Goal: Task Accomplishment & Management: Complete application form

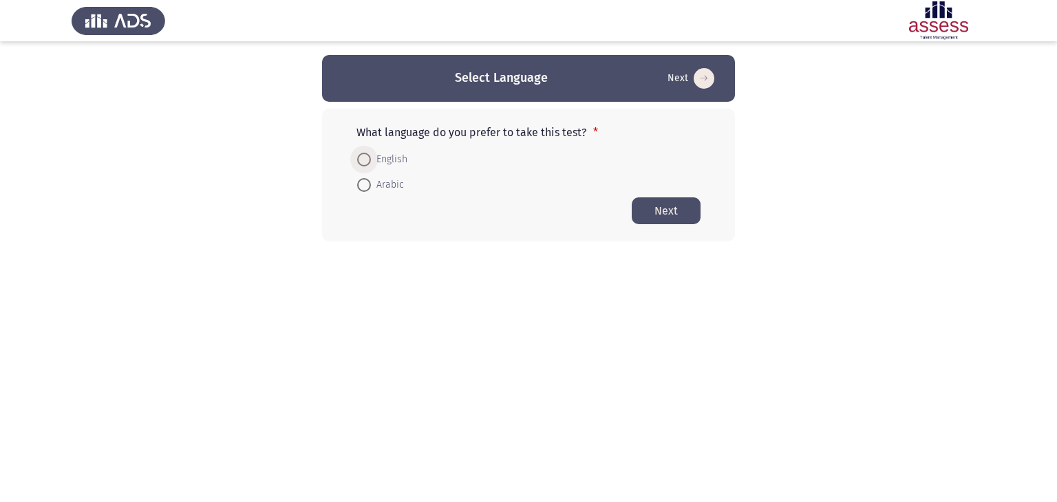
click at [365, 162] on span at bounding box center [364, 160] width 14 height 14
click at [365, 162] on input "English" at bounding box center [364, 160] width 14 height 14
radio input "true"
click at [691, 215] on button "Next" at bounding box center [666, 210] width 69 height 27
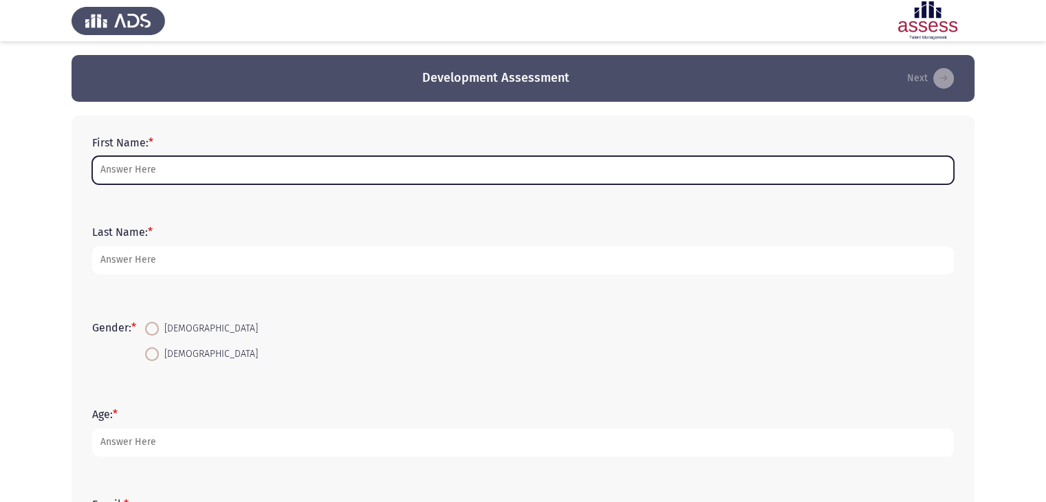
click at [131, 175] on input "First Name: *" at bounding box center [523, 170] width 862 height 28
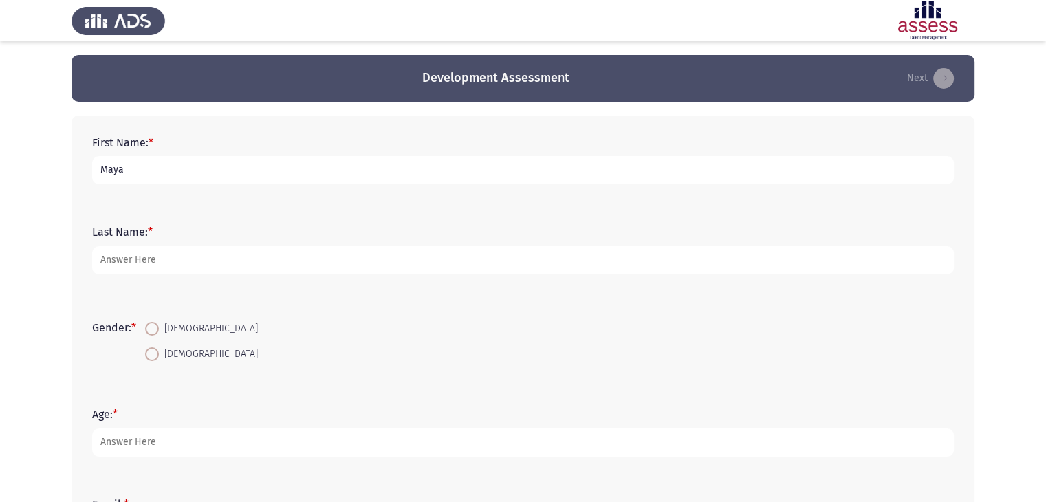
type input "Maya"
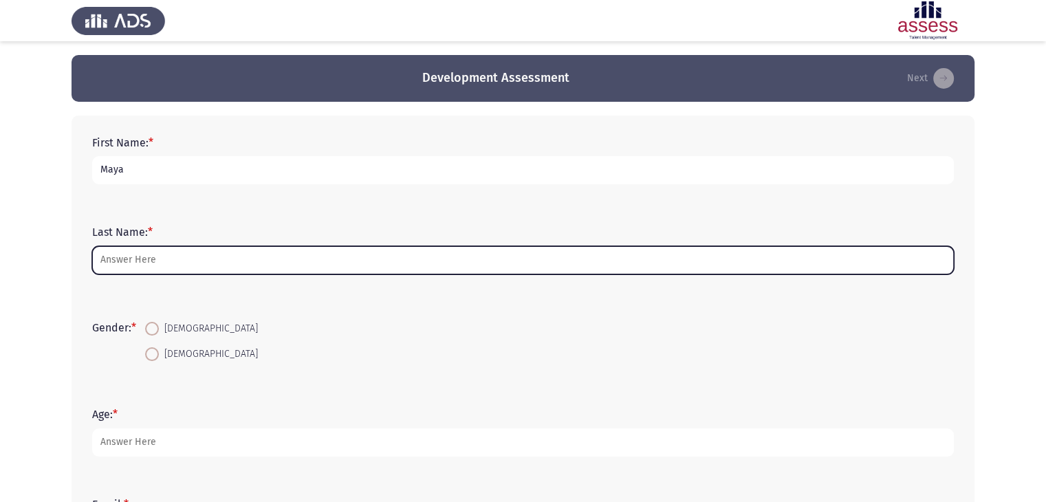
click at [136, 253] on input "Last Name: *" at bounding box center [523, 260] width 862 height 28
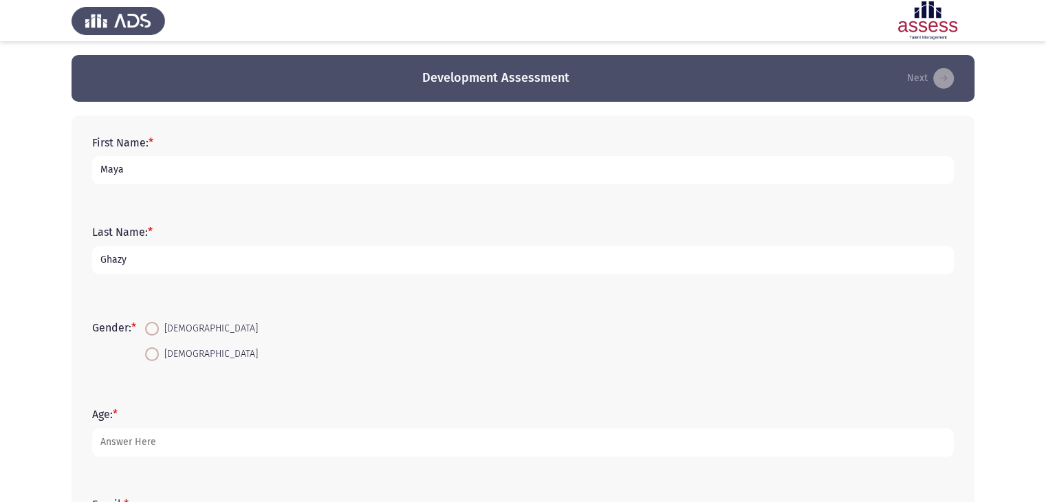
type input "Ghazy"
click at [162, 333] on span "Female" at bounding box center [208, 329] width 99 height 17
click at [159, 333] on input "Female" at bounding box center [152, 329] width 14 height 14
radio input "true"
click at [162, 333] on span "Female" at bounding box center [208, 329] width 99 height 17
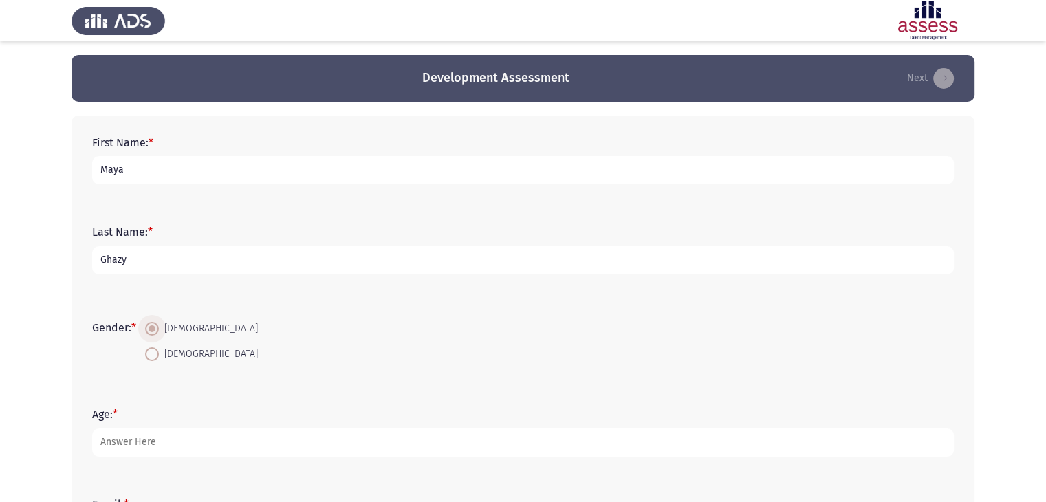
click at [159, 333] on input "[DEMOGRAPHIC_DATA]" at bounding box center [152, 329] width 14 height 14
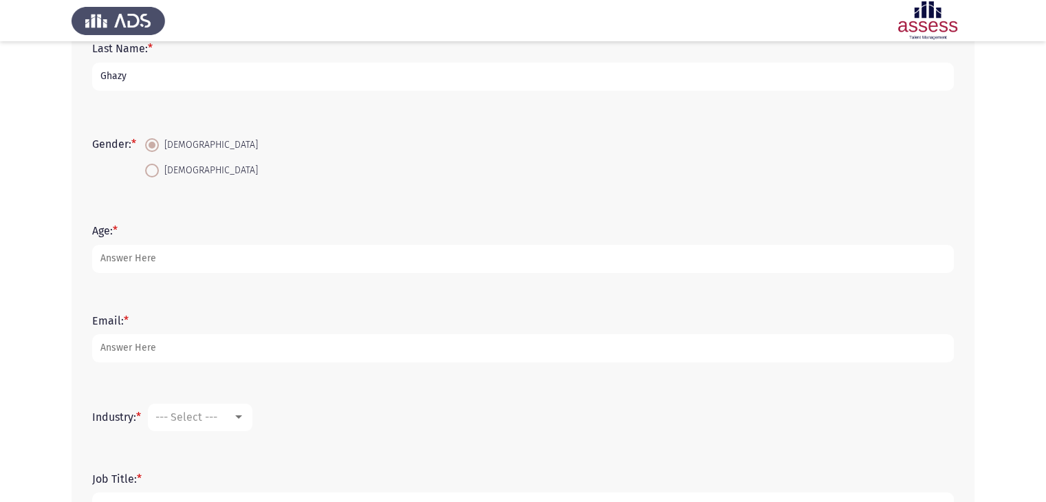
scroll to position [184, 0]
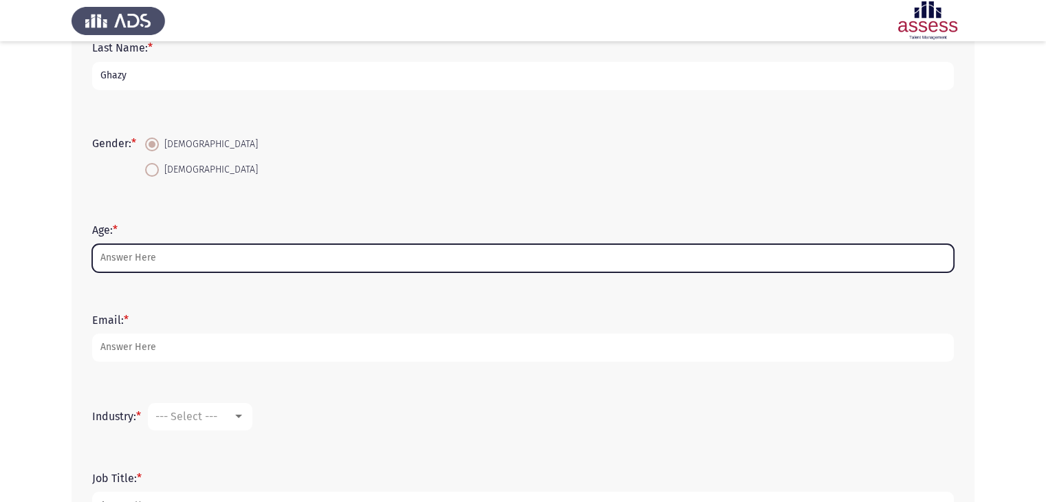
click at [118, 254] on input "Age: *" at bounding box center [523, 258] width 862 height 28
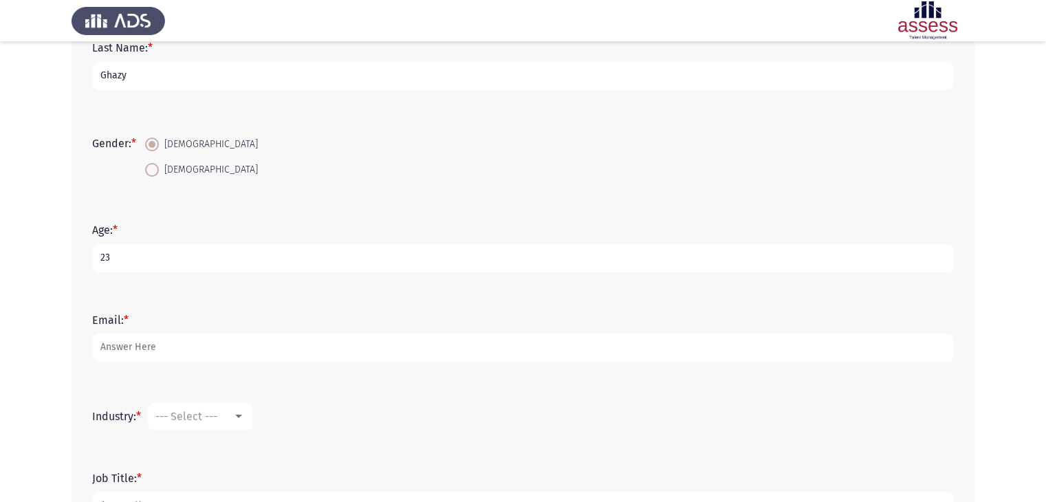
type input "23"
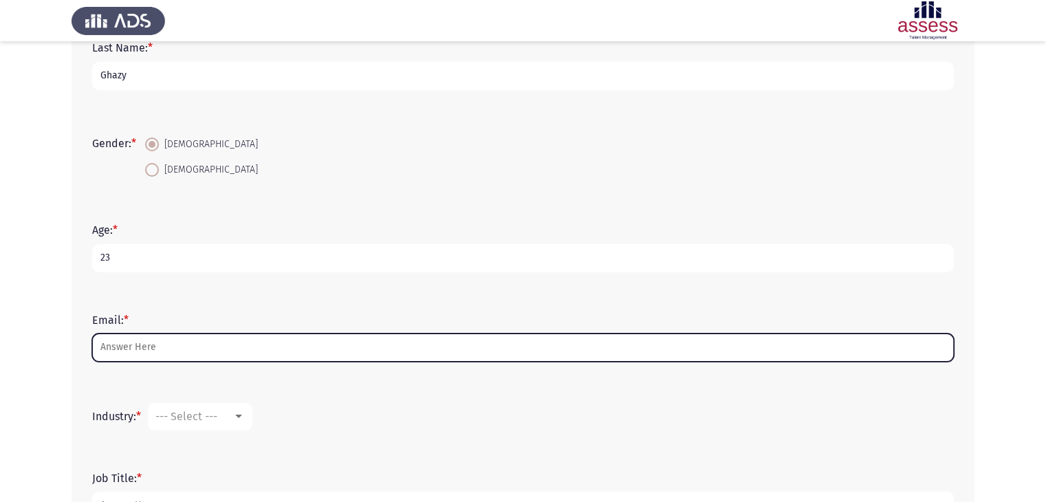
click at [131, 358] on input "Email: *" at bounding box center [523, 348] width 862 height 28
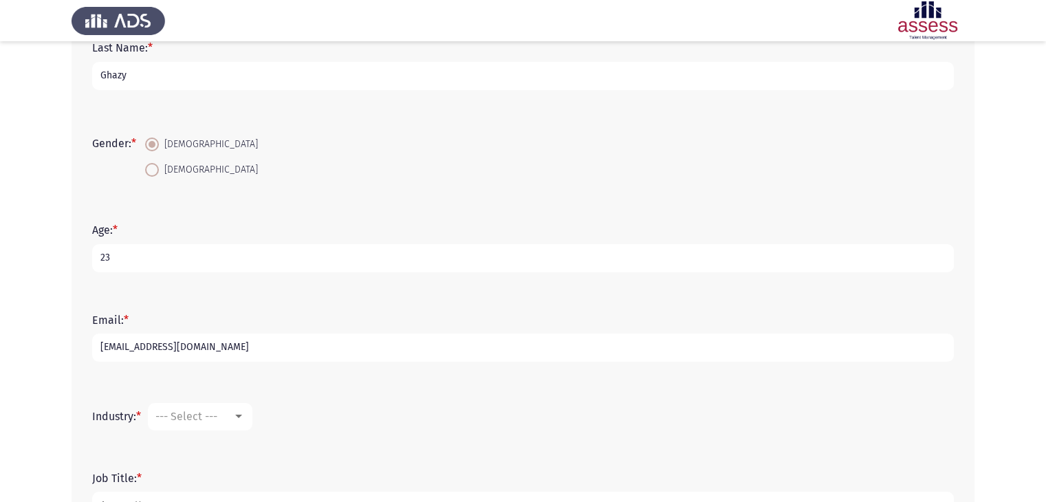
scroll to position [381, 0]
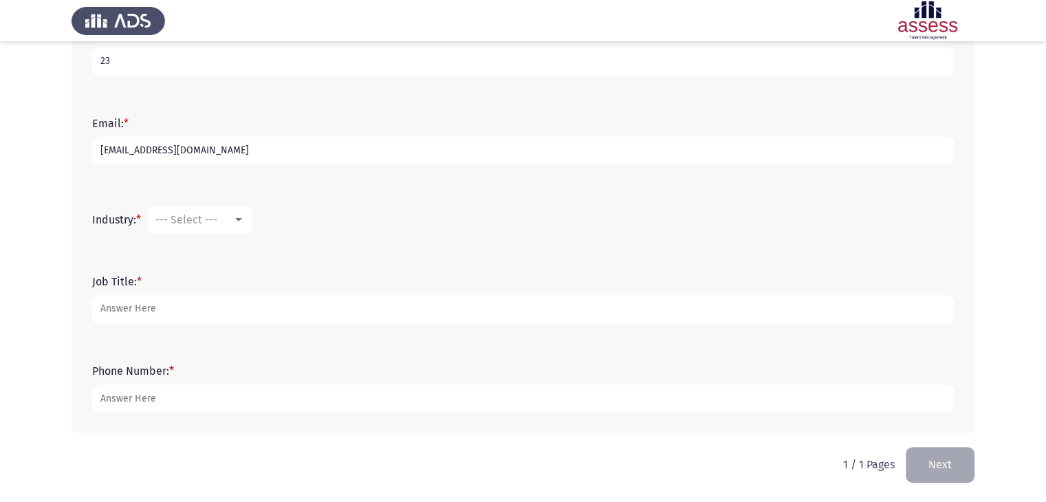
type input "maya.ghazy@aiesec.net"
click at [241, 218] on div at bounding box center [238, 219] width 7 height 3
drag, startPoint x: 211, startPoint y: 383, endPoint x: 201, endPoint y: 361, distance: 24.0
click at [201, 361] on div "Accounting Airline/Aviation `Arts/Crafts Automotive Banking Civil/Social Organi…" at bounding box center [523, 251] width 1046 height 502
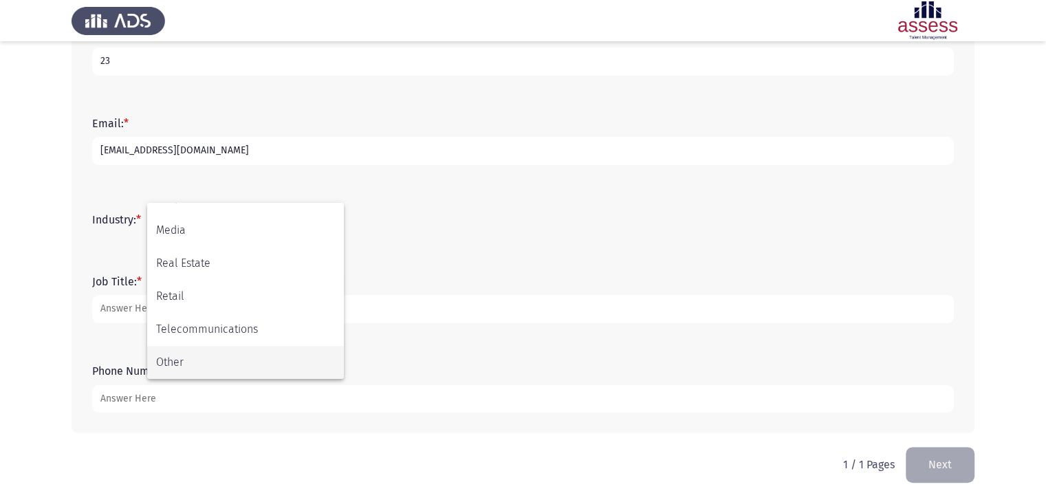
click at [201, 361] on span "Other" at bounding box center [245, 362] width 179 height 33
click at [201, 361] on div "Phone Number: *" at bounding box center [523, 389] width 876 height 62
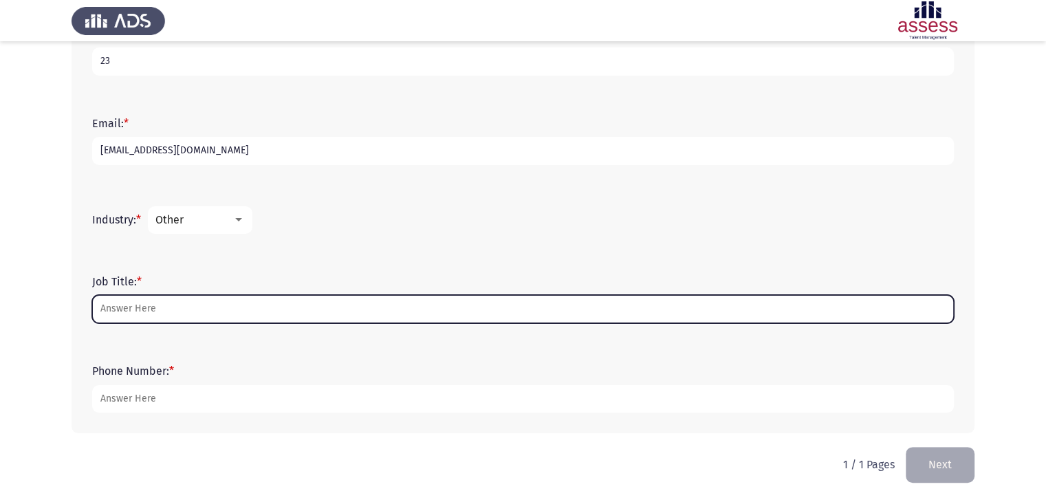
click at [152, 312] on input "Job Title: *" at bounding box center [523, 309] width 862 height 28
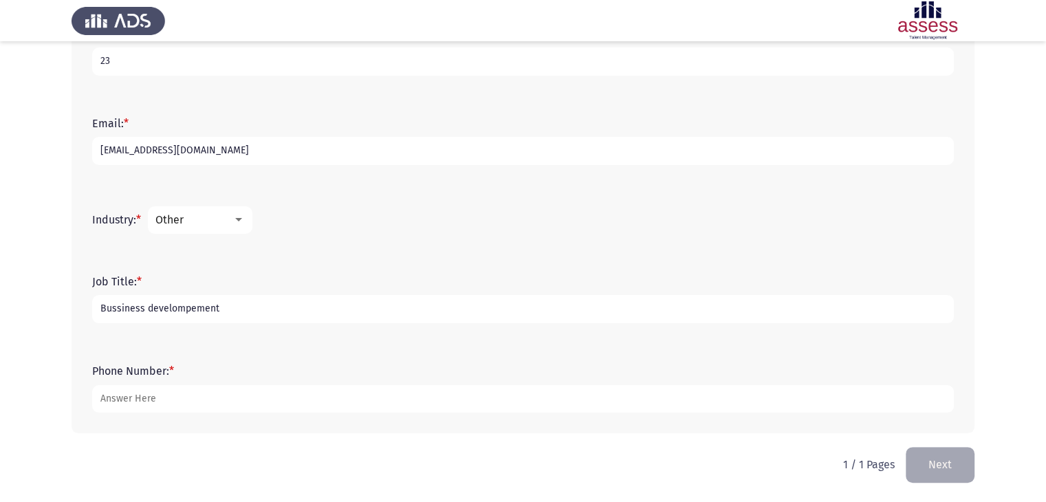
type input "Bussiness develompement"
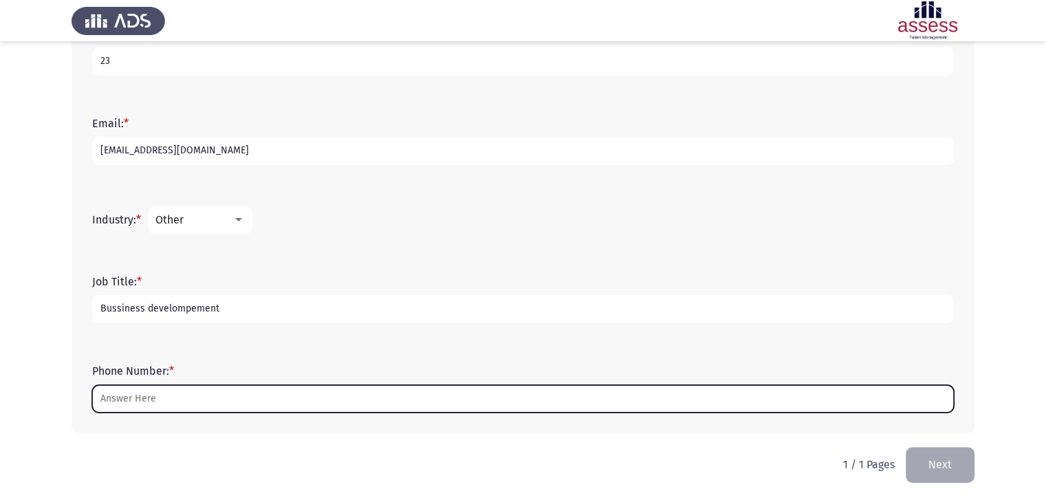
click at [144, 407] on input "Phone Number: *" at bounding box center [523, 399] width 862 height 28
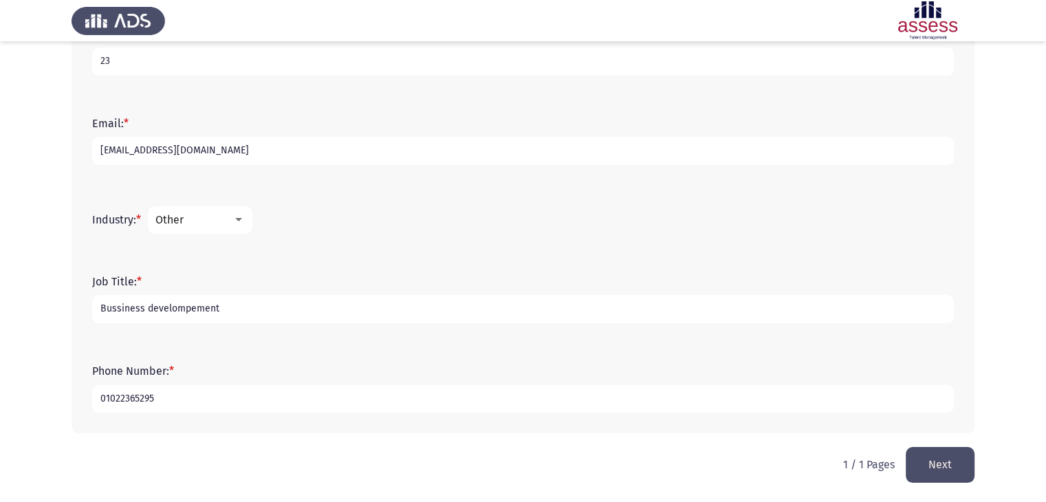
type input "01022365295"
click at [954, 461] on button "Next" at bounding box center [940, 464] width 69 height 35
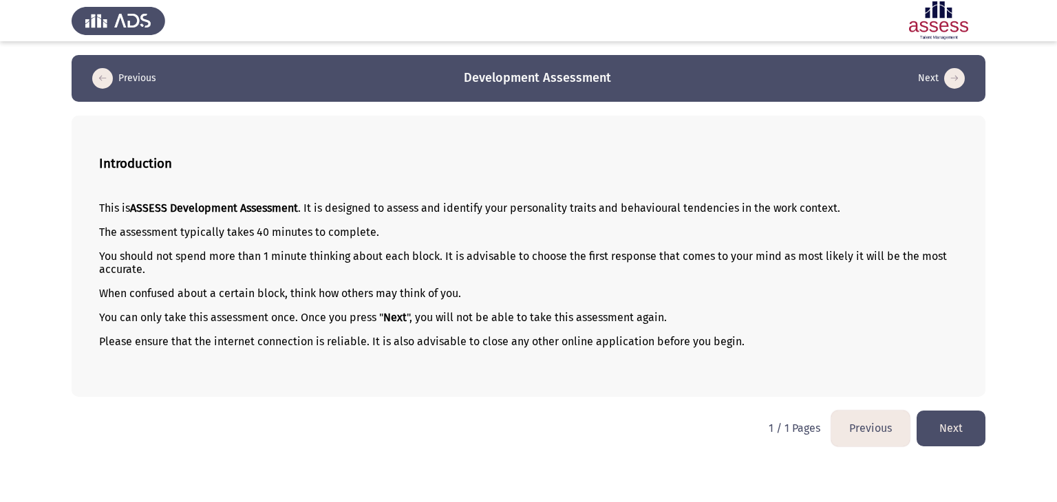
click at [952, 430] on button "Next" at bounding box center [950, 428] width 69 height 35
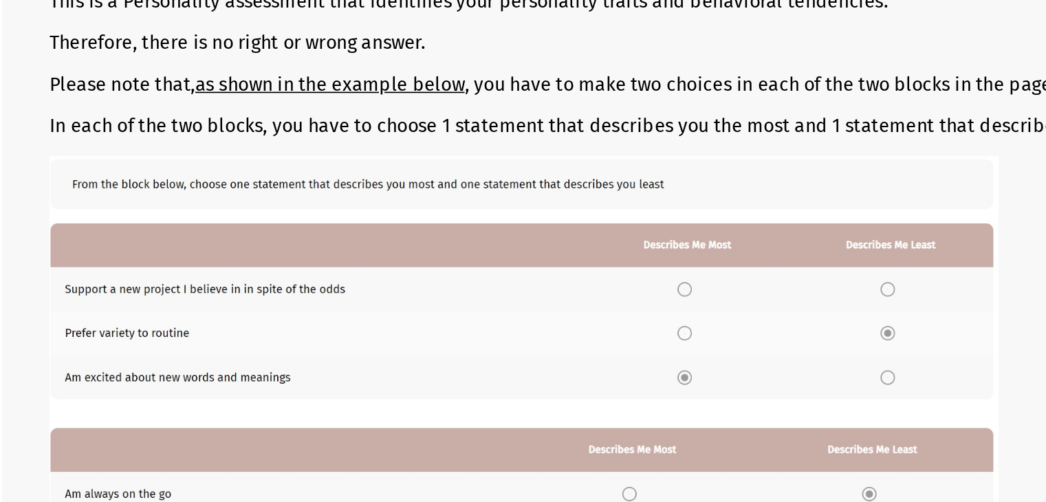
click at [466, 376] on img at bounding box center [374, 429] width 550 height 262
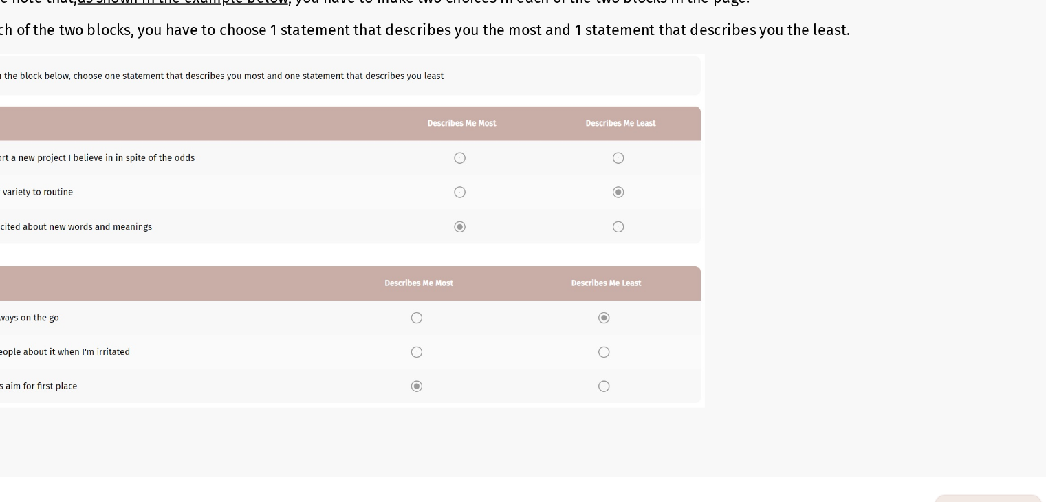
scroll to position [173, 0]
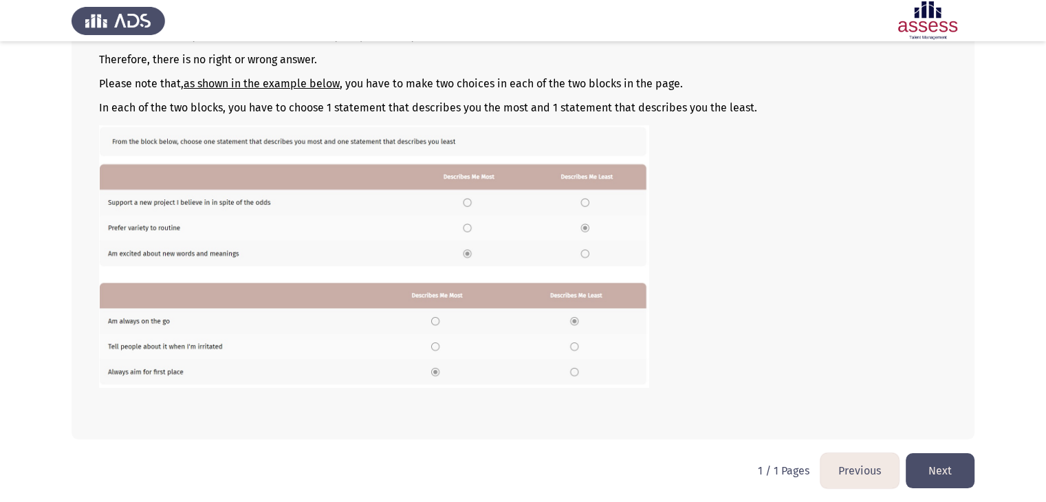
click at [932, 463] on button "Next" at bounding box center [940, 470] width 69 height 35
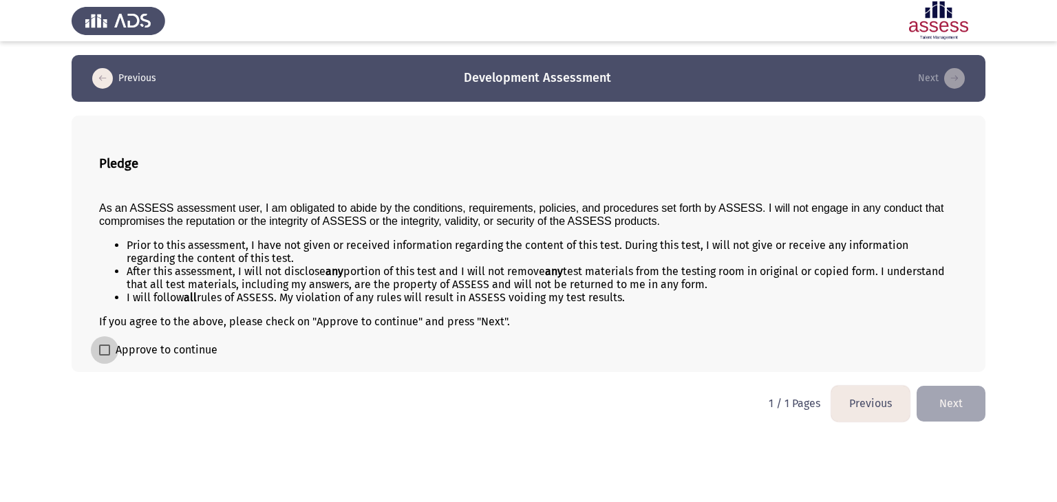
click at [105, 351] on span at bounding box center [104, 350] width 11 height 11
click at [105, 356] on input "Approve to continue" at bounding box center [104, 356] width 1 height 1
checkbox input "true"
click at [946, 405] on button "Next" at bounding box center [950, 403] width 69 height 35
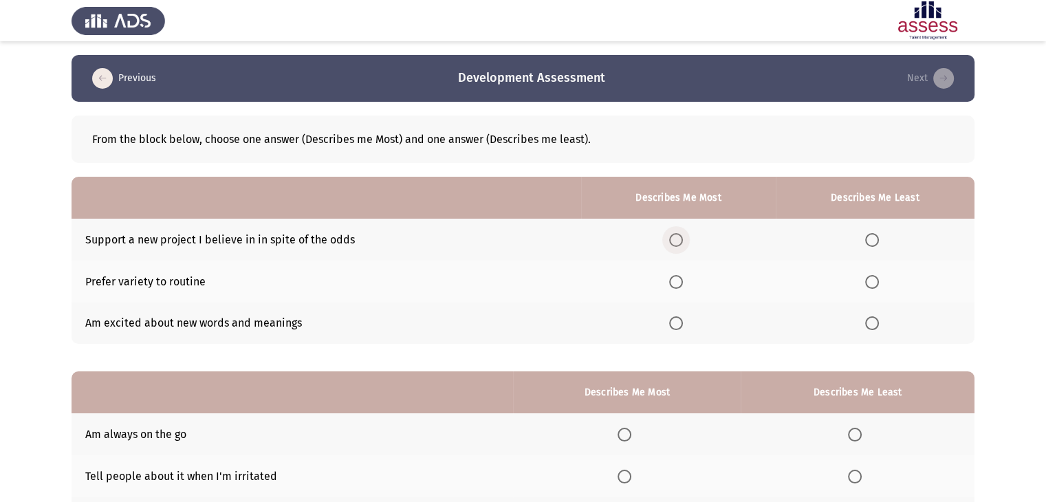
click at [680, 242] on span "Select an option" at bounding box center [676, 240] width 14 height 14
click at [680, 242] on input "Select an option" at bounding box center [676, 240] width 14 height 14
click at [674, 282] on span "Select an option" at bounding box center [676, 282] width 14 height 14
click at [674, 282] on input "Select an option" at bounding box center [676, 282] width 14 height 14
click at [679, 246] on span "Select an option" at bounding box center [676, 240] width 14 height 14
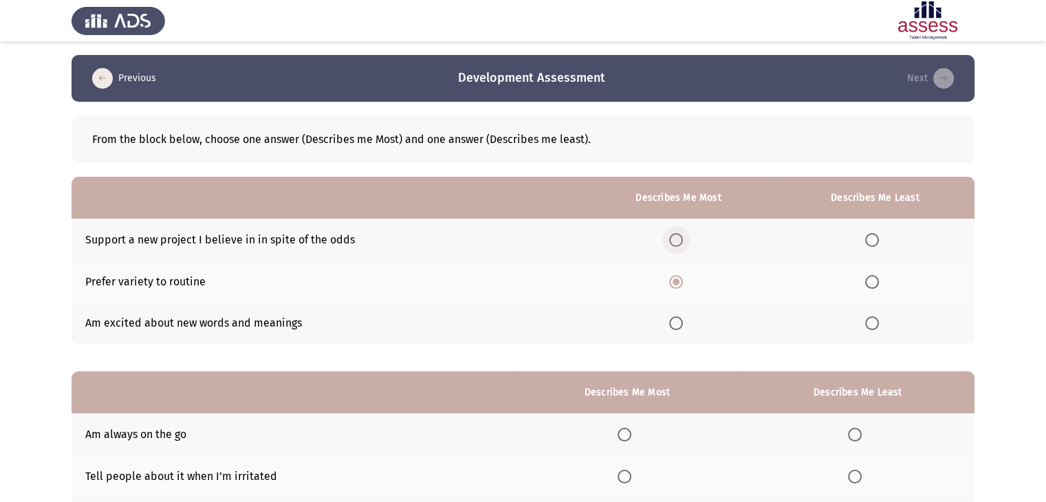
click at [679, 246] on input "Select an option" at bounding box center [676, 240] width 14 height 14
click at [875, 328] on span "Select an option" at bounding box center [873, 323] width 14 height 14
click at [875, 328] on input "Select an option" at bounding box center [873, 323] width 14 height 14
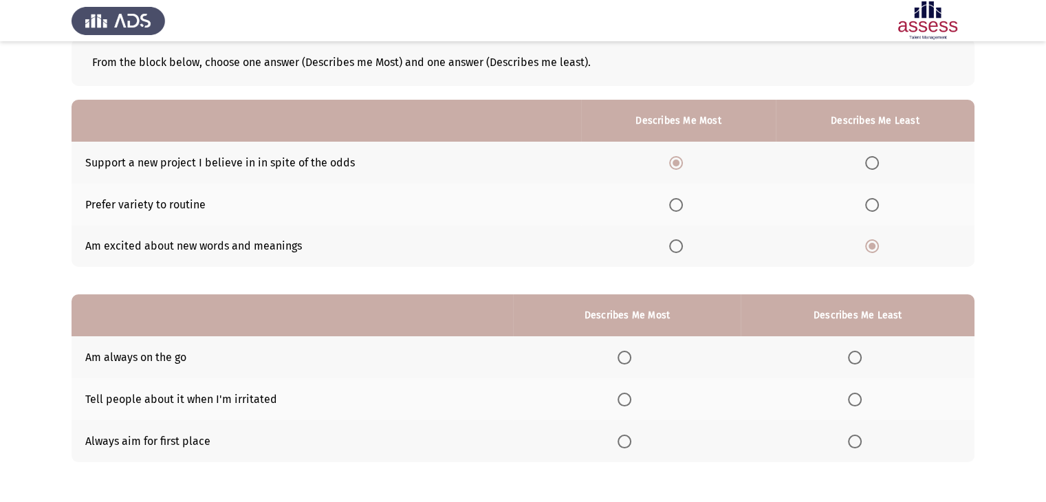
scroll to position [134, 0]
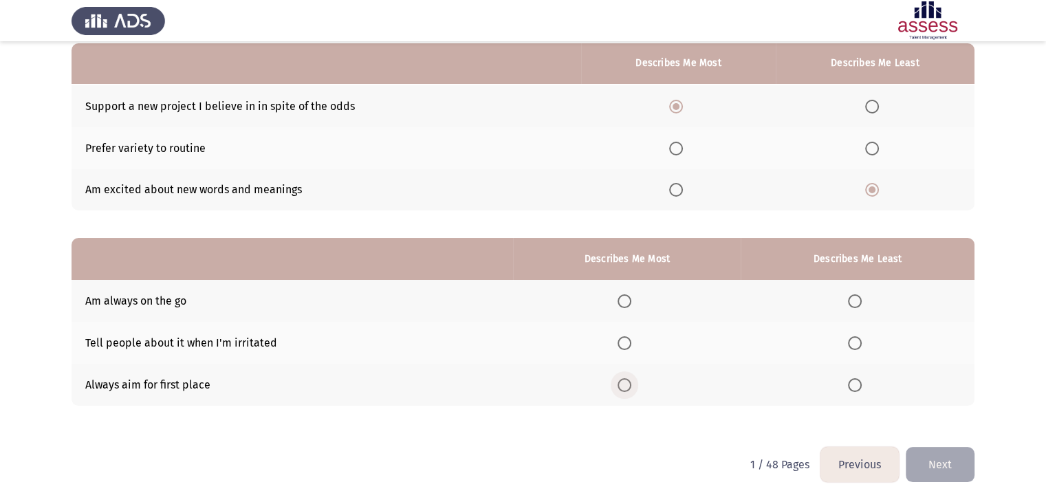
click at [625, 389] on span "Select an option" at bounding box center [625, 385] width 14 height 14
click at [625, 389] on input "Select an option" at bounding box center [625, 385] width 14 height 14
click at [861, 339] on span "Select an option" at bounding box center [855, 343] width 14 height 14
click at [861, 339] on input "Select an option" at bounding box center [855, 343] width 14 height 14
click at [937, 455] on button "Next" at bounding box center [940, 464] width 69 height 35
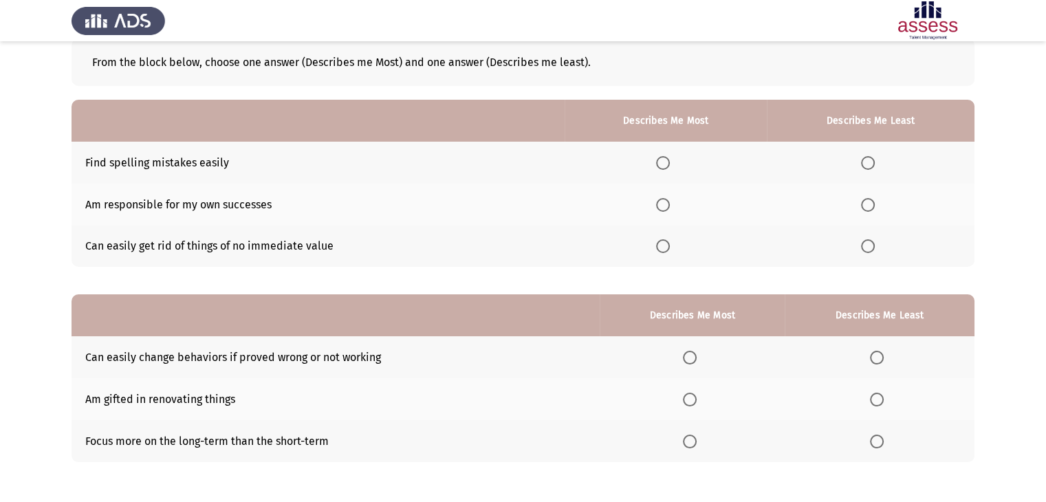
scroll to position [79, 0]
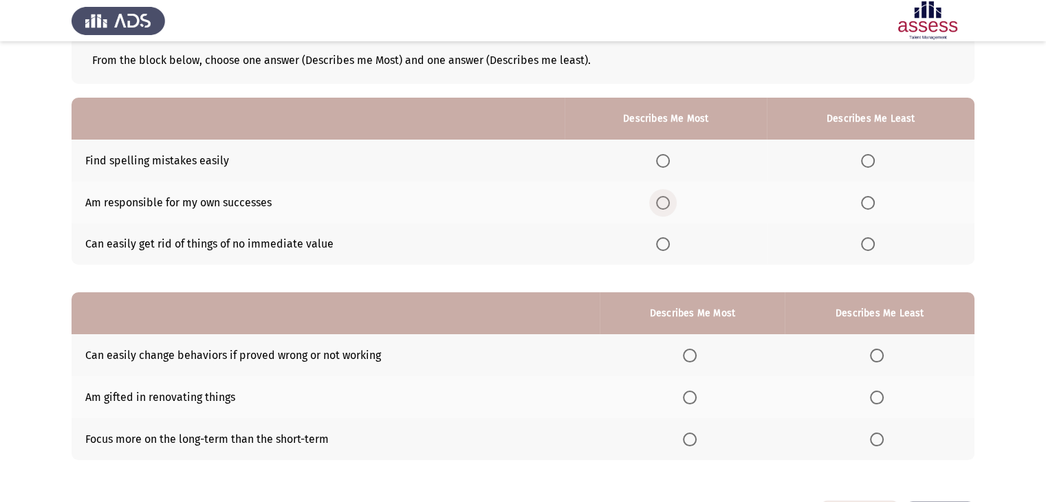
click at [670, 204] on span "Select an option" at bounding box center [663, 203] width 14 height 14
click at [670, 204] on input "Select an option" at bounding box center [663, 203] width 14 height 14
click at [867, 241] on span "Select an option" at bounding box center [868, 244] width 14 height 14
click at [867, 241] on input "Select an option" at bounding box center [868, 244] width 14 height 14
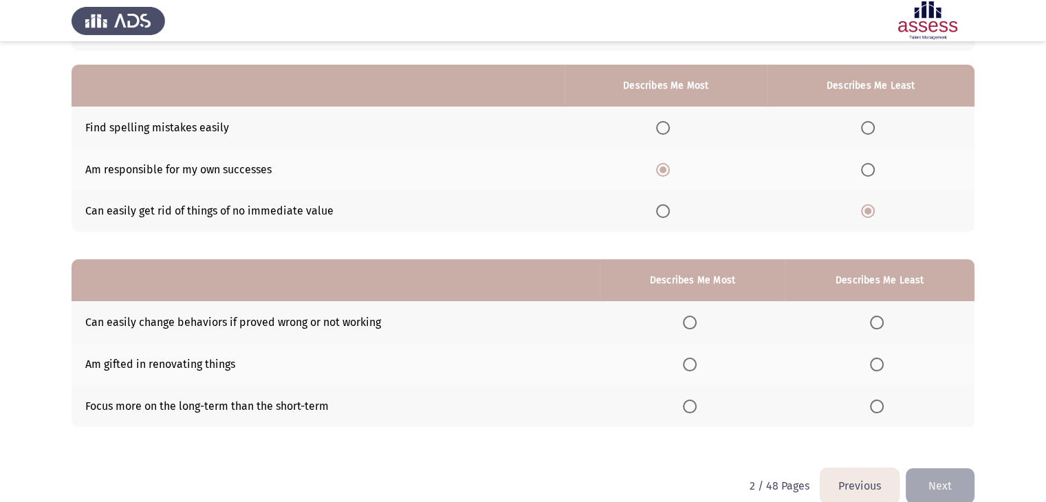
scroll to position [134, 0]
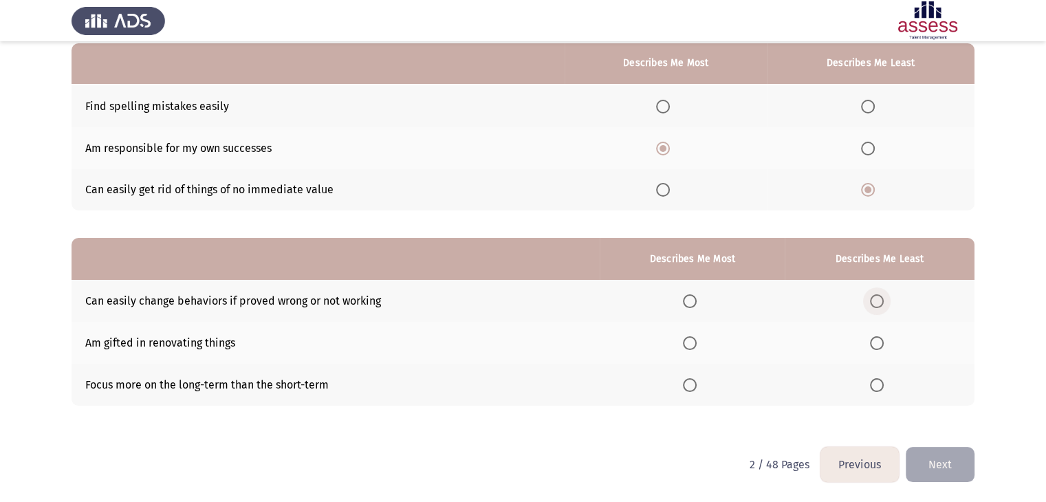
click at [883, 304] on span "Select an option" at bounding box center [877, 301] width 14 height 14
click at [883, 304] on input "Select an option" at bounding box center [877, 301] width 14 height 14
click at [694, 391] on span "Select an option" at bounding box center [690, 385] width 14 height 14
click at [694, 391] on input "Select an option" at bounding box center [690, 385] width 14 height 14
click at [948, 477] on button "Next" at bounding box center [940, 464] width 69 height 35
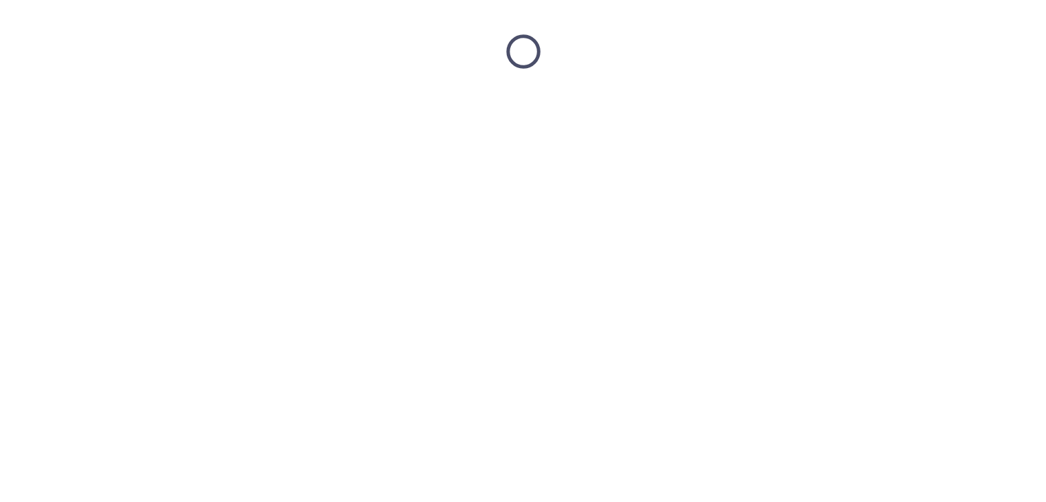
scroll to position [0, 0]
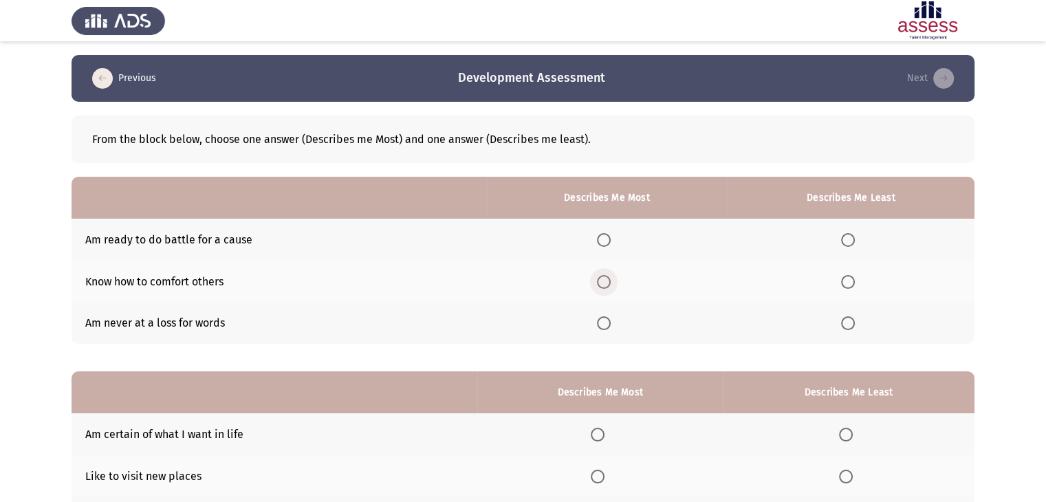
click at [611, 283] on span "Select an option" at bounding box center [604, 282] width 14 height 14
click at [611, 283] on input "Select an option" at bounding box center [604, 282] width 14 height 14
click at [850, 327] on span "Select an option" at bounding box center [848, 323] width 14 height 14
click at [850, 327] on input "Select an option" at bounding box center [848, 323] width 14 height 14
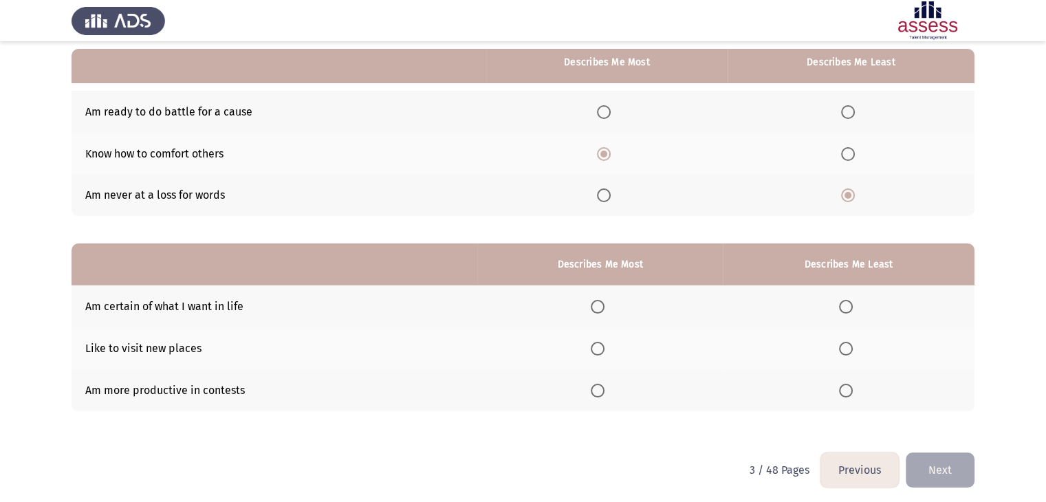
scroll to position [134, 0]
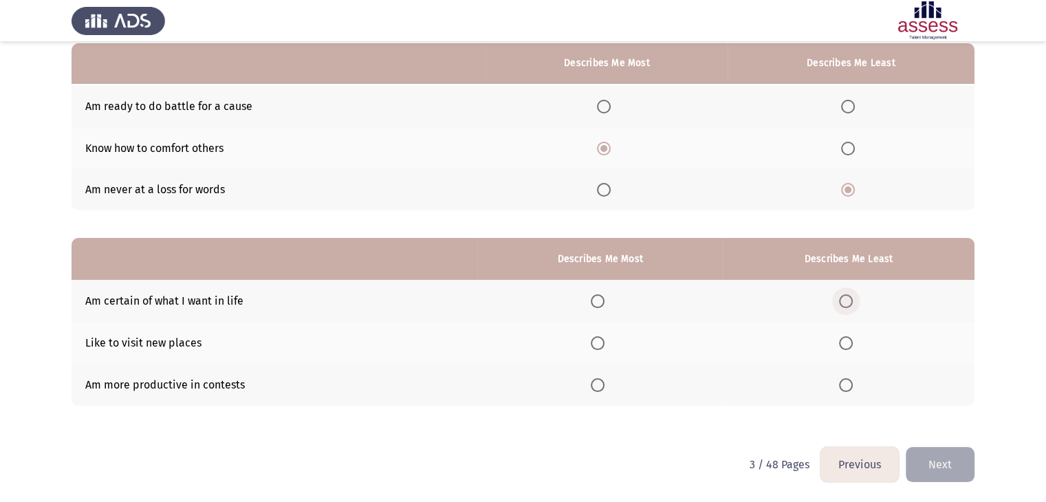
click at [840, 305] on span "Select an option" at bounding box center [846, 301] width 14 height 14
click at [840, 305] on input "Select an option" at bounding box center [846, 301] width 14 height 14
click at [601, 342] on span "Select an option" at bounding box center [598, 343] width 14 height 14
click at [601, 342] on input "Select an option" at bounding box center [598, 343] width 14 height 14
click at [936, 463] on button "Next" at bounding box center [940, 464] width 69 height 35
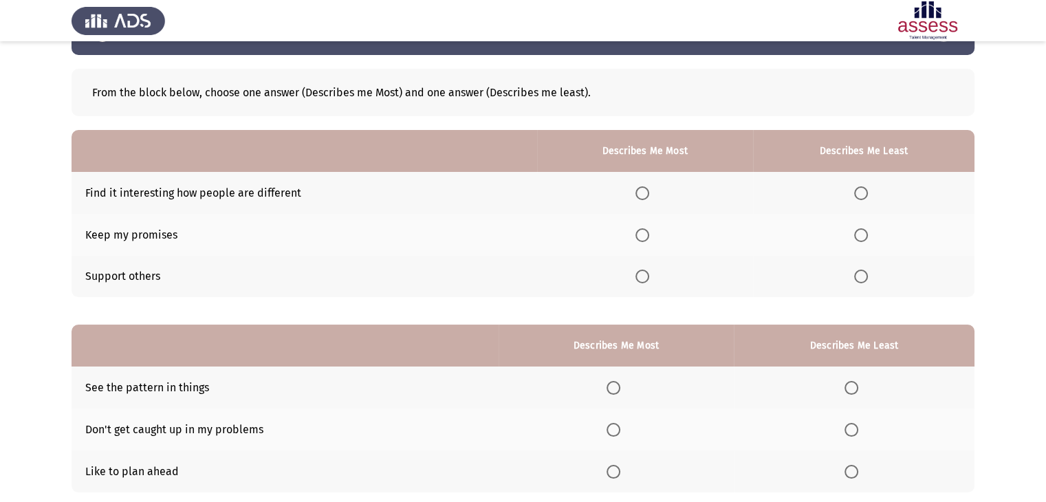
scroll to position [50, 0]
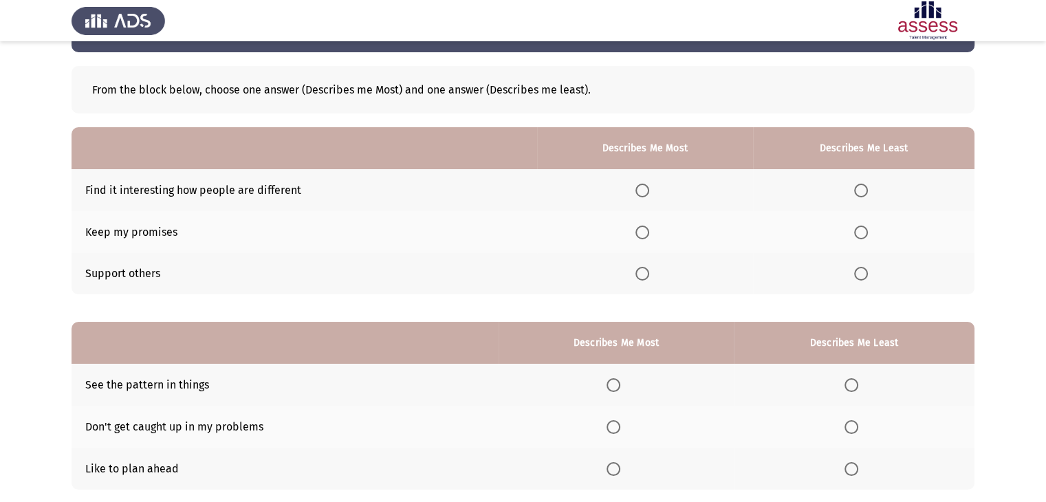
click at [647, 190] on span "Select an option" at bounding box center [643, 191] width 14 height 14
click at [647, 190] on input "Select an option" at bounding box center [643, 191] width 14 height 14
click at [644, 276] on span "Select an option" at bounding box center [643, 274] width 14 height 14
click at [644, 276] on input "Select an option" at bounding box center [643, 274] width 14 height 14
click at [859, 188] on span "Select an option" at bounding box center [862, 191] width 14 height 14
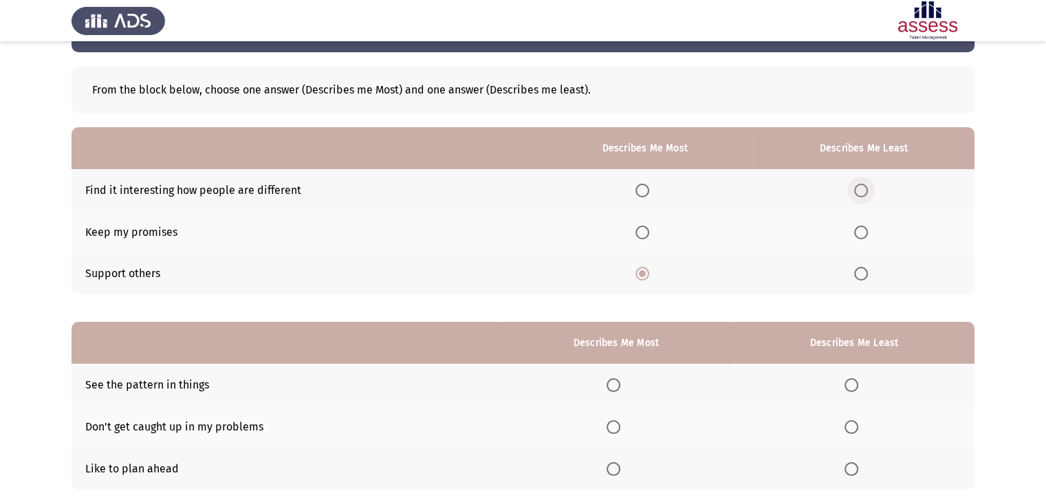
click at [859, 188] on input "Select an option" at bounding box center [862, 191] width 14 height 14
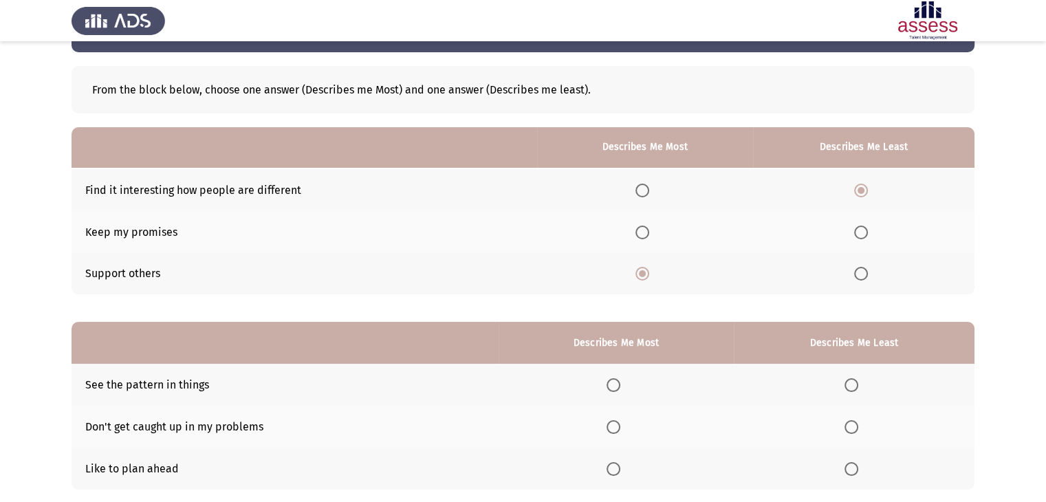
scroll to position [134, 0]
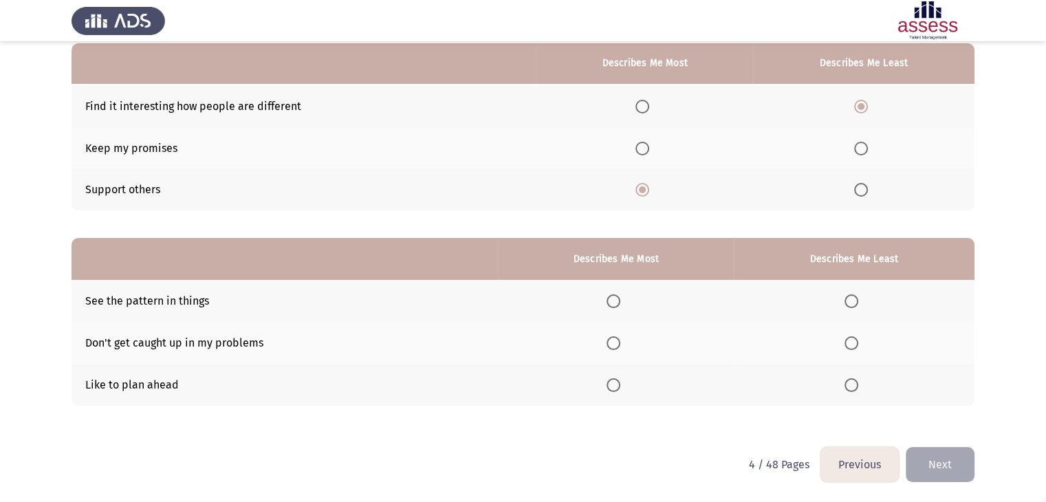
click at [616, 297] on span "Select an option" at bounding box center [614, 301] width 14 height 14
click at [616, 297] on input "Select an option" at bounding box center [614, 301] width 14 height 14
click at [850, 347] on th at bounding box center [854, 343] width 241 height 42
click at [850, 347] on span "Select an option" at bounding box center [852, 343] width 14 height 14
click at [850, 347] on input "Select an option" at bounding box center [852, 343] width 14 height 14
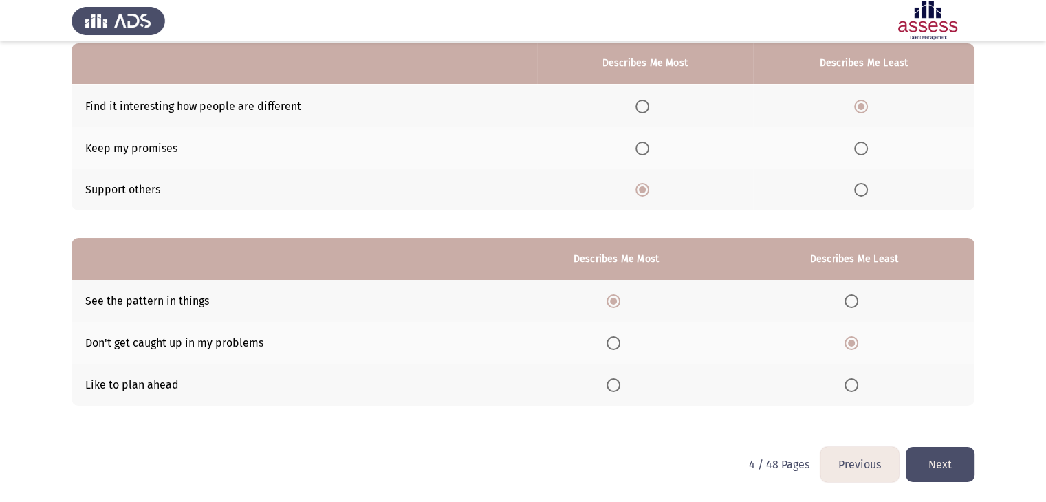
click at [916, 465] on button "Next" at bounding box center [940, 464] width 69 height 35
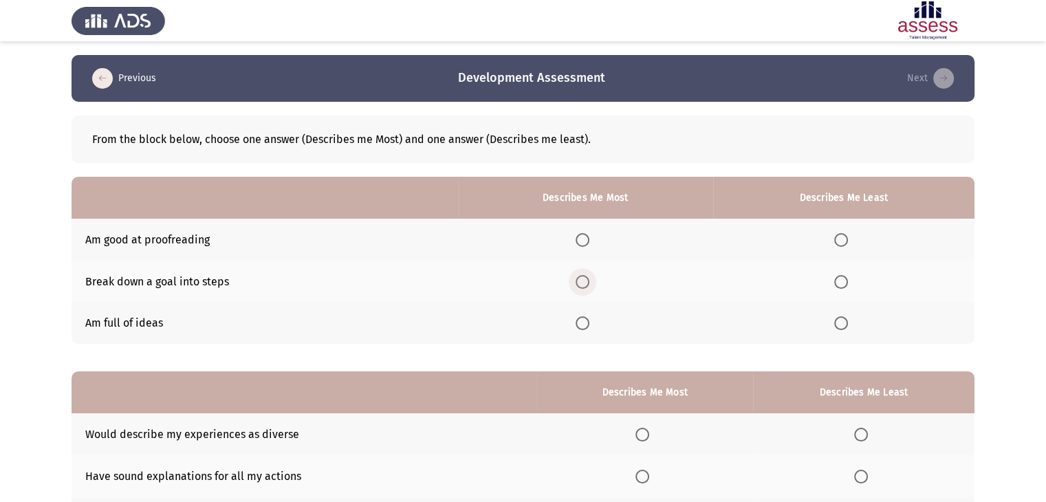
click at [586, 280] on span "Select an option" at bounding box center [583, 282] width 14 height 14
click at [586, 280] on input "Select an option" at bounding box center [583, 282] width 14 height 14
click at [848, 234] on span "Select an option" at bounding box center [842, 240] width 14 height 14
click at [848, 234] on input "Select an option" at bounding box center [842, 240] width 14 height 14
click at [316, 314] on td "Am full of ideas" at bounding box center [265, 324] width 387 height 42
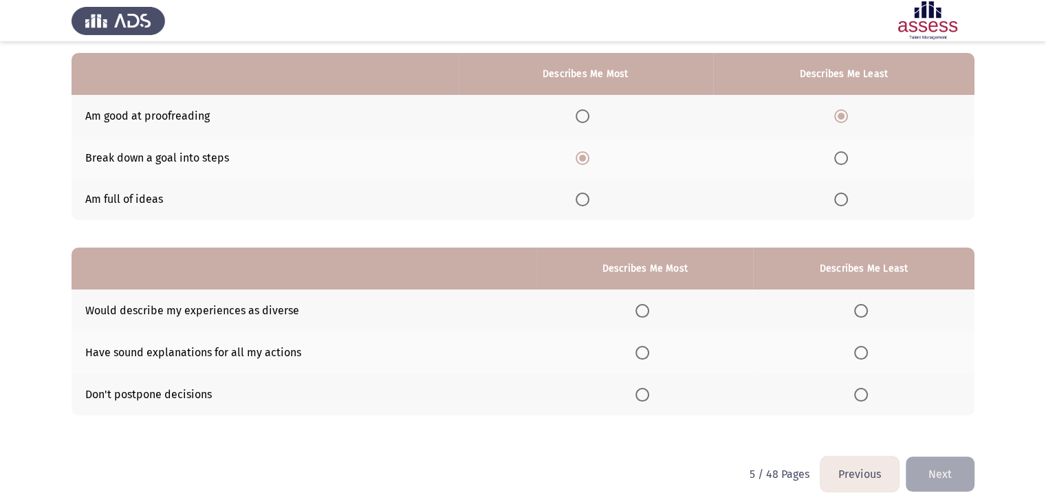
scroll to position [134, 0]
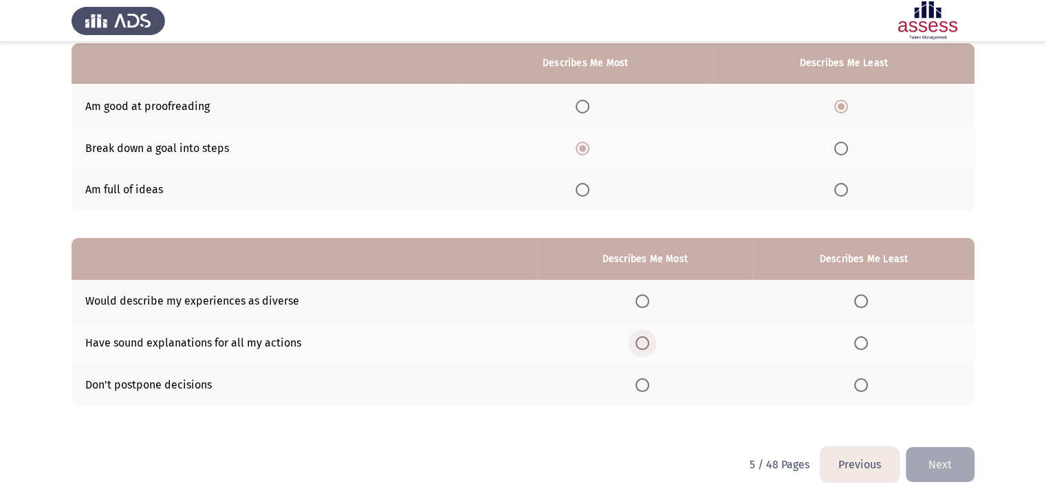
click at [645, 347] on span "Select an option" at bounding box center [643, 343] width 14 height 14
click at [645, 347] on input "Select an option" at bounding box center [643, 343] width 14 height 14
click at [868, 387] on span "Select an option" at bounding box center [862, 385] width 14 height 14
click at [868, 387] on input "Select an option" at bounding box center [862, 385] width 14 height 14
click at [946, 460] on button "Next" at bounding box center [940, 464] width 69 height 35
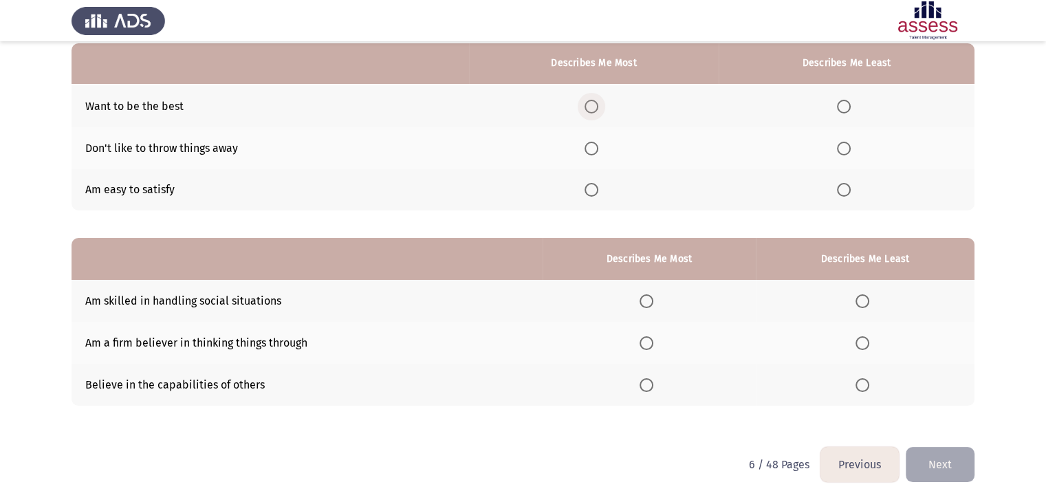
click at [599, 105] on span "Select an option" at bounding box center [592, 107] width 14 height 14
click at [599, 105] on input "Select an option" at bounding box center [592, 107] width 14 height 14
click at [850, 152] on span "Select an option" at bounding box center [844, 149] width 14 height 14
click at [850, 152] on input "Select an option" at bounding box center [844, 149] width 14 height 14
click at [652, 299] on span "Select an option" at bounding box center [647, 301] width 14 height 14
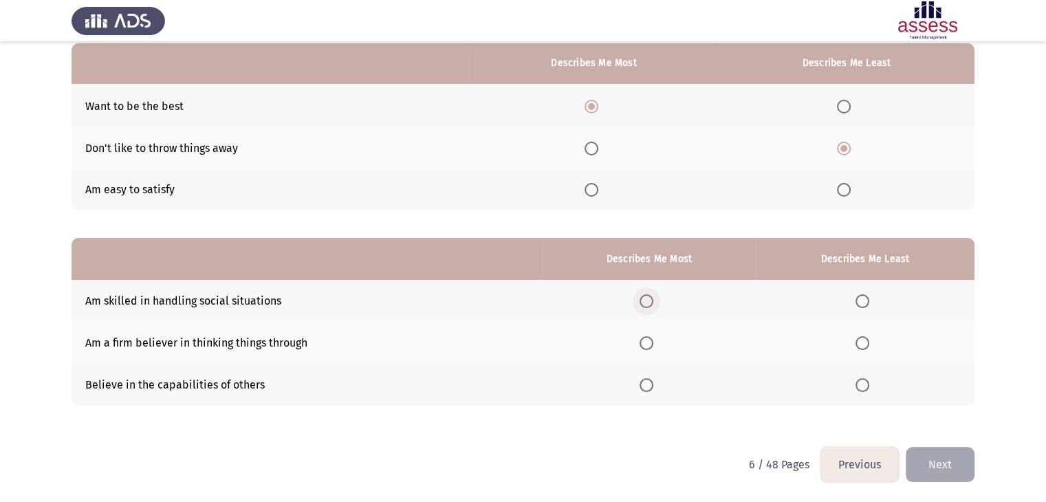
click at [652, 299] on input "Select an option" at bounding box center [647, 301] width 14 height 14
click at [870, 344] on span "Select an option" at bounding box center [863, 343] width 14 height 14
click at [870, 344] on input "Select an option" at bounding box center [863, 343] width 14 height 14
click at [927, 474] on button "Next" at bounding box center [940, 464] width 69 height 35
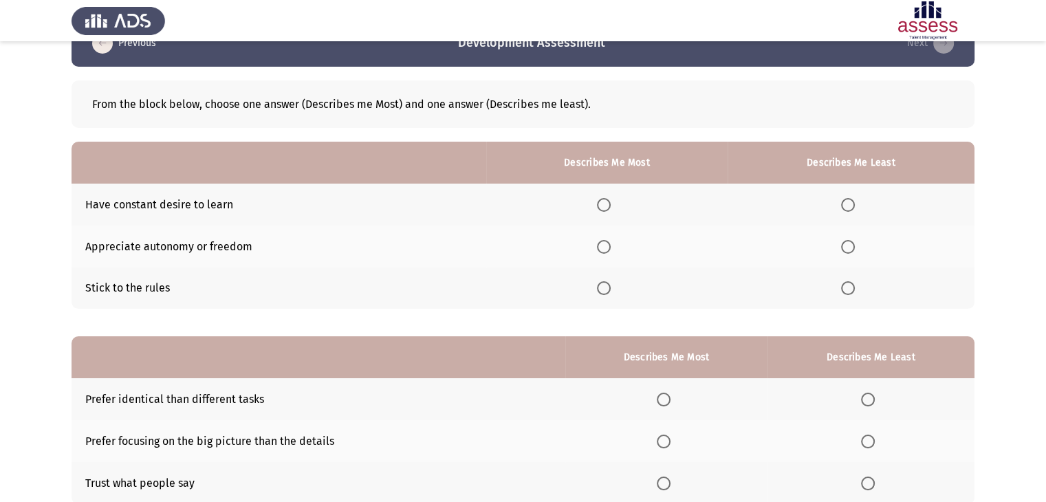
scroll to position [36, 0]
click at [606, 208] on span "Select an option" at bounding box center [604, 204] width 14 height 14
click at [606, 208] on input "Select an option" at bounding box center [604, 204] width 14 height 14
click at [846, 241] on span "Select an option" at bounding box center [848, 246] width 14 height 14
click at [846, 241] on input "Select an option" at bounding box center [848, 246] width 14 height 14
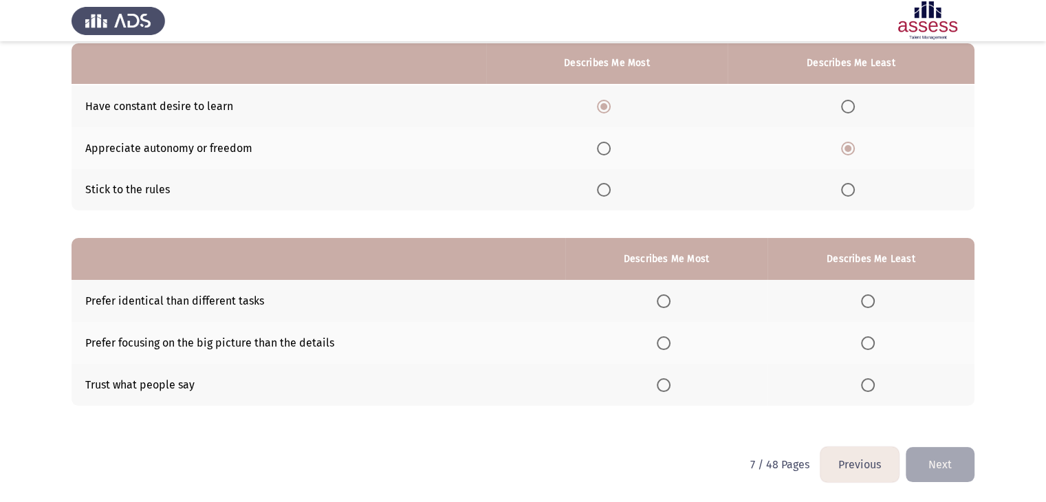
scroll to position [133, 0]
click at [614, 189] on label "Select an option" at bounding box center [606, 190] width 19 height 14
click at [611, 189] on input "Select an option" at bounding box center [604, 190] width 14 height 14
click at [605, 105] on span "Select an option" at bounding box center [604, 107] width 14 height 14
click at [605, 105] on input "Select an option" at bounding box center [604, 107] width 14 height 14
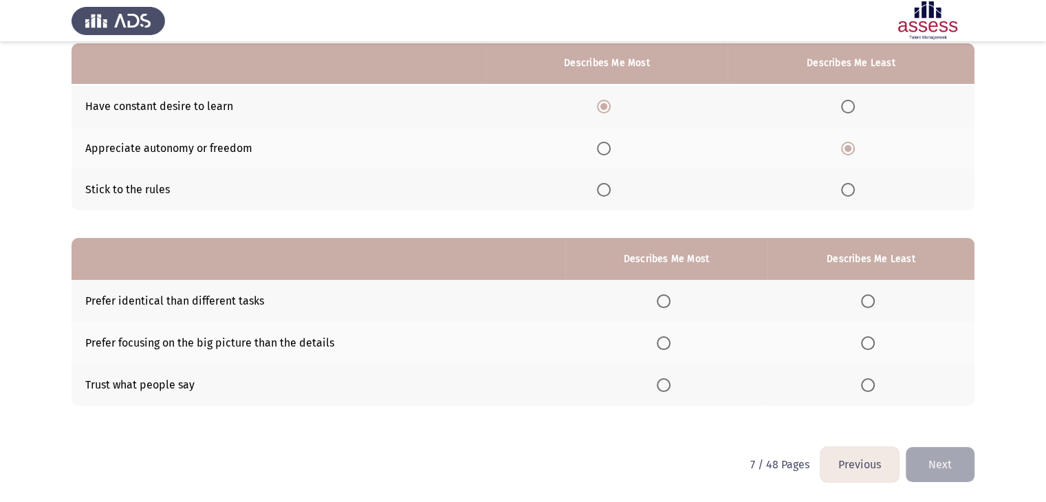
scroll to position [134, 0]
click at [662, 340] on span "Select an option" at bounding box center [664, 343] width 14 height 14
click at [662, 340] on input "Select an option" at bounding box center [664, 343] width 14 height 14
click at [864, 301] on span "Select an option" at bounding box center [868, 301] width 14 height 14
click at [864, 301] on input "Select an option" at bounding box center [868, 301] width 14 height 14
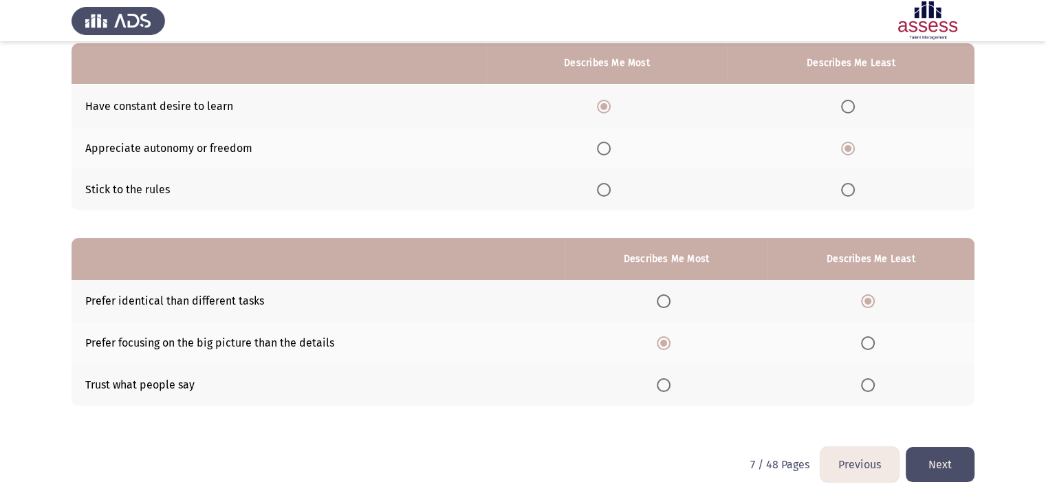
click at [922, 464] on button "Next" at bounding box center [940, 464] width 69 height 35
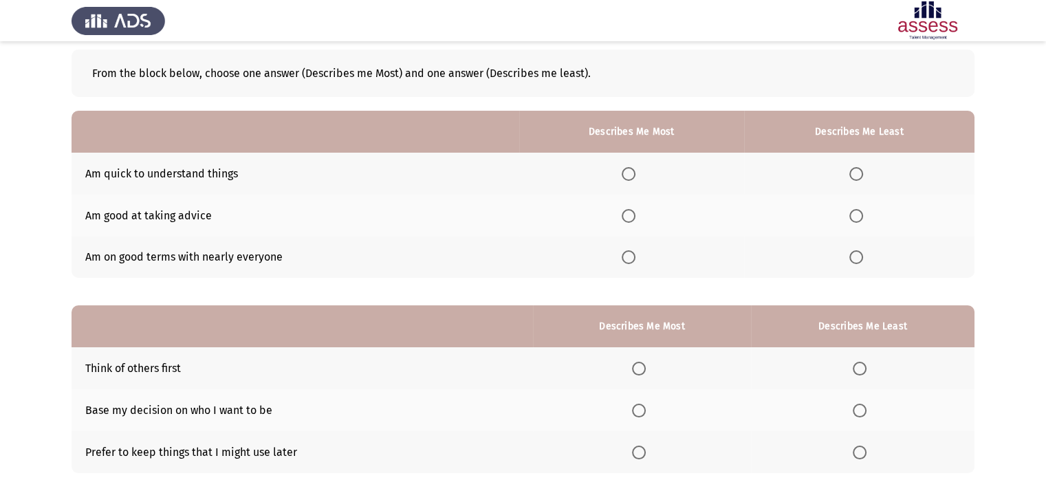
scroll to position [65, 0]
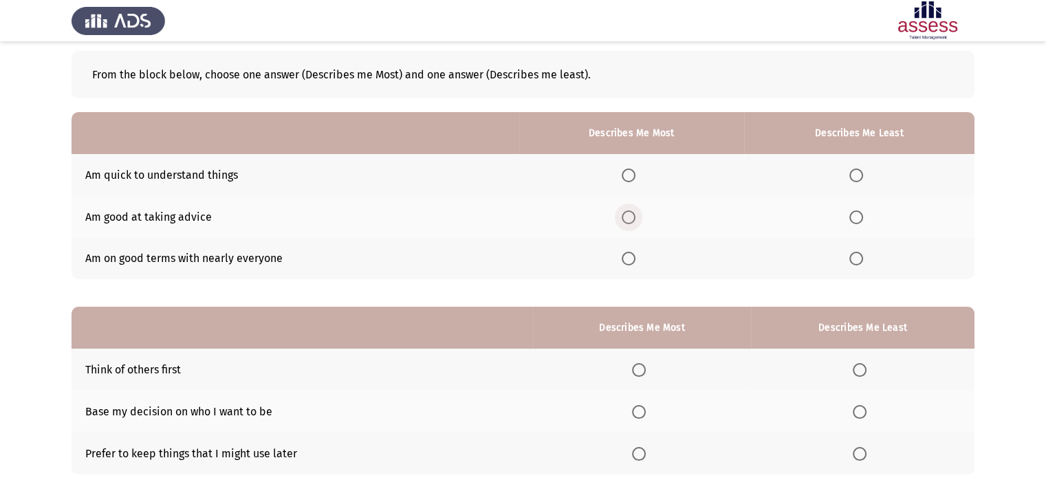
click at [633, 217] on span "Select an option" at bounding box center [629, 218] width 14 height 14
click at [633, 217] on input "Select an option" at bounding box center [629, 218] width 14 height 14
click at [852, 255] on span "Select an option" at bounding box center [857, 259] width 14 height 14
click at [852, 255] on input "Select an option" at bounding box center [857, 259] width 14 height 14
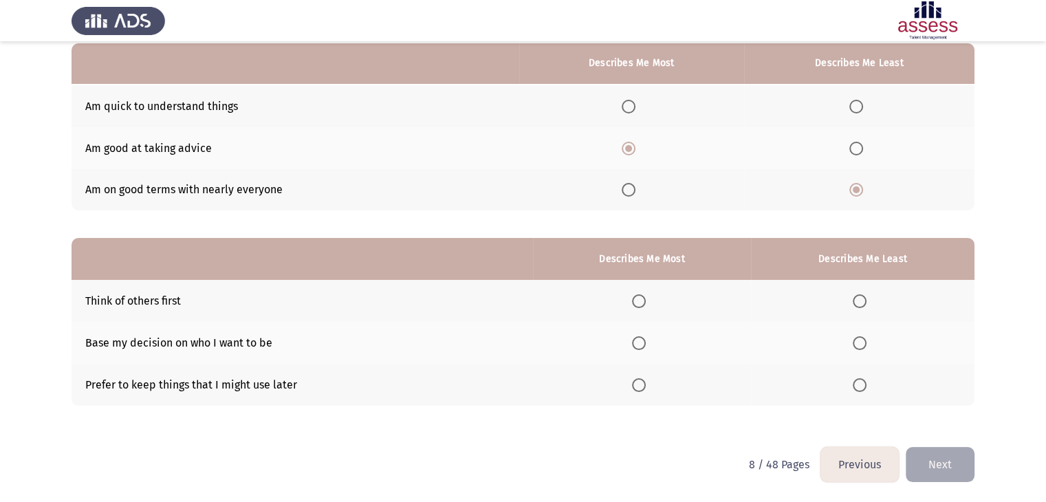
click at [634, 303] on th at bounding box center [642, 301] width 218 height 42
click at [645, 301] on span "Select an option" at bounding box center [639, 301] width 14 height 14
click at [645, 301] on input "Select an option" at bounding box center [639, 301] width 14 height 14
click at [852, 381] on th at bounding box center [863, 385] width 224 height 42
click at [857, 385] on span "Select an option" at bounding box center [860, 385] width 14 height 14
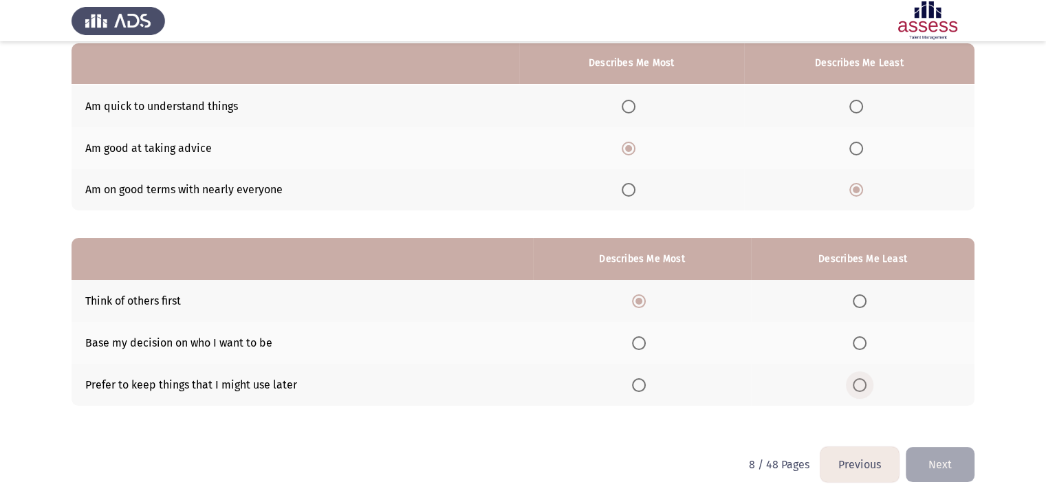
click at [857, 385] on input "Select an option" at bounding box center [860, 385] width 14 height 14
click at [933, 449] on button "Next" at bounding box center [940, 464] width 69 height 35
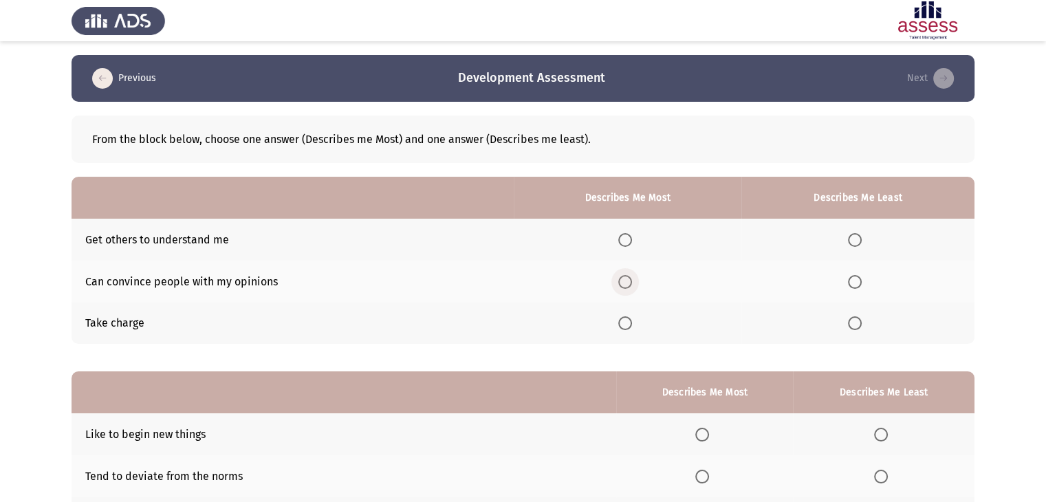
click at [630, 283] on span "Select an option" at bounding box center [626, 282] width 14 height 14
click at [630, 283] on input "Select an option" at bounding box center [626, 282] width 14 height 14
click at [860, 327] on span "Select an option" at bounding box center [855, 323] width 14 height 14
click at [860, 327] on input "Select an option" at bounding box center [855, 323] width 14 height 14
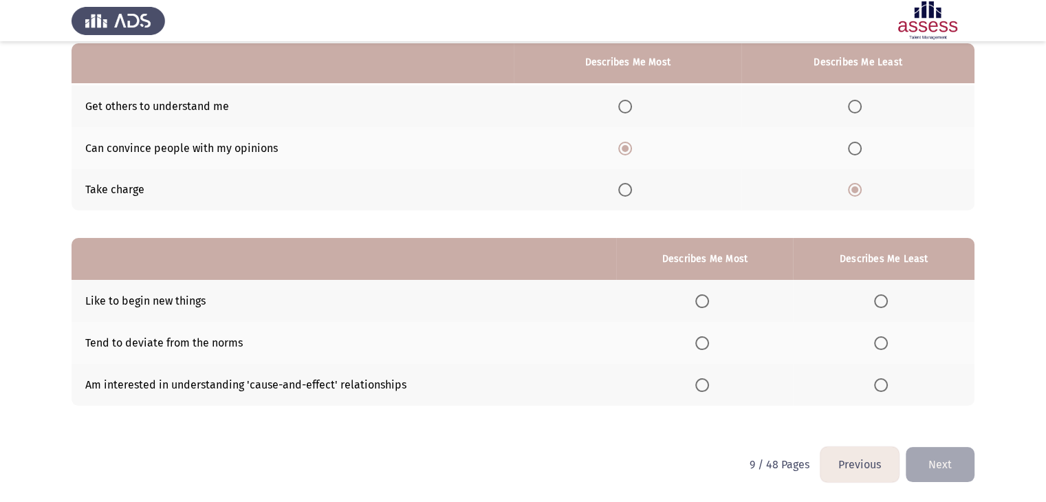
scroll to position [134, 0]
click at [707, 295] on span "Select an option" at bounding box center [703, 301] width 14 height 14
click at [707, 295] on input "Select an option" at bounding box center [703, 301] width 14 height 14
click at [881, 345] on span "Select an option" at bounding box center [881, 343] width 14 height 14
click at [881, 345] on input "Select an option" at bounding box center [881, 343] width 14 height 14
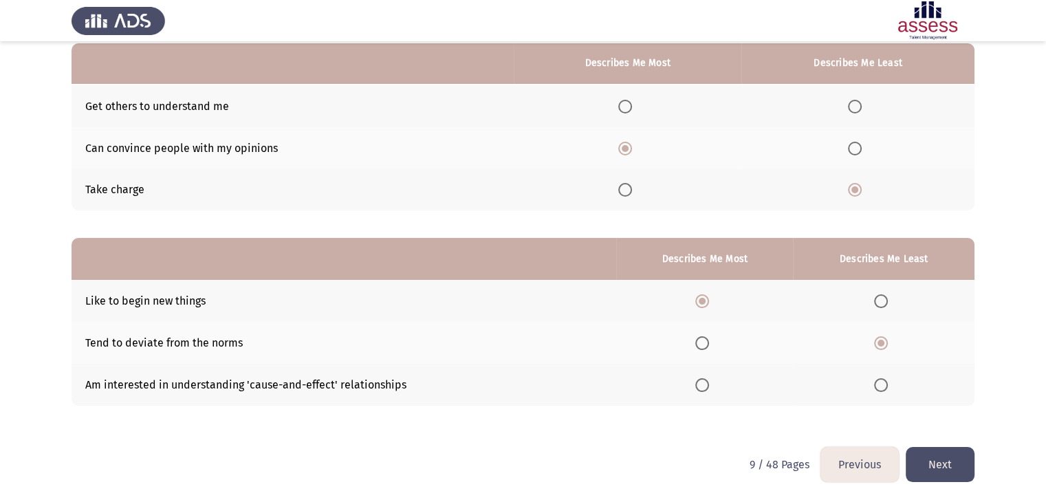
click at [925, 469] on button "Next" at bounding box center [940, 464] width 69 height 35
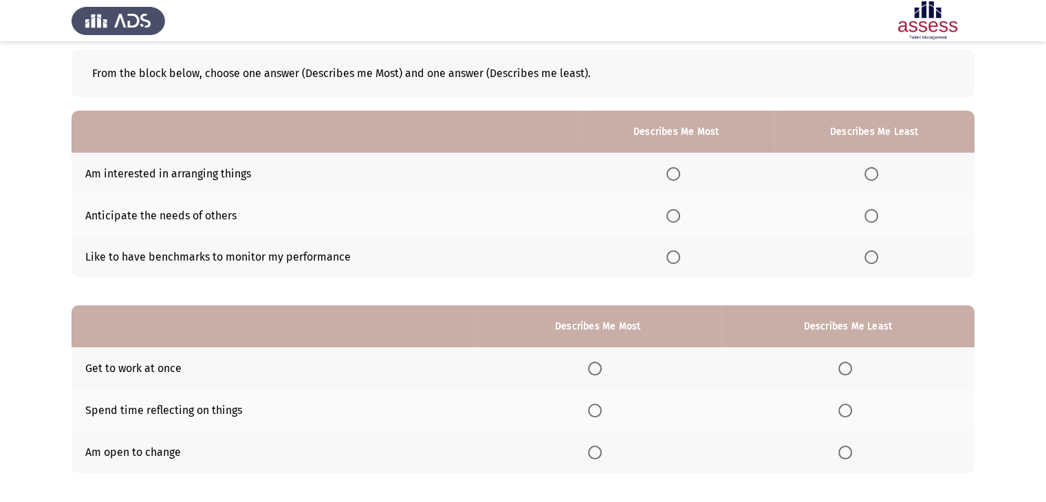
scroll to position [65, 0]
click at [675, 258] on span "Select an option" at bounding box center [674, 258] width 14 height 14
click at [675, 258] on input "Select an option" at bounding box center [674, 258] width 14 height 14
click at [872, 173] on span "Select an option" at bounding box center [872, 175] width 14 height 14
click at [872, 173] on input "Select an option" at bounding box center [872, 175] width 14 height 14
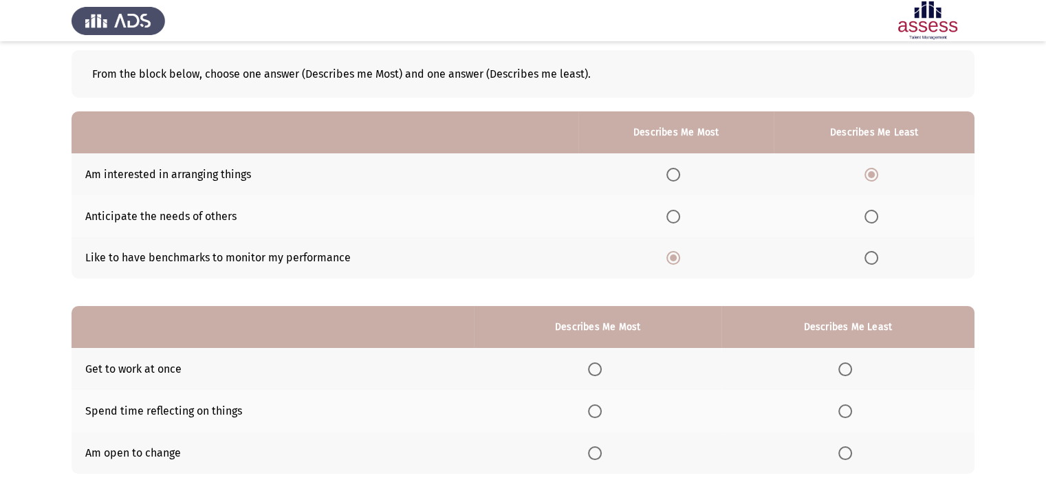
scroll to position [134, 0]
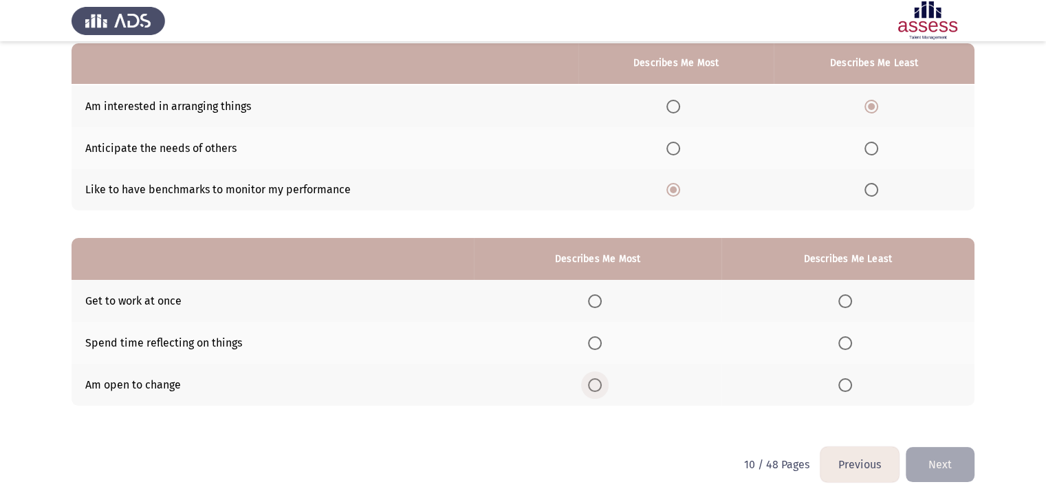
click at [601, 386] on span "Select an option" at bounding box center [595, 385] width 14 height 14
click at [601, 386] on input "Select an option" at bounding box center [595, 385] width 14 height 14
click at [847, 339] on span "Select an option" at bounding box center [846, 343] width 14 height 14
click at [847, 339] on input "Select an option" at bounding box center [846, 343] width 14 height 14
click at [937, 465] on button "Next" at bounding box center [940, 464] width 69 height 35
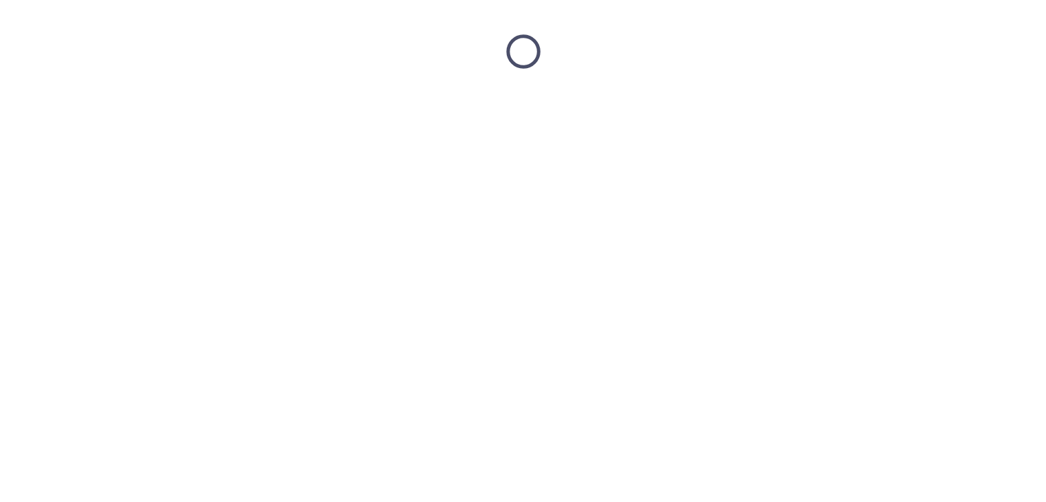
scroll to position [0, 0]
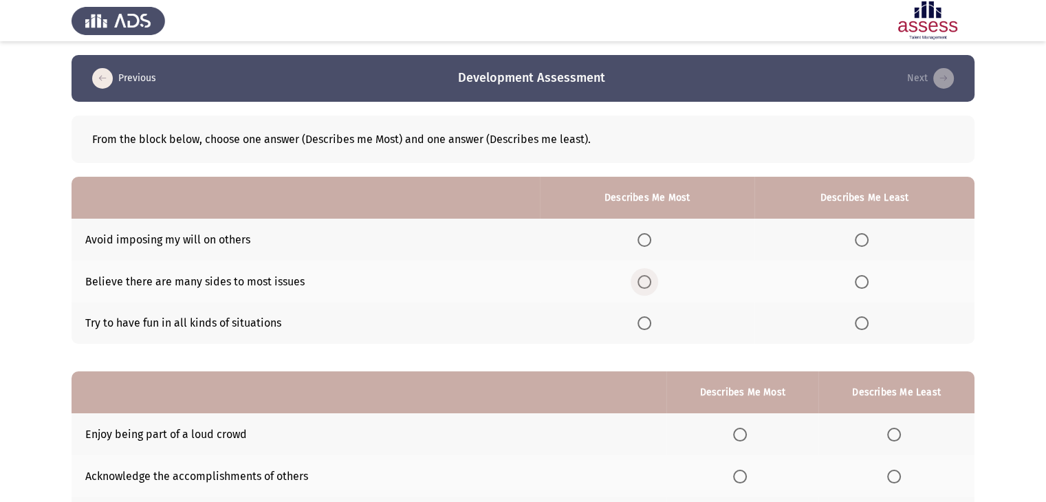
click at [647, 277] on span "Select an option" at bounding box center [645, 282] width 14 height 14
click at [647, 277] on input "Select an option" at bounding box center [645, 282] width 14 height 14
click at [862, 240] on span "Select an option" at bounding box center [862, 240] width 14 height 14
click at [862, 240] on input "Select an option" at bounding box center [862, 240] width 14 height 14
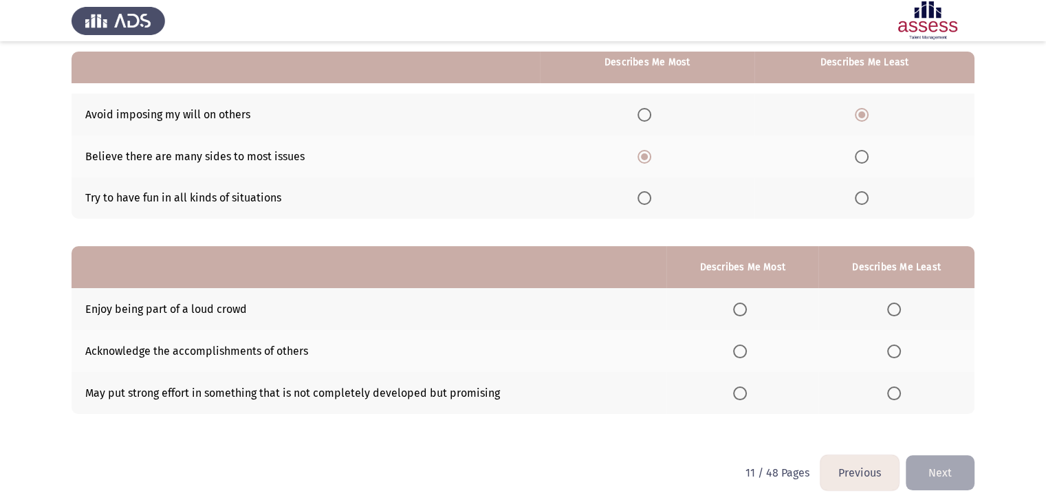
scroll to position [134, 0]
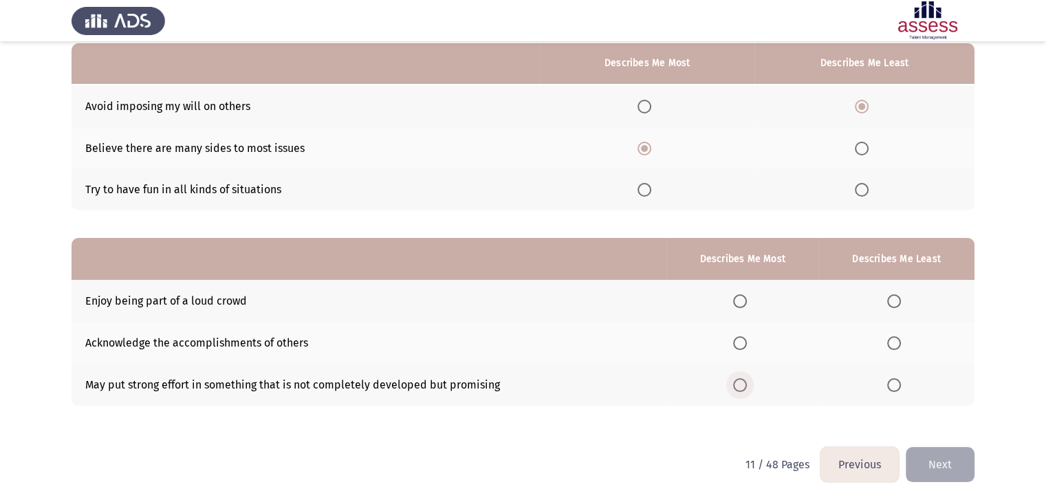
click at [742, 388] on span "Select an option" at bounding box center [740, 385] width 14 height 14
click at [742, 388] on input "Select an option" at bounding box center [740, 385] width 14 height 14
click at [903, 301] on label "Select an option" at bounding box center [897, 301] width 19 height 14
click at [901, 301] on input "Select an option" at bounding box center [895, 301] width 14 height 14
click at [938, 461] on button "Next" at bounding box center [940, 464] width 69 height 35
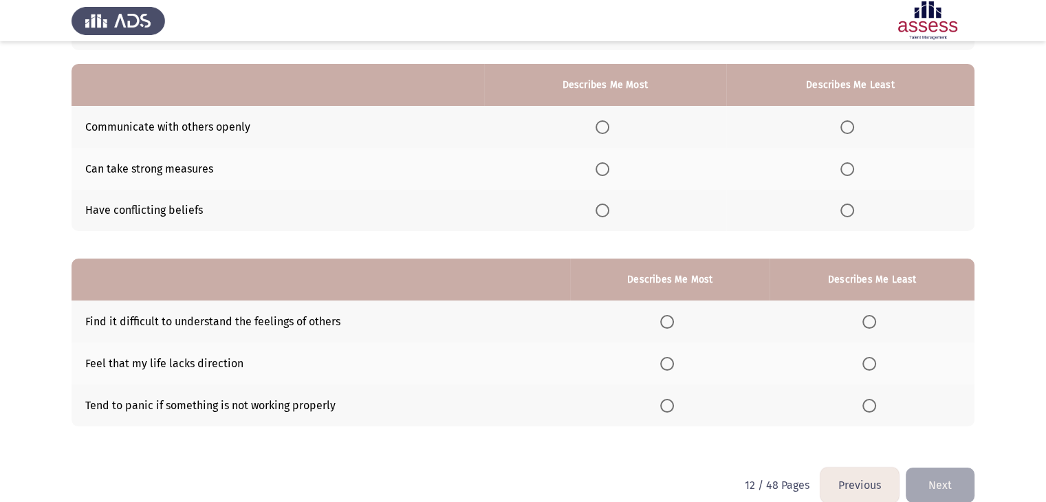
scroll to position [108, 0]
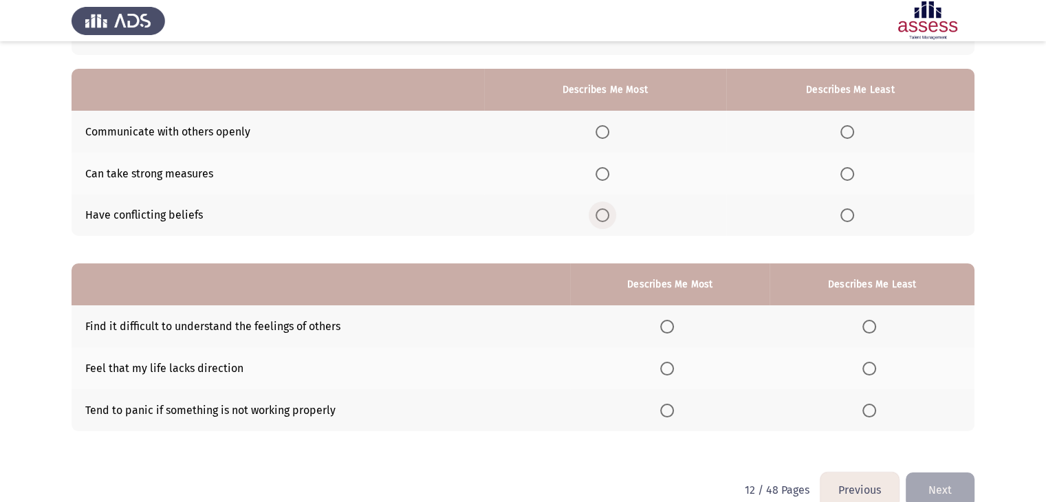
click at [601, 211] on span "Select an option" at bounding box center [603, 215] width 14 height 14
click at [601, 211] on input "Select an option" at bounding box center [603, 215] width 14 height 14
click at [854, 175] on span "Select an option" at bounding box center [848, 174] width 14 height 14
click at [854, 175] on input "Select an option" at bounding box center [848, 174] width 14 height 14
drag, startPoint x: 856, startPoint y: 141, endPoint x: 848, endPoint y: 126, distance: 16.9
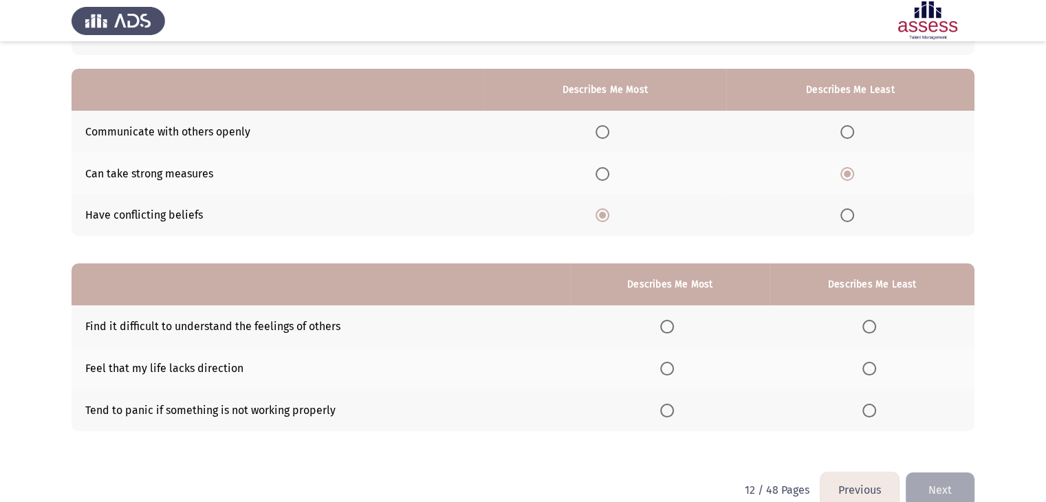
click at [848, 126] on th at bounding box center [851, 132] width 248 height 42
click at [848, 126] on span "Select an option" at bounding box center [848, 132] width 14 height 14
click at [848, 126] on input "Select an option" at bounding box center [848, 132] width 14 height 14
click at [605, 170] on span "Select an option" at bounding box center [603, 174] width 14 height 14
click at [605, 170] on input "Select an option" at bounding box center [603, 174] width 14 height 14
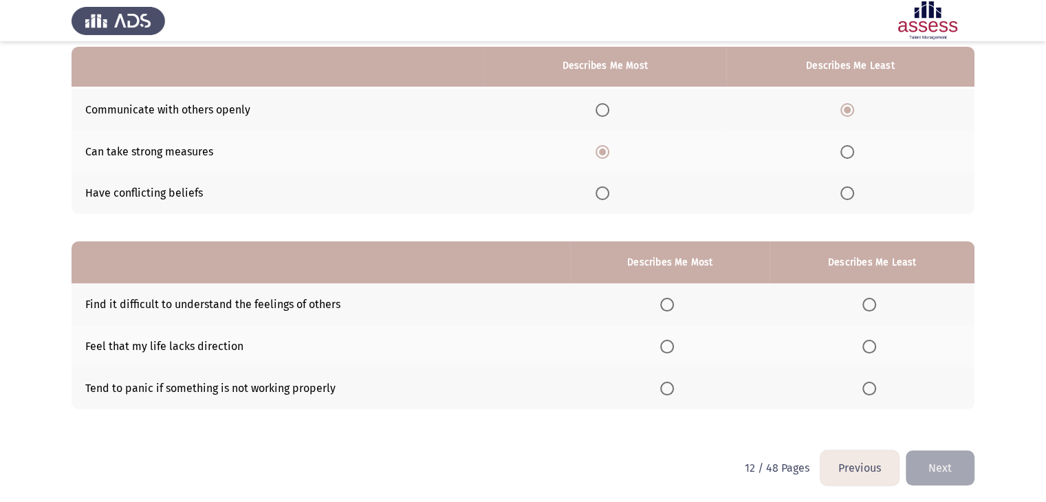
scroll to position [134, 0]
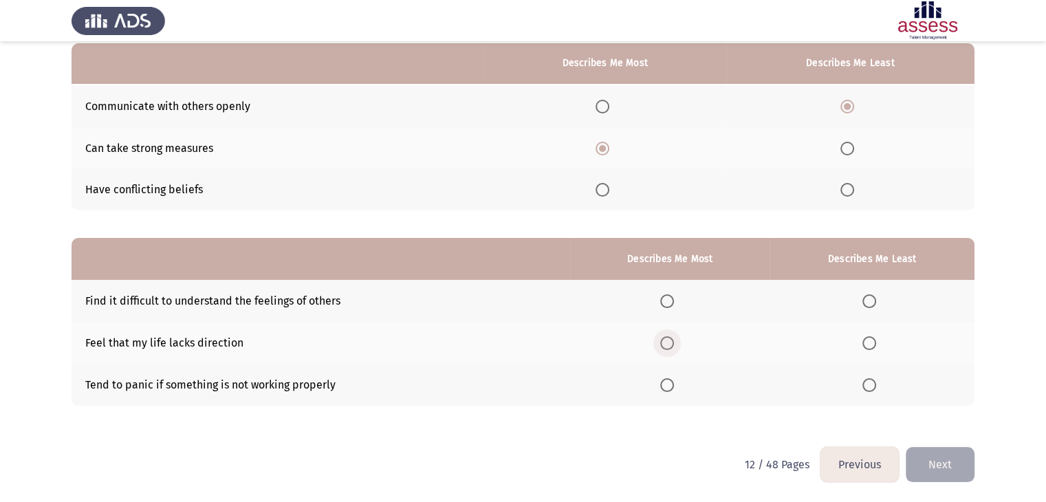
click at [673, 341] on span "Select an option" at bounding box center [668, 343] width 14 height 14
click at [673, 341] on input "Select an option" at bounding box center [668, 343] width 14 height 14
click at [875, 385] on span "Select an option" at bounding box center [870, 385] width 14 height 14
click at [875, 385] on input "Select an option" at bounding box center [870, 385] width 14 height 14
click at [923, 455] on button "Next" at bounding box center [940, 464] width 69 height 35
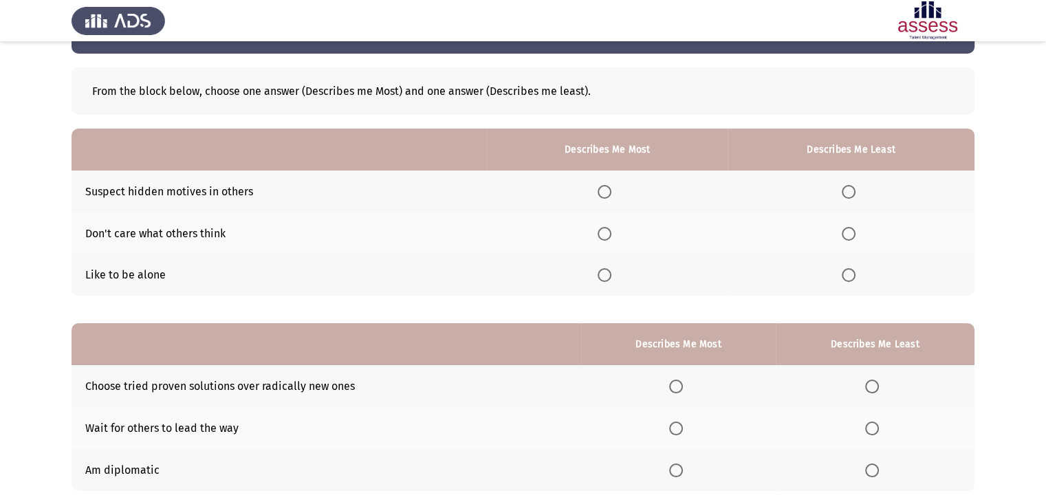
scroll to position [50, 0]
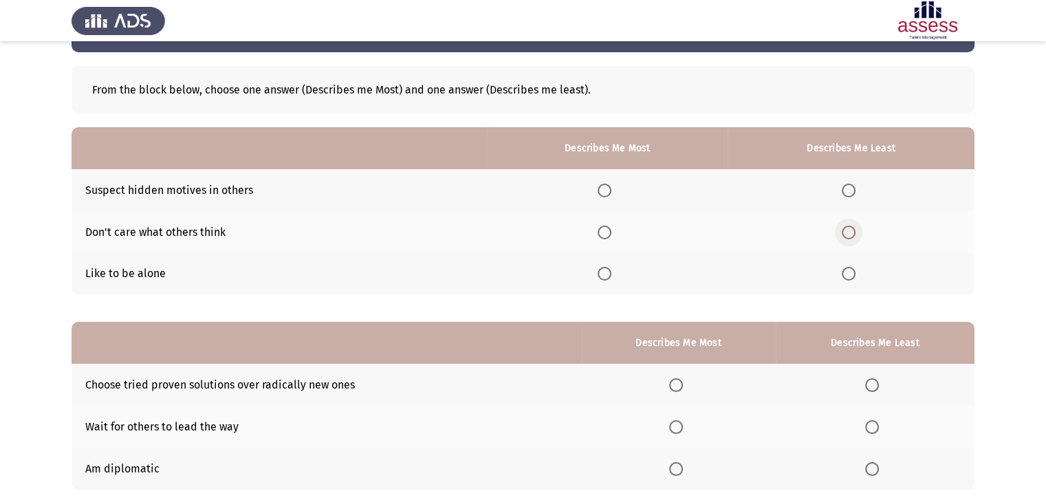
click at [856, 226] on span "Select an option" at bounding box center [849, 233] width 14 height 14
click at [856, 226] on input "Select an option" at bounding box center [849, 233] width 14 height 14
click at [608, 191] on span "Select an option" at bounding box center [605, 191] width 14 height 14
click at [608, 191] on input "Select an option" at bounding box center [605, 191] width 14 height 14
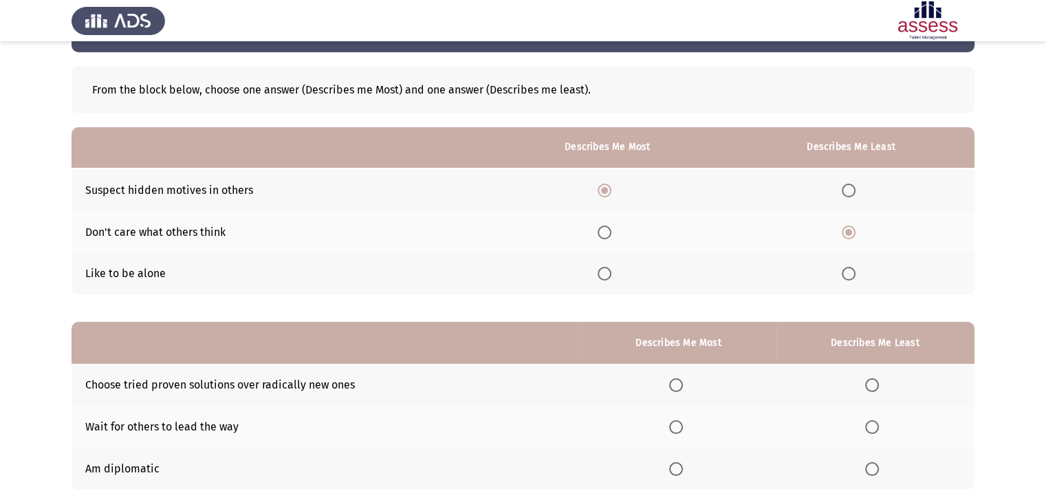
scroll to position [134, 0]
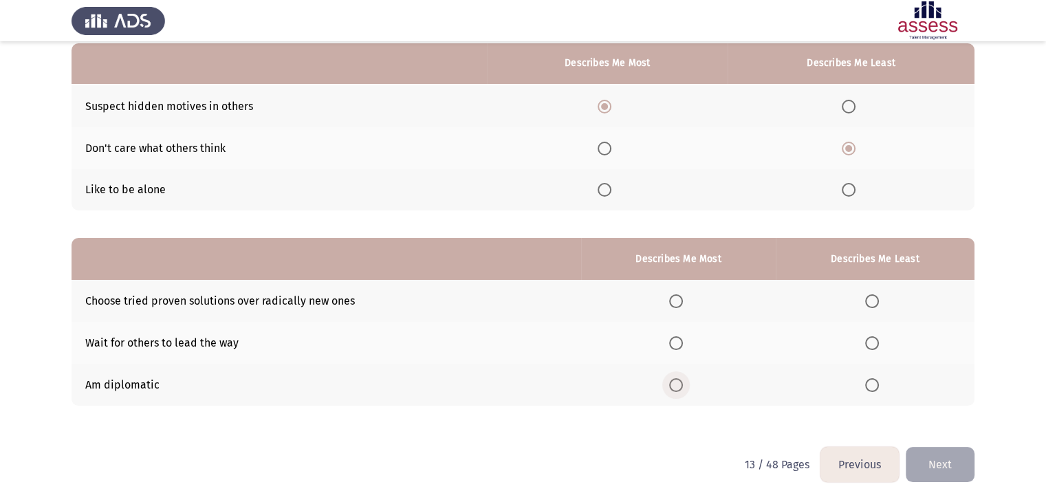
click at [681, 389] on span "Select an option" at bounding box center [676, 385] width 14 height 14
click at [681, 389] on input "Select an option" at bounding box center [676, 385] width 14 height 14
click at [869, 296] on span "Select an option" at bounding box center [873, 301] width 14 height 14
click at [869, 296] on input "Select an option" at bounding box center [873, 301] width 14 height 14
click at [878, 339] on span "Select an option" at bounding box center [873, 343] width 14 height 14
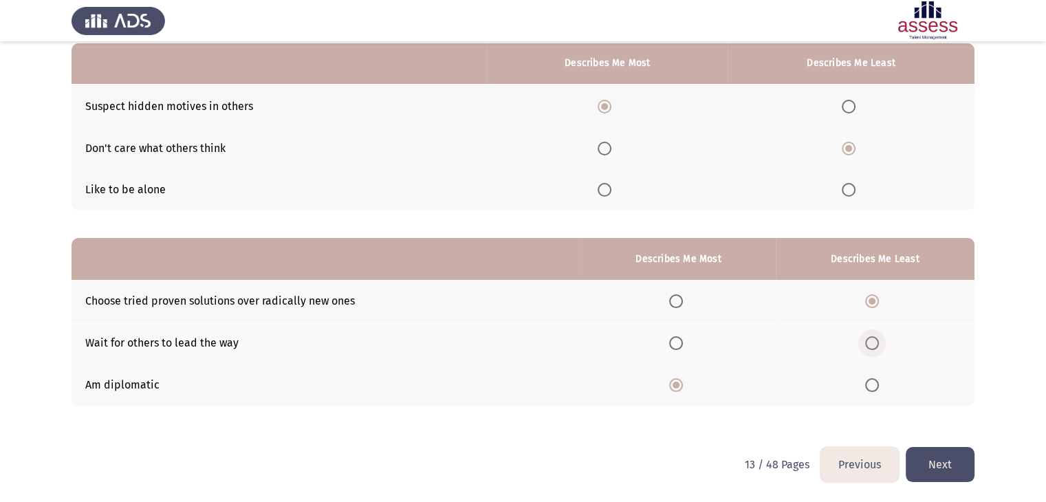
click at [878, 339] on input "Select an option" at bounding box center [873, 343] width 14 height 14
click at [929, 454] on button "Next" at bounding box center [940, 464] width 69 height 35
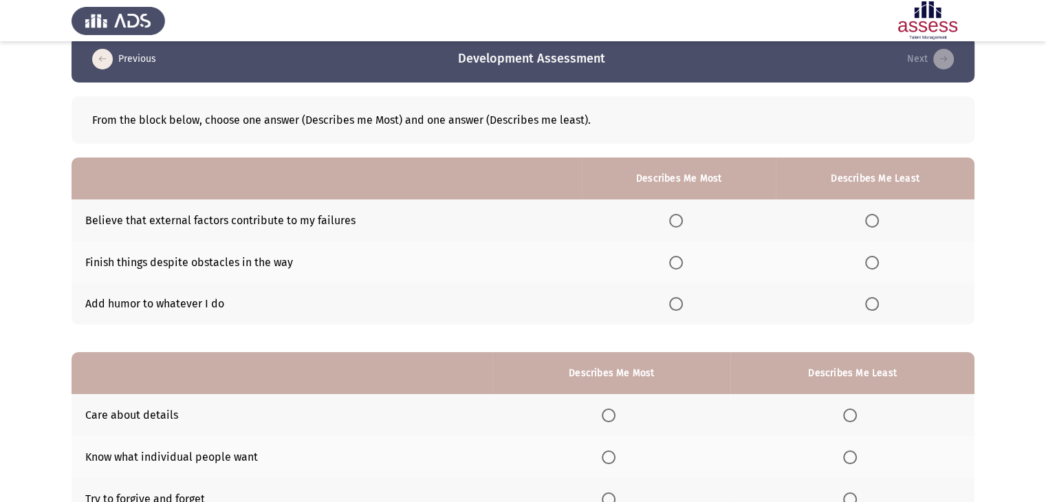
scroll to position [24, 0]
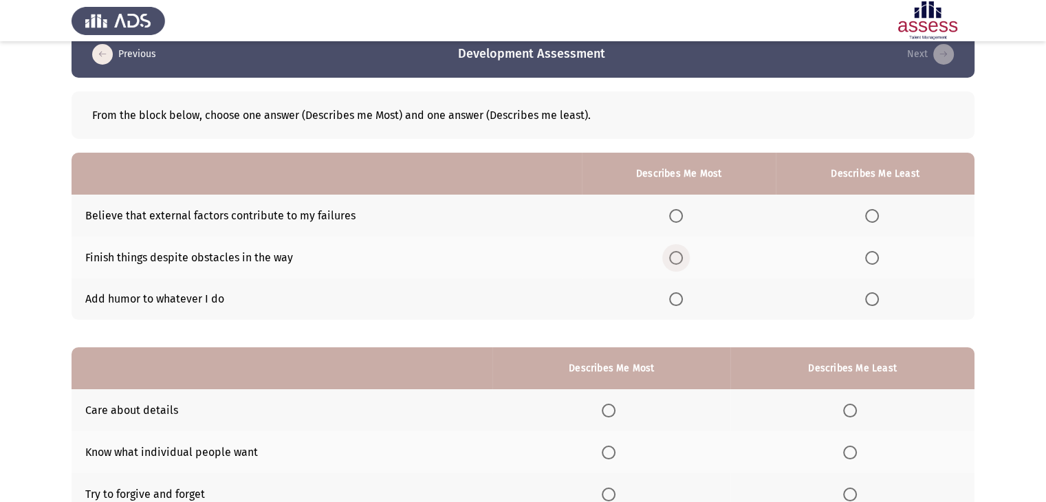
click at [680, 259] on span "Select an option" at bounding box center [676, 258] width 14 height 14
click at [680, 259] on input "Select an option" at bounding box center [676, 258] width 14 height 14
click at [874, 218] on span "Select an option" at bounding box center [873, 216] width 14 height 14
click at [874, 218] on input "Select an option" at bounding box center [873, 216] width 14 height 14
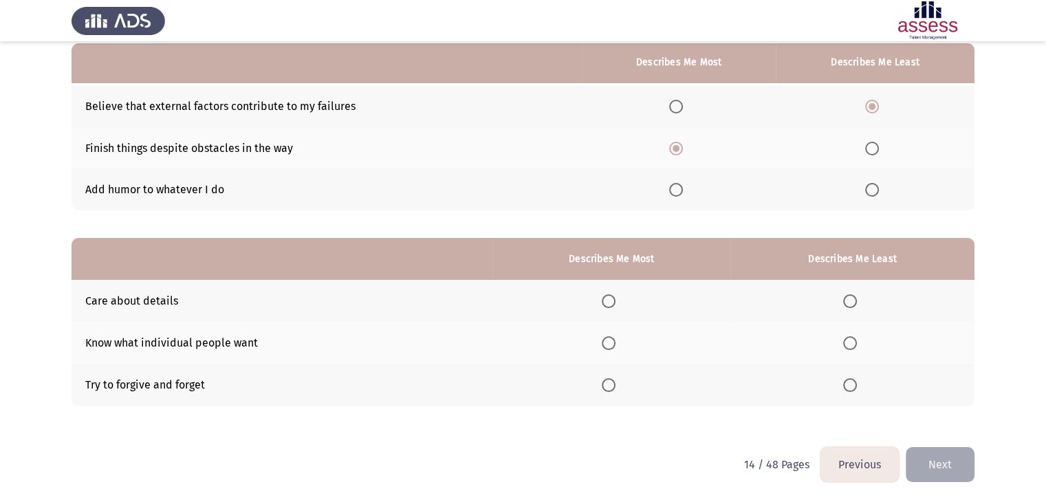
scroll to position [133, 0]
click at [616, 303] on span "Select an option" at bounding box center [609, 302] width 14 height 14
click at [616, 303] on input "Select an option" at bounding box center [609, 302] width 14 height 14
click at [855, 384] on span "Select an option" at bounding box center [851, 386] width 14 height 14
click at [855, 384] on input "Select an option" at bounding box center [851, 386] width 14 height 14
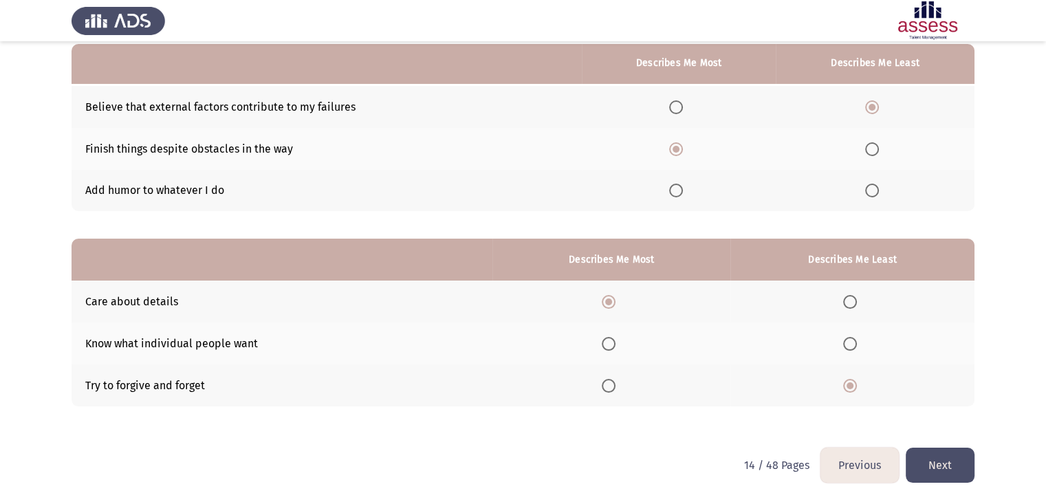
click at [922, 462] on button "Next" at bounding box center [940, 465] width 69 height 35
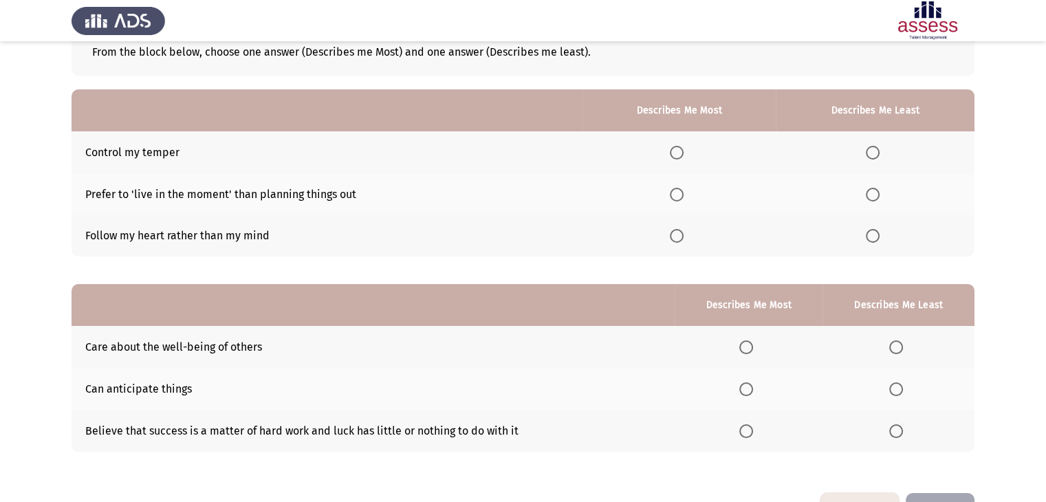
scroll to position [83, 0]
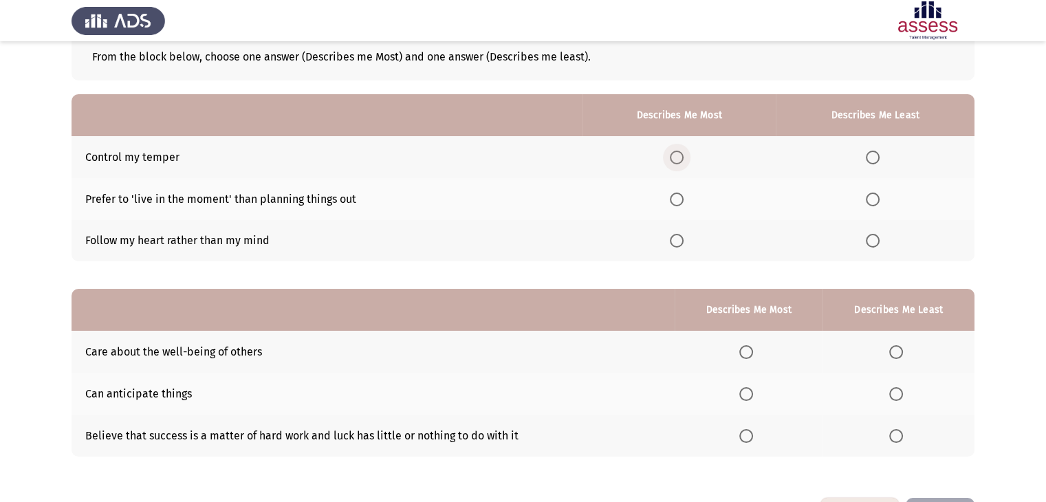
click at [680, 155] on span "Select an option" at bounding box center [677, 158] width 14 height 14
click at [680, 155] on input "Select an option" at bounding box center [677, 158] width 14 height 14
click at [883, 199] on label "Select an option" at bounding box center [875, 200] width 19 height 14
click at [880, 199] on input "Select an option" at bounding box center [873, 200] width 14 height 14
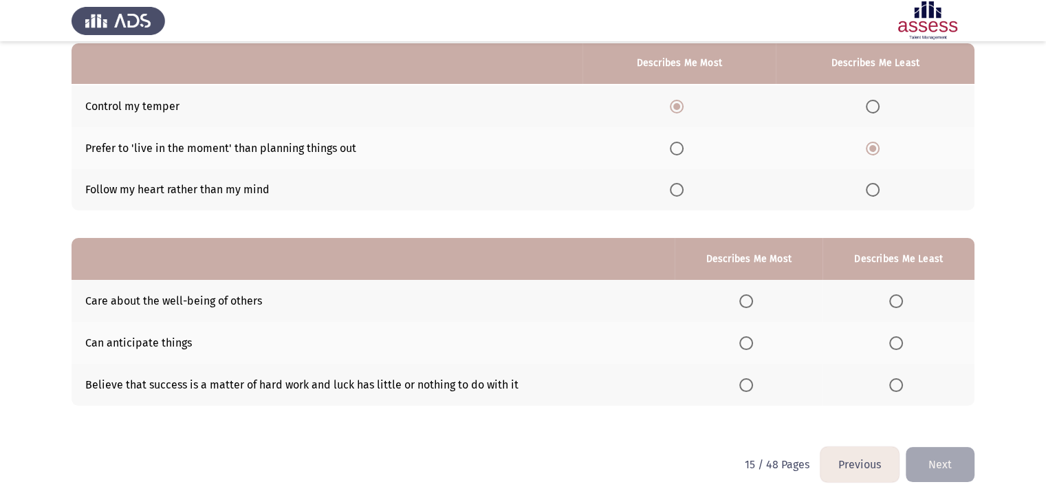
scroll to position [134, 0]
click at [747, 386] on span "Select an option" at bounding box center [747, 385] width 14 height 14
click at [747, 386] on input "Select an option" at bounding box center [747, 385] width 14 height 14
click at [903, 350] on th at bounding box center [899, 343] width 152 height 42
click at [896, 344] on span "Select an option" at bounding box center [897, 343] width 14 height 14
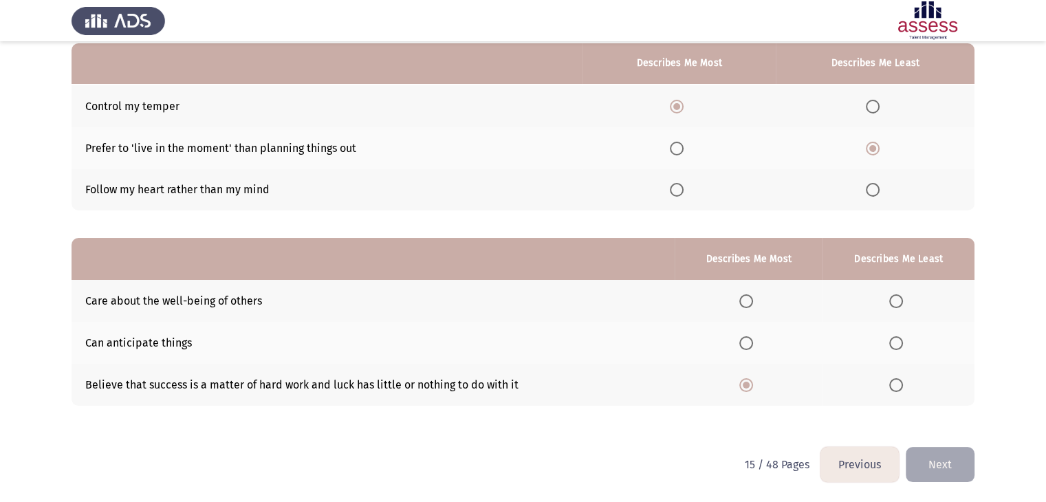
click at [896, 344] on input "Select an option" at bounding box center [897, 343] width 14 height 14
click at [943, 466] on button "Next" at bounding box center [940, 464] width 69 height 35
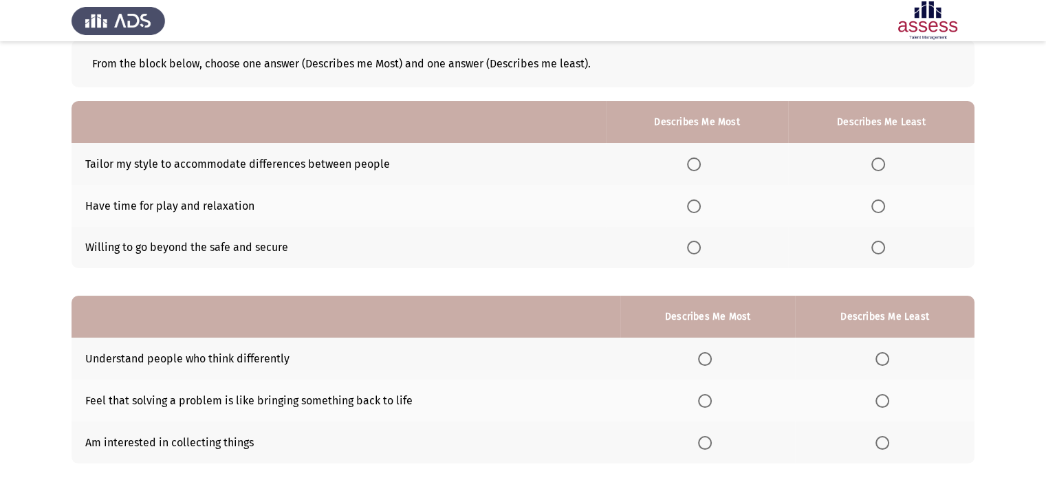
scroll to position [74, 0]
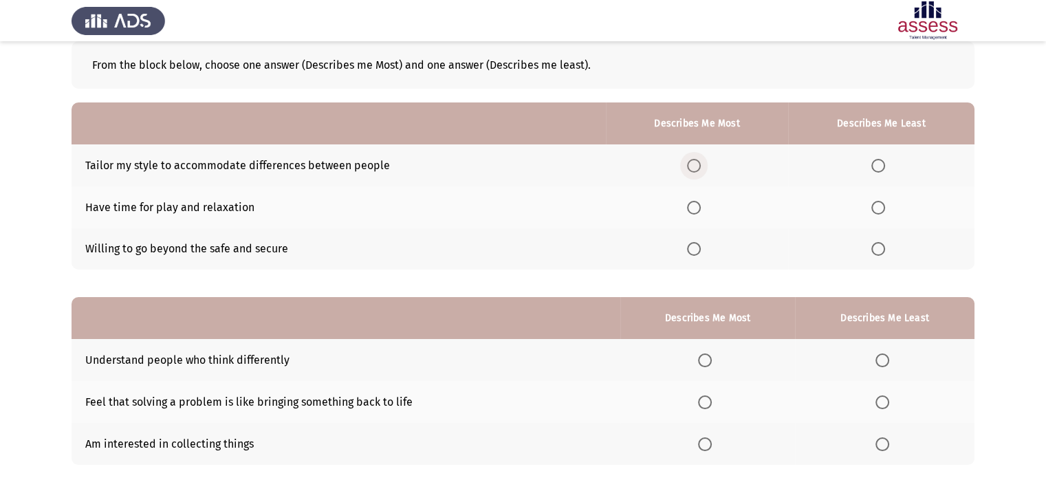
click at [690, 162] on span "Select an option" at bounding box center [694, 166] width 14 height 14
click at [690, 162] on input "Select an option" at bounding box center [694, 166] width 14 height 14
click at [883, 211] on span "Select an option" at bounding box center [879, 208] width 14 height 14
click at [883, 211] on input "Select an option" at bounding box center [879, 208] width 14 height 14
click at [882, 250] on span "Select an option" at bounding box center [879, 249] width 14 height 14
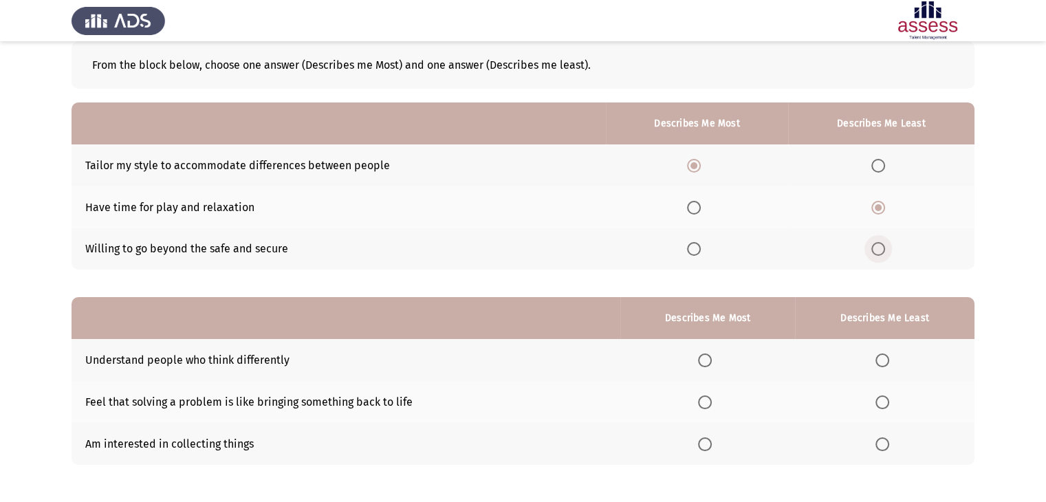
click at [882, 250] on input "Select an option" at bounding box center [879, 249] width 14 height 14
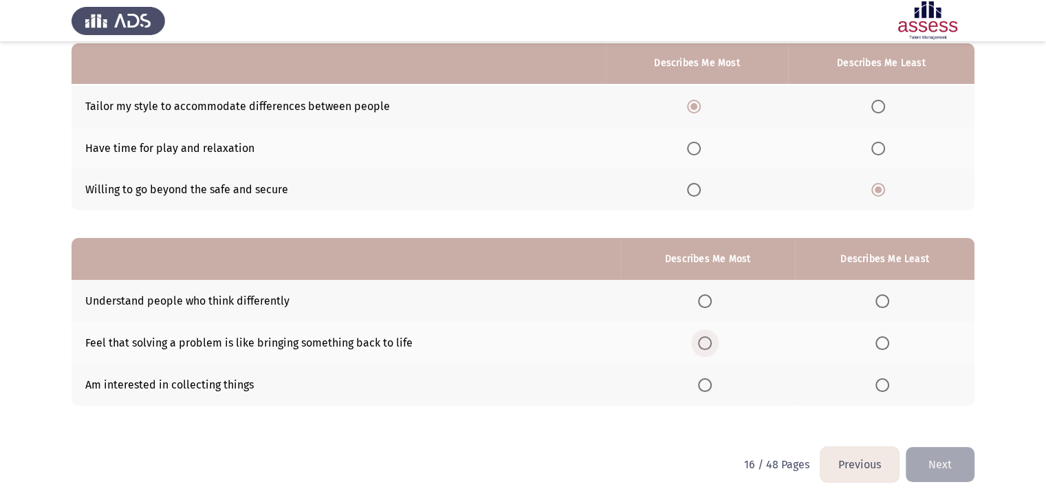
click at [709, 347] on span "Select an option" at bounding box center [705, 343] width 14 height 14
click at [709, 347] on input "Select an option" at bounding box center [705, 343] width 14 height 14
click at [886, 389] on span "Select an option" at bounding box center [883, 385] width 14 height 14
click at [886, 389] on input "Select an option" at bounding box center [883, 385] width 14 height 14
click at [930, 458] on button "Next" at bounding box center [940, 464] width 69 height 35
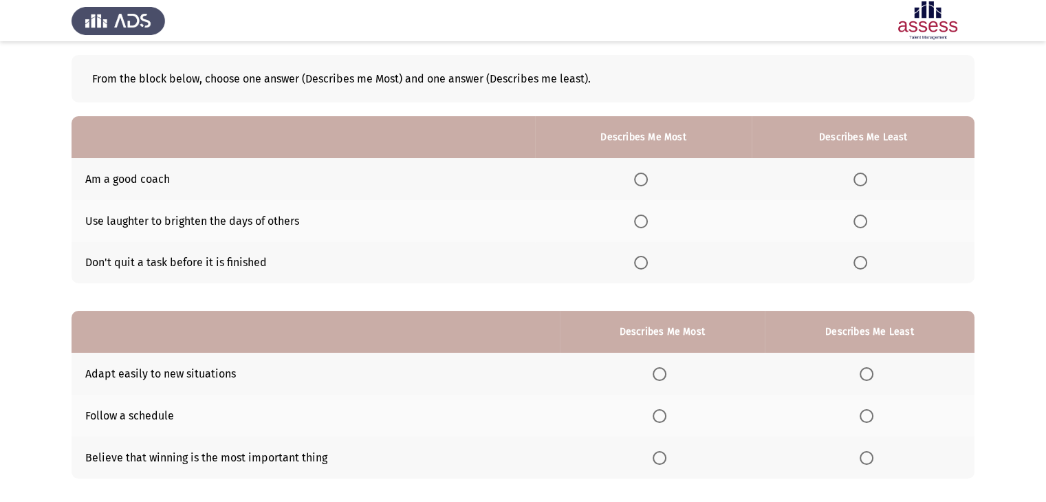
scroll to position [54, 0]
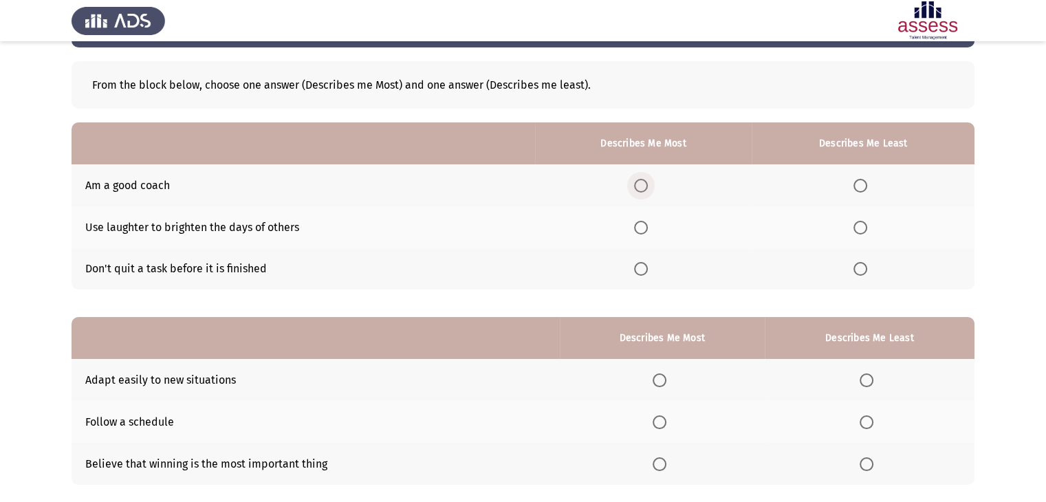
click at [648, 189] on span "Select an option" at bounding box center [641, 186] width 14 height 14
click at [648, 189] on input "Select an option" at bounding box center [641, 186] width 14 height 14
click at [863, 273] on span "Select an option" at bounding box center [861, 269] width 14 height 14
click at [863, 273] on input "Select an option" at bounding box center [861, 269] width 14 height 14
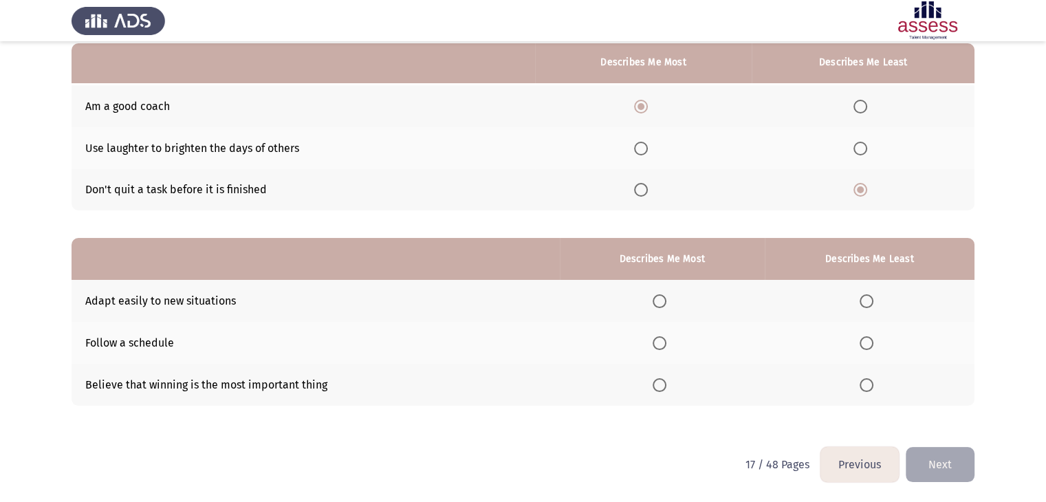
scroll to position [132, 0]
drag, startPoint x: 658, startPoint y: 313, endPoint x: 659, endPoint y: 306, distance: 6.9
click at [659, 306] on th at bounding box center [662, 302] width 205 height 42
click at [659, 306] on span "Select an option" at bounding box center [660, 303] width 14 height 14
click at [659, 306] on input "Select an option" at bounding box center [660, 303] width 14 height 14
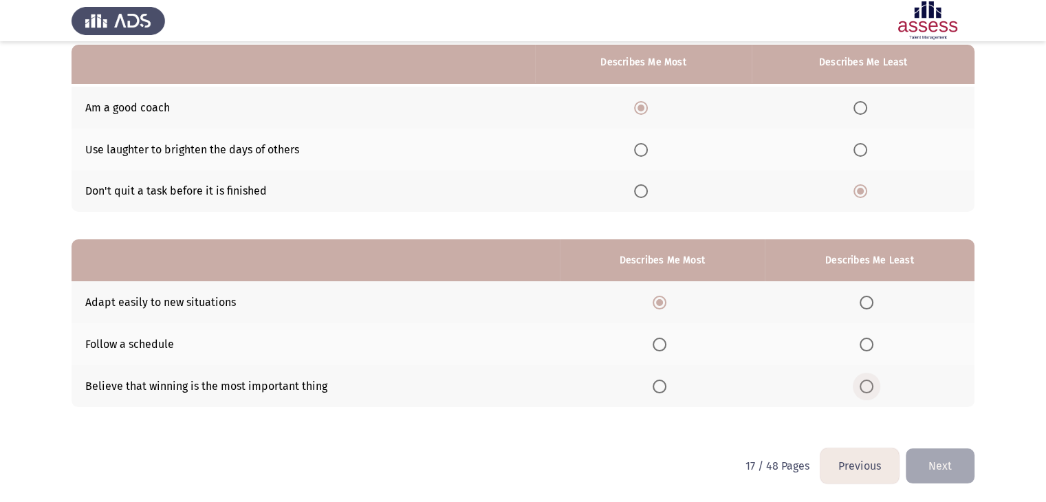
click at [873, 383] on span "Select an option" at bounding box center [867, 387] width 14 height 14
click at [873, 383] on input "Select an option" at bounding box center [867, 387] width 14 height 14
click at [943, 463] on button "Next" at bounding box center [940, 466] width 69 height 35
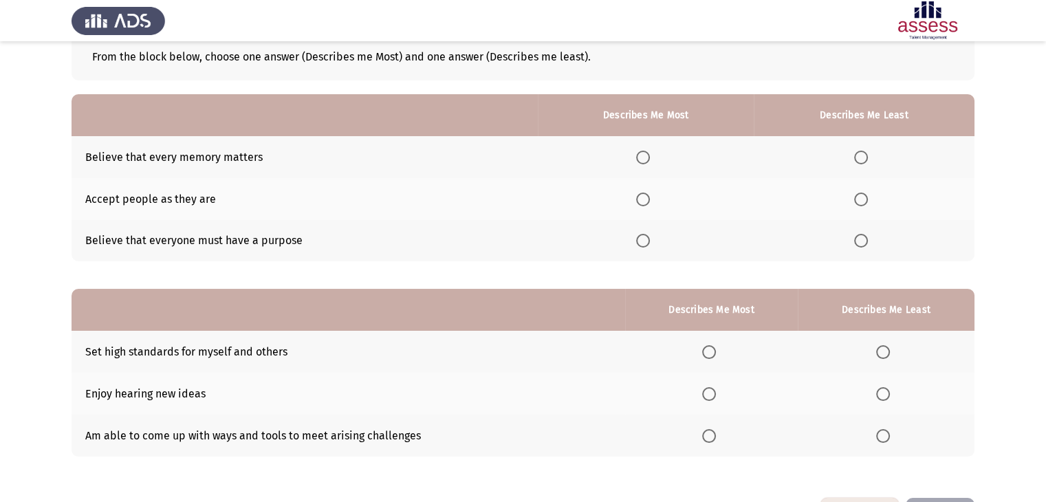
scroll to position [85, 0]
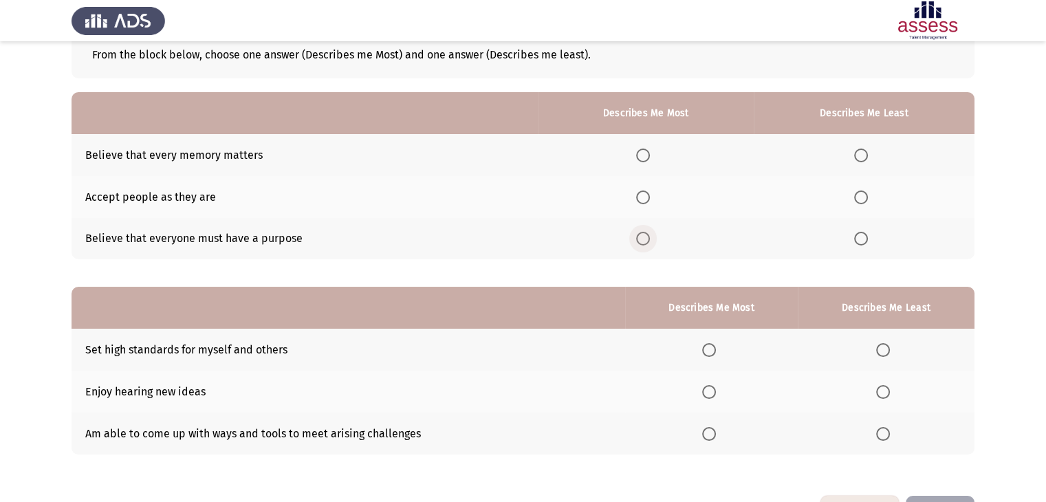
click at [650, 240] on span "Select an option" at bounding box center [643, 239] width 14 height 14
click at [650, 240] on input "Select an option" at bounding box center [643, 239] width 14 height 14
click at [859, 158] on span "Select an option" at bounding box center [862, 156] width 14 height 14
click at [859, 158] on input "Select an option" at bounding box center [862, 156] width 14 height 14
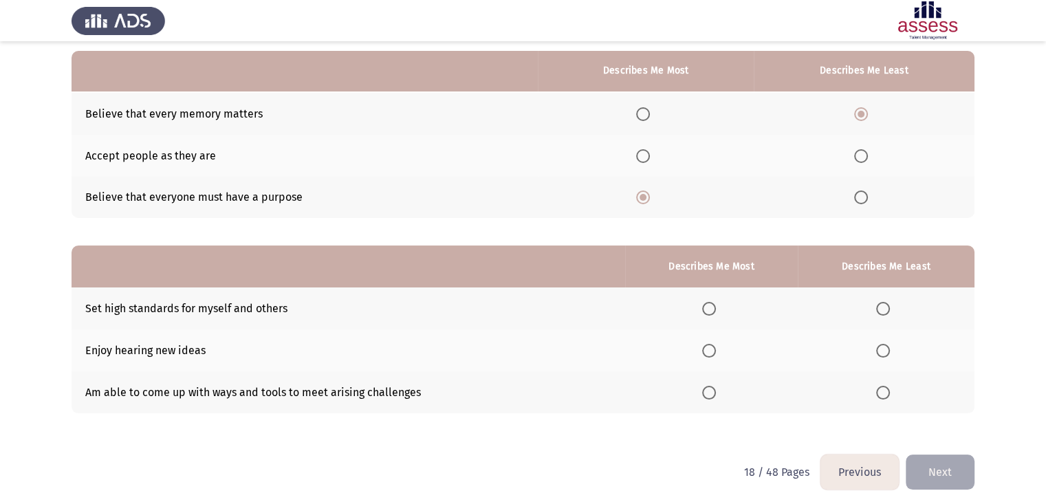
scroll to position [134, 0]
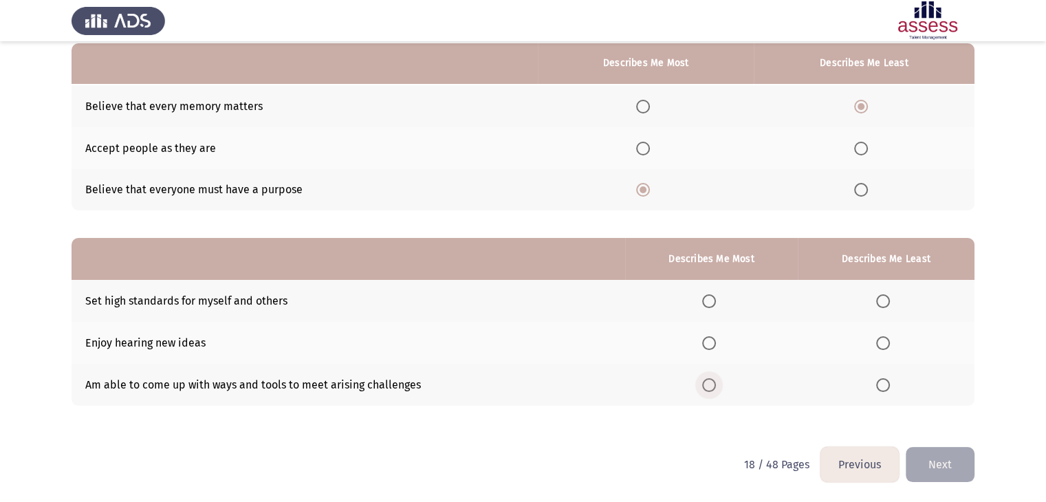
click at [714, 387] on span "Select an option" at bounding box center [709, 385] width 14 height 14
click at [714, 387] on input "Select an option" at bounding box center [709, 385] width 14 height 14
click at [890, 305] on span "Select an option" at bounding box center [884, 301] width 14 height 14
click at [890, 305] on input "Select an option" at bounding box center [884, 301] width 14 height 14
click at [930, 460] on button "Next" at bounding box center [940, 464] width 69 height 35
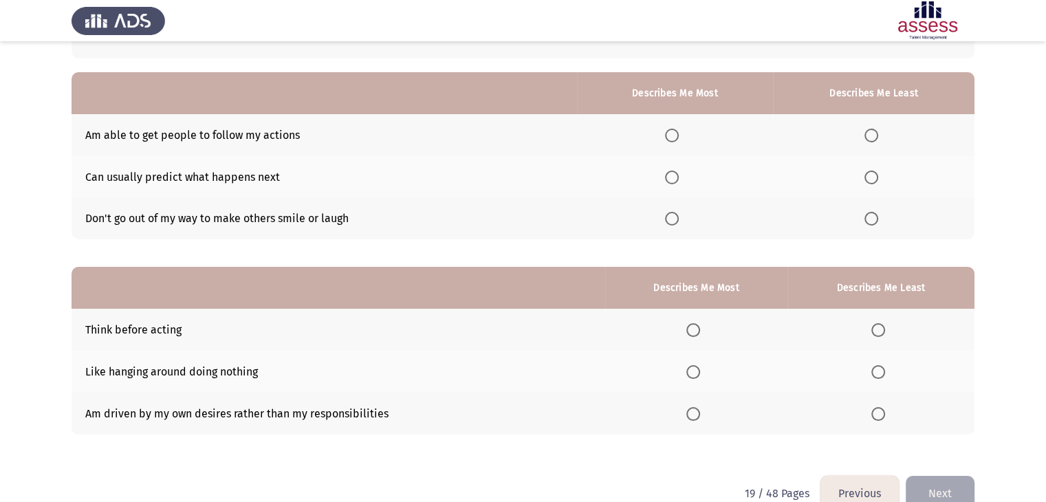
scroll to position [107, 0]
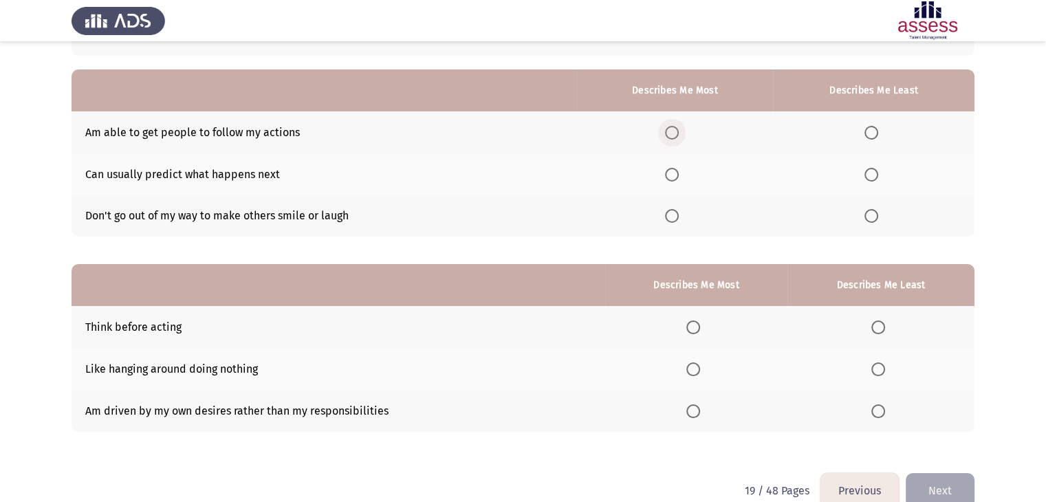
click at [674, 127] on span "Select an option" at bounding box center [672, 133] width 14 height 14
click at [674, 127] on input "Select an option" at bounding box center [672, 133] width 14 height 14
click at [877, 130] on span "Select an option" at bounding box center [872, 133] width 14 height 14
click at [877, 130] on input "Select an option" at bounding box center [872, 133] width 14 height 14
drag, startPoint x: 669, startPoint y: 221, endPoint x: 680, endPoint y: 222, distance: 11.8
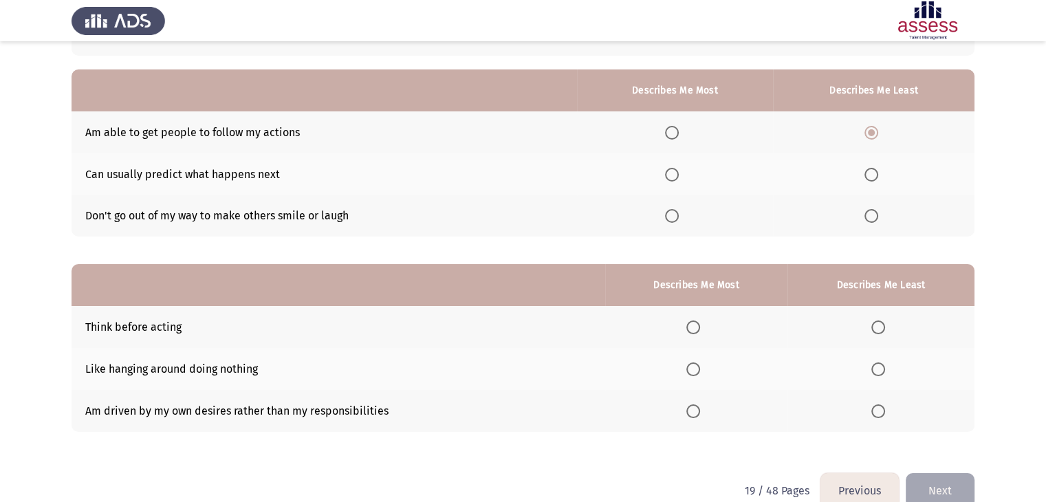
click at [680, 222] on th at bounding box center [675, 216] width 197 height 42
click at [679, 222] on span "Select an option" at bounding box center [672, 216] width 14 height 14
click at [679, 222] on input "Select an option" at bounding box center [672, 216] width 14 height 14
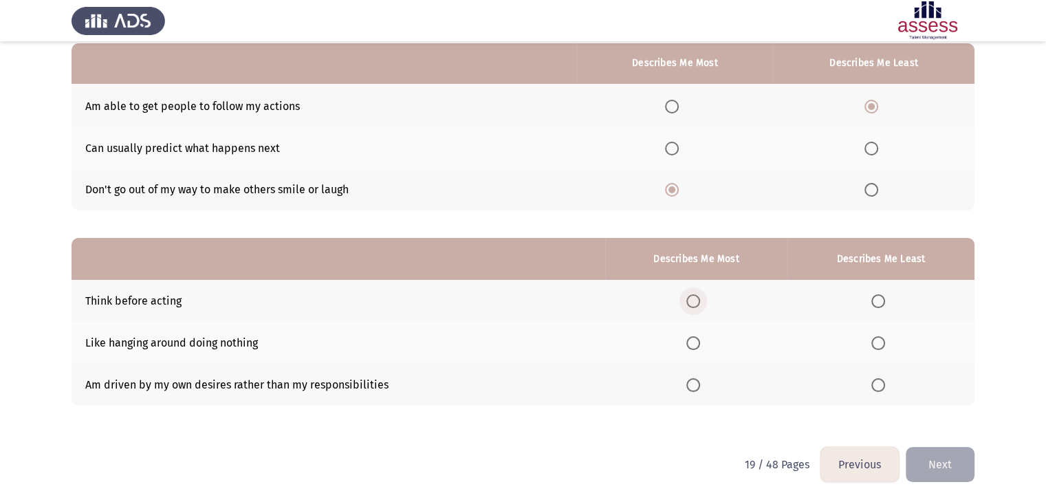
click at [694, 303] on span "Select an option" at bounding box center [694, 301] width 14 height 14
click at [694, 303] on input "Select an option" at bounding box center [694, 301] width 14 height 14
click at [881, 341] on span "Select an option" at bounding box center [879, 343] width 14 height 14
click at [881, 341] on input "Select an option" at bounding box center [879, 343] width 14 height 14
click at [931, 465] on button "Next" at bounding box center [940, 464] width 69 height 35
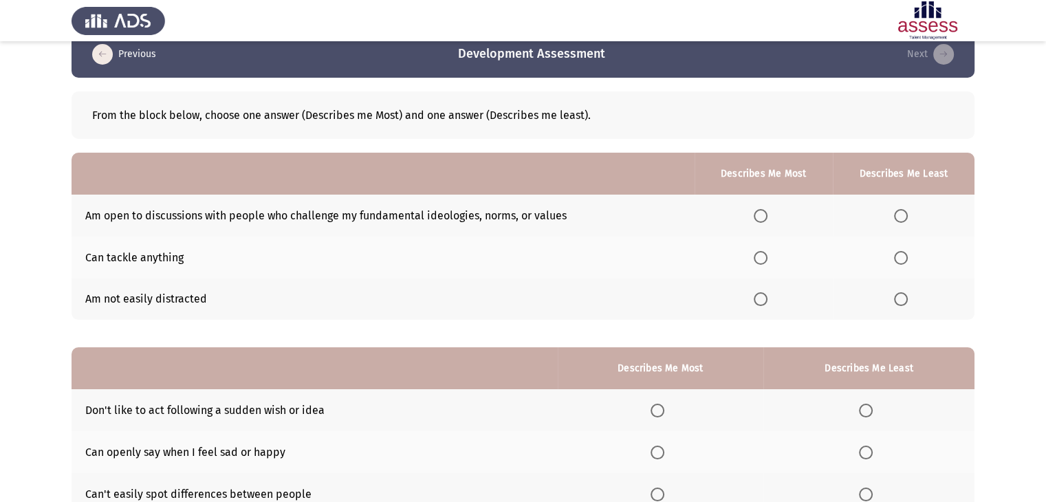
scroll to position [0, 0]
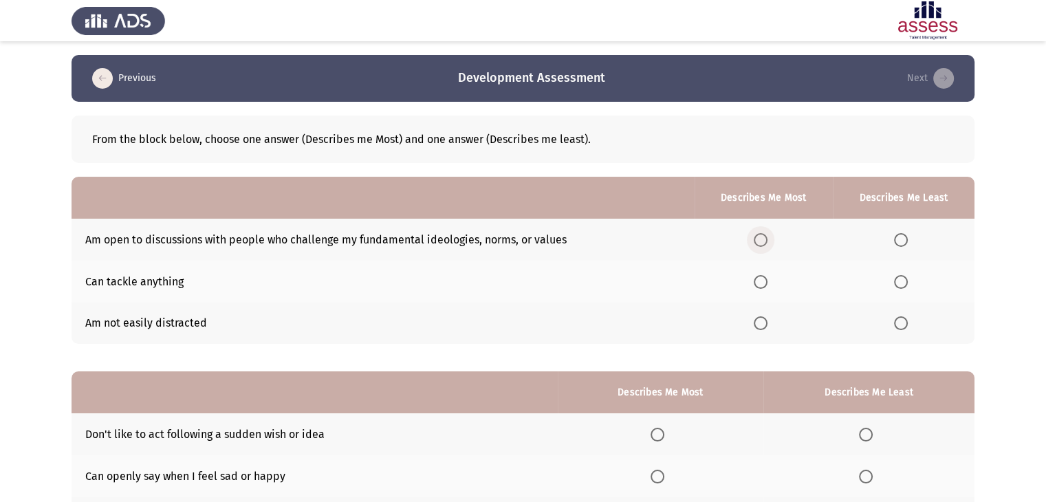
click at [768, 245] on span "Select an option" at bounding box center [761, 240] width 14 height 14
click at [768, 245] on input "Select an option" at bounding box center [761, 240] width 14 height 14
click at [914, 323] on label "Select an option" at bounding box center [903, 323] width 19 height 14
click at [908, 323] on input "Select an option" at bounding box center [901, 323] width 14 height 14
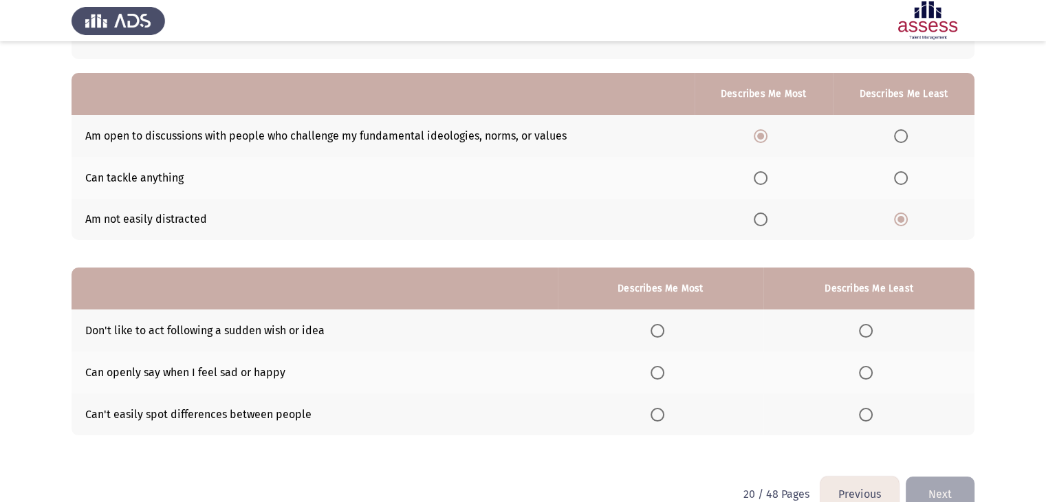
scroll to position [105, 0]
click at [868, 374] on span "Select an option" at bounding box center [866, 372] width 14 height 14
click at [868, 374] on input "Select an option" at bounding box center [866, 372] width 14 height 14
click at [657, 330] on span "Select an option" at bounding box center [658, 330] width 14 height 14
click at [657, 330] on input "Select an option" at bounding box center [658, 330] width 14 height 14
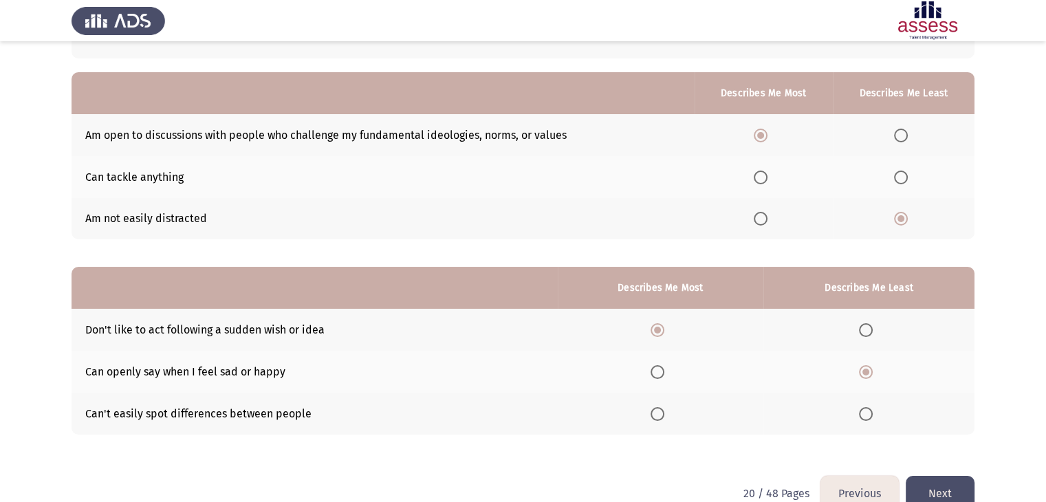
click at [952, 495] on button "Next" at bounding box center [940, 493] width 69 height 35
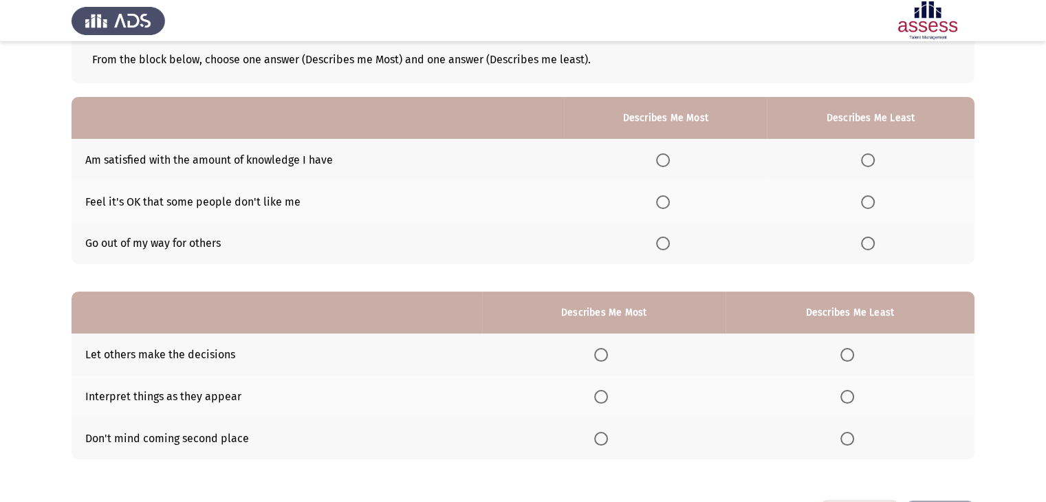
scroll to position [85, 0]
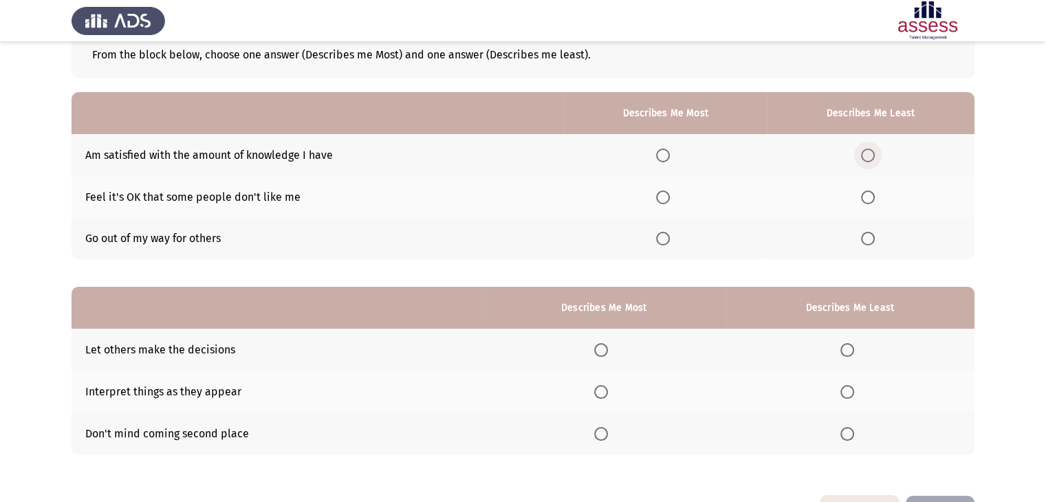
click at [874, 153] on span "Select an option" at bounding box center [868, 156] width 14 height 14
click at [874, 153] on input "Select an option" at bounding box center [868, 156] width 14 height 14
click at [661, 196] on span "Select an option" at bounding box center [663, 198] width 14 height 14
click at [661, 196] on input "Select an option" at bounding box center [663, 198] width 14 height 14
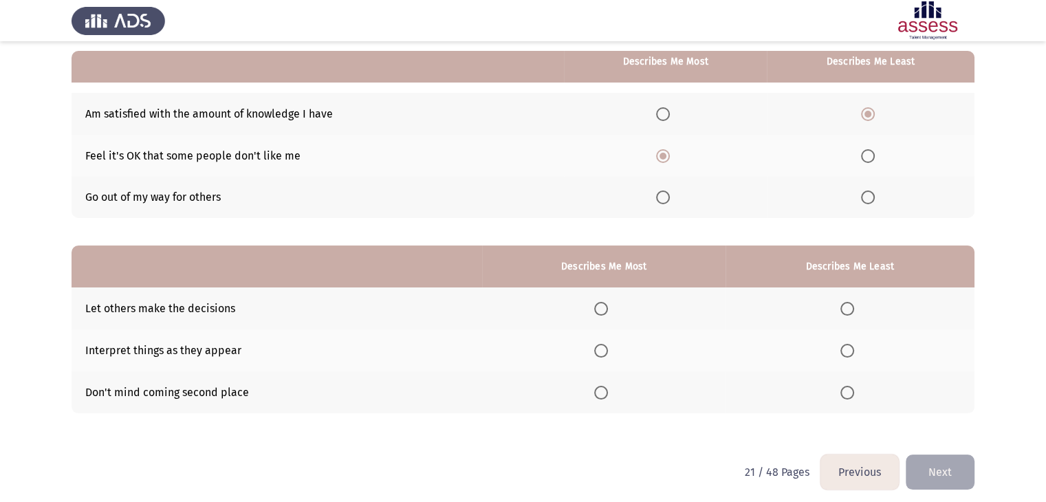
scroll to position [125, 0]
click at [855, 310] on span "Select an option" at bounding box center [848, 310] width 14 height 14
click at [855, 310] on input "Select an option" at bounding box center [848, 310] width 14 height 14
click at [604, 354] on span "Select an option" at bounding box center [601, 352] width 14 height 14
click at [604, 354] on input "Select an option" at bounding box center [601, 352] width 14 height 14
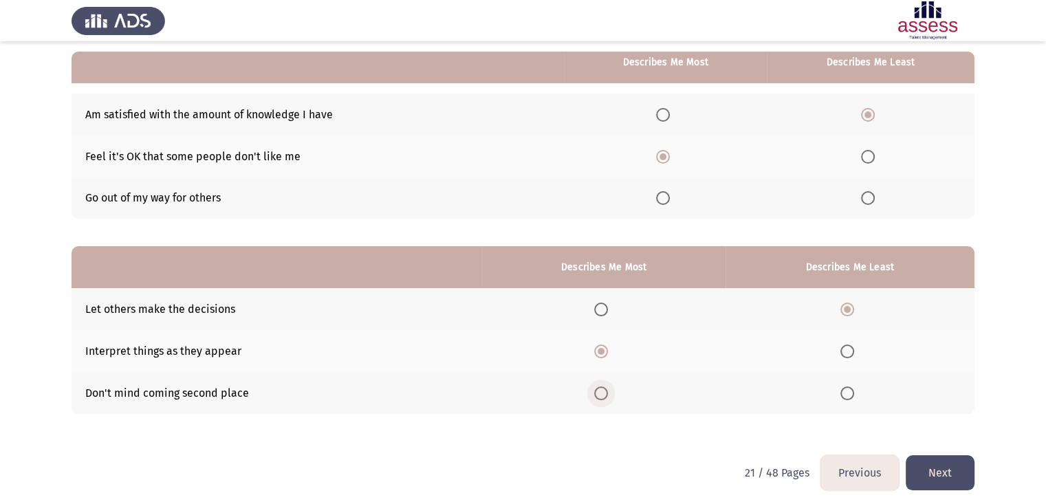
click at [604, 391] on span "Select an option" at bounding box center [601, 394] width 14 height 14
click at [604, 391] on input "Select an option" at bounding box center [601, 394] width 14 height 14
click at [914, 462] on button "Next" at bounding box center [940, 472] width 69 height 35
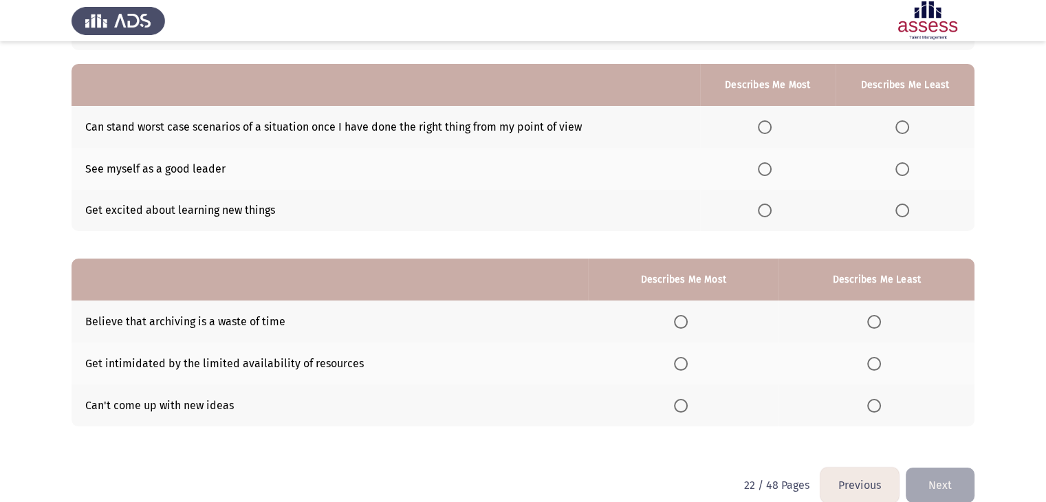
scroll to position [111, 0]
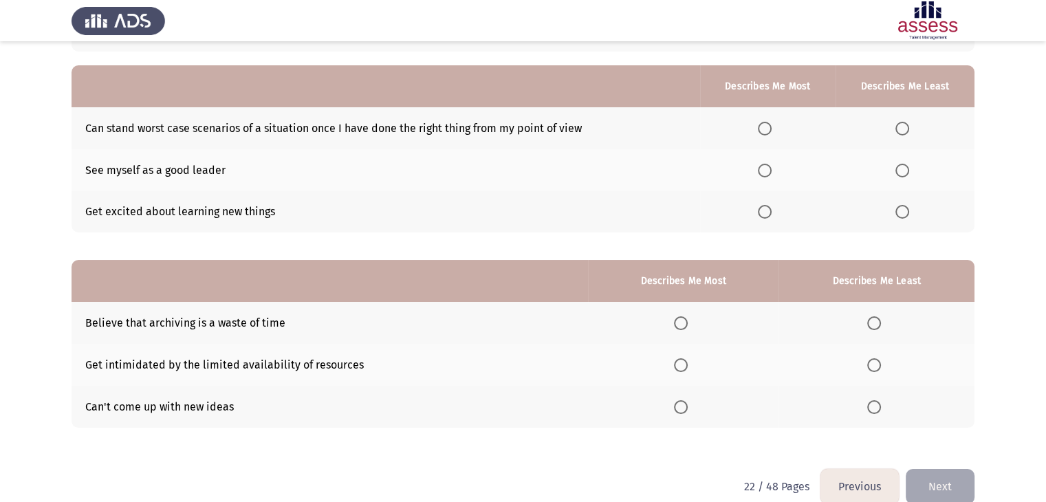
click at [672, 326] on th at bounding box center [683, 323] width 191 height 42
click at [683, 323] on span "Select an option" at bounding box center [681, 323] width 14 height 14
click at [683, 323] on input "Select an option" at bounding box center [681, 323] width 14 height 14
click at [870, 403] on span "Select an option" at bounding box center [875, 407] width 14 height 14
click at [870, 403] on input "Select an option" at bounding box center [875, 407] width 14 height 14
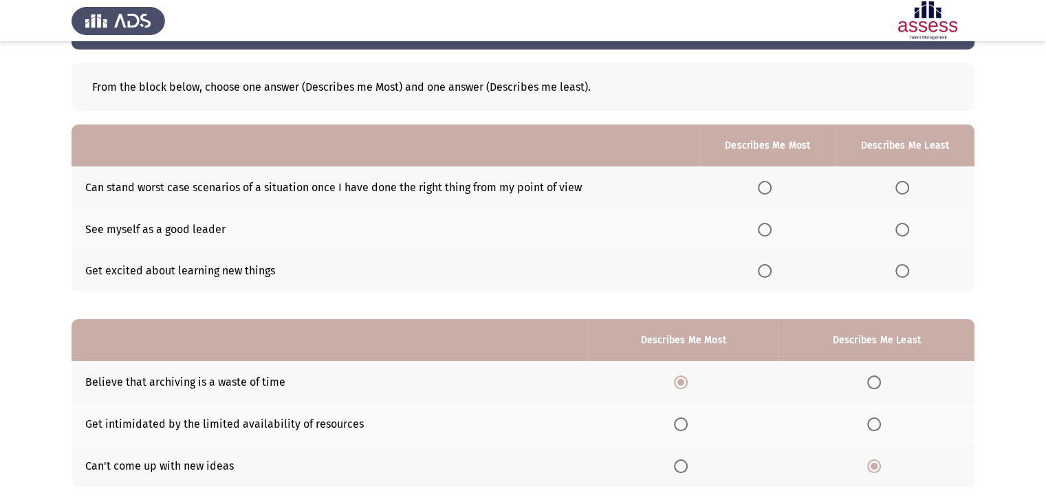
scroll to position [29, 0]
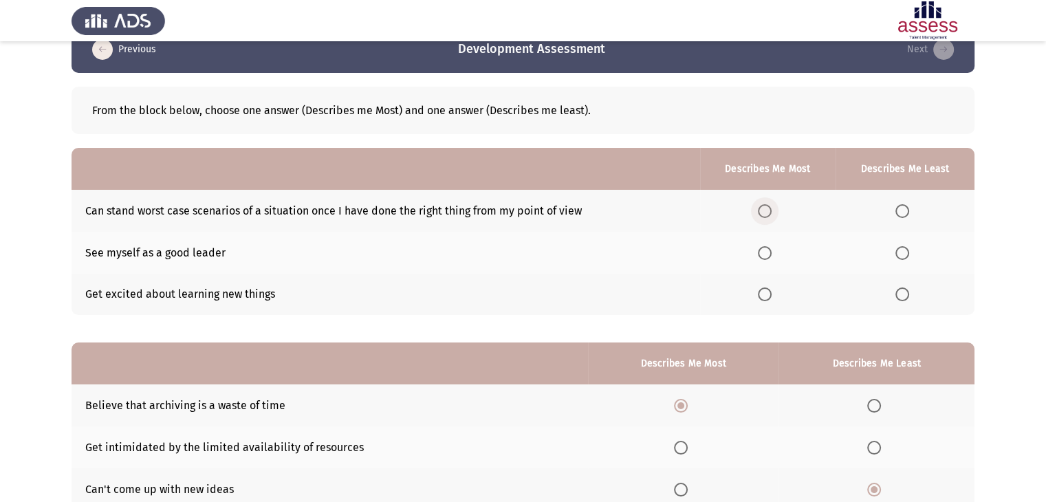
click at [771, 207] on span "Select an option" at bounding box center [765, 211] width 14 height 14
click at [771, 207] on input "Select an option" at bounding box center [765, 211] width 14 height 14
click at [905, 253] on span "Select an option" at bounding box center [903, 253] width 14 height 14
click at [905, 253] on input "Select an option" at bounding box center [903, 253] width 14 height 14
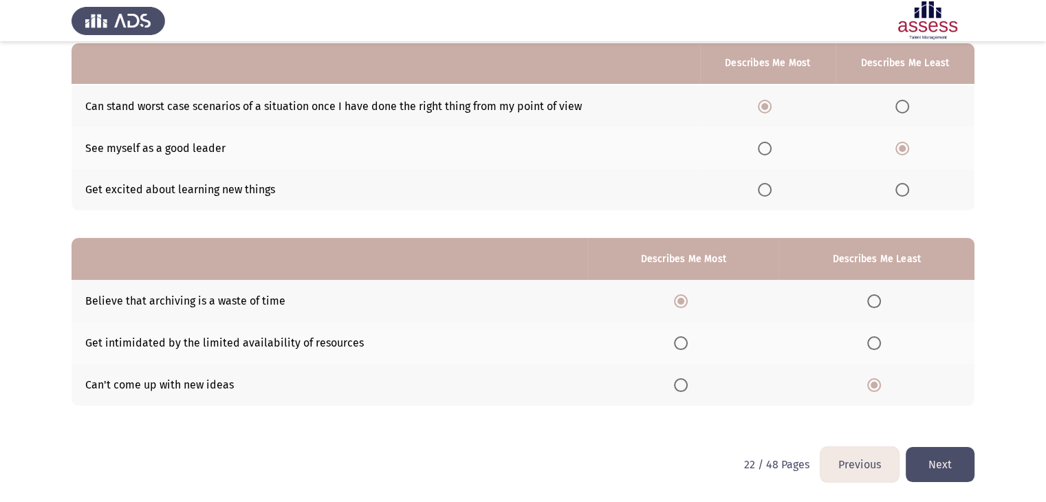
click at [924, 453] on button "Next" at bounding box center [940, 464] width 69 height 35
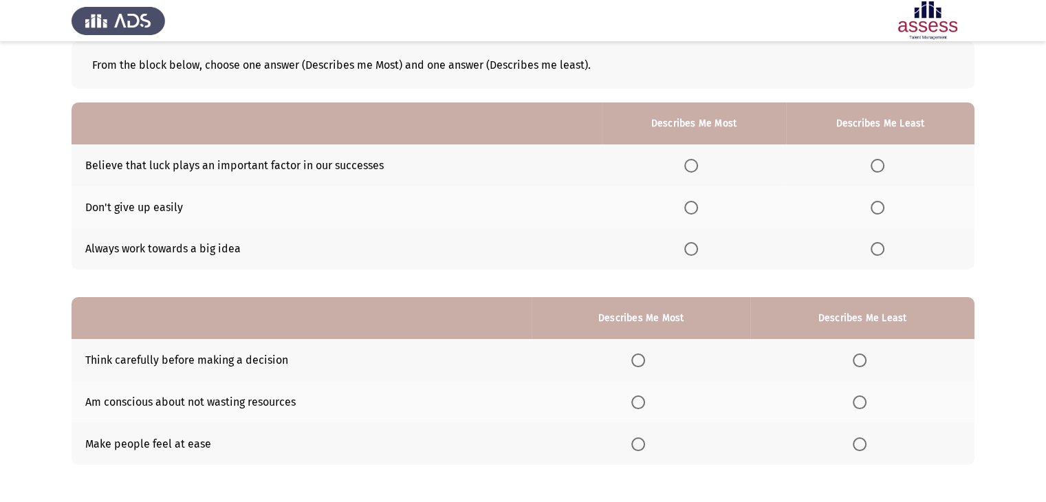
scroll to position [91, 0]
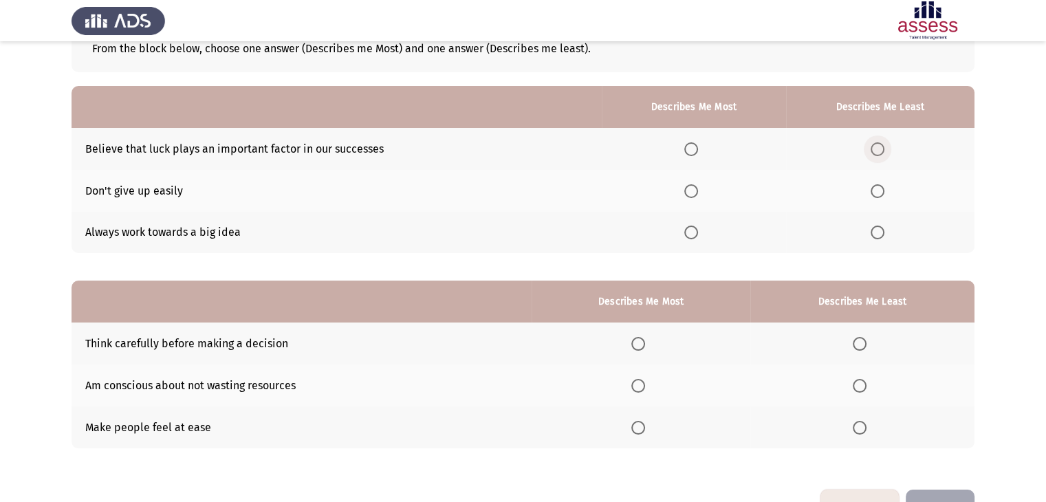
click at [883, 149] on span "Select an option" at bounding box center [878, 149] width 14 height 14
click at [883, 149] on input "Select an option" at bounding box center [878, 149] width 14 height 14
click at [691, 195] on span "Select an option" at bounding box center [692, 191] width 14 height 14
click at [691, 195] on input "Select an option" at bounding box center [692, 191] width 14 height 14
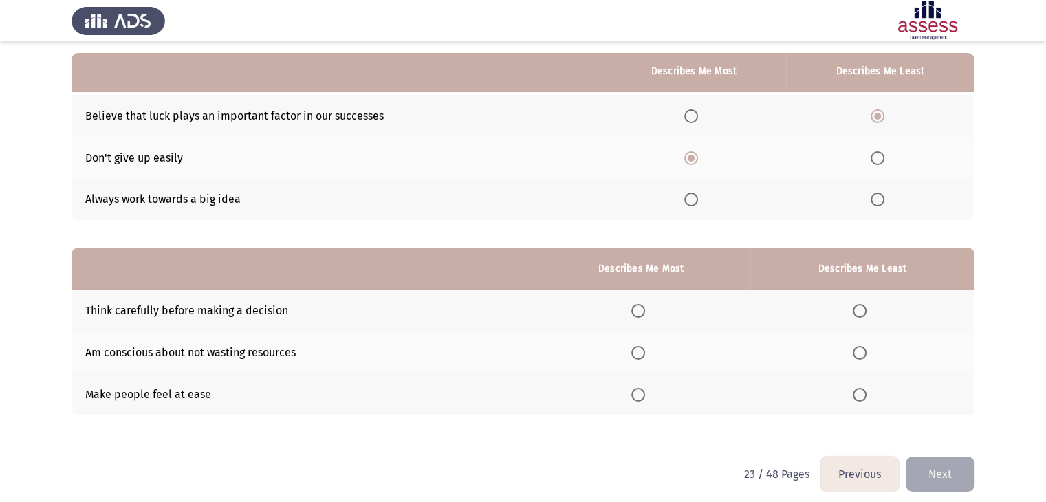
scroll to position [134, 0]
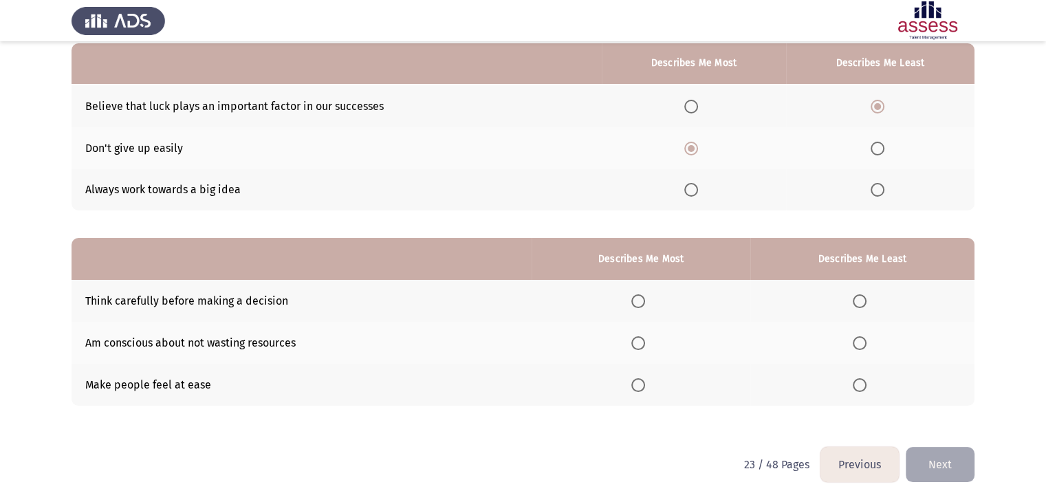
click at [644, 295] on span "Select an option" at bounding box center [639, 301] width 14 height 14
click at [644, 295] on input "Select an option" at bounding box center [639, 301] width 14 height 14
click at [866, 347] on span "Select an option" at bounding box center [860, 343] width 14 height 14
click at [866, 347] on input "Select an option" at bounding box center [860, 343] width 14 height 14
click at [947, 460] on button "Next" at bounding box center [940, 464] width 69 height 35
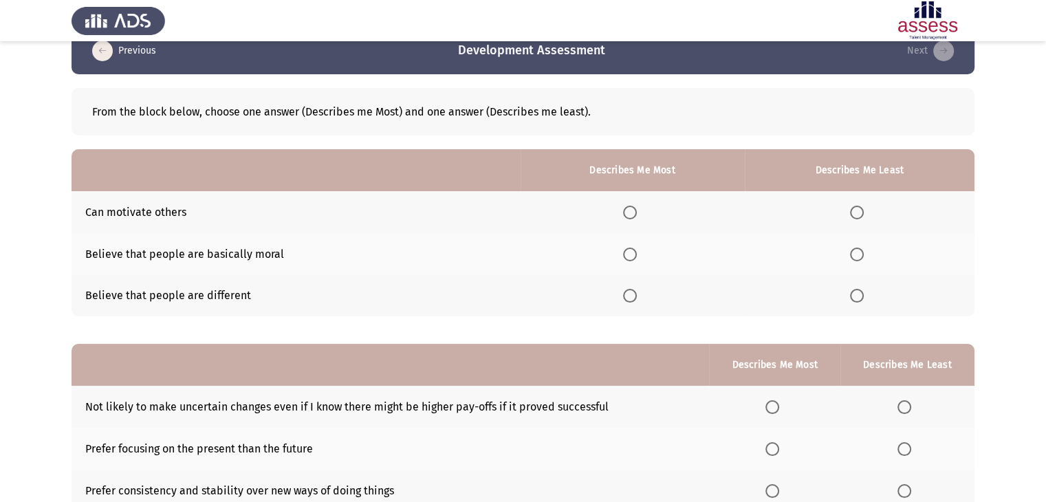
scroll to position [36, 0]
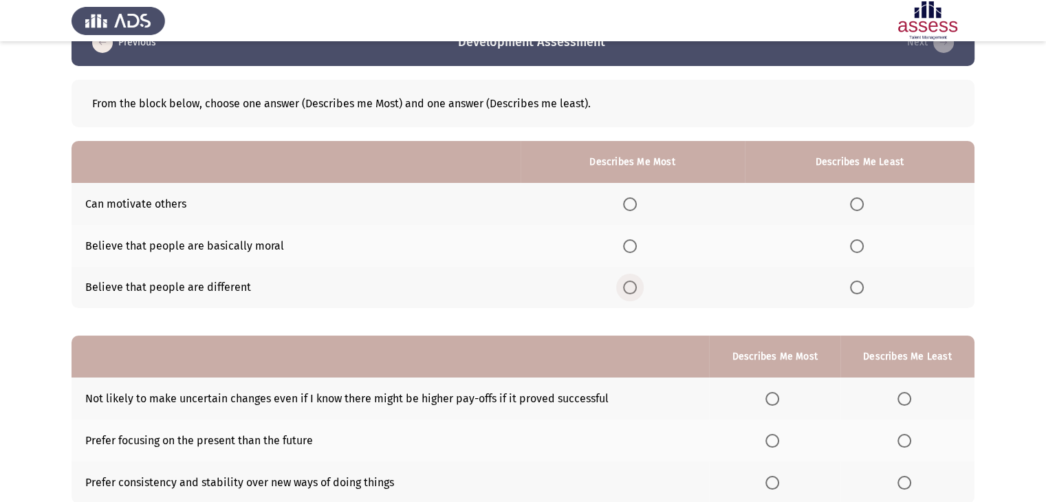
click at [631, 290] on span "Select an option" at bounding box center [630, 288] width 14 height 14
click at [631, 290] on input "Select an option" at bounding box center [630, 288] width 14 height 14
click at [859, 242] on span "Select an option" at bounding box center [857, 246] width 14 height 14
click at [859, 242] on input "Select an option" at bounding box center [857, 246] width 14 height 14
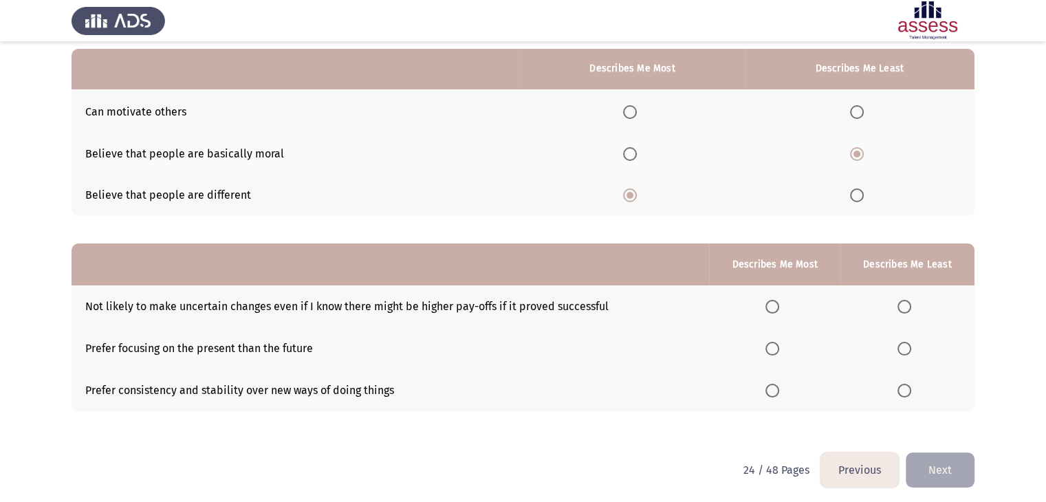
scroll to position [134, 0]
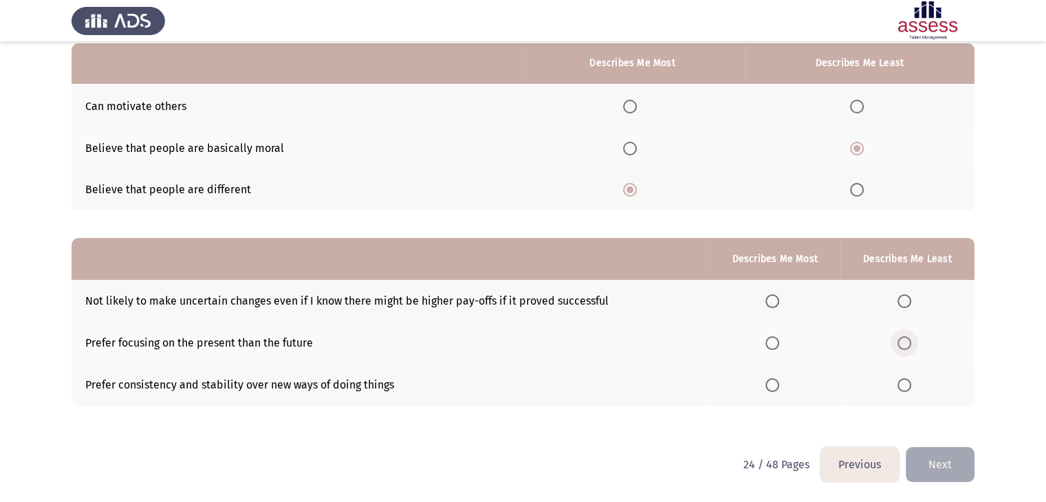
click at [914, 348] on label "Select an option" at bounding box center [907, 343] width 19 height 14
click at [912, 348] on input "Select an option" at bounding box center [905, 343] width 14 height 14
click at [768, 294] on span "Select an option" at bounding box center [773, 301] width 14 height 14
click at [768, 294] on input "Select an option" at bounding box center [773, 301] width 14 height 14
click at [923, 464] on button "Next" at bounding box center [940, 464] width 69 height 35
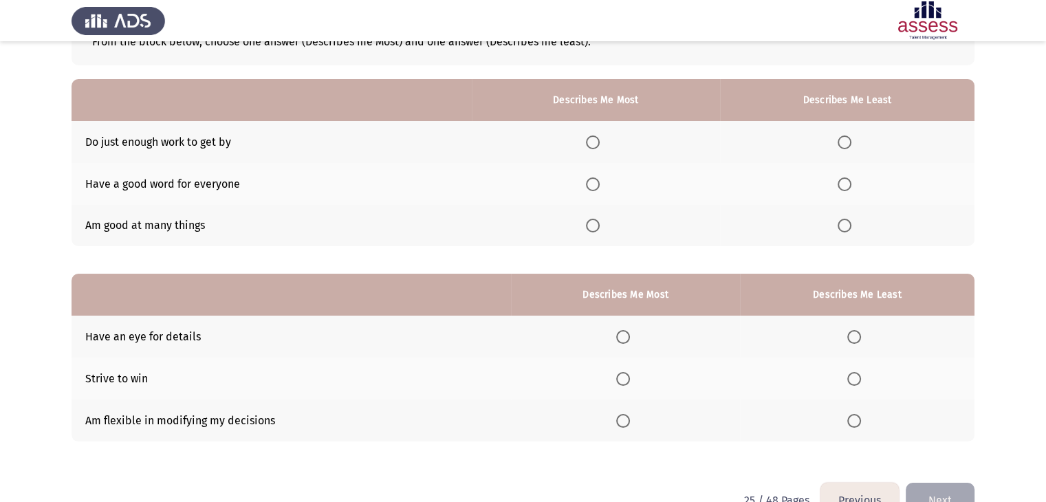
scroll to position [106, 0]
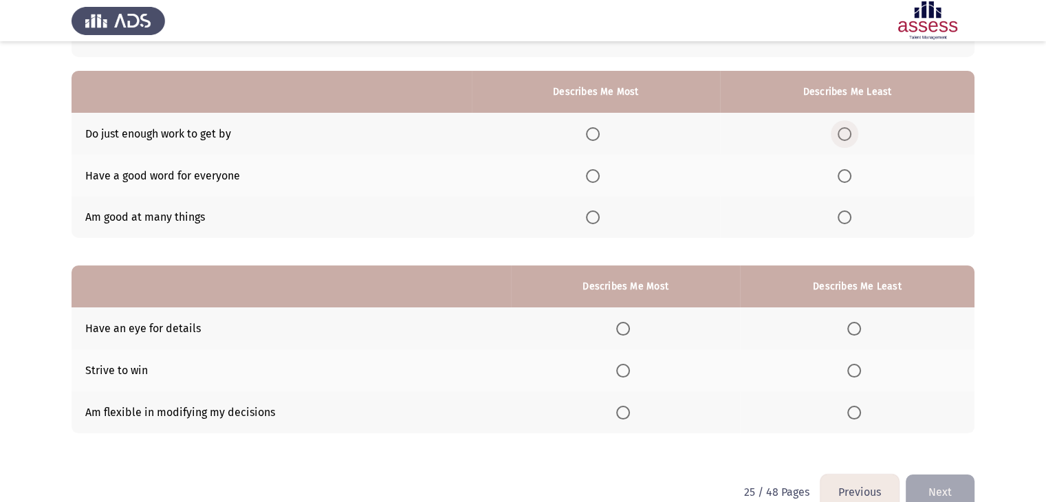
click at [852, 134] on span "Select an option" at bounding box center [845, 134] width 14 height 14
click at [852, 134] on input "Select an option" at bounding box center [845, 134] width 14 height 14
click at [597, 176] on span "Select an option" at bounding box center [593, 176] width 14 height 14
click at [597, 176] on input "Select an option" at bounding box center [593, 176] width 14 height 14
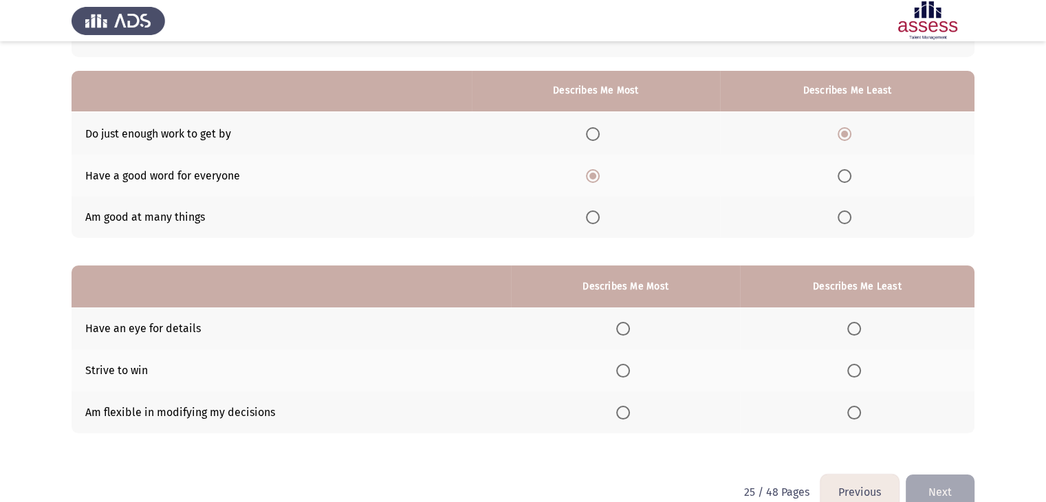
scroll to position [134, 0]
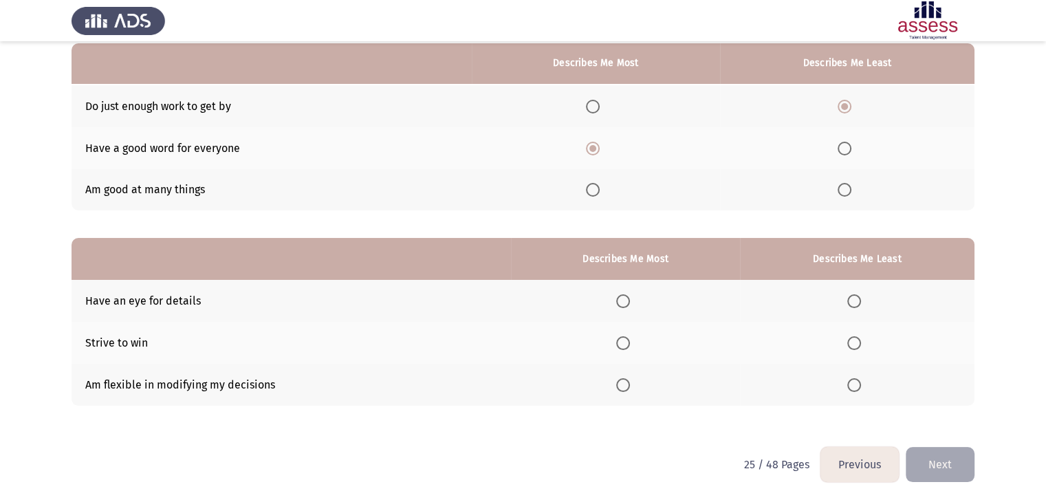
click at [848, 298] on th at bounding box center [857, 301] width 235 height 42
click at [856, 303] on span "Select an option" at bounding box center [855, 301] width 14 height 14
click at [856, 303] on input "Select an option" at bounding box center [855, 301] width 14 height 14
click at [625, 383] on span "Select an option" at bounding box center [623, 385] width 14 height 14
click at [625, 383] on input "Select an option" at bounding box center [623, 385] width 14 height 14
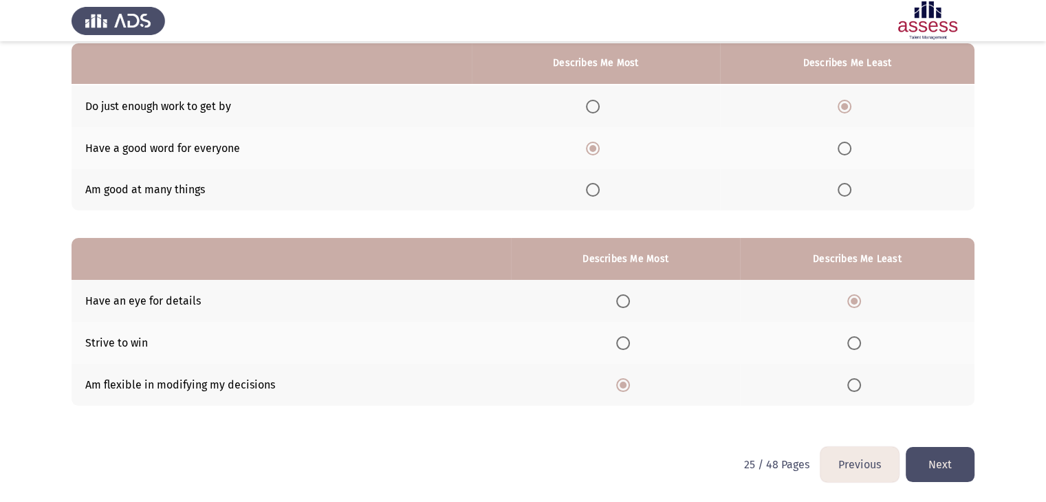
click at [938, 461] on button "Next" at bounding box center [940, 464] width 69 height 35
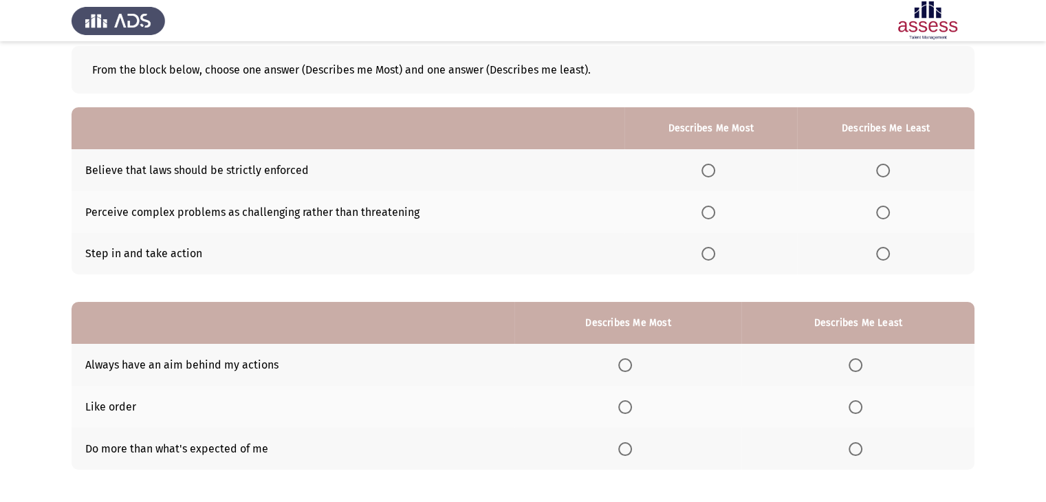
scroll to position [64, 0]
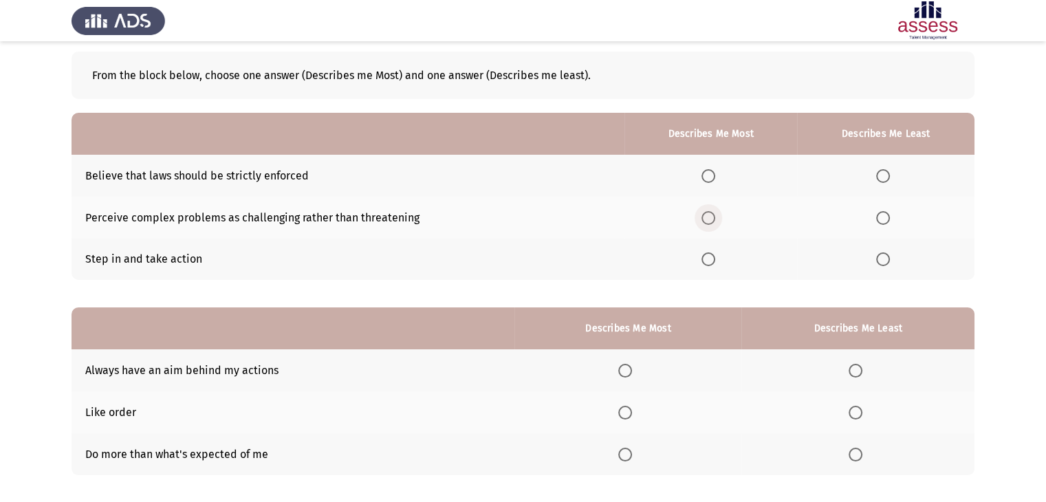
click at [709, 224] on span "Select an option" at bounding box center [709, 218] width 14 height 14
click at [709, 224] on input "Select an option" at bounding box center [709, 218] width 14 height 14
click at [885, 176] on span "Select an option" at bounding box center [884, 176] width 14 height 14
click at [885, 176] on input "Select an option" at bounding box center [884, 176] width 14 height 14
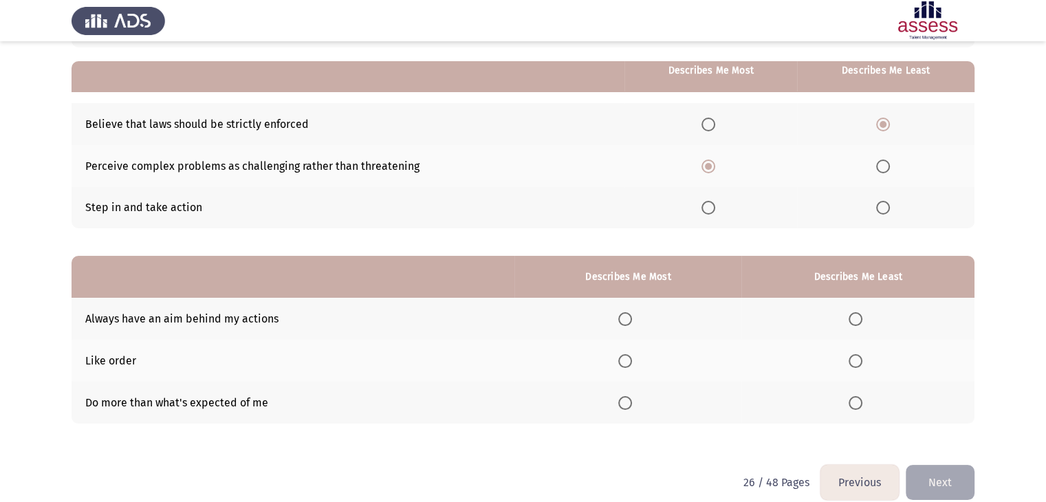
scroll to position [134, 0]
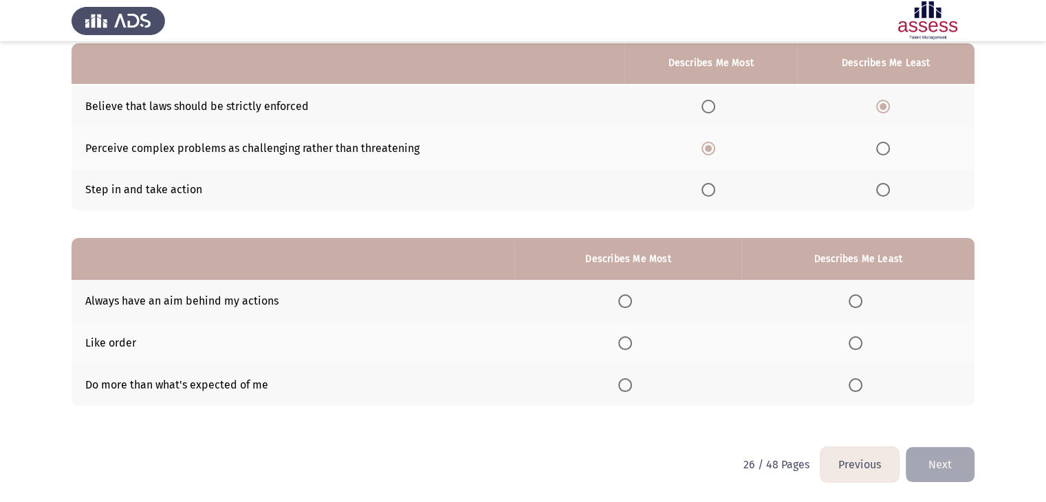
click at [623, 305] on span "Select an option" at bounding box center [626, 301] width 14 height 14
click at [623, 305] on input "Select an option" at bounding box center [626, 301] width 14 height 14
drag, startPoint x: 852, startPoint y: 352, endPoint x: 859, endPoint y: 340, distance: 13.6
click at [859, 340] on th at bounding box center [858, 343] width 233 height 42
click at [859, 340] on span "Select an option" at bounding box center [856, 343] width 14 height 14
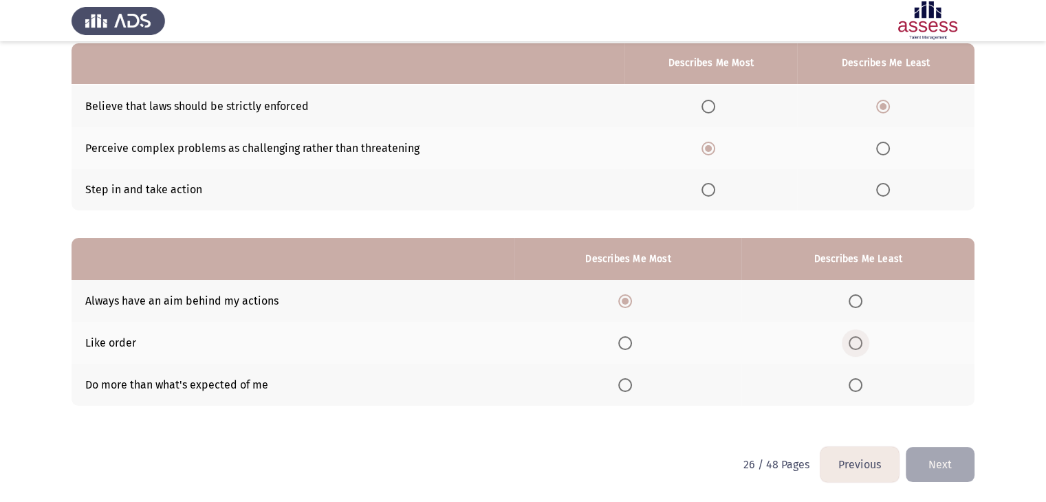
click at [859, 340] on input "Select an option" at bounding box center [856, 343] width 14 height 14
click at [943, 463] on button "Next" at bounding box center [940, 464] width 69 height 35
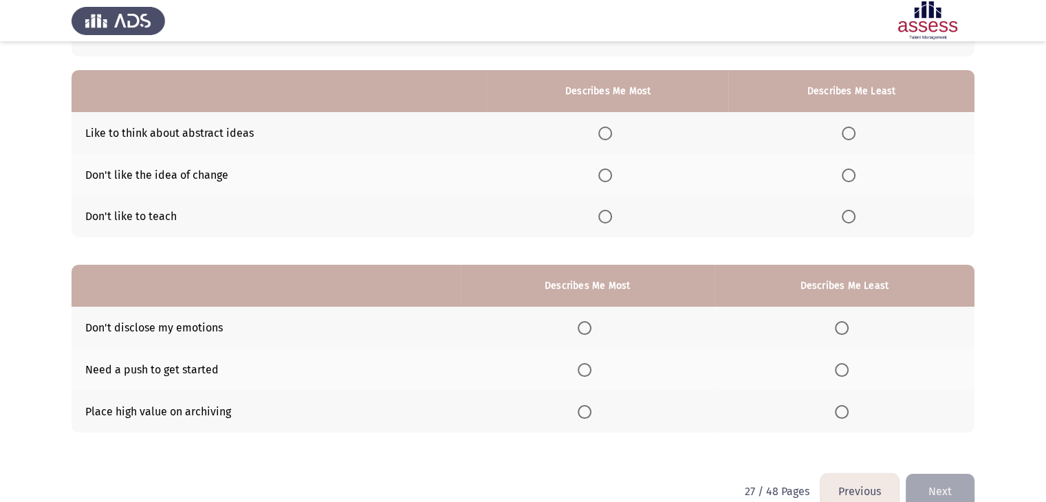
scroll to position [105, 0]
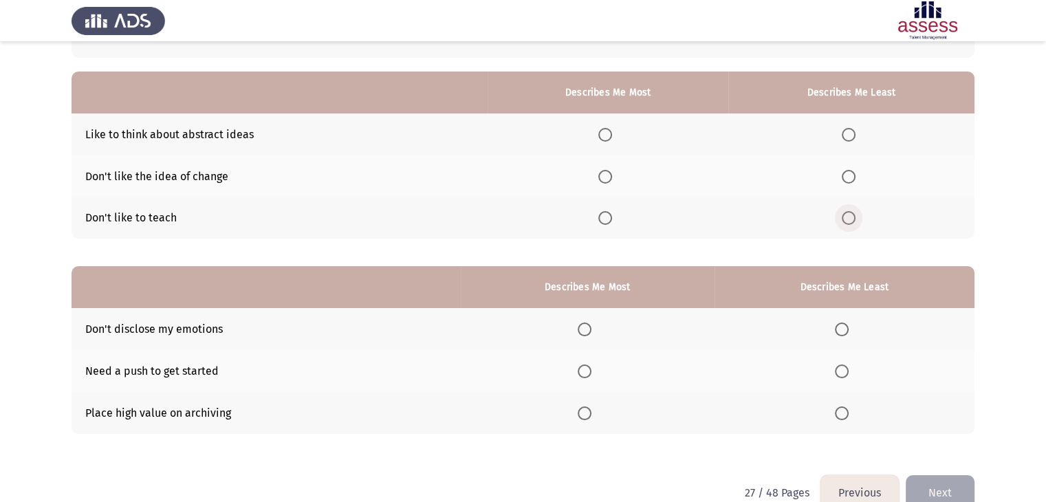
click at [847, 222] on span "Select an option" at bounding box center [849, 218] width 14 height 14
click at [847, 222] on input "Select an option" at bounding box center [849, 218] width 14 height 14
click at [606, 136] on span "Select an option" at bounding box center [606, 135] width 14 height 14
click at [606, 136] on input "Select an option" at bounding box center [606, 135] width 14 height 14
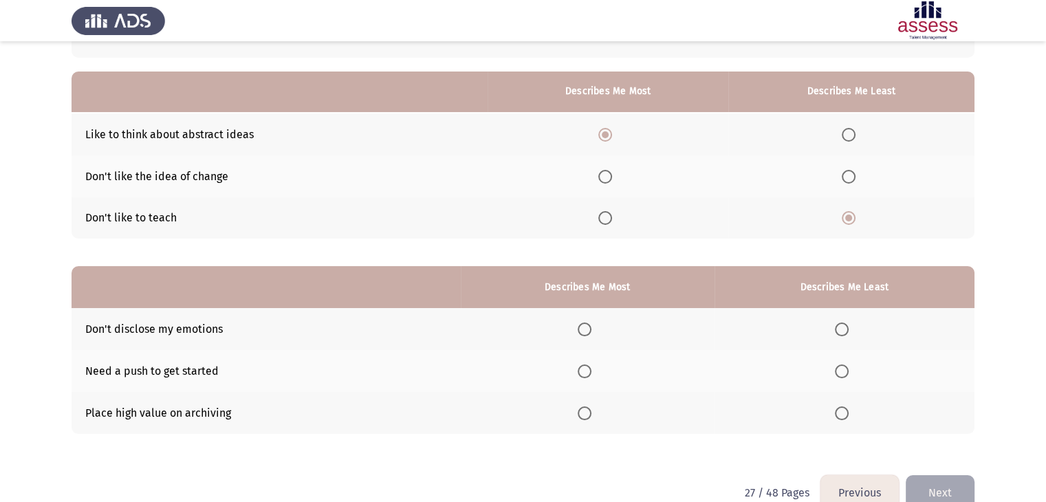
scroll to position [134, 0]
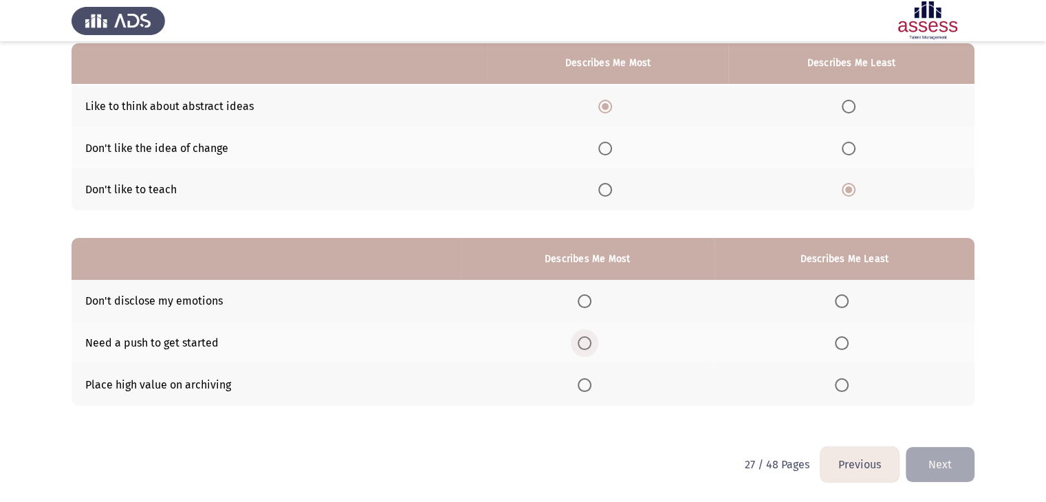
click at [597, 345] on label "Select an option" at bounding box center [587, 343] width 19 height 14
click at [592, 345] on input "Select an option" at bounding box center [585, 343] width 14 height 14
click at [843, 303] on span "Select an option" at bounding box center [842, 301] width 14 height 14
click at [843, 303] on input "Select an option" at bounding box center [842, 301] width 14 height 14
click at [587, 394] on th at bounding box center [588, 385] width 254 height 42
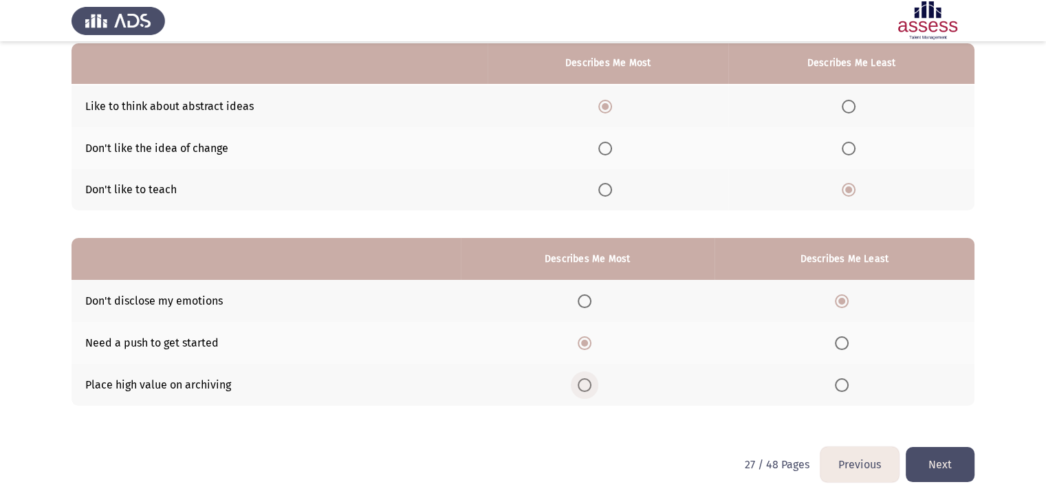
click at [590, 383] on span "Select an option" at bounding box center [585, 385] width 14 height 14
click at [590, 383] on input "Select an option" at bounding box center [585, 385] width 14 height 14
click at [933, 461] on button "Next" at bounding box center [940, 464] width 69 height 35
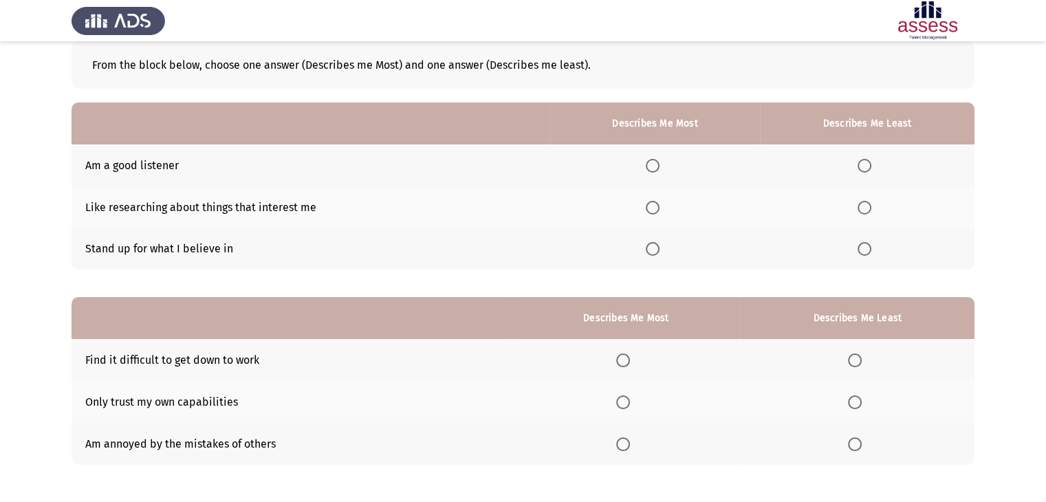
scroll to position [79, 0]
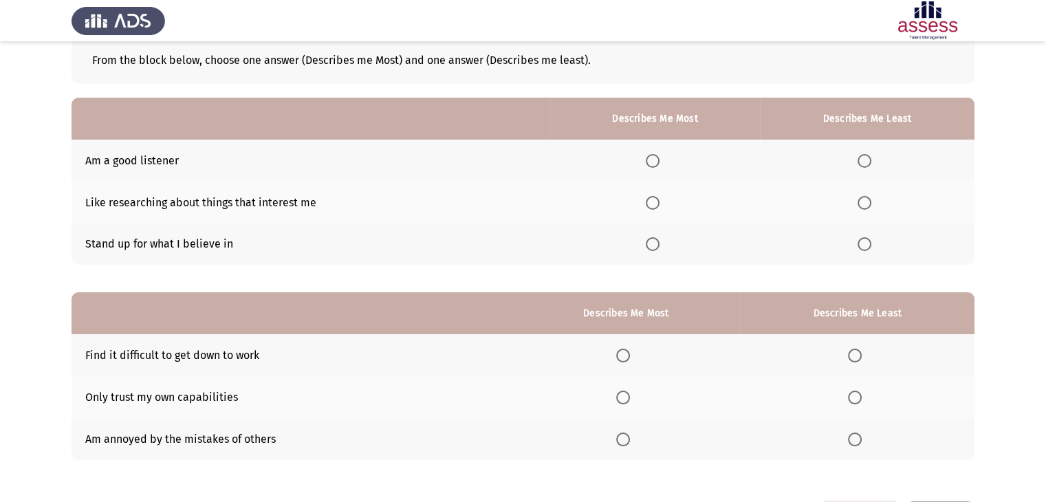
click at [655, 162] on span "Select an option" at bounding box center [653, 161] width 14 height 14
click at [655, 162] on input "Select an option" at bounding box center [653, 161] width 14 height 14
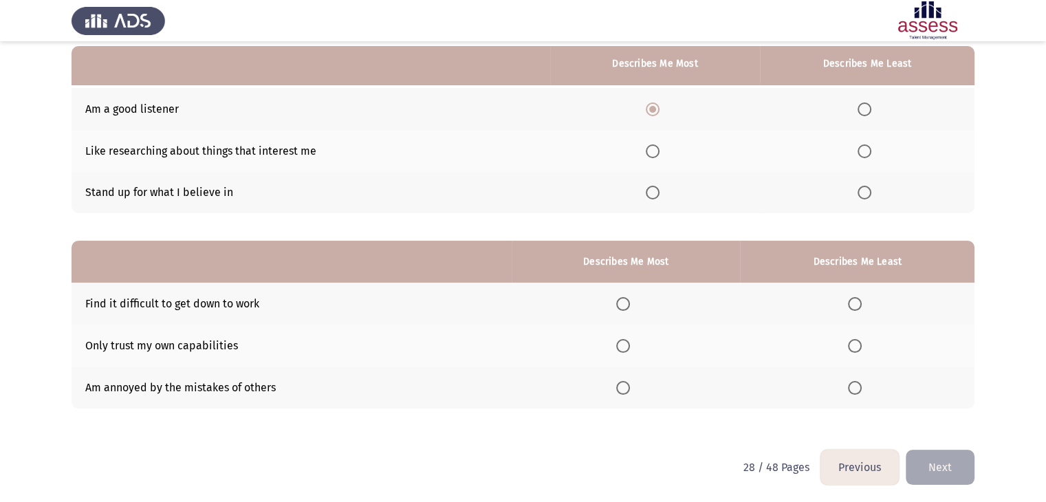
scroll to position [134, 0]
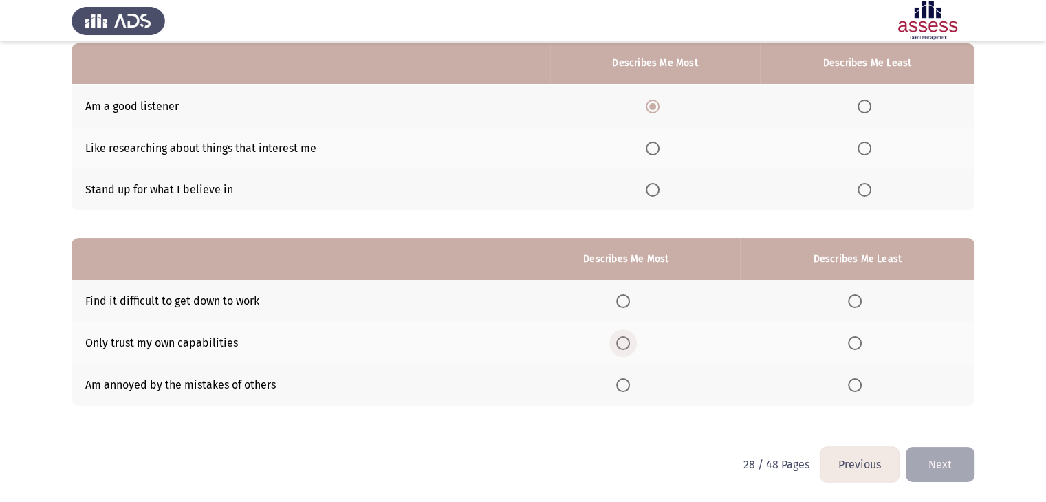
click at [629, 344] on span "Select an option" at bounding box center [623, 343] width 14 height 14
click at [629, 344] on input "Select an option" at bounding box center [623, 343] width 14 height 14
click at [859, 301] on span "Select an option" at bounding box center [855, 301] width 14 height 14
click at [859, 301] on input "Select an option" at bounding box center [855, 301] width 14 height 14
click at [940, 470] on button "Next" at bounding box center [940, 464] width 69 height 35
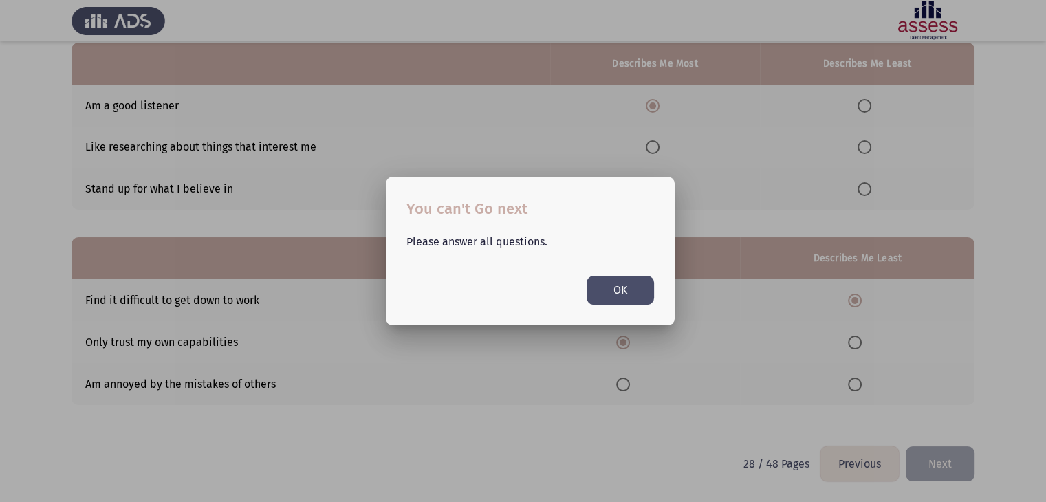
scroll to position [0, 0]
click at [615, 282] on button "OK" at bounding box center [620, 290] width 67 height 28
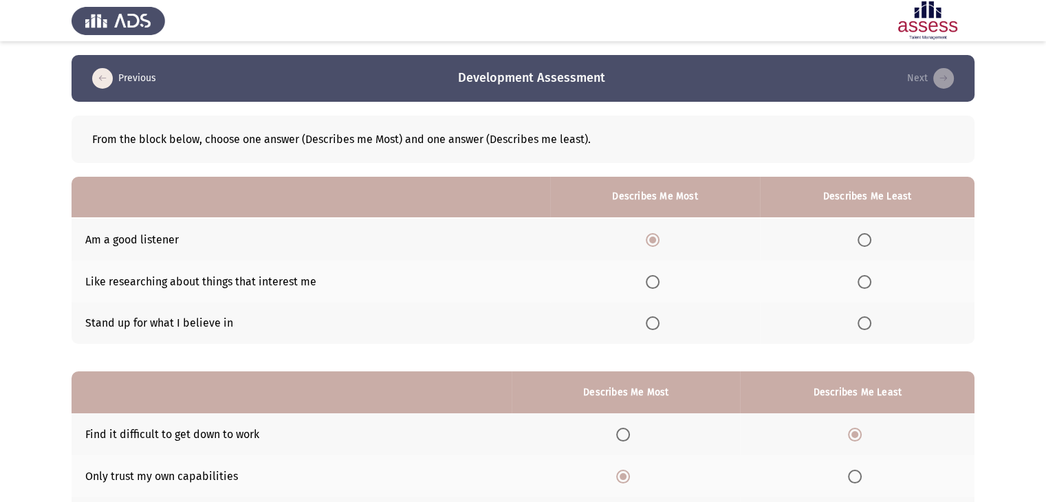
scroll to position [134, 0]
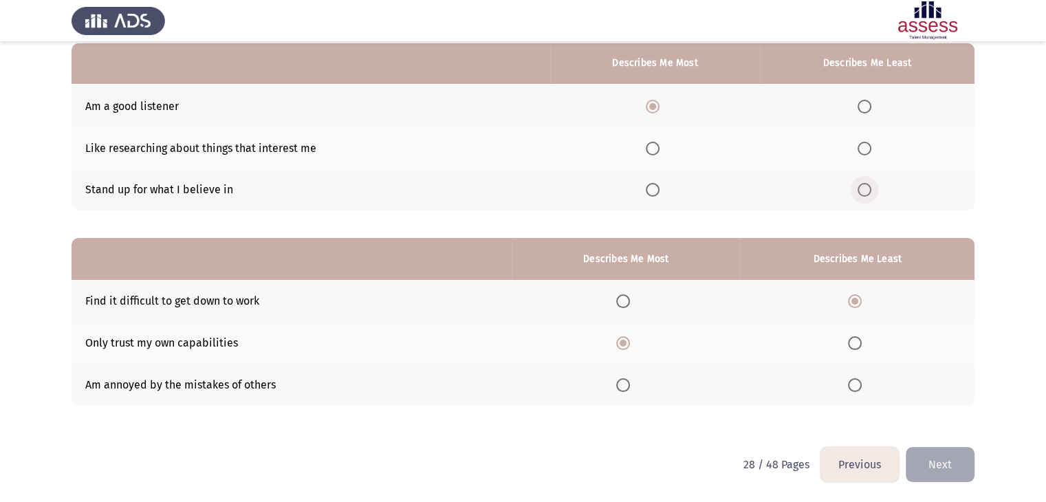
click at [874, 191] on label "Select an option" at bounding box center [867, 190] width 19 height 14
click at [872, 191] on input "Select an option" at bounding box center [865, 190] width 14 height 14
click at [943, 462] on button "Next" at bounding box center [940, 464] width 69 height 35
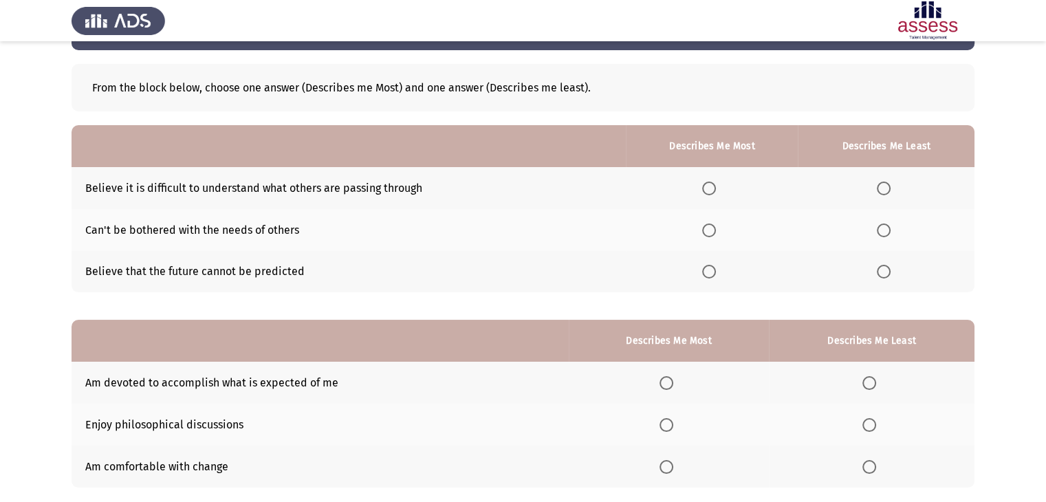
scroll to position [54, 0]
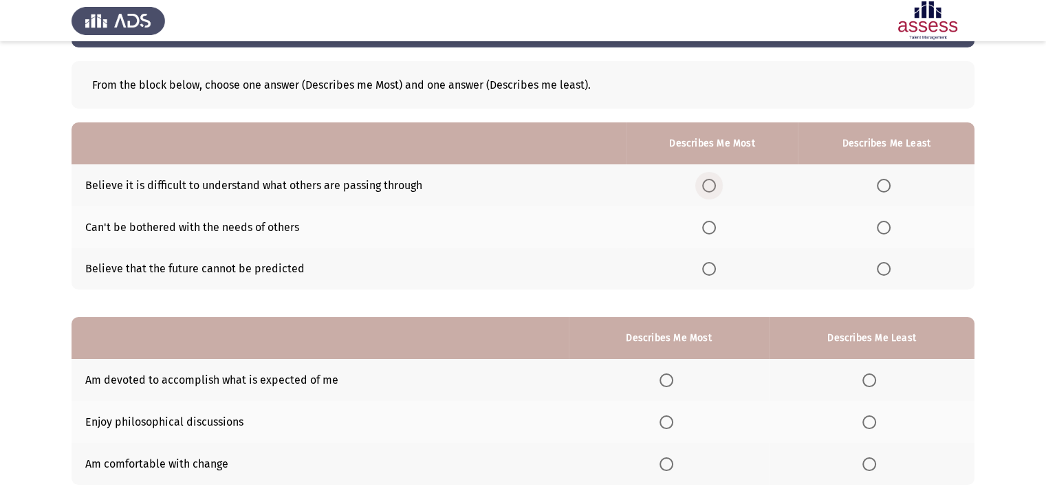
click at [716, 184] on span "Select an option" at bounding box center [709, 186] width 14 height 14
click at [716, 184] on input "Select an option" at bounding box center [709, 186] width 14 height 14
click at [884, 226] on span "Select an option" at bounding box center [884, 228] width 14 height 14
click at [884, 226] on input "Select an option" at bounding box center [884, 228] width 14 height 14
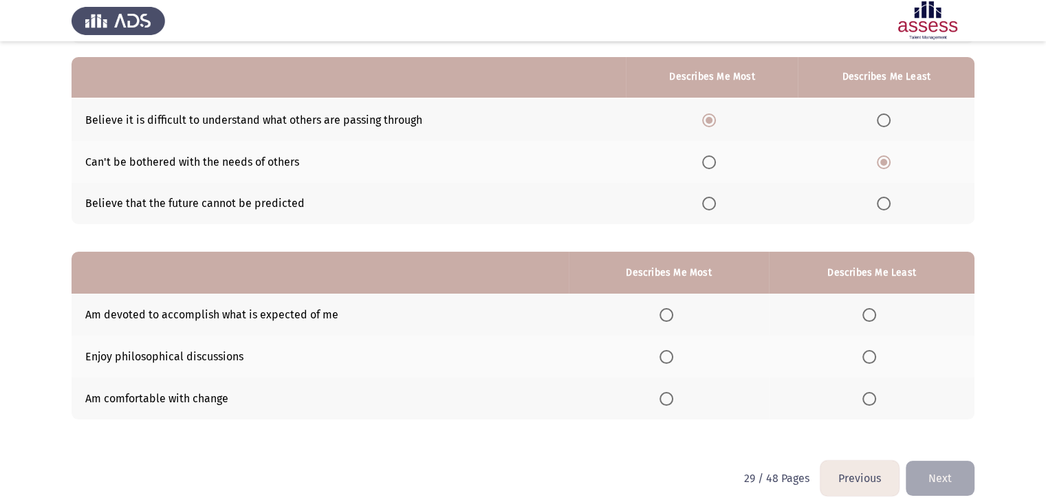
scroll to position [134, 0]
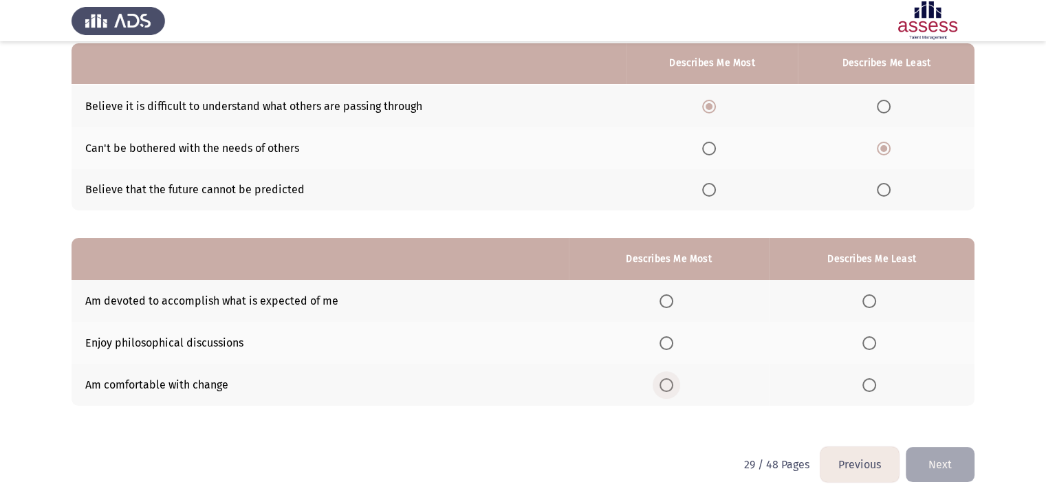
click at [670, 391] on span "Select an option" at bounding box center [667, 385] width 14 height 14
click at [670, 391] on input "Select an option" at bounding box center [667, 385] width 14 height 14
click at [872, 345] on span "Select an option" at bounding box center [870, 343] width 14 height 14
click at [872, 345] on input "Select an option" at bounding box center [870, 343] width 14 height 14
drag, startPoint x: 871, startPoint y: 290, endPoint x: 873, endPoint y: 299, distance: 9.2
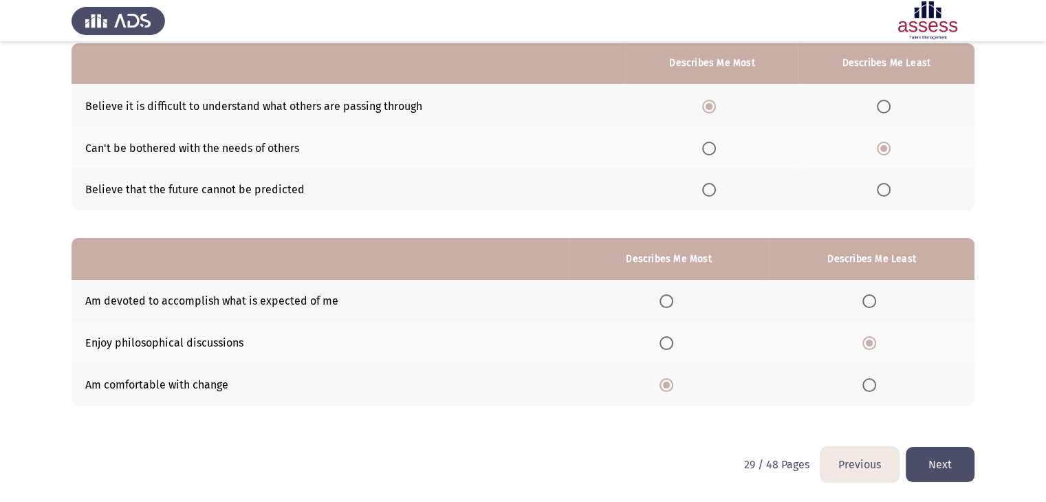
click at [873, 299] on th at bounding box center [872, 301] width 206 height 42
click at [873, 299] on span "Select an option" at bounding box center [870, 301] width 14 height 14
click at [873, 299] on input "Select an option" at bounding box center [870, 301] width 14 height 14
click at [937, 469] on button "Next" at bounding box center [940, 464] width 69 height 35
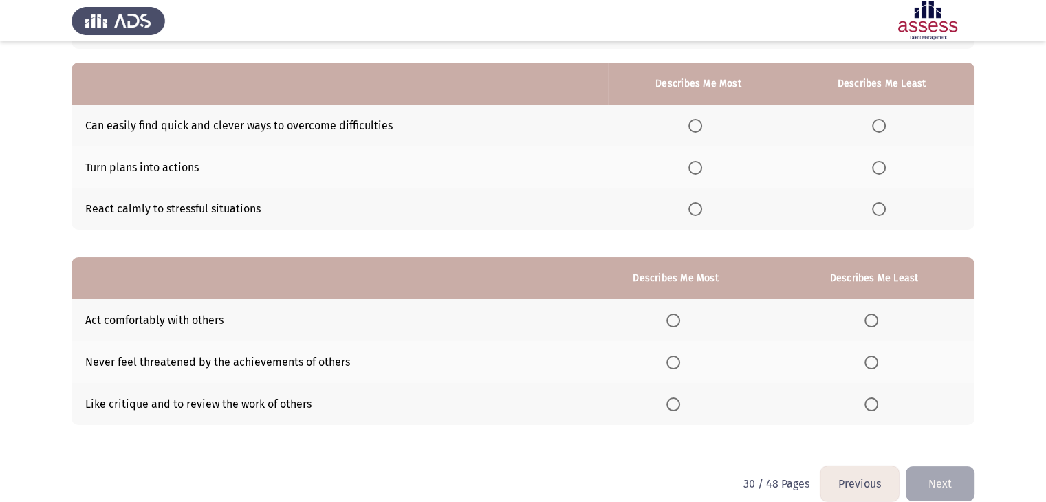
scroll to position [120, 0]
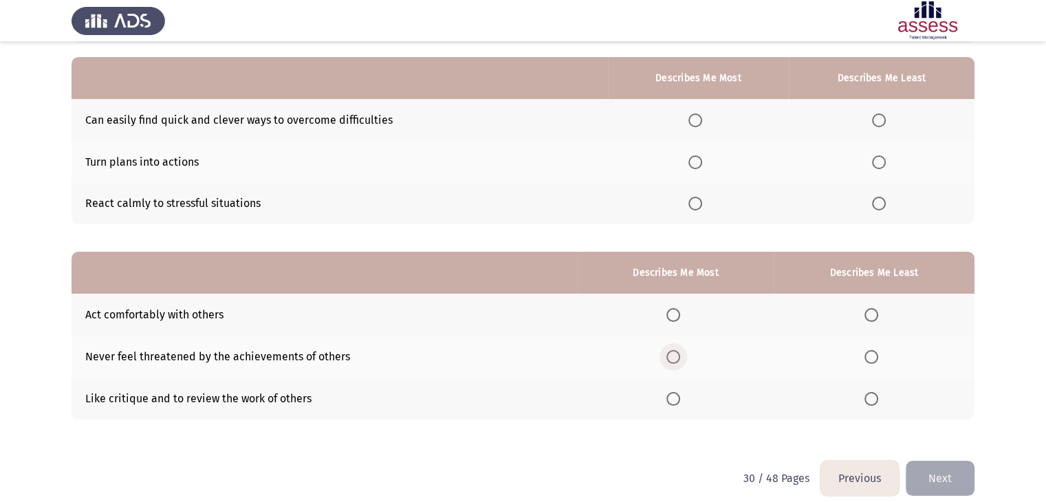
click at [672, 361] on span "Select an option" at bounding box center [674, 357] width 14 height 14
click at [672, 361] on input "Select an option" at bounding box center [674, 357] width 14 height 14
click at [870, 405] on span "Select an option" at bounding box center [872, 399] width 14 height 14
click at [870, 405] on input "Select an option" at bounding box center [872, 399] width 14 height 14
click at [702, 119] on span "Select an option" at bounding box center [696, 121] width 14 height 14
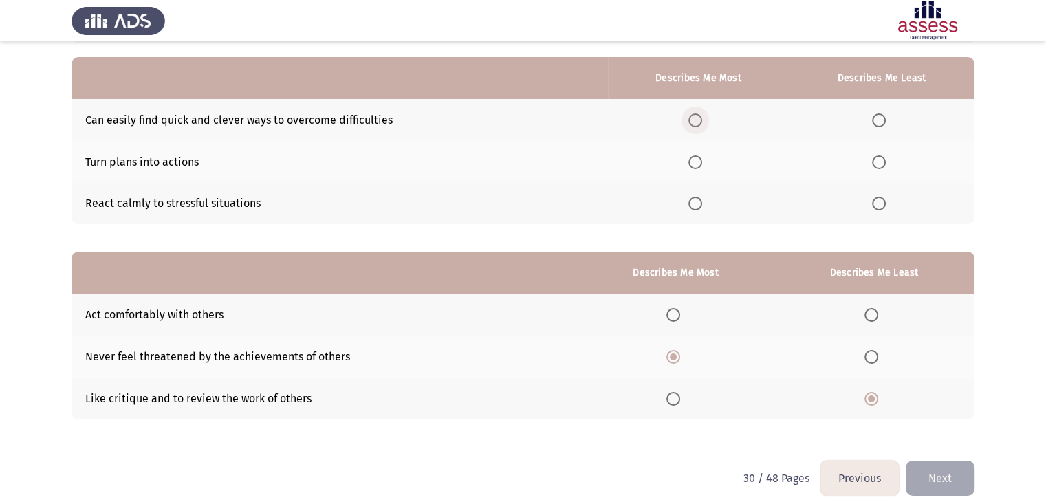
click at [702, 119] on input "Select an option" at bounding box center [696, 121] width 14 height 14
click at [883, 165] on span "Select an option" at bounding box center [879, 162] width 14 height 14
click at [883, 165] on input "Select an option" at bounding box center [879, 162] width 14 height 14
click at [945, 472] on button "Next" at bounding box center [940, 478] width 69 height 35
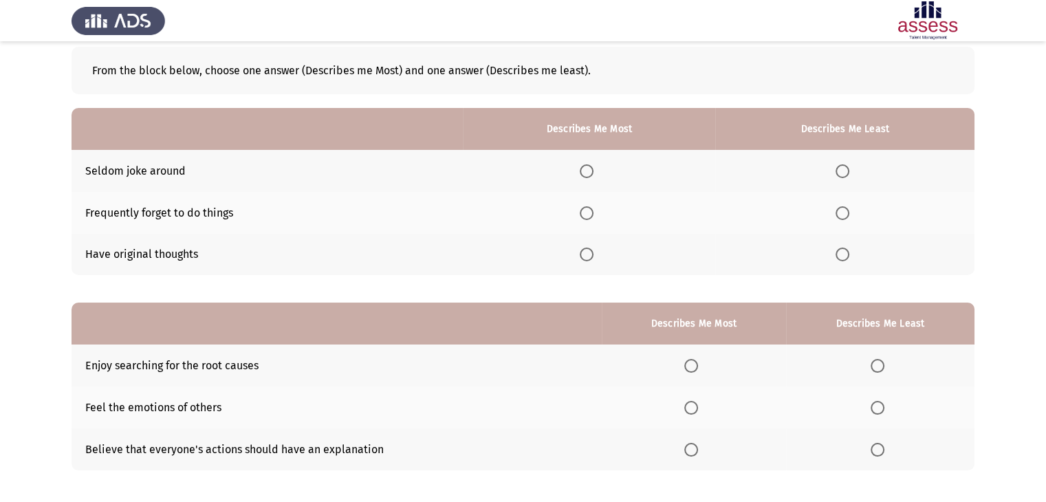
scroll to position [73, 0]
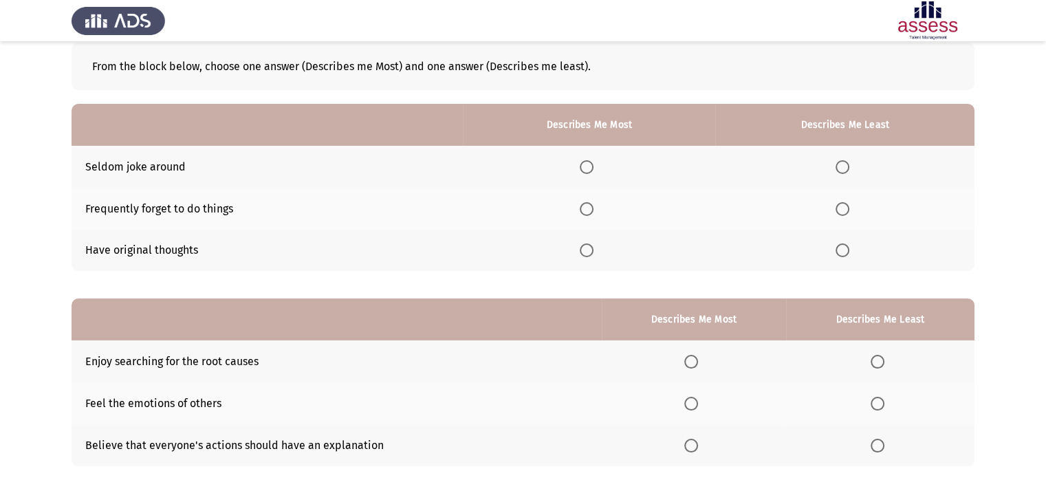
click at [590, 215] on span "Select an option" at bounding box center [587, 209] width 14 height 14
click at [590, 215] on input "Select an option" at bounding box center [587, 209] width 14 height 14
click at [846, 167] on span "Select an option" at bounding box center [843, 167] width 14 height 14
click at [846, 167] on input "Select an option" at bounding box center [843, 167] width 14 height 14
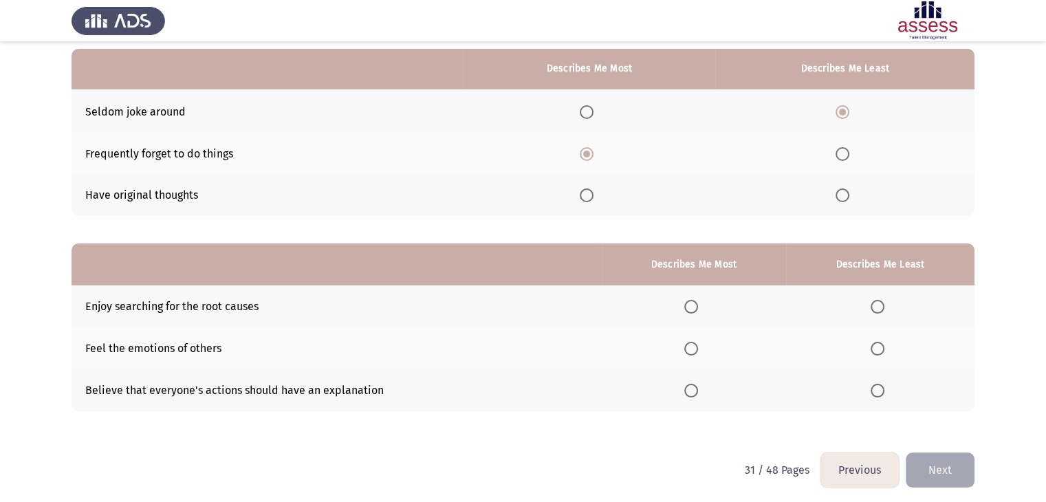
scroll to position [134, 0]
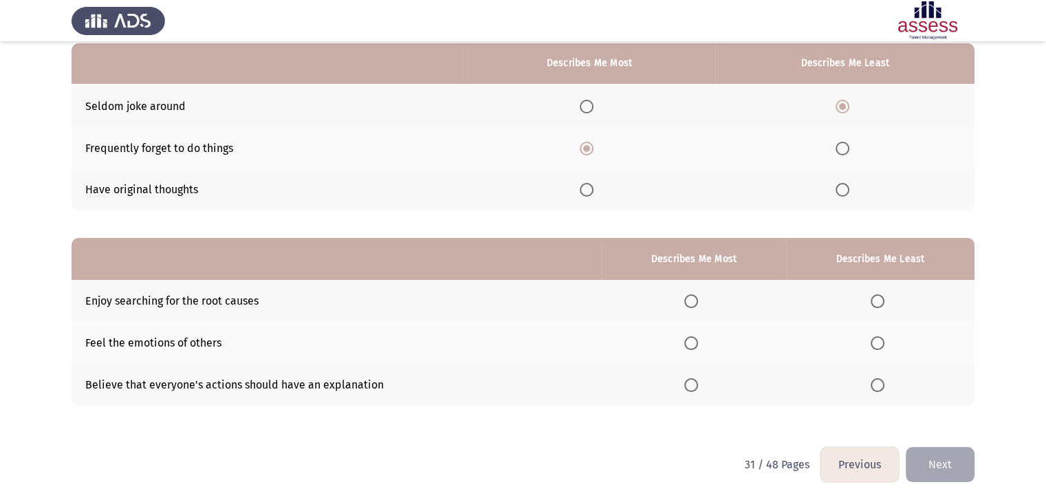
click at [691, 389] on span "Select an option" at bounding box center [692, 385] width 14 height 14
click at [691, 389] on input "Select an option" at bounding box center [692, 385] width 14 height 14
click at [877, 299] on span "Select an option" at bounding box center [878, 301] width 14 height 14
click at [877, 299] on input "Select an option" at bounding box center [878, 301] width 14 height 14
click at [938, 464] on button "Next" at bounding box center [940, 464] width 69 height 35
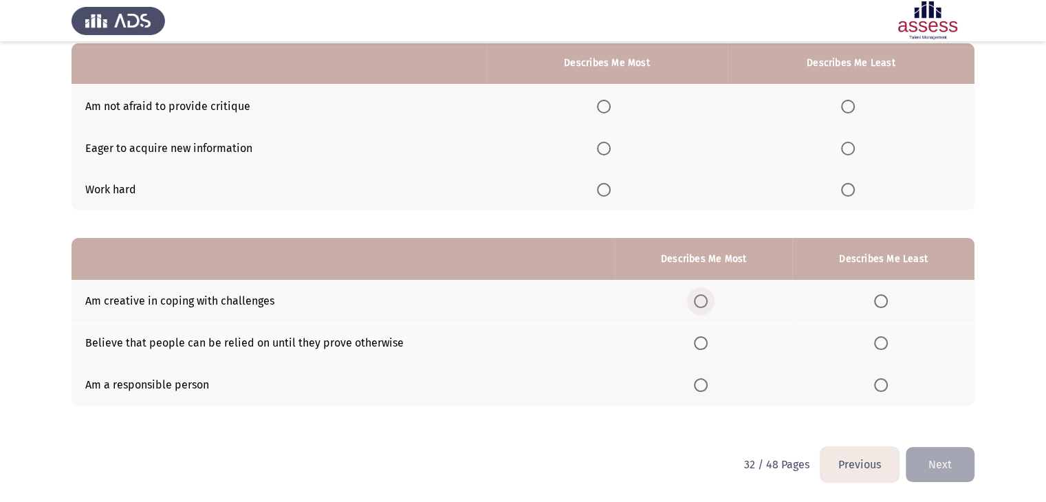
click at [707, 303] on span "Select an option" at bounding box center [701, 301] width 14 height 14
click at [707, 303] on input "Select an option" at bounding box center [701, 301] width 14 height 14
click at [706, 389] on span "Select an option" at bounding box center [701, 385] width 14 height 14
click at [706, 389] on input "Select an option" at bounding box center [701, 385] width 14 height 14
click at [883, 343] on span "Select an option" at bounding box center [881, 343] width 14 height 14
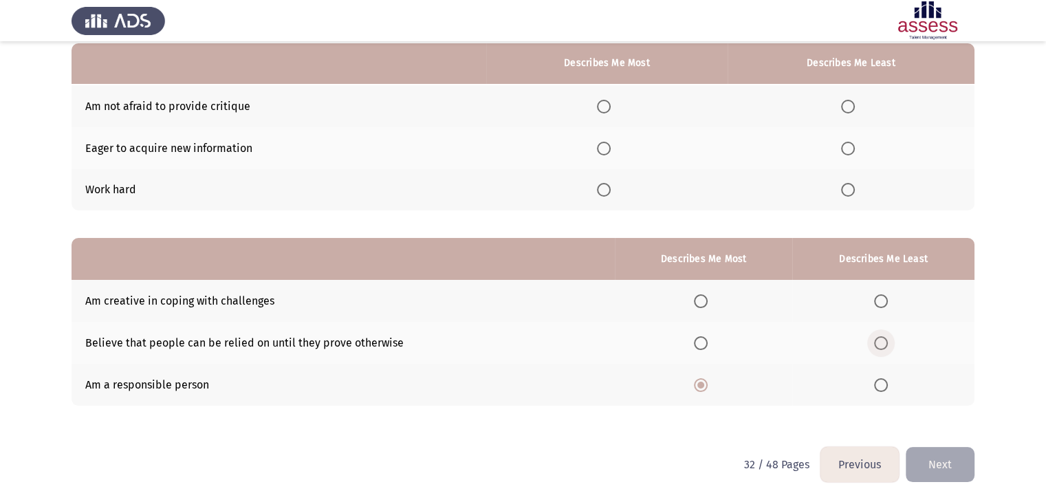
click at [883, 343] on input "Select an option" at bounding box center [881, 343] width 14 height 14
click at [611, 189] on span "Select an option" at bounding box center [604, 190] width 14 height 14
click at [611, 189] on input "Select an option" at bounding box center [604, 190] width 14 height 14
click at [855, 103] on span "Select an option" at bounding box center [848, 107] width 14 height 14
click at [855, 103] on input "Select an option" at bounding box center [848, 107] width 14 height 14
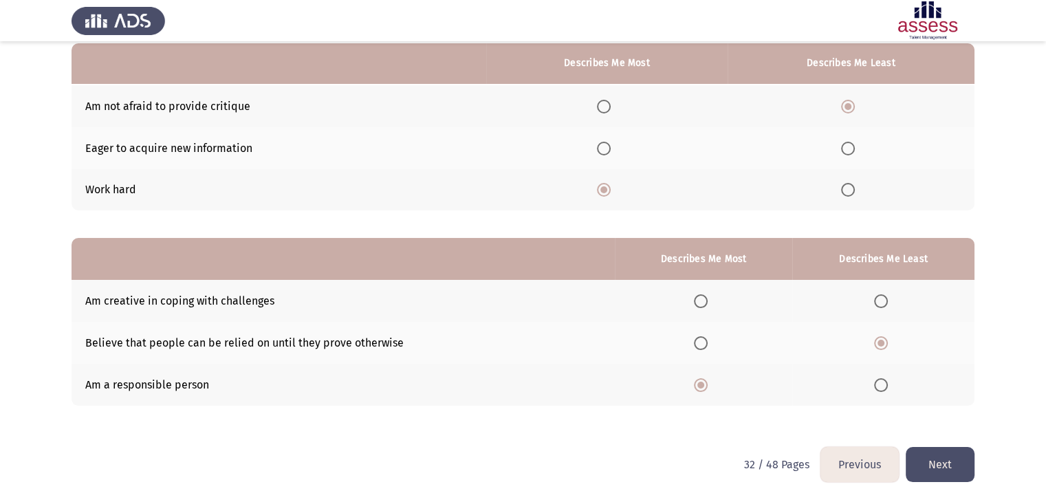
click at [930, 464] on button "Next" at bounding box center [940, 464] width 69 height 35
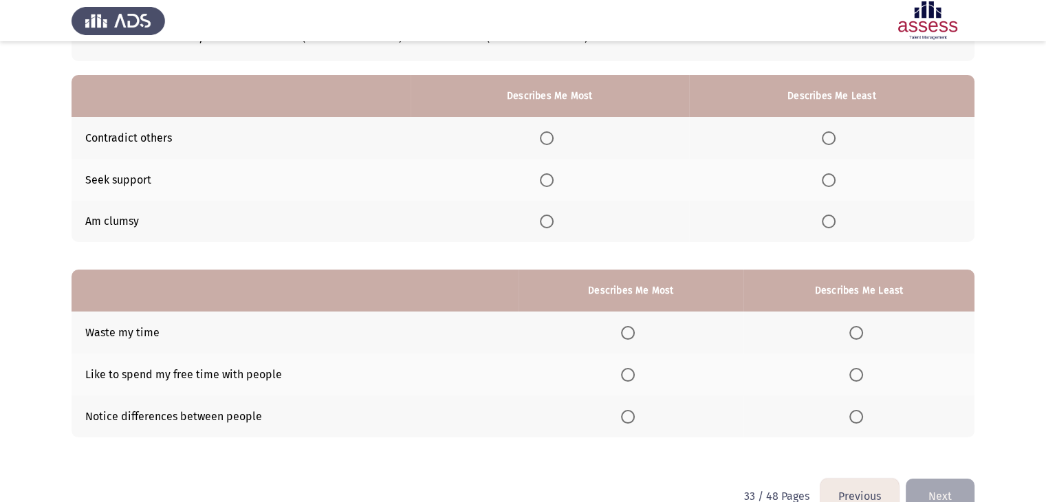
scroll to position [102, 0]
click at [550, 177] on span "Select an option" at bounding box center [547, 180] width 14 height 14
click at [550, 177] on input "Select an option" at bounding box center [547, 180] width 14 height 14
click at [828, 127] on th at bounding box center [832, 138] width 286 height 42
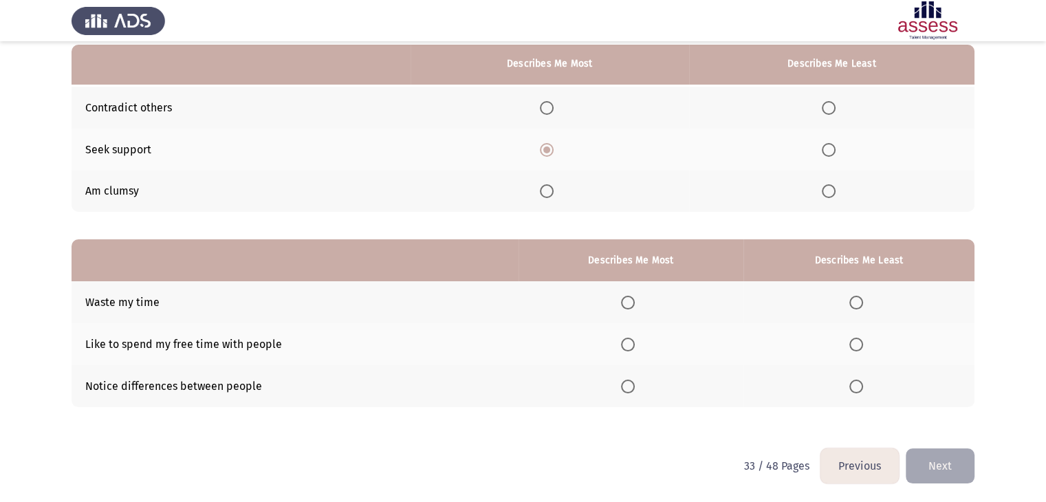
scroll to position [134, 0]
click at [635, 380] on span "Select an option" at bounding box center [628, 385] width 14 height 14
click at [635, 380] on input "Select an option" at bounding box center [628, 385] width 14 height 14
click at [854, 301] on th at bounding box center [859, 301] width 231 height 42
click at [854, 301] on span "Select an option" at bounding box center [857, 301] width 14 height 14
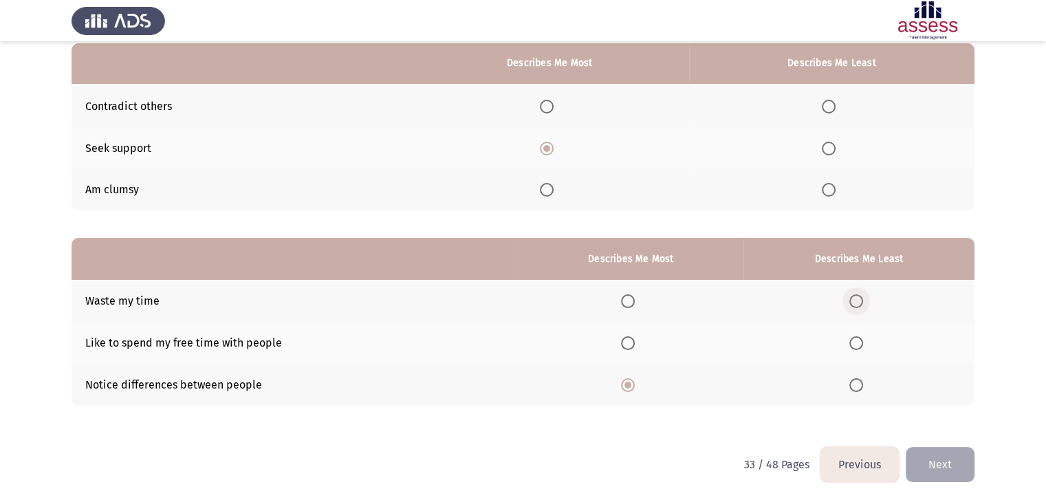
click at [854, 301] on input "Select an option" at bounding box center [857, 301] width 14 height 14
click at [938, 456] on button "Next" at bounding box center [940, 464] width 69 height 35
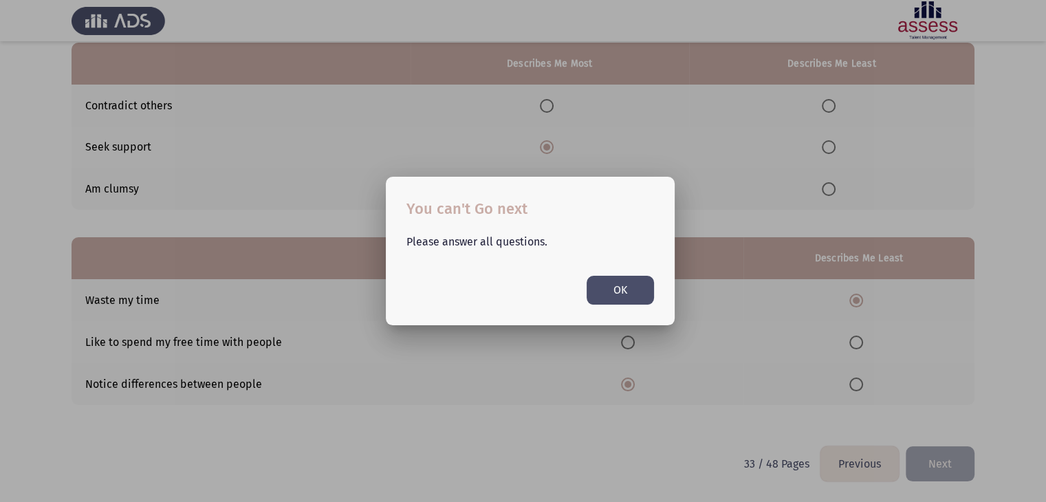
click at [636, 294] on button "OK" at bounding box center [620, 290] width 67 height 28
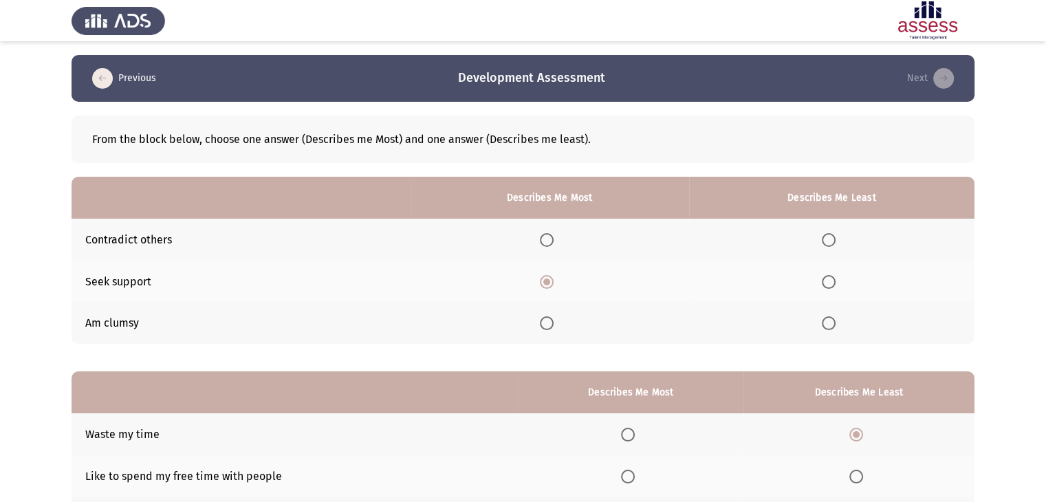
scroll to position [134, 0]
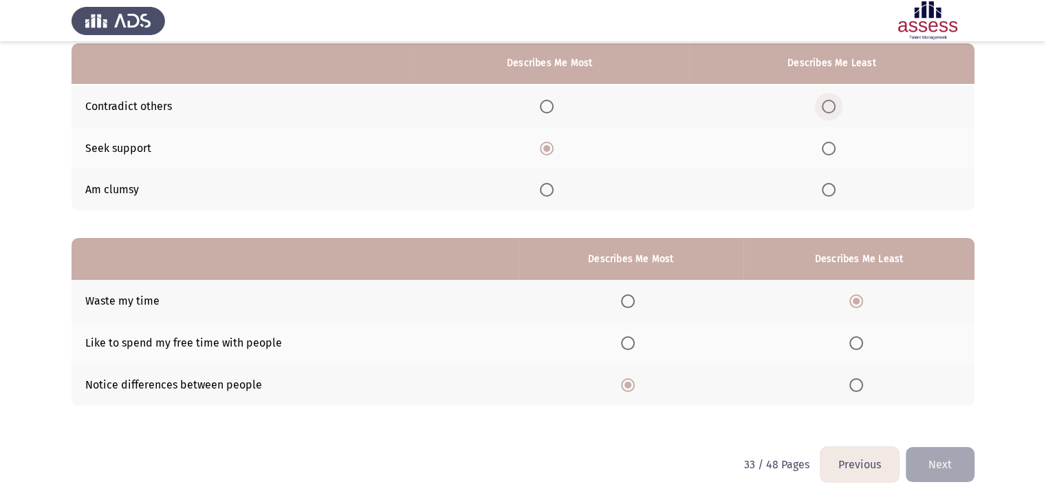
click at [834, 102] on span "Select an option" at bounding box center [829, 107] width 14 height 14
click at [834, 102] on input "Select an option" at bounding box center [829, 107] width 14 height 14
click at [940, 447] on button "Next" at bounding box center [940, 464] width 69 height 35
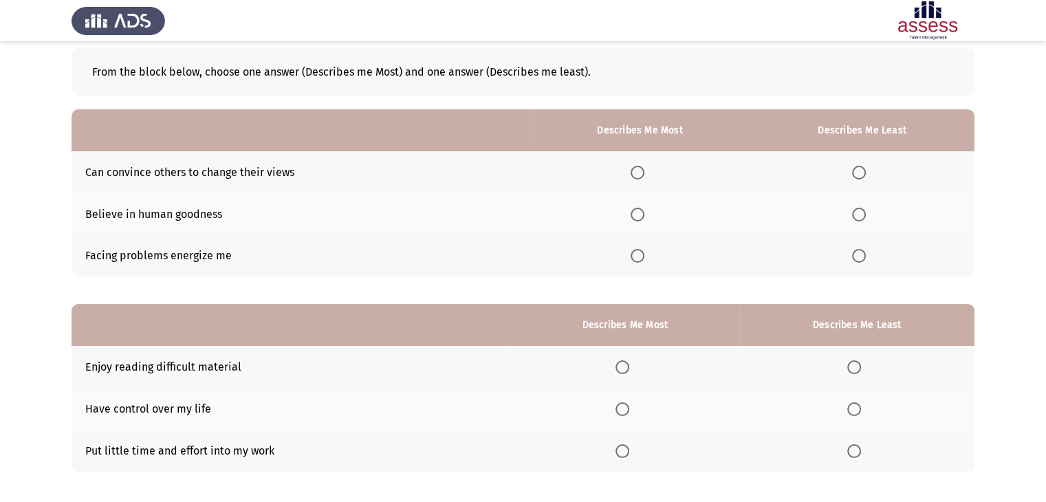
scroll to position [68, 0]
click at [643, 167] on span "Select an option" at bounding box center [638, 172] width 14 height 14
click at [643, 167] on input "Select an option" at bounding box center [638, 172] width 14 height 14
click at [864, 219] on span "Select an option" at bounding box center [859, 214] width 14 height 14
click at [864, 219] on input "Select an option" at bounding box center [859, 214] width 14 height 14
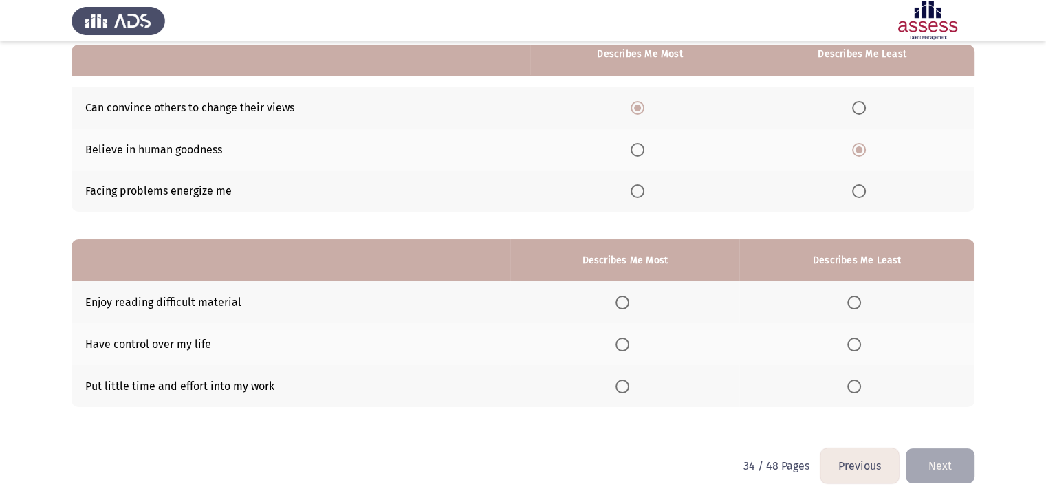
scroll to position [134, 0]
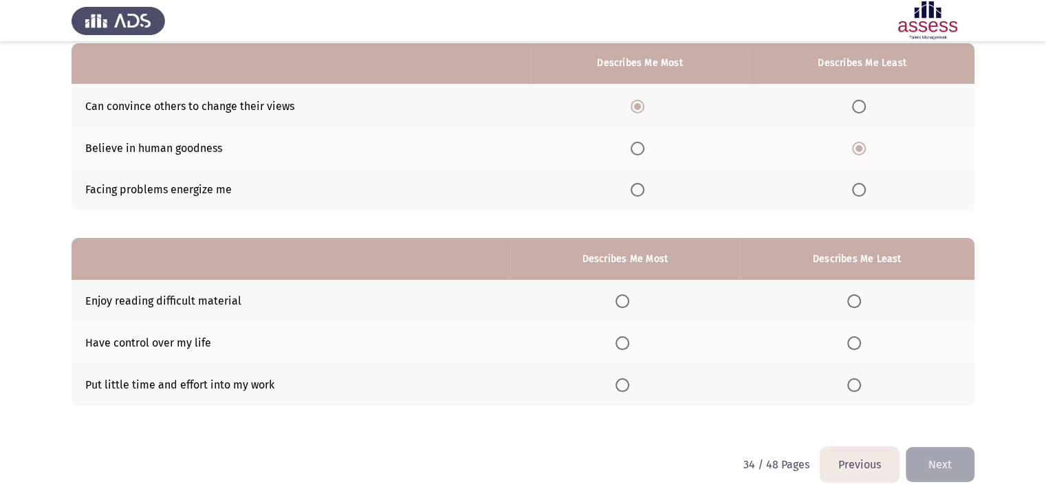
click at [863, 394] on th at bounding box center [857, 385] width 235 height 42
click at [854, 386] on span "Select an option" at bounding box center [855, 385] width 14 height 14
click at [854, 386] on input "Select an option" at bounding box center [855, 385] width 14 height 14
drag, startPoint x: 615, startPoint y: 347, endPoint x: 627, endPoint y: 345, distance: 12.6
click at [627, 345] on th at bounding box center [625, 343] width 229 height 42
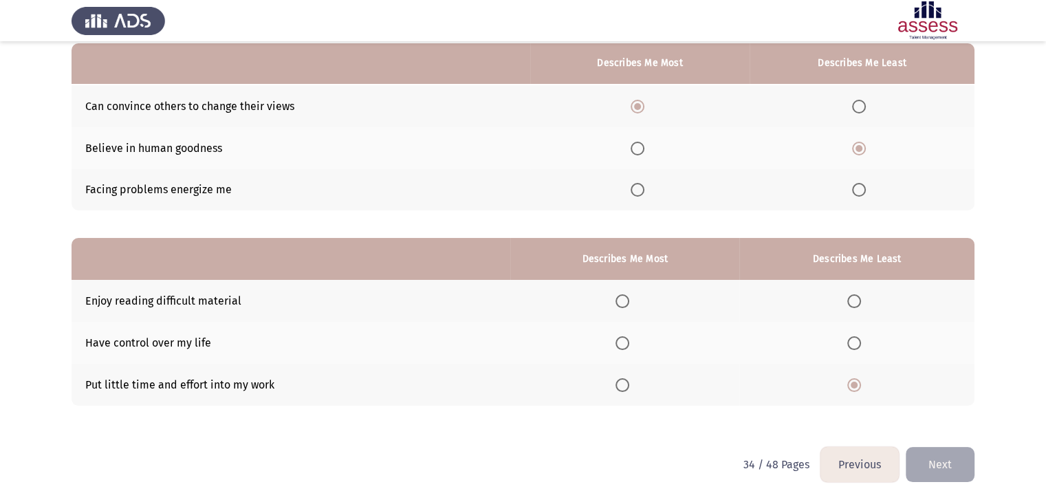
click at [627, 345] on span "Select an option" at bounding box center [623, 343] width 14 height 14
click at [627, 345] on input "Select an option" at bounding box center [623, 343] width 14 height 14
click at [930, 464] on button "Next" at bounding box center [940, 464] width 69 height 35
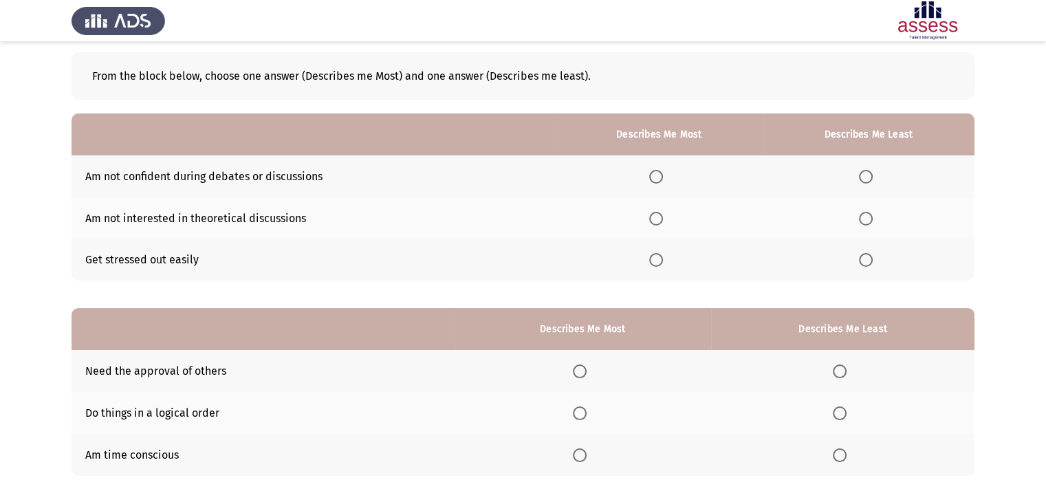
scroll to position [63, 0]
click at [870, 259] on span "Select an option" at bounding box center [866, 261] width 14 height 14
click at [870, 259] on input "Select an option" at bounding box center [866, 261] width 14 height 14
click at [663, 180] on span "Select an option" at bounding box center [656, 178] width 14 height 14
click at [663, 180] on input "Select an option" at bounding box center [656, 178] width 14 height 14
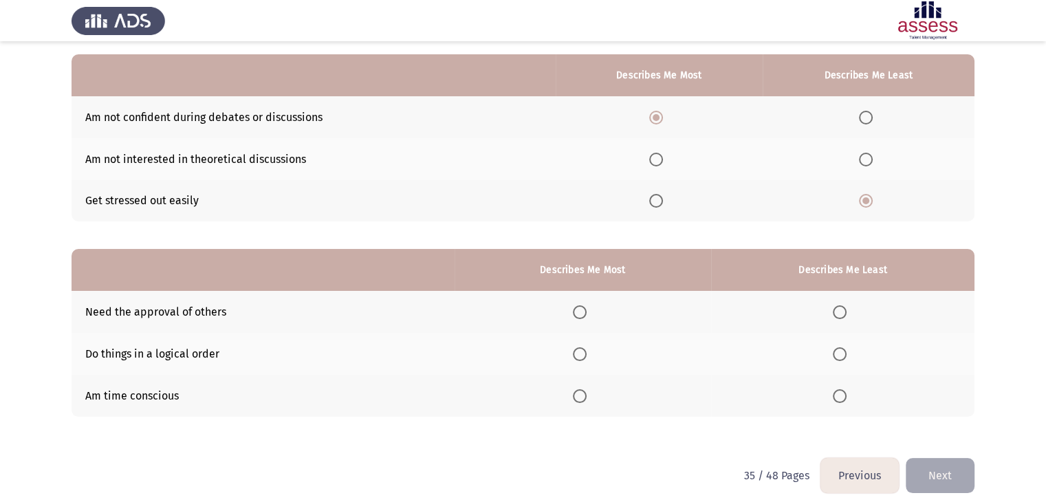
scroll to position [134, 0]
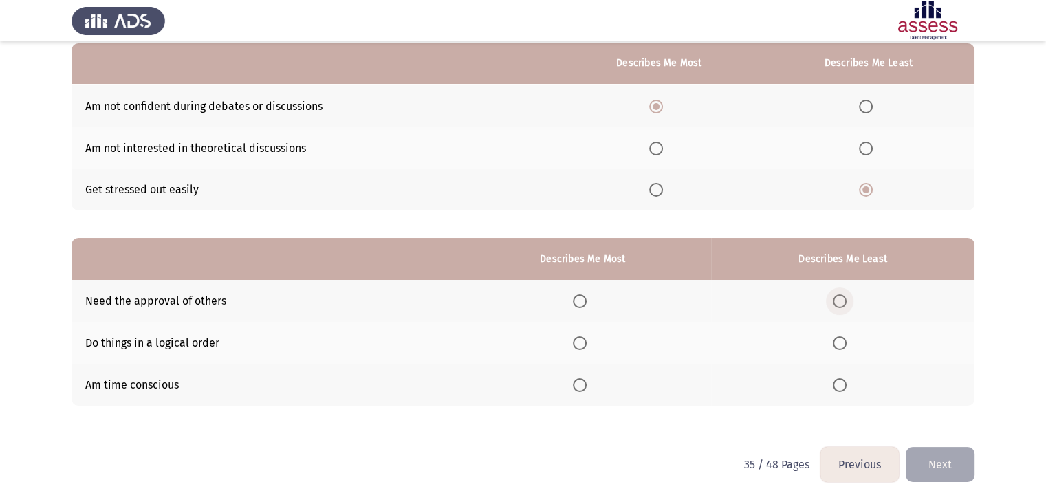
click at [837, 306] on span "Select an option" at bounding box center [840, 301] width 14 height 14
click at [837, 306] on input "Select an option" at bounding box center [840, 301] width 14 height 14
click at [587, 345] on span "Select an option" at bounding box center [580, 343] width 14 height 14
click at [587, 345] on input "Select an option" at bounding box center [580, 343] width 14 height 14
click at [944, 462] on button "Next" at bounding box center [940, 464] width 69 height 35
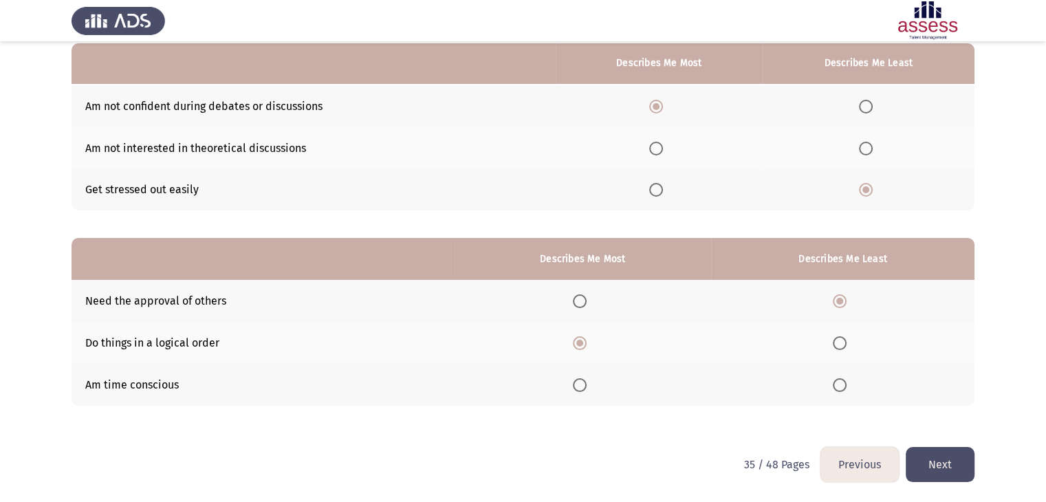
scroll to position [0, 0]
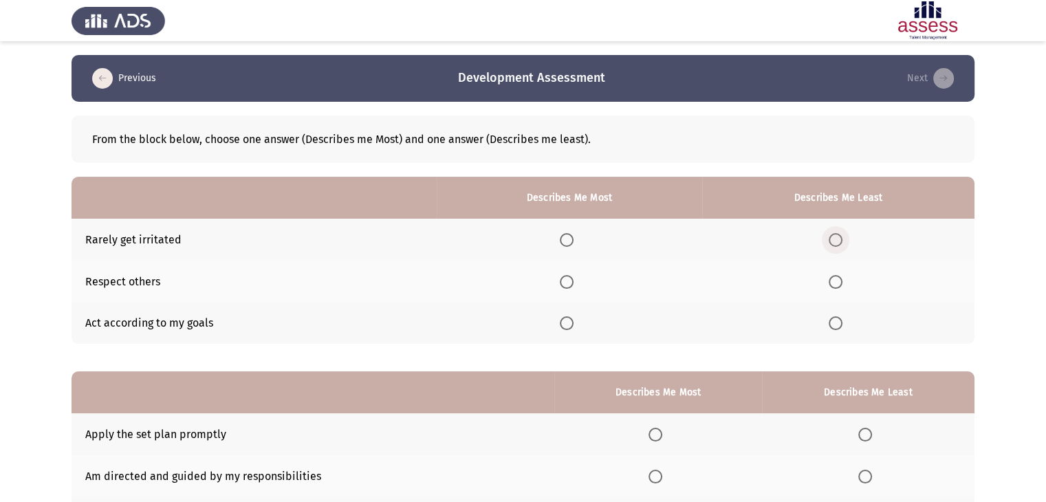
click at [839, 241] on span "Select an option" at bounding box center [836, 240] width 14 height 14
click at [839, 241] on input "Select an option" at bounding box center [836, 240] width 14 height 14
click at [567, 285] on span "Select an option" at bounding box center [567, 282] width 14 height 14
click at [567, 285] on input "Select an option" at bounding box center [567, 282] width 14 height 14
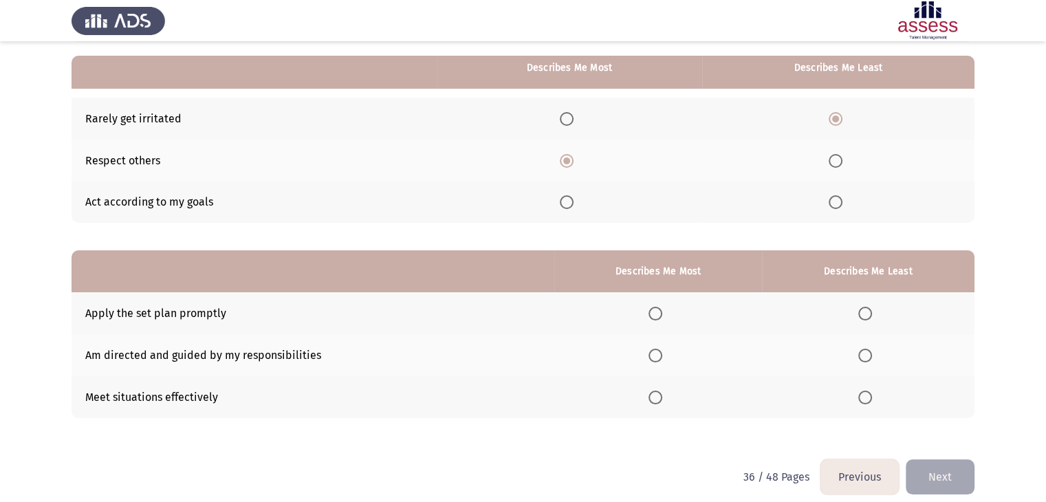
scroll to position [134, 0]
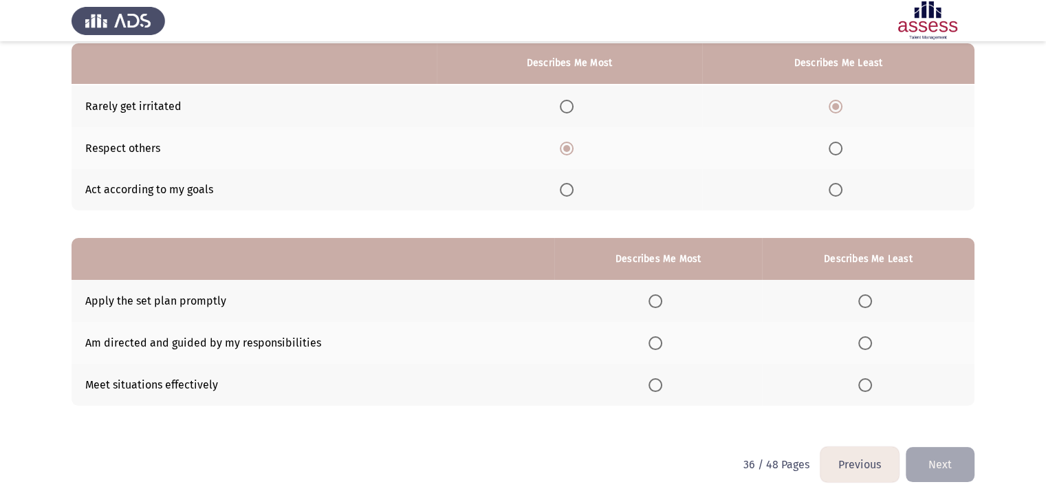
click at [655, 345] on span "Select an option" at bounding box center [656, 343] width 14 height 14
click at [655, 345] on input "Select an option" at bounding box center [656, 343] width 14 height 14
click at [867, 299] on span "Select an option" at bounding box center [866, 301] width 14 height 14
click at [867, 299] on input "Select an option" at bounding box center [866, 301] width 14 height 14
click at [936, 463] on button "Next" at bounding box center [940, 464] width 69 height 35
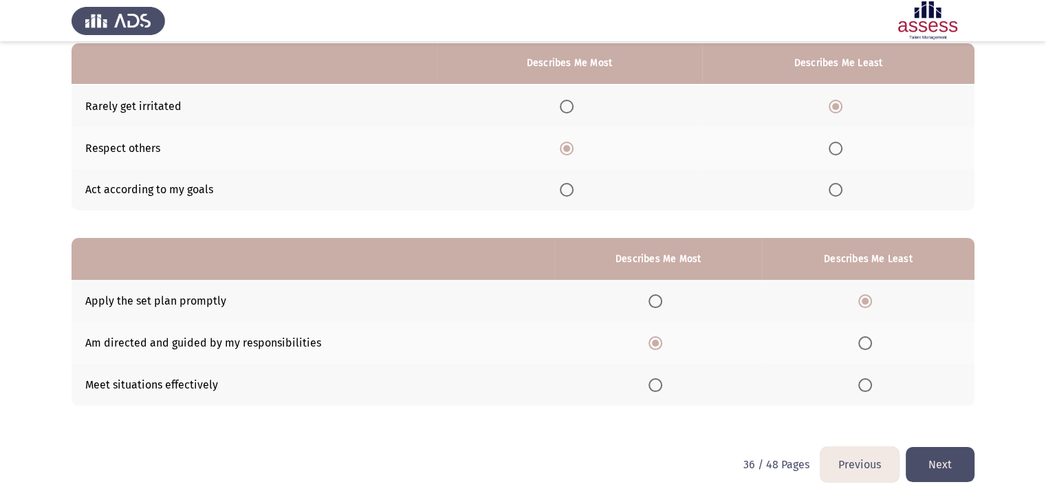
scroll to position [0, 0]
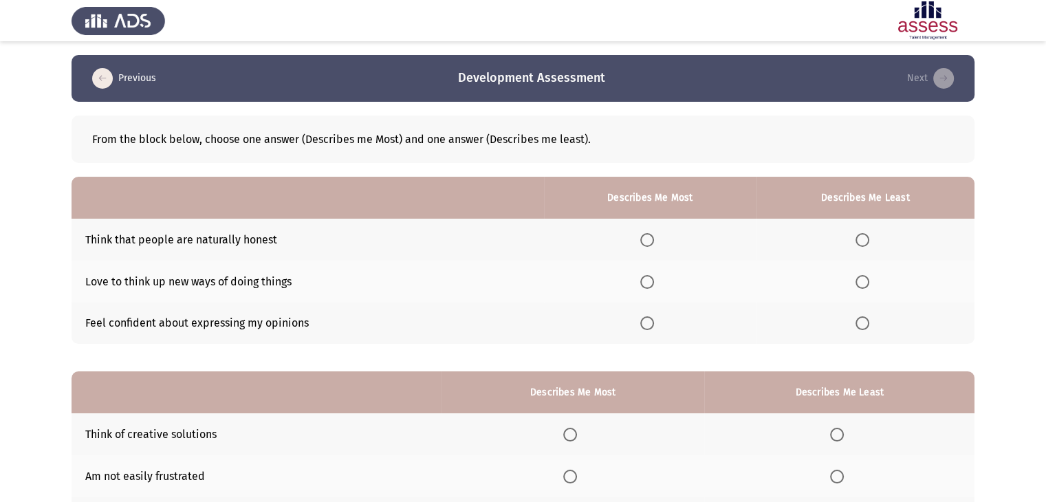
click at [254, 184] on th at bounding box center [308, 198] width 473 height 42
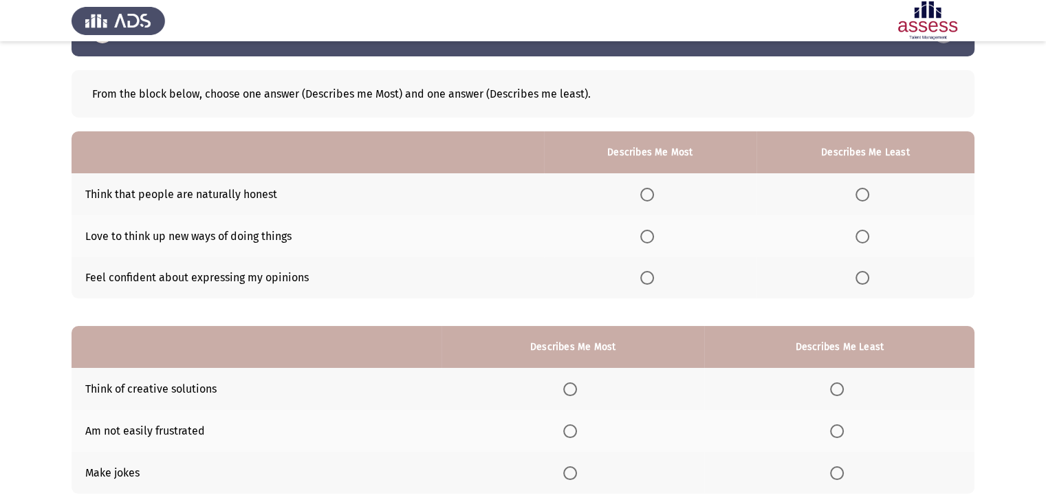
scroll to position [49, 0]
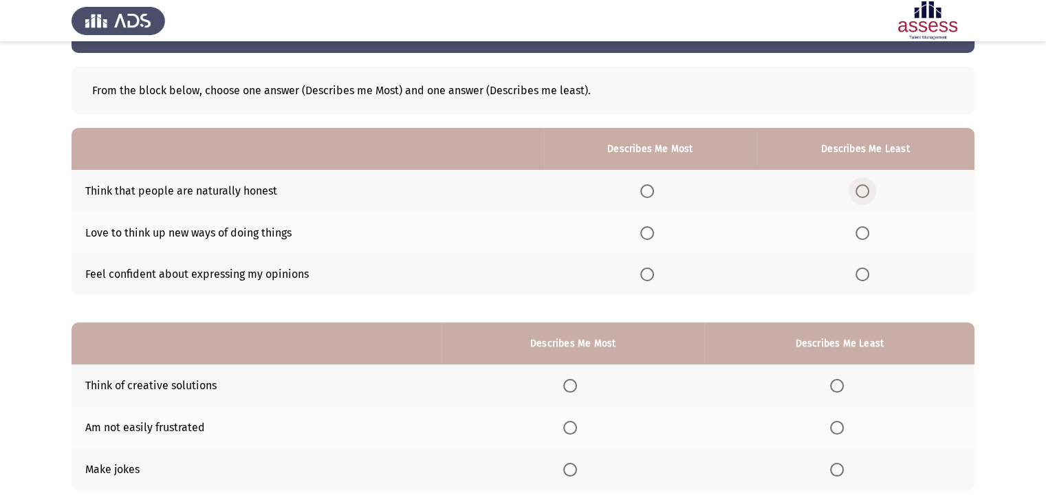
click at [865, 193] on span "Select an option" at bounding box center [863, 191] width 14 height 14
click at [865, 193] on input "Select an option" at bounding box center [863, 191] width 14 height 14
click at [652, 233] on span "Select an option" at bounding box center [648, 233] width 14 height 14
click at [652, 233] on input "Select an option" at bounding box center [648, 233] width 14 height 14
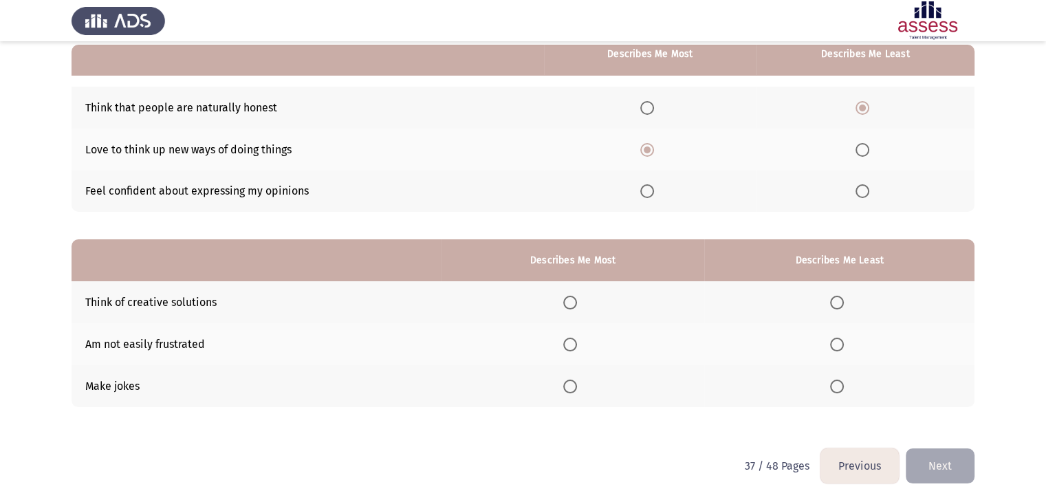
scroll to position [134, 0]
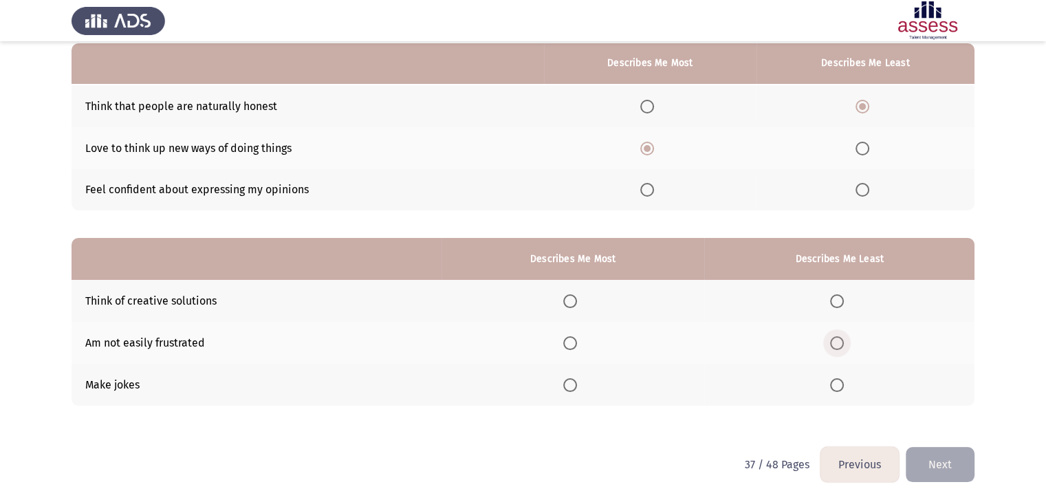
click at [839, 347] on span "Select an option" at bounding box center [837, 343] width 14 height 14
click at [839, 347] on input "Select an option" at bounding box center [837, 343] width 14 height 14
click at [577, 304] on span "Select an option" at bounding box center [570, 301] width 14 height 14
click at [577, 304] on input "Select an option" at bounding box center [570, 301] width 14 height 14
click at [949, 482] on button "Next" at bounding box center [940, 464] width 69 height 35
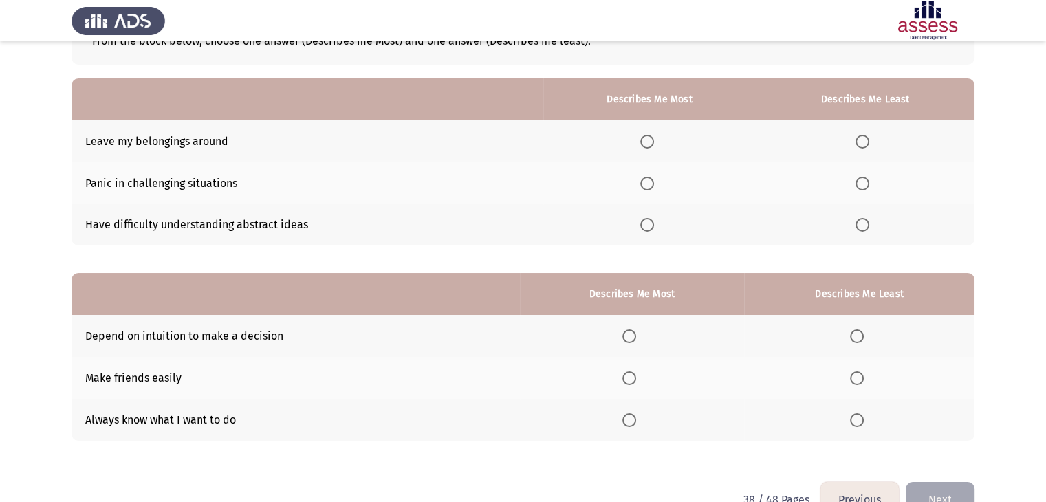
scroll to position [99, 0]
click at [861, 339] on span "Select an option" at bounding box center [857, 336] width 14 height 14
click at [861, 339] on input "Select an option" at bounding box center [857, 336] width 14 height 14
click at [628, 380] on span "Select an option" at bounding box center [630, 378] width 14 height 14
click at [628, 380] on input "Select an option" at bounding box center [630, 378] width 14 height 14
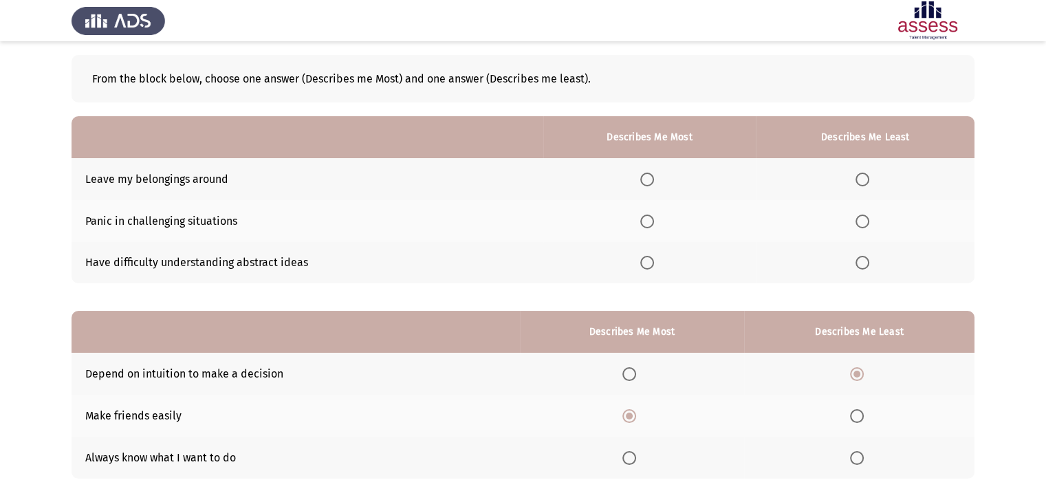
scroll to position [61, 0]
click at [868, 222] on span "Select an option" at bounding box center [863, 221] width 14 height 14
click at [868, 222] on input "Select an option" at bounding box center [863, 221] width 14 height 14
click at [652, 175] on span "Select an option" at bounding box center [648, 179] width 14 height 14
click at [652, 175] on input "Select an option" at bounding box center [648, 179] width 14 height 14
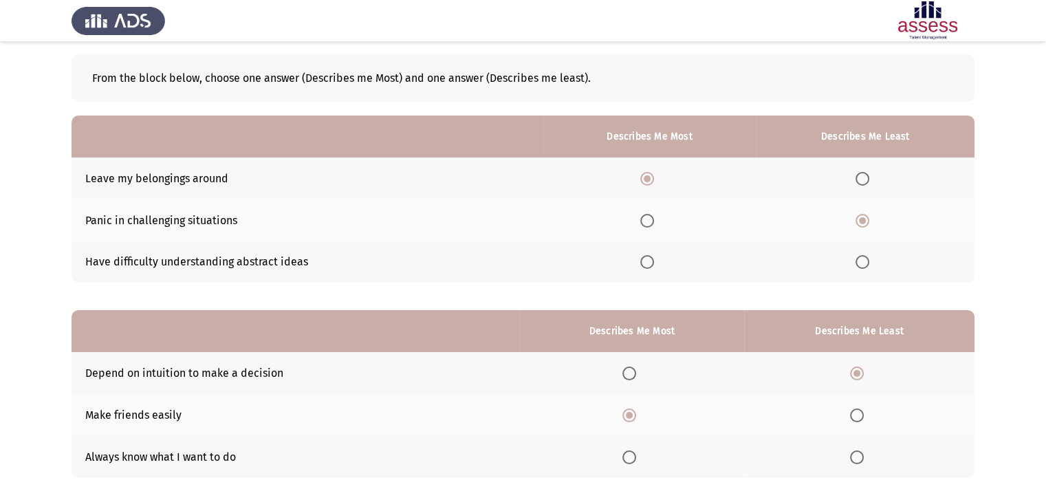
scroll to position [134, 0]
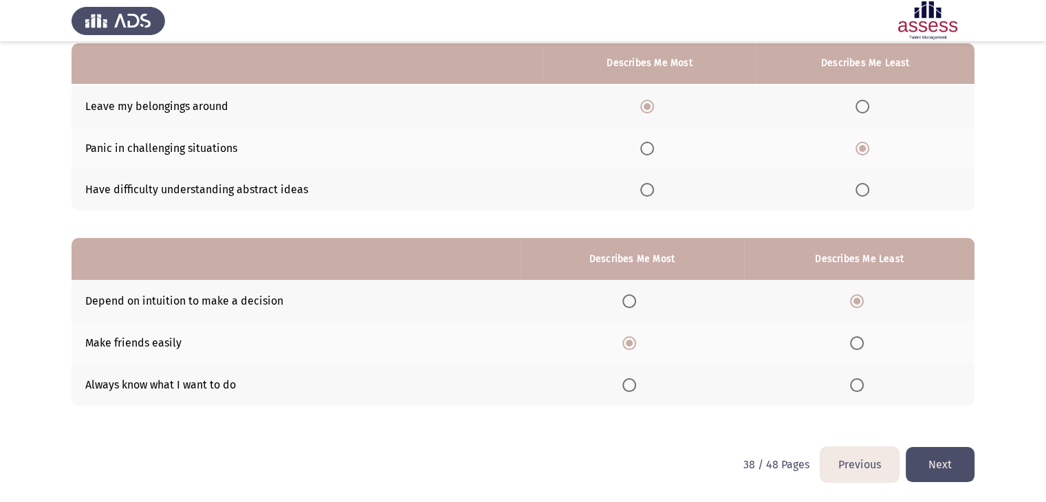
click at [922, 462] on button "Next" at bounding box center [940, 464] width 69 height 35
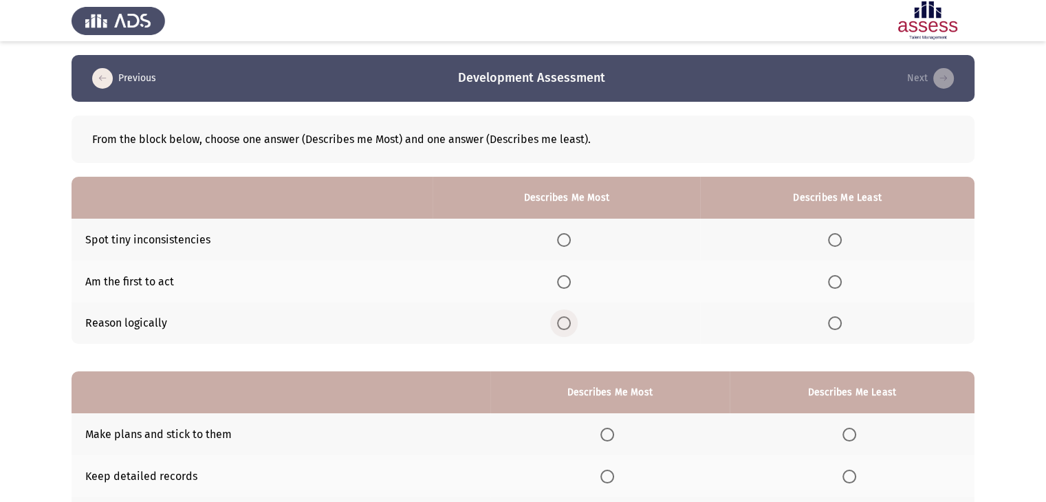
click at [570, 320] on span "Select an option" at bounding box center [564, 323] width 14 height 14
click at [570, 320] on input "Select an option" at bounding box center [564, 323] width 14 height 14
click at [833, 284] on span "Select an option" at bounding box center [835, 282] width 14 height 14
click at [833, 284] on input "Select an option" at bounding box center [835, 282] width 14 height 14
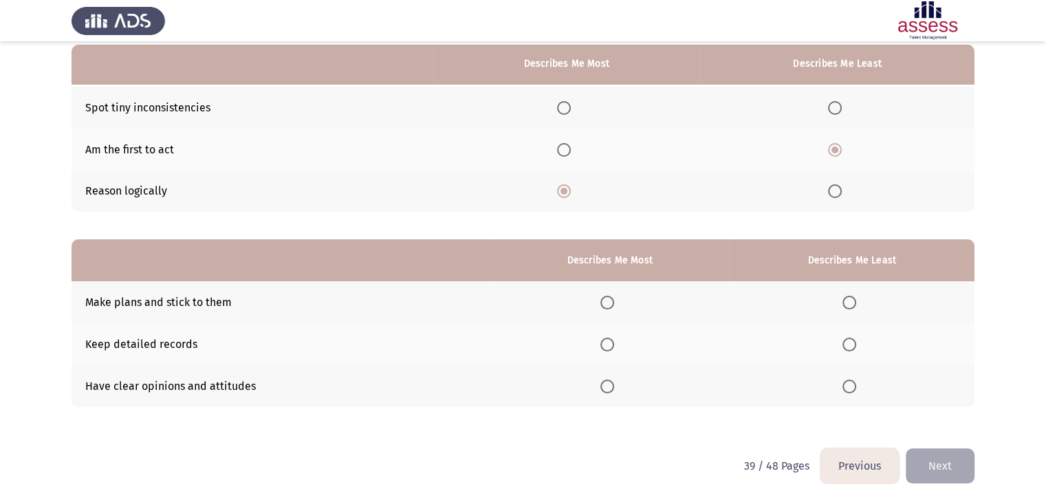
scroll to position [133, 0]
click at [616, 309] on th at bounding box center [610, 301] width 239 height 42
click at [609, 301] on span "Select an option" at bounding box center [608, 301] width 14 height 14
click at [609, 301] on input "Select an option" at bounding box center [608, 301] width 14 height 14
click at [859, 346] on label "Select an option" at bounding box center [852, 343] width 19 height 14
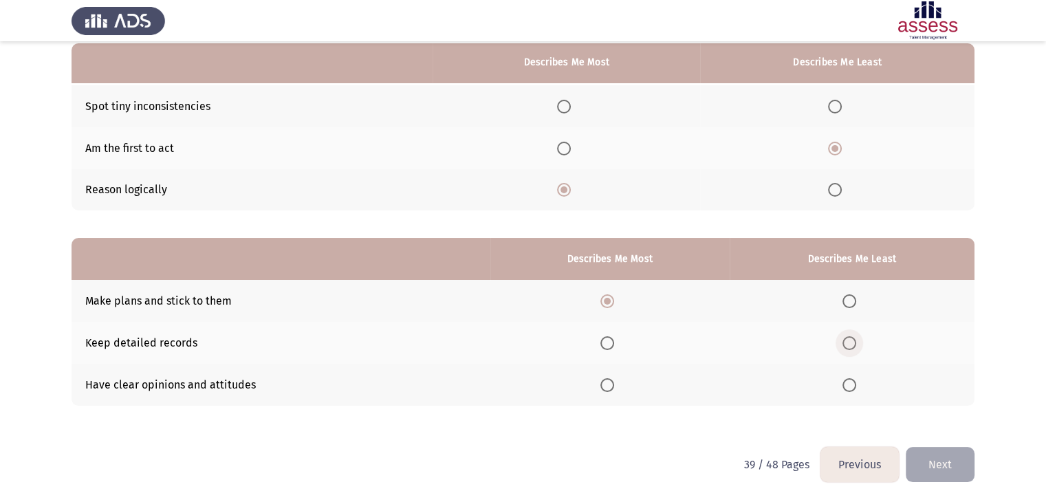
click at [857, 346] on input "Select an option" at bounding box center [850, 343] width 14 height 14
click at [938, 453] on button "Next" at bounding box center [940, 464] width 69 height 35
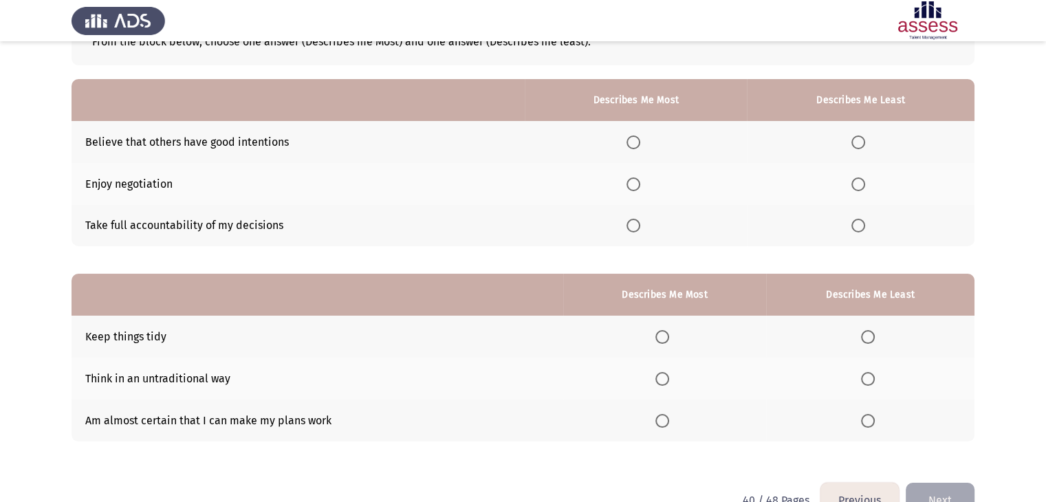
scroll to position [99, 0]
click at [636, 224] on span "Select an option" at bounding box center [634, 224] width 14 height 14
click at [636, 224] on input "Select an option" at bounding box center [634, 224] width 14 height 14
click at [861, 143] on span "Select an option" at bounding box center [859, 141] width 14 height 14
click at [861, 143] on input "Select an option" at bounding box center [859, 141] width 14 height 14
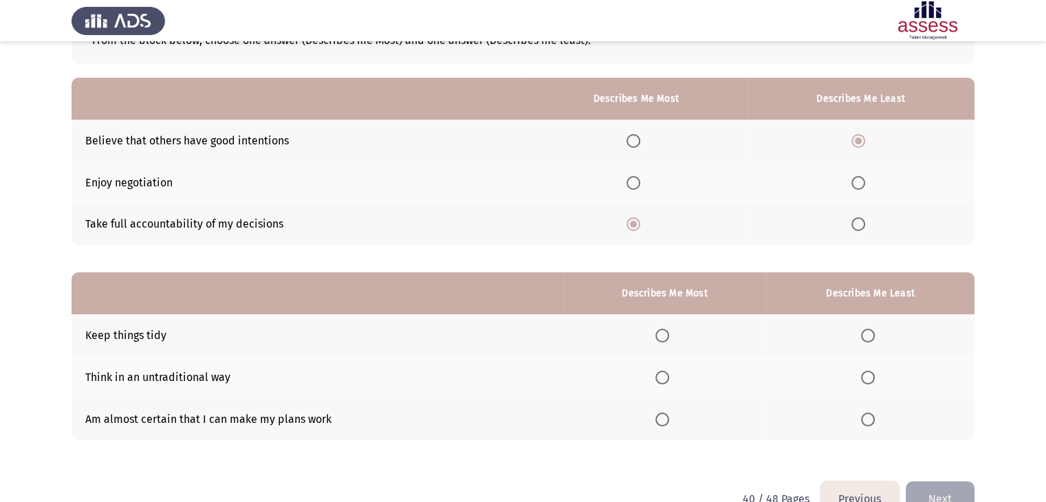
scroll to position [134, 0]
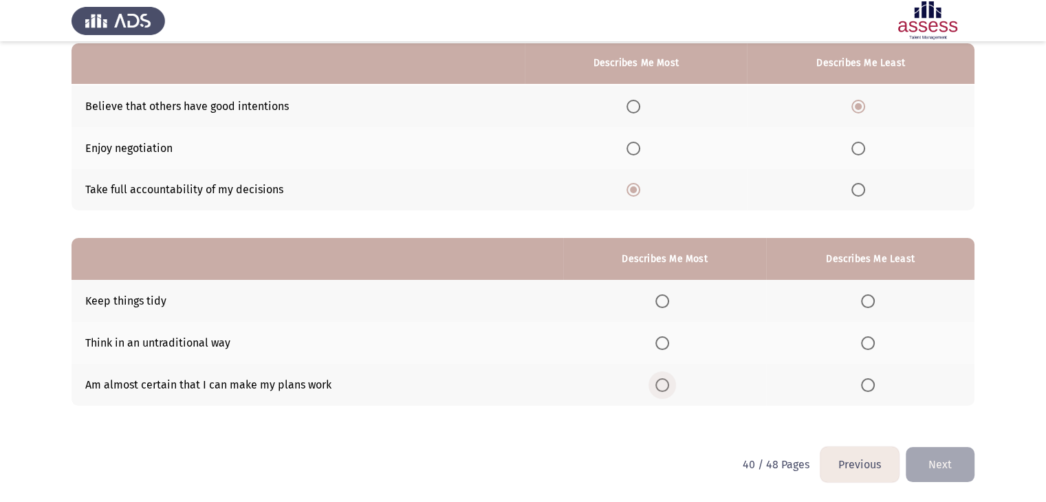
click at [665, 383] on span "Select an option" at bounding box center [663, 385] width 14 height 14
click at [665, 383] on input "Select an option" at bounding box center [663, 385] width 14 height 14
click at [872, 300] on span "Select an option" at bounding box center [868, 301] width 14 height 14
click at [872, 300] on input "Select an option" at bounding box center [868, 301] width 14 height 14
click at [936, 473] on button "Next" at bounding box center [940, 464] width 69 height 35
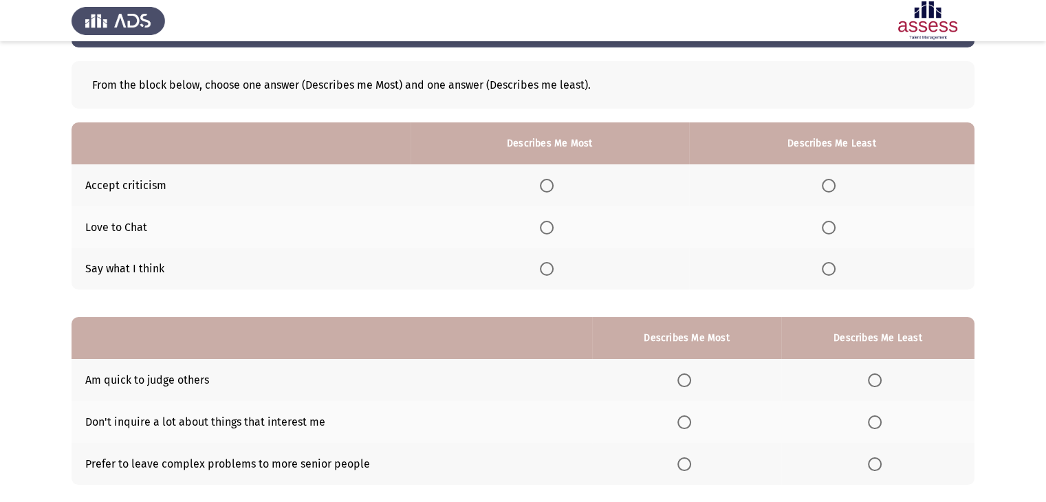
scroll to position [57, 0]
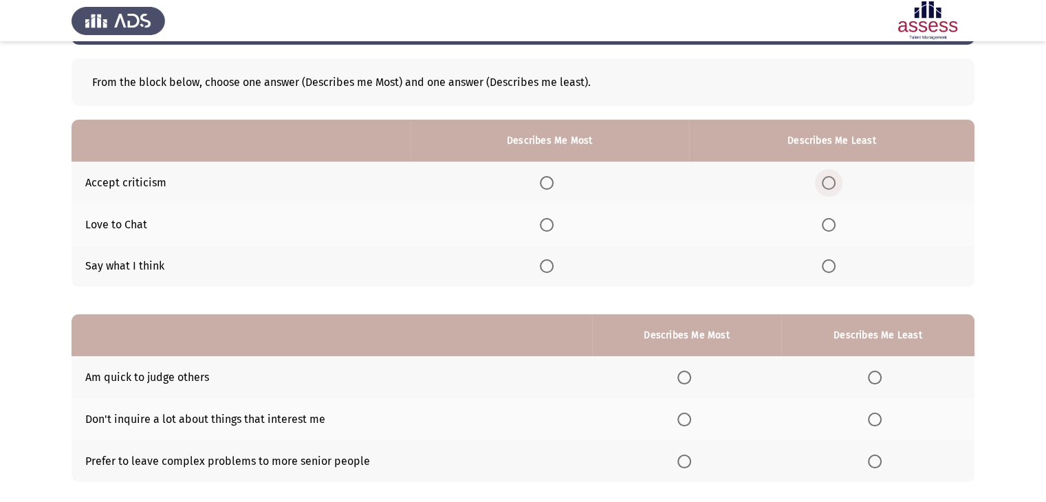
click at [828, 177] on span "Select an option" at bounding box center [829, 183] width 14 height 14
click at [828, 177] on input "Select an option" at bounding box center [829, 183] width 14 height 14
click at [550, 222] on span "Select an option" at bounding box center [547, 225] width 14 height 14
click at [550, 222] on input "Select an option" at bounding box center [547, 225] width 14 height 14
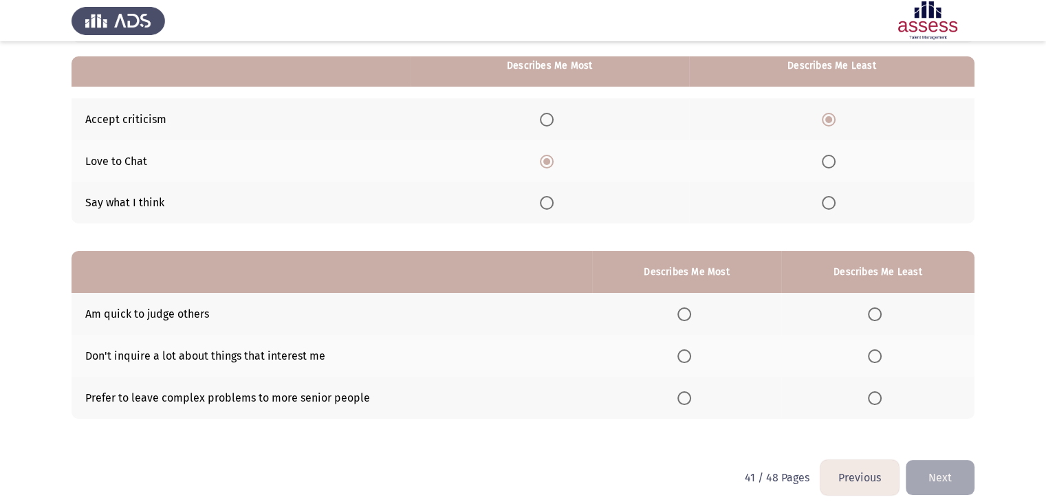
scroll to position [134, 0]
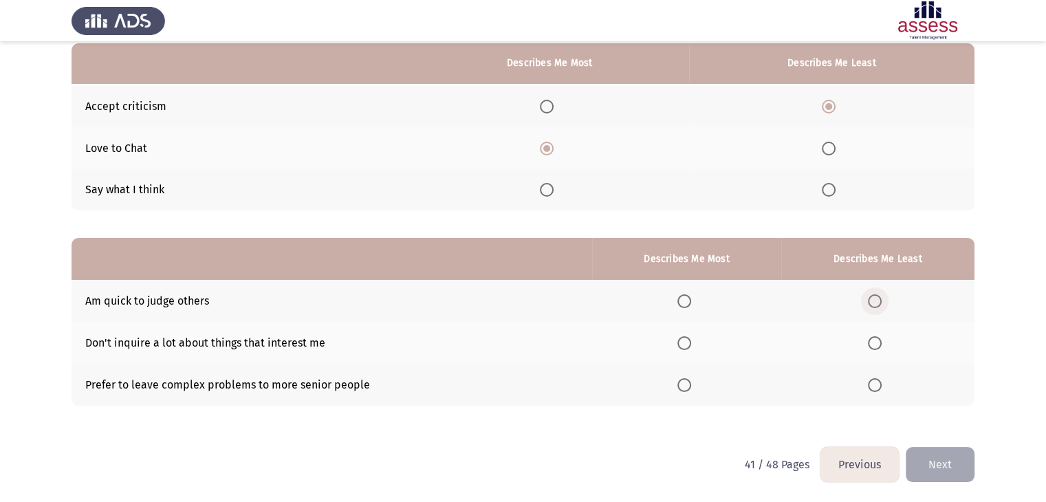
click at [879, 296] on span "Select an option" at bounding box center [875, 301] width 14 height 14
click at [879, 296] on input "Select an option" at bounding box center [875, 301] width 14 height 14
click at [680, 342] on span "Select an option" at bounding box center [685, 343] width 14 height 14
click at [680, 342] on input "Select an option" at bounding box center [685, 343] width 14 height 14
click at [932, 458] on button "Next" at bounding box center [940, 464] width 69 height 35
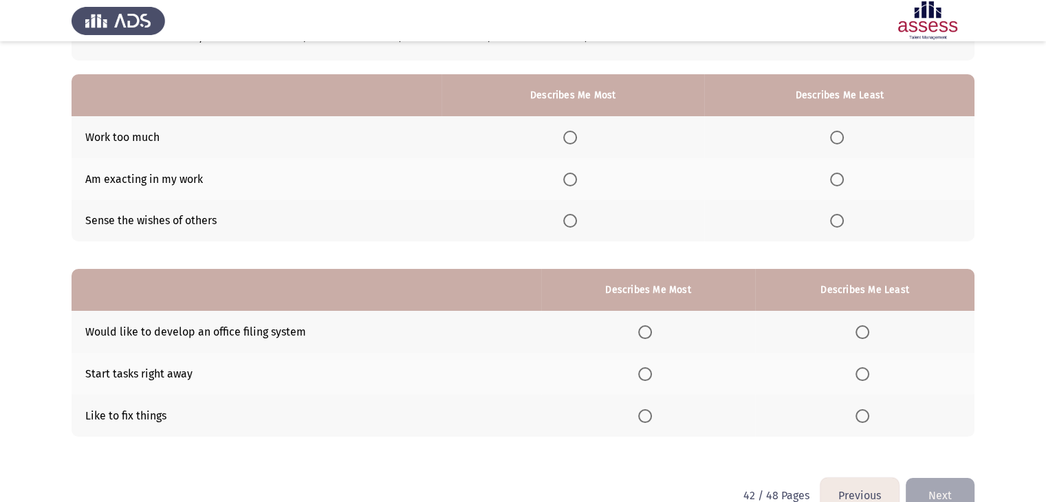
scroll to position [108, 0]
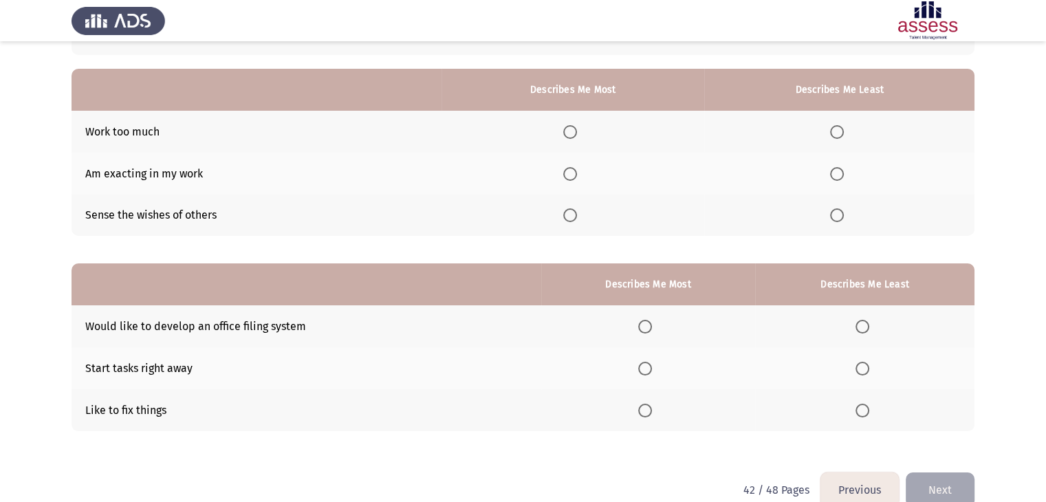
click at [581, 182] on th at bounding box center [574, 174] width 264 height 42
click at [577, 171] on span "Select an option" at bounding box center [570, 174] width 14 height 14
click at [577, 171] on input "Select an option" at bounding box center [570, 174] width 14 height 14
click at [842, 212] on span "Select an option" at bounding box center [837, 215] width 14 height 14
click at [842, 212] on input "Select an option" at bounding box center [837, 215] width 14 height 14
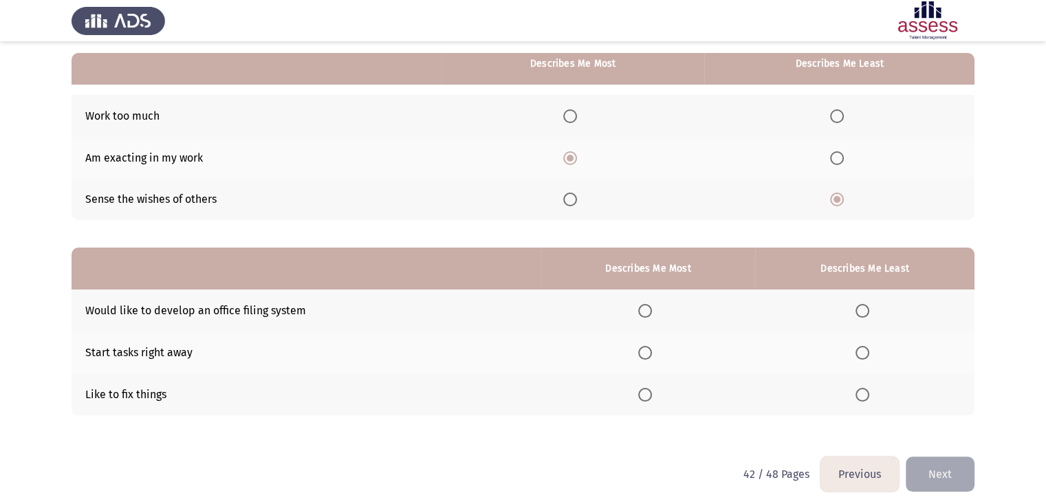
scroll to position [134, 0]
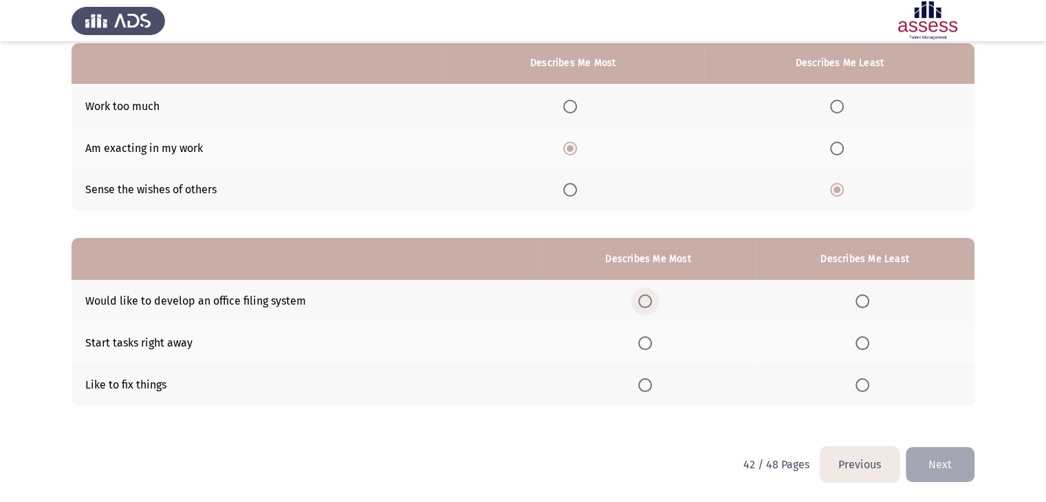
click at [648, 304] on span "Select an option" at bounding box center [645, 301] width 14 height 14
click at [648, 304] on input "Select an option" at bounding box center [645, 301] width 14 height 14
click at [866, 380] on span "Select an option" at bounding box center [863, 385] width 14 height 14
click at [866, 380] on input "Select an option" at bounding box center [863, 385] width 14 height 14
click at [947, 458] on button "Next" at bounding box center [940, 464] width 69 height 35
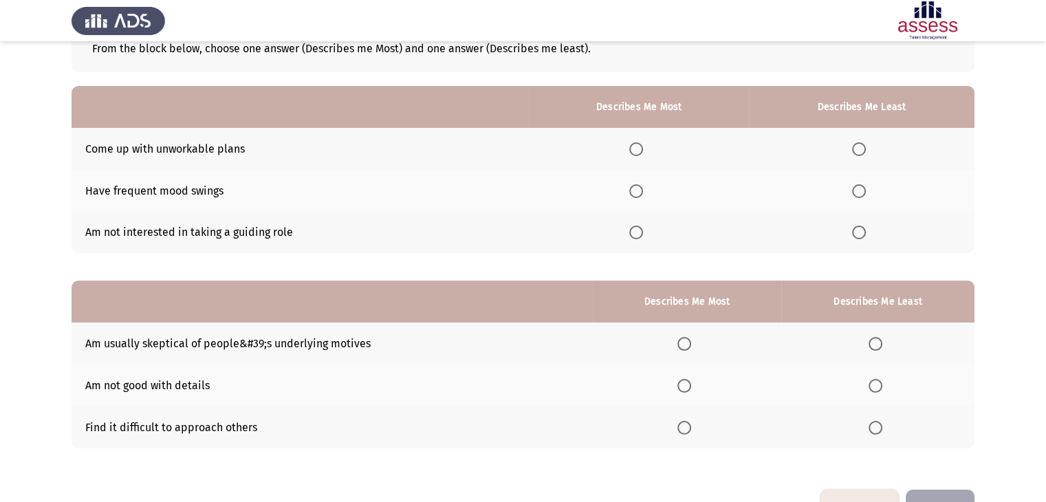
scroll to position [93, 0]
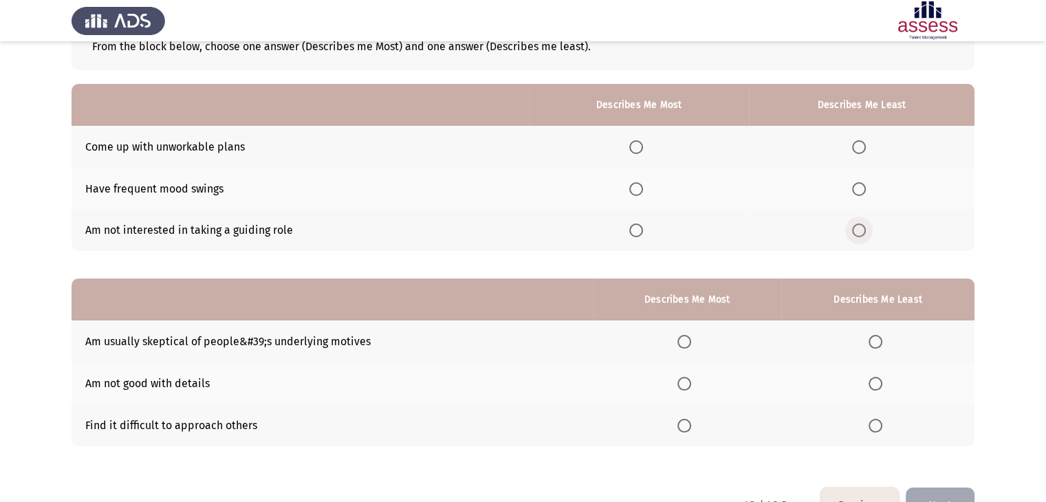
click at [864, 228] on span "Select an option" at bounding box center [859, 231] width 14 height 14
click at [864, 228] on input "Select an option" at bounding box center [859, 231] width 14 height 14
click at [635, 191] on span "Select an option" at bounding box center [637, 189] width 14 height 14
click at [635, 191] on input "Select an option" at bounding box center [637, 189] width 14 height 14
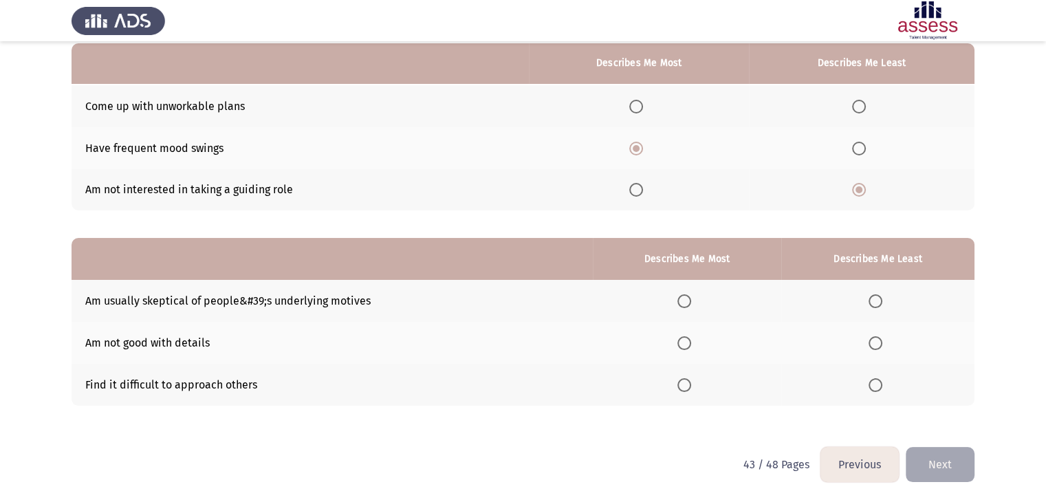
scroll to position [133, 0]
click at [878, 382] on span "Select an option" at bounding box center [876, 385] width 14 height 14
click at [878, 382] on input "Select an option" at bounding box center [876, 385] width 14 height 14
click at [690, 300] on span "Select an option" at bounding box center [685, 301] width 14 height 14
click at [690, 300] on input "Select an option" at bounding box center [685, 301] width 14 height 14
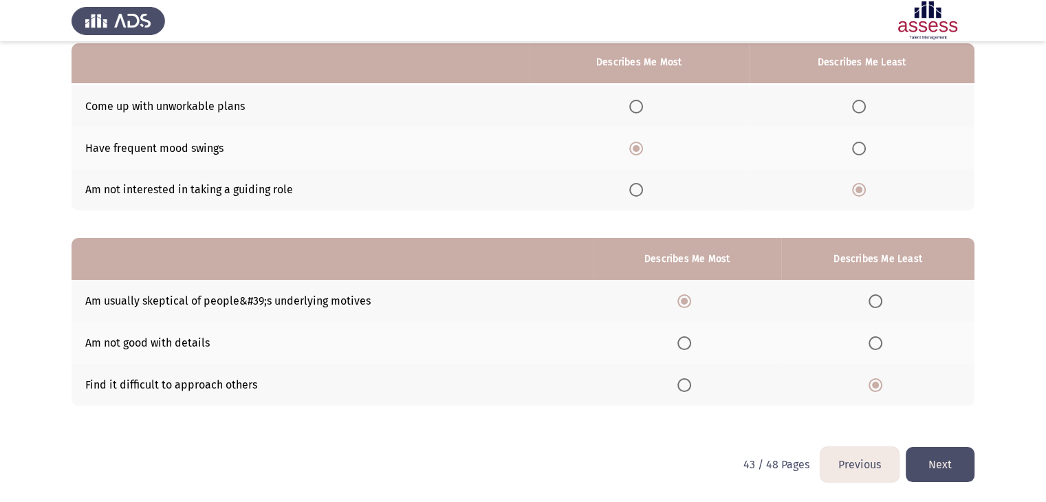
click at [935, 464] on button "Next" at bounding box center [940, 464] width 69 height 35
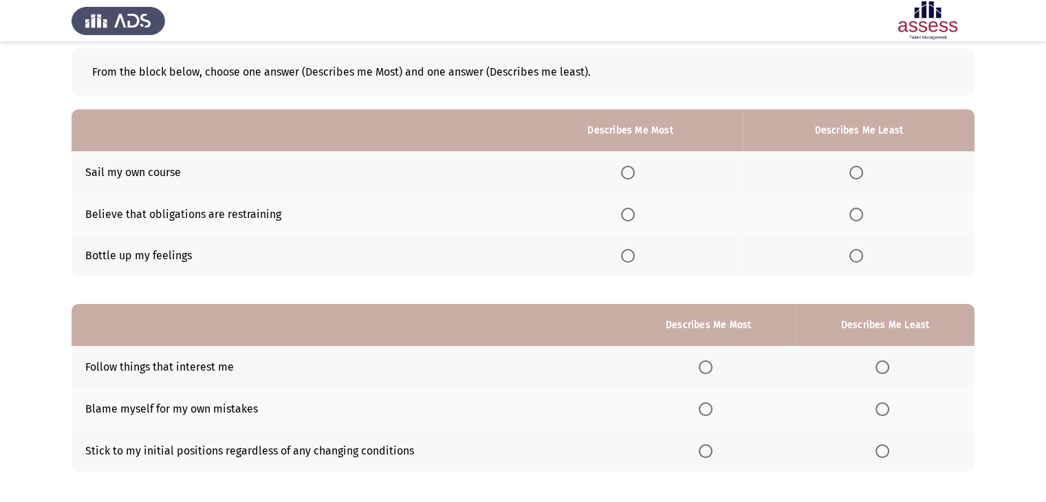
scroll to position [70, 0]
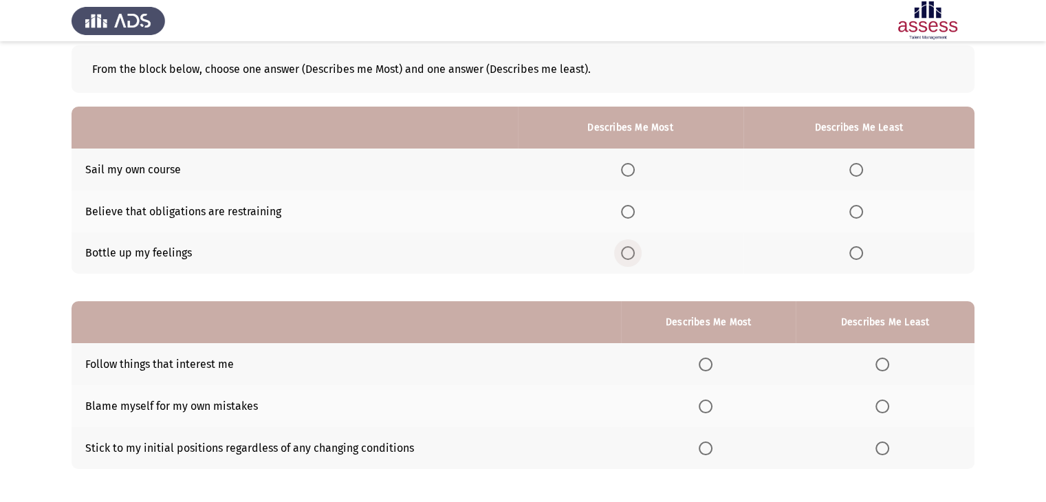
click at [637, 254] on label "Select an option" at bounding box center [630, 253] width 19 height 14
click at [635, 254] on input "Select an option" at bounding box center [628, 253] width 14 height 14
click at [850, 216] on span "Select an option" at bounding box center [857, 212] width 14 height 14
click at [850, 216] on input "Select an option" at bounding box center [857, 212] width 14 height 14
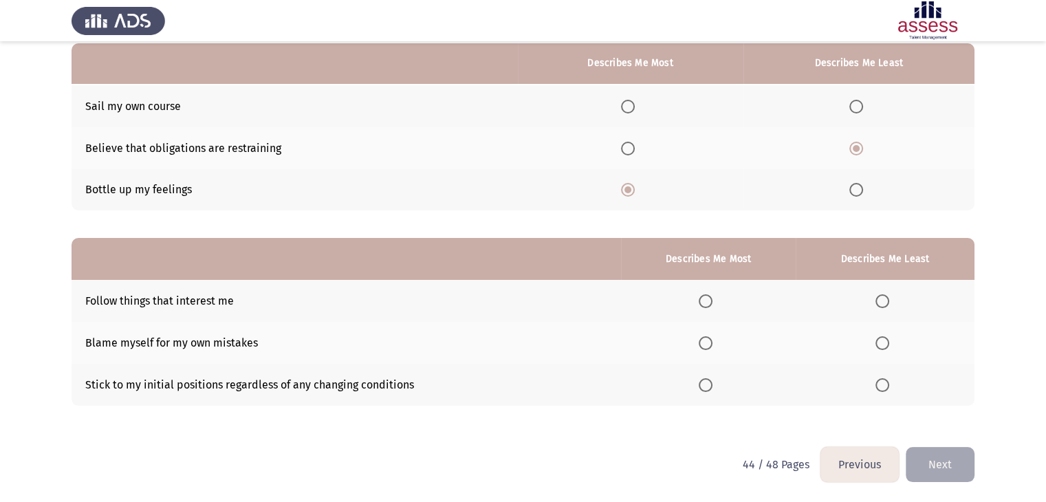
scroll to position [133, 0]
click at [710, 341] on span "Select an option" at bounding box center [706, 343] width 14 height 14
click at [710, 341] on input "Select an option" at bounding box center [706, 343] width 14 height 14
click at [885, 299] on span "Select an option" at bounding box center [883, 301] width 14 height 14
click at [885, 299] on input "Select an option" at bounding box center [883, 301] width 14 height 14
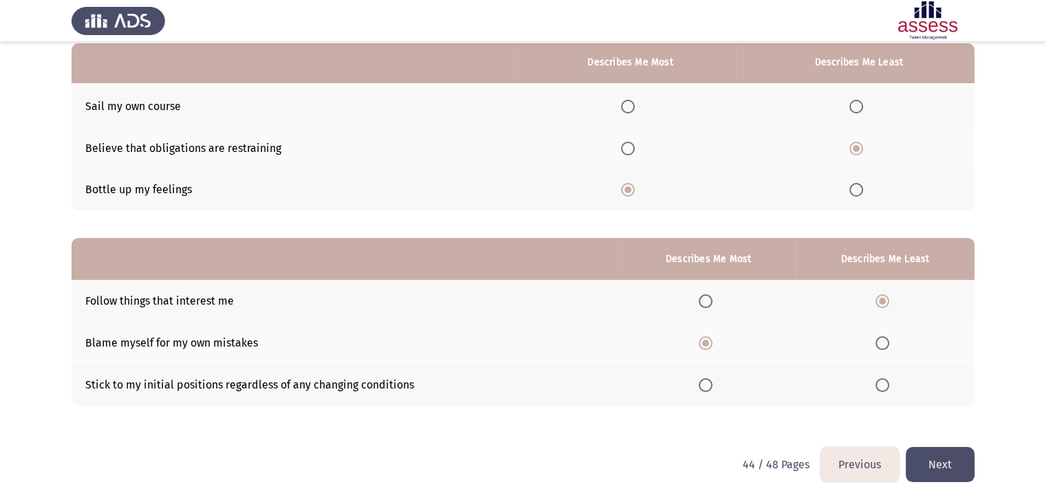
click at [943, 443] on div "From the block below, choose one answer (Describes me Most) and one answer (Des…" at bounding box center [523, 207] width 903 height 479
click at [943, 460] on button "Next" at bounding box center [940, 464] width 69 height 35
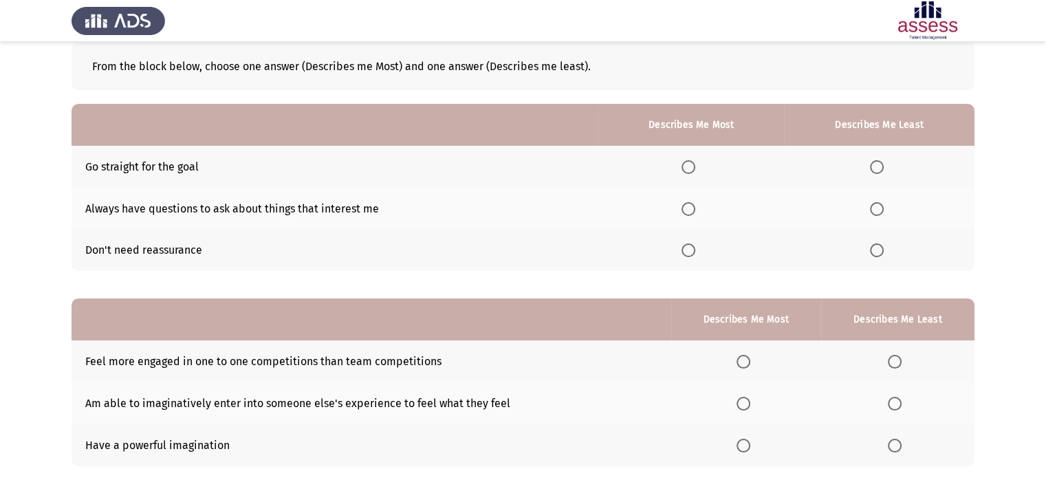
scroll to position [74, 0]
click at [876, 202] on span "Select an option" at bounding box center [877, 209] width 14 height 14
click at [876, 202] on input "Select an option" at bounding box center [877, 209] width 14 height 14
click at [690, 168] on span "Select an option" at bounding box center [689, 167] width 14 height 14
click at [690, 168] on input "Select an option" at bounding box center [689, 167] width 14 height 14
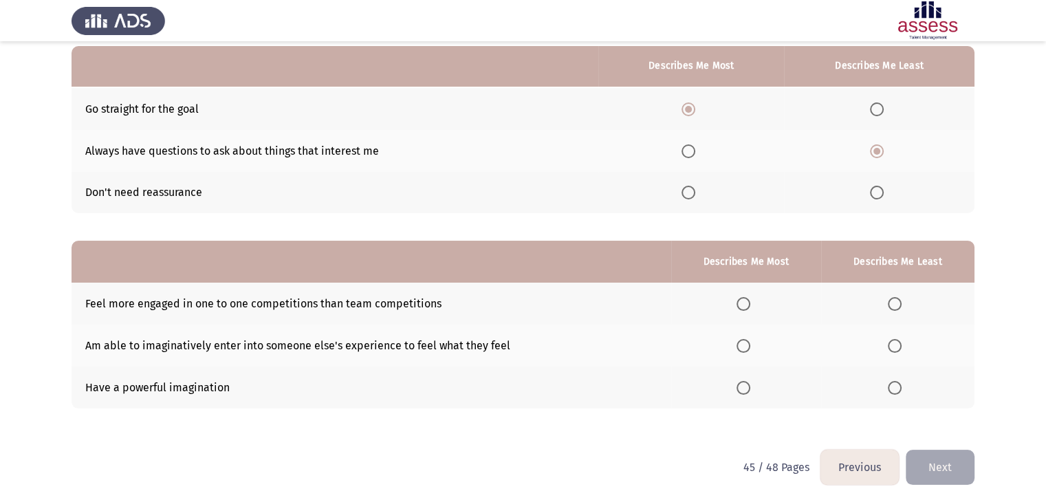
scroll to position [134, 0]
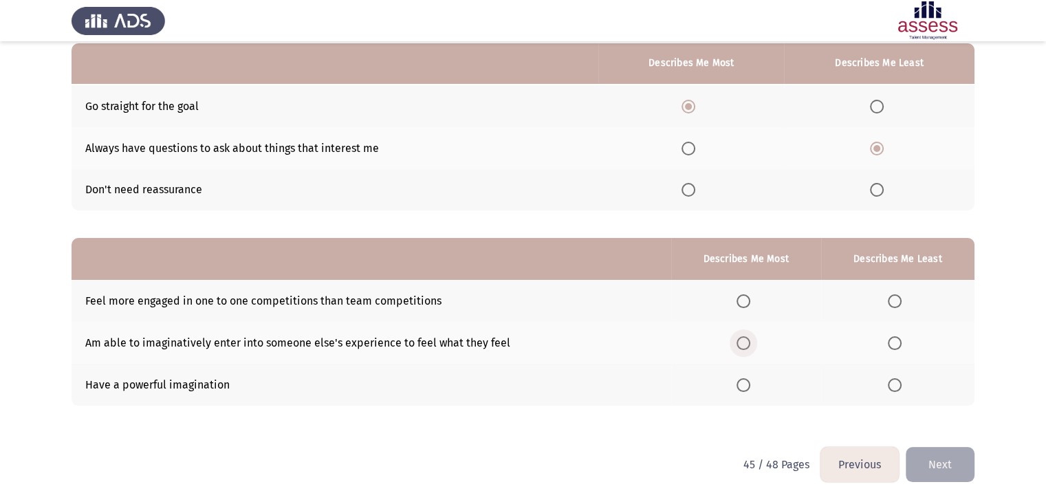
click at [744, 343] on span "Select an option" at bounding box center [744, 343] width 14 height 14
click at [744, 343] on input "Select an option" at bounding box center [744, 343] width 14 height 14
click at [894, 301] on span "Select an option" at bounding box center [895, 301] width 14 height 14
click at [894, 301] on input "Select an option" at bounding box center [895, 301] width 14 height 14
click at [932, 471] on button "Next" at bounding box center [940, 464] width 69 height 35
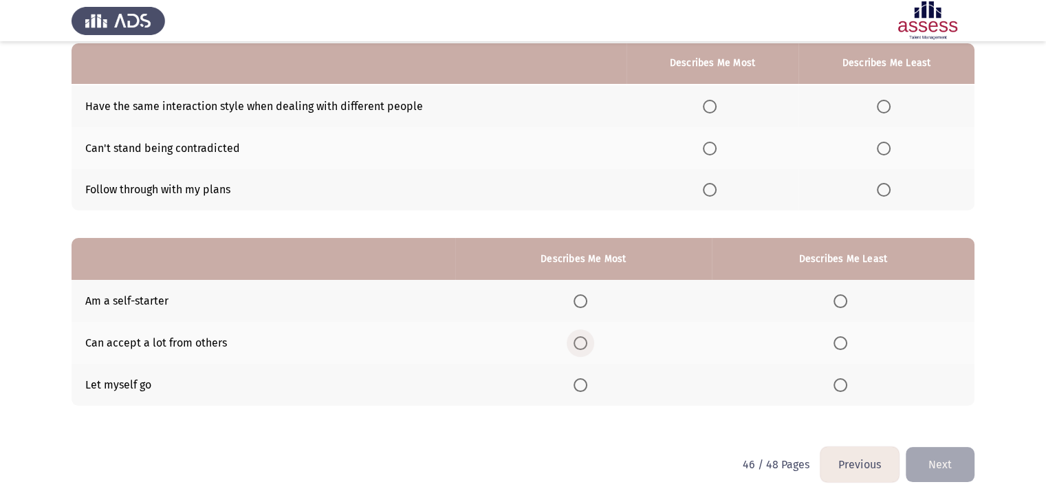
click at [588, 343] on span "Select an option" at bounding box center [581, 343] width 14 height 14
click at [588, 343] on input "Select an option" at bounding box center [581, 343] width 14 height 14
click at [848, 387] on span "Select an option" at bounding box center [841, 385] width 14 height 14
click at [848, 387] on input "Select an option" at bounding box center [841, 385] width 14 height 14
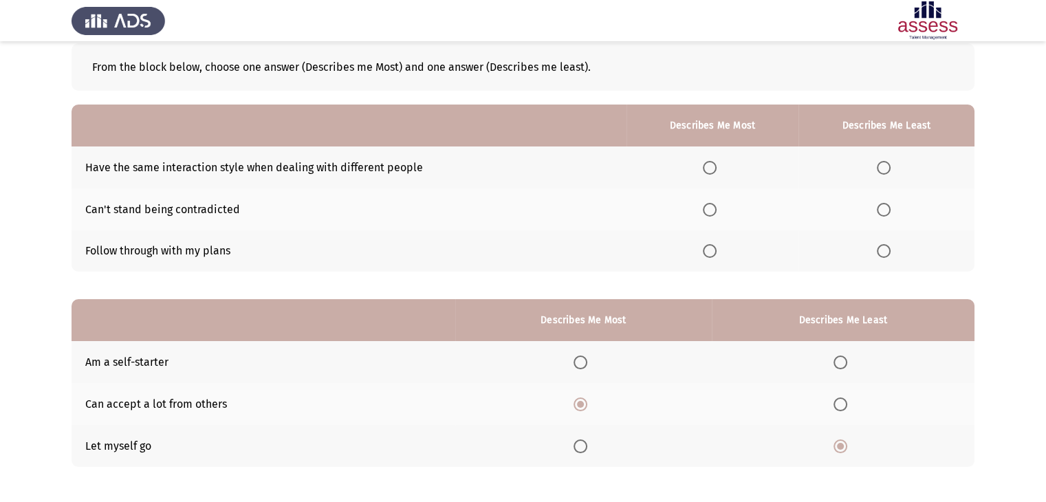
scroll to position [70, 0]
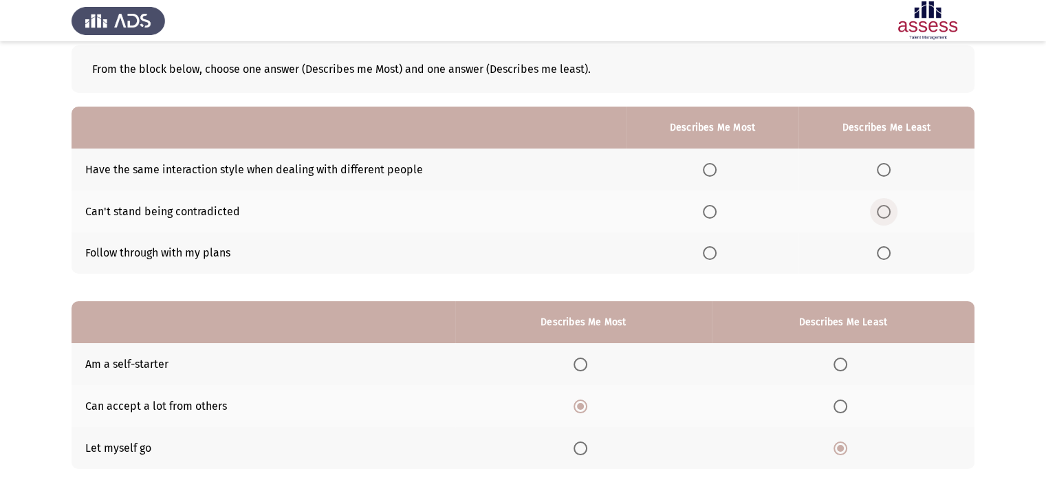
click at [886, 214] on span "Select an option" at bounding box center [884, 212] width 14 height 14
click at [886, 214] on input "Select an option" at bounding box center [884, 212] width 14 height 14
click at [711, 169] on span "Select an option" at bounding box center [710, 170] width 14 height 14
click at [711, 169] on input "Select an option" at bounding box center [710, 170] width 14 height 14
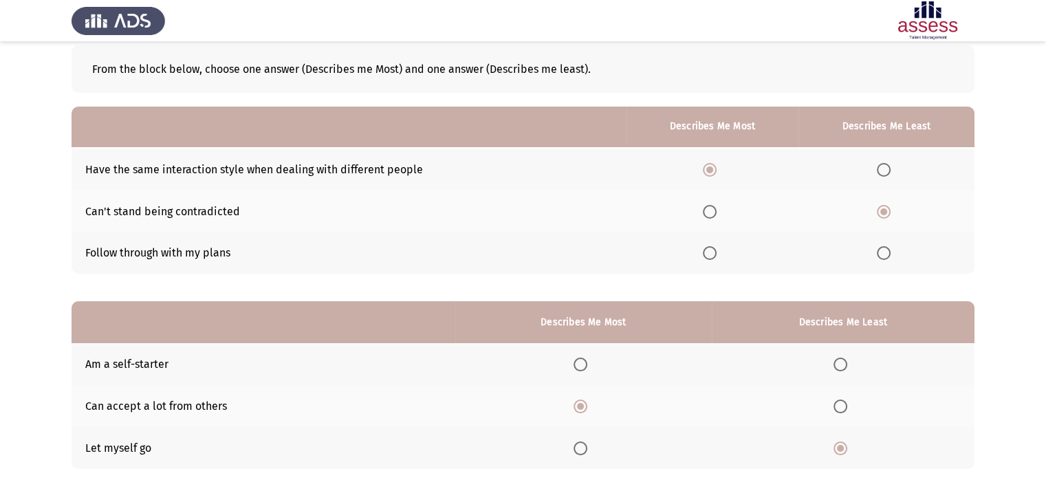
scroll to position [134, 0]
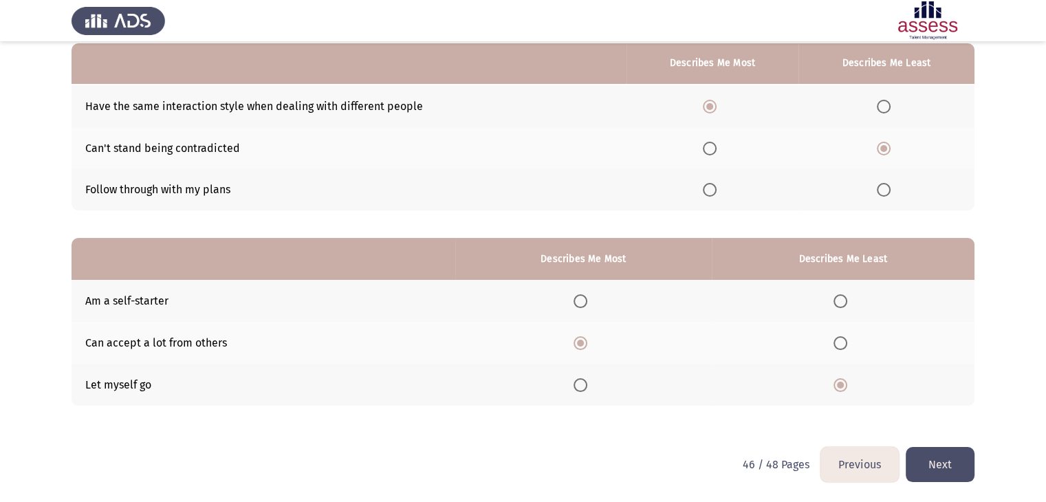
click at [936, 462] on button "Next" at bounding box center [940, 464] width 69 height 35
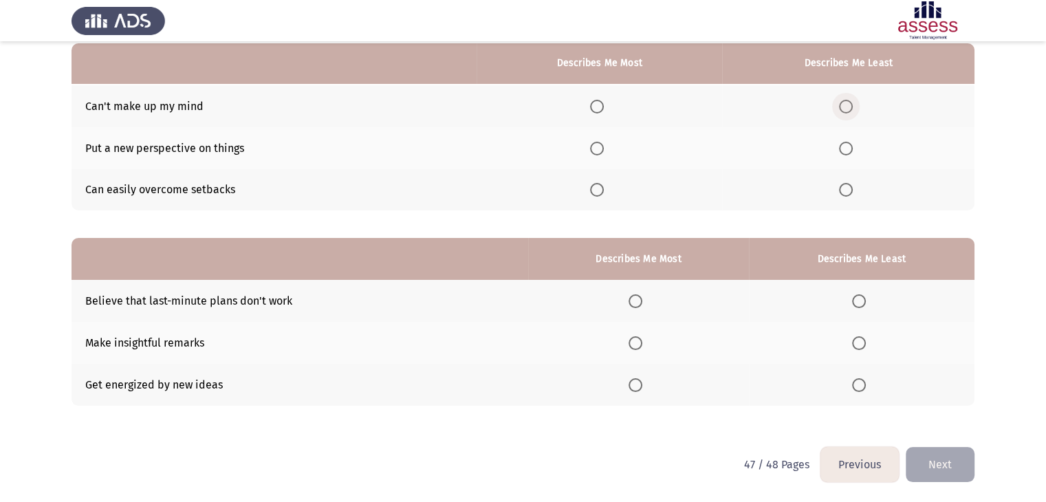
click at [850, 108] on span "Select an option" at bounding box center [846, 107] width 14 height 14
click at [850, 108] on input "Select an option" at bounding box center [846, 107] width 14 height 14
click at [604, 191] on span "Select an option" at bounding box center [597, 190] width 14 height 14
click at [604, 191] on input "Select an option" at bounding box center [597, 190] width 14 height 14
click at [641, 347] on span "Select an option" at bounding box center [636, 343] width 14 height 14
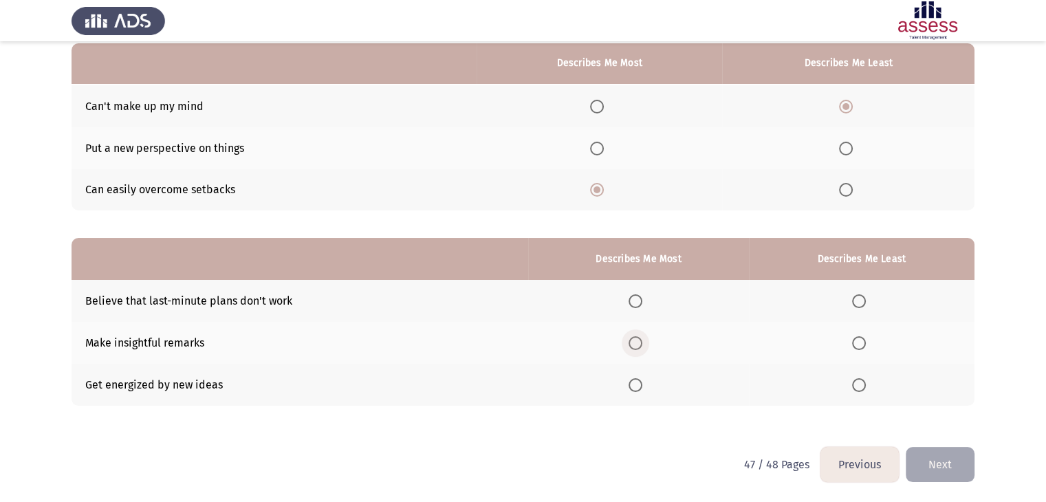
click at [641, 347] on input "Select an option" at bounding box center [636, 343] width 14 height 14
click at [861, 301] on span "Select an option" at bounding box center [859, 301] width 14 height 14
click at [861, 301] on input "Select an option" at bounding box center [859, 301] width 14 height 14
click at [940, 462] on button "Next" at bounding box center [940, 464] width 69 height 35
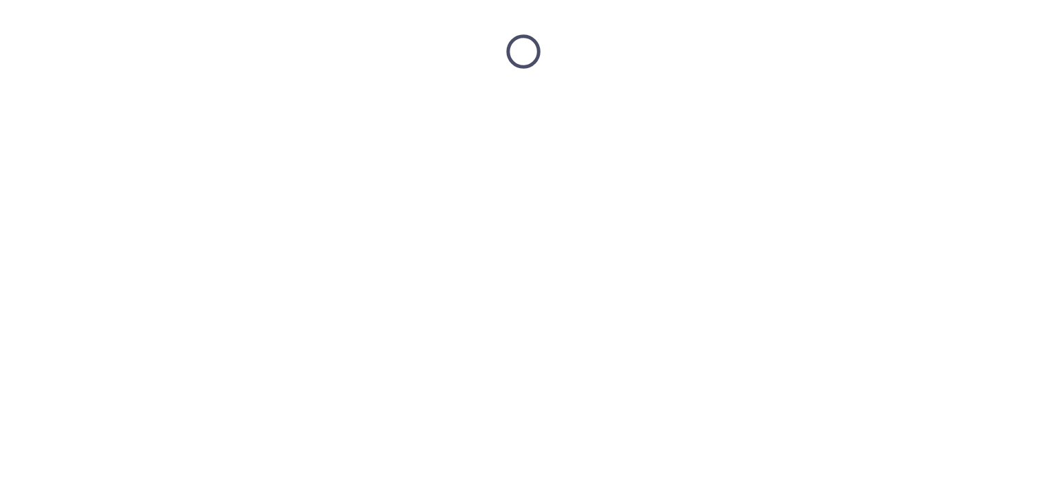
scroll to position [0, 0]
click at [940, 103] on html at bounding box center [528, 51] width 1057 height 103
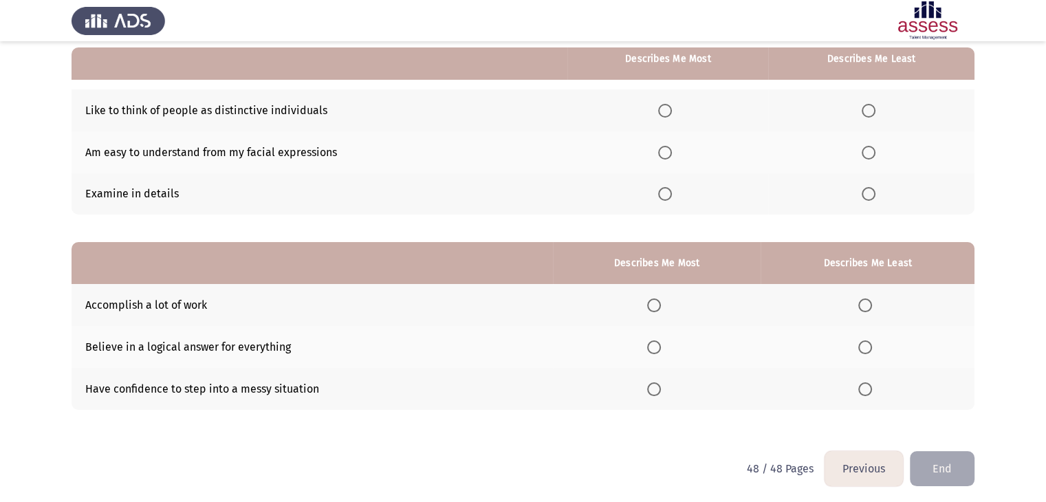
scroll to position [130, 0]
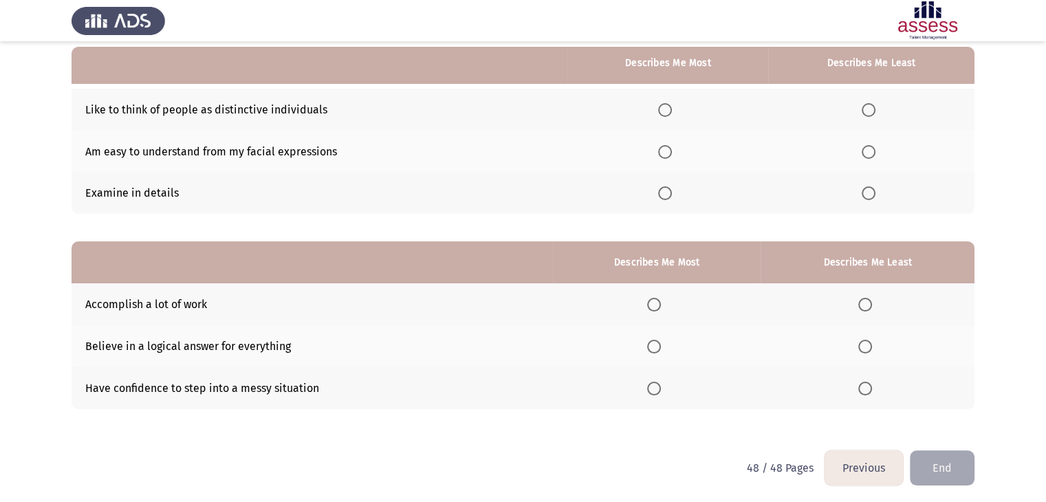
click at [658, 345] on span "Select an option" at bounding box center [654, 347] width 14 height 14
click at [658, 345] on input "Select an option" at bounding box center [654, 347] width 14 height 14
click at [867, 389] on span "Select an option" at bounding box center [866, 389] width 14 height 14
click at [867, 389] on input "Select an option" at bounding box center [866, 389] width 14 height 14
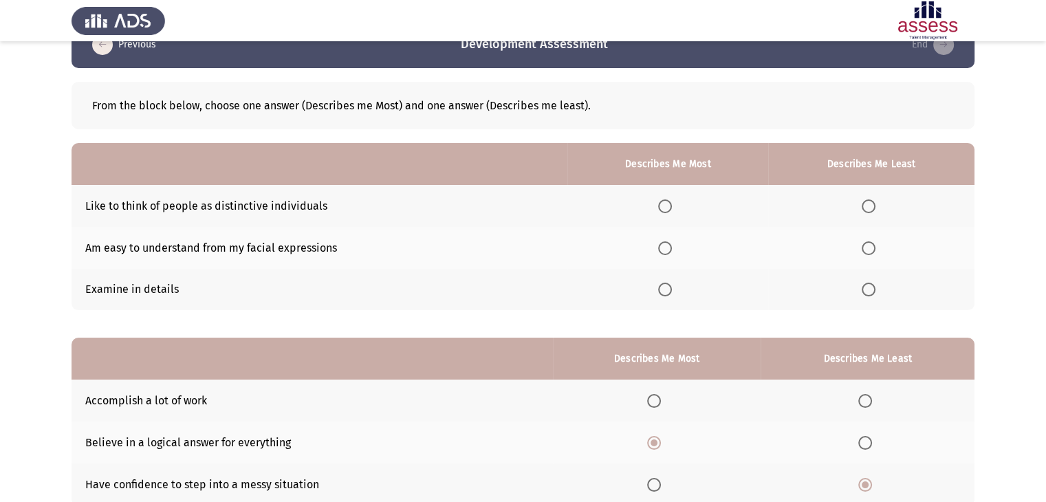
scroll to position [32, 0]
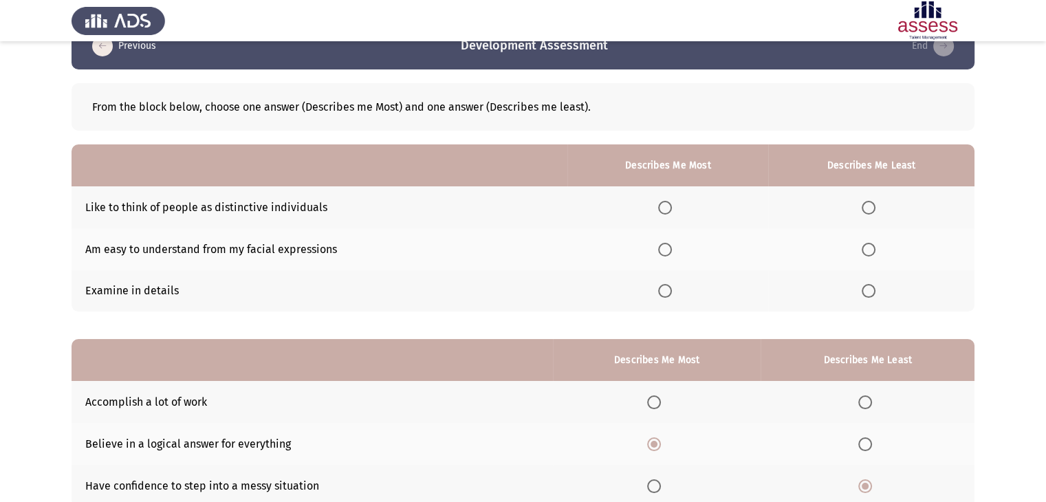
click at [663, 207] on span "Select an option" at bounding box center [665, 208] width 14 height 14
click at [663, 207] on input "Select an option" at bounding box center [665, 208] width 14 height 14
click at [875, 284] on mat-radio-button "Select an option" at bounding box center [871, 291] width 19 height 14
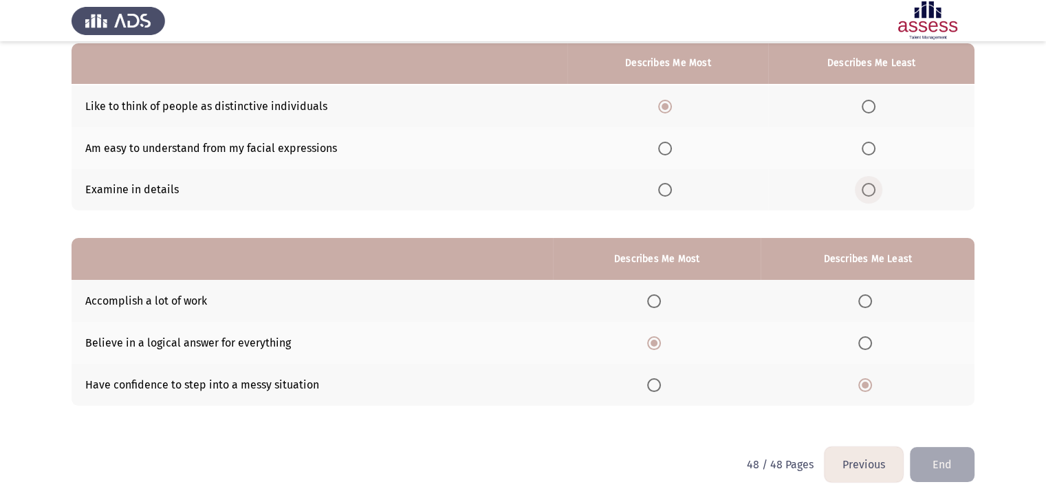
click at [881, 196] on label "Select an option" at bounding box center [871, 190] width 19 height 14
click at [876, 196] on input "Select an option" at bounding box center [869, 190] width 14 height 14
click at [938, 466] on button "End" at bounding box center [942, 464] width 65 height 35
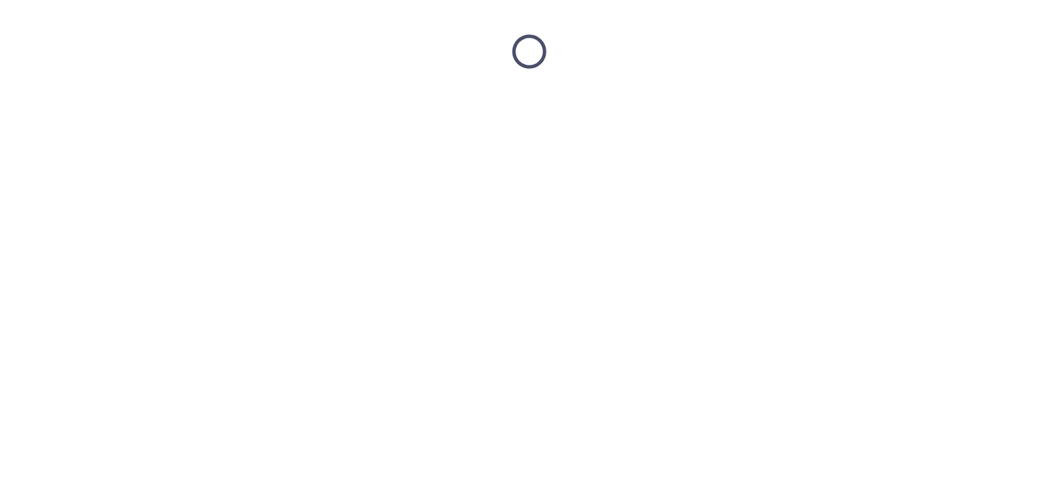
scroll to position [0, 0]
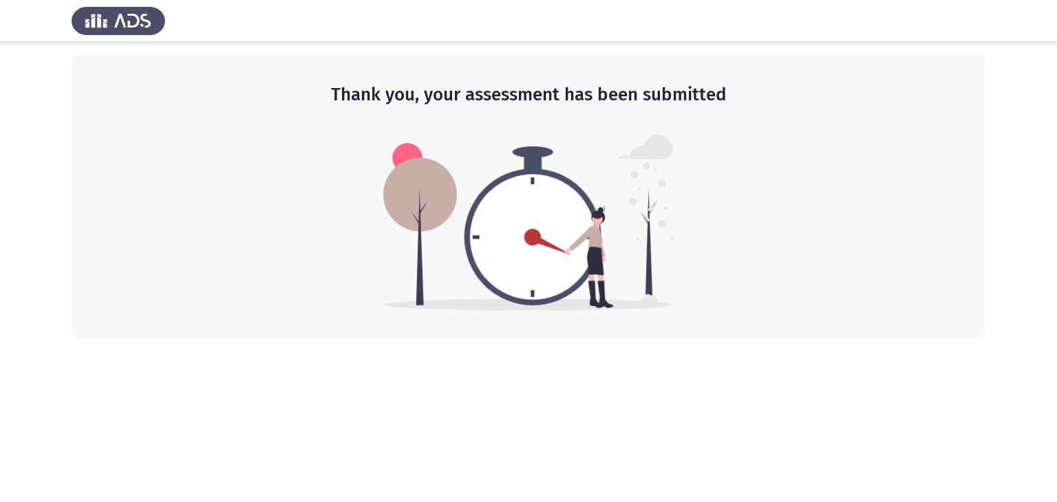
click at [508, 180] on img at bounding box center [528, 223] width 291 height 176
click at [465, 100] on h2 "Thank you, your assessment has been submitted" at bounding box center [528, 95] width 859 height 25
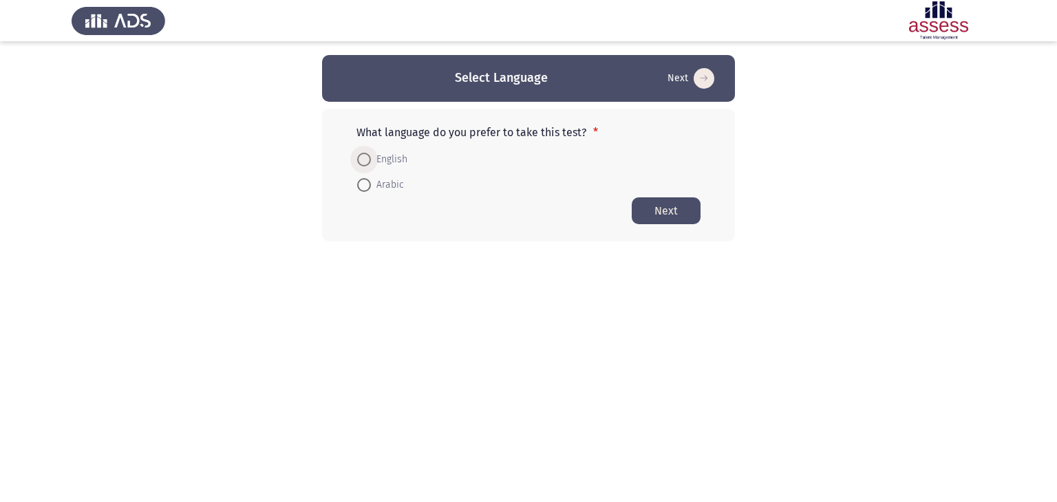
click at [358, 159] on span at bounding box center [364, 160] width 14 height 14
click at [358, 159] on input "English" at bounding box center [364, 160] width 14 height 14
radio input "true"
click at [678, 204] on button "Next" at bounding box center [666, 210] width 69 height 27
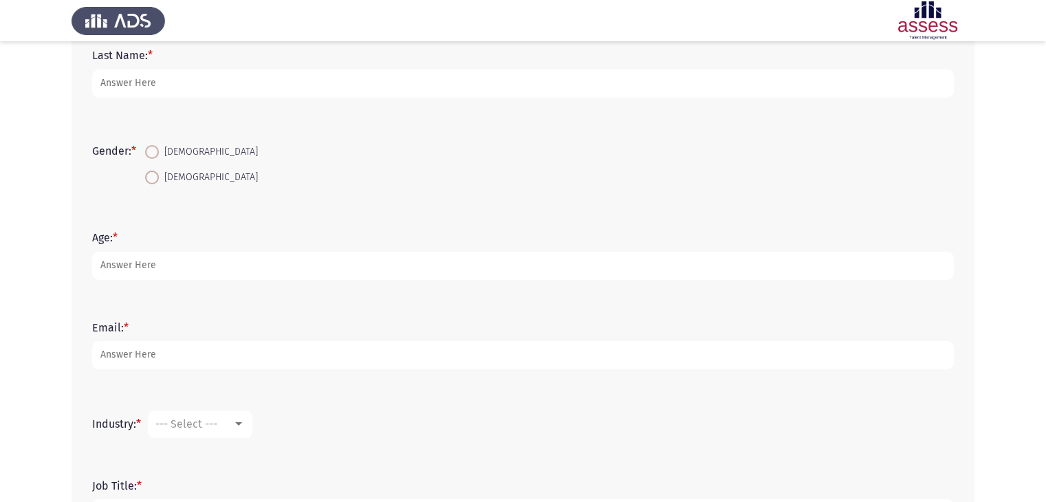
scroll to position [35, 0]
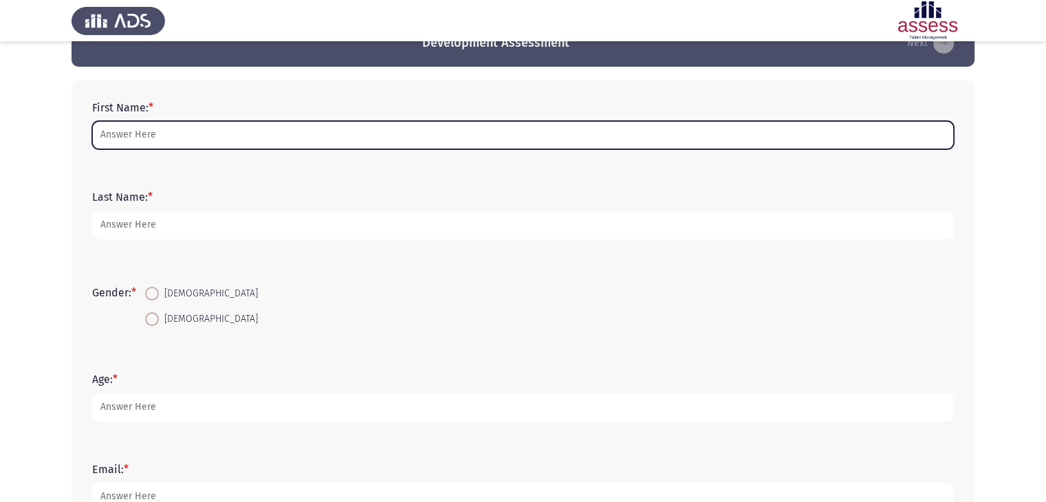
click at [142, 142] on input "First Name: *" at bounding box center [523, 135] width 862 height 28
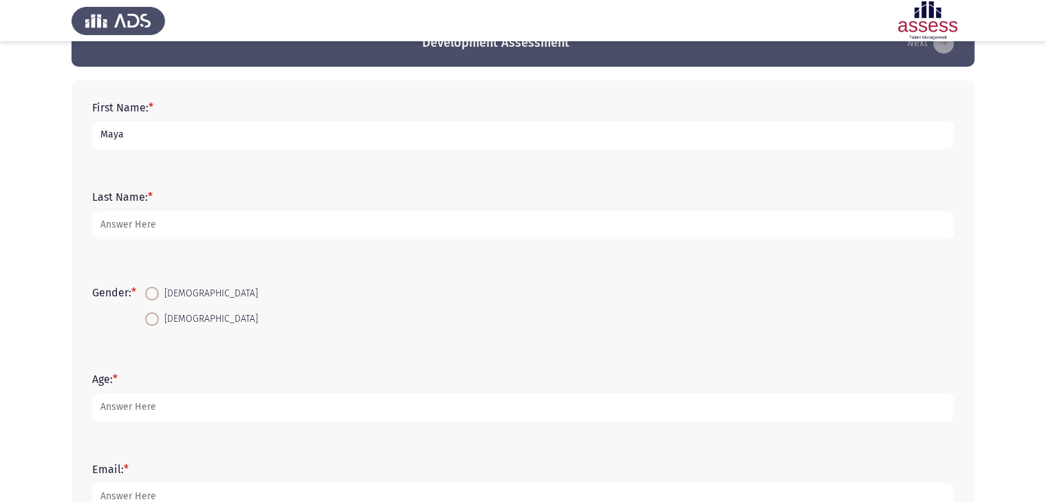
type input "Maya"
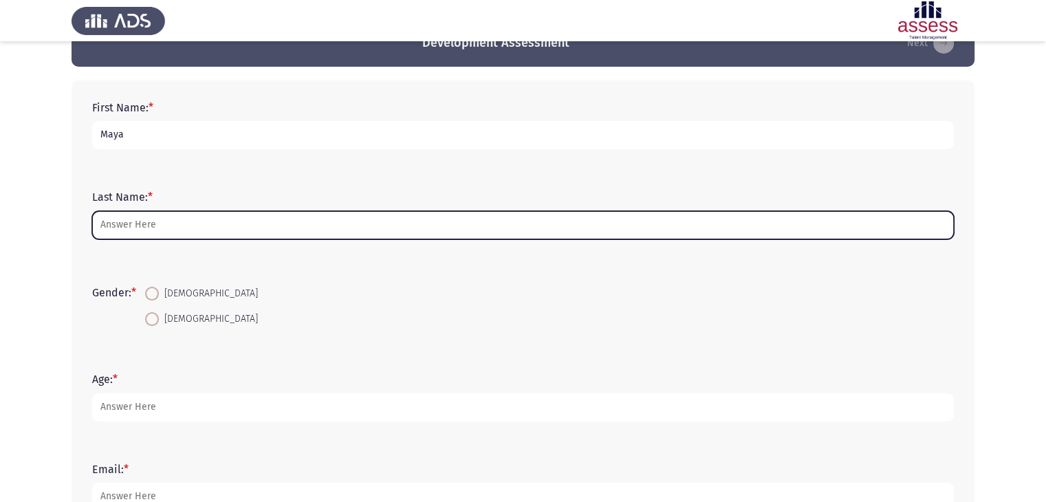
click at [151, 224] on input "Last Name: *" at bounding box center [523, 225] width 862 height 28
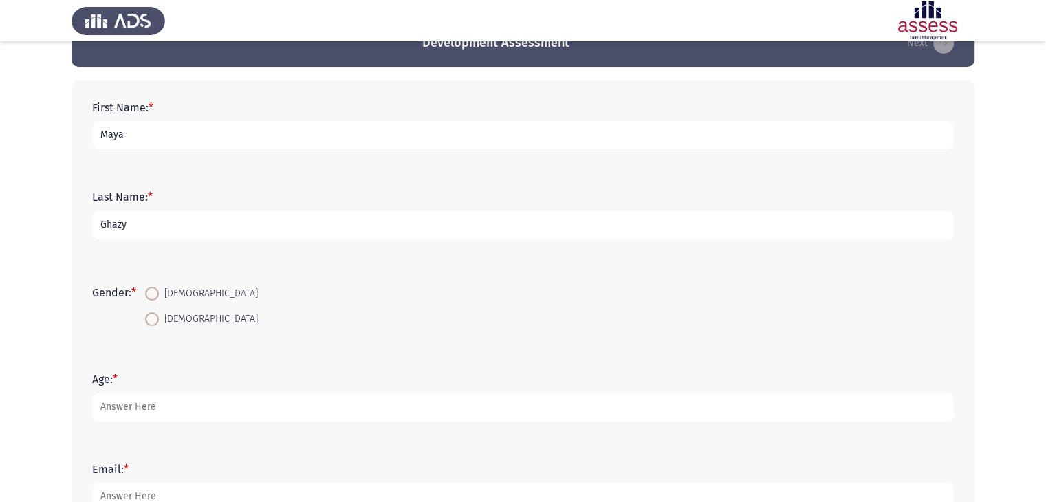
type input "Ghazy"
click at [155, 292] on span at bounding box center [152, 294] width 14 height 14
click at [155, 292] on input "[DEMOGRAPHIC_DATA]" at bounding box center [152, 294] width 14 height 14
radio input "true"
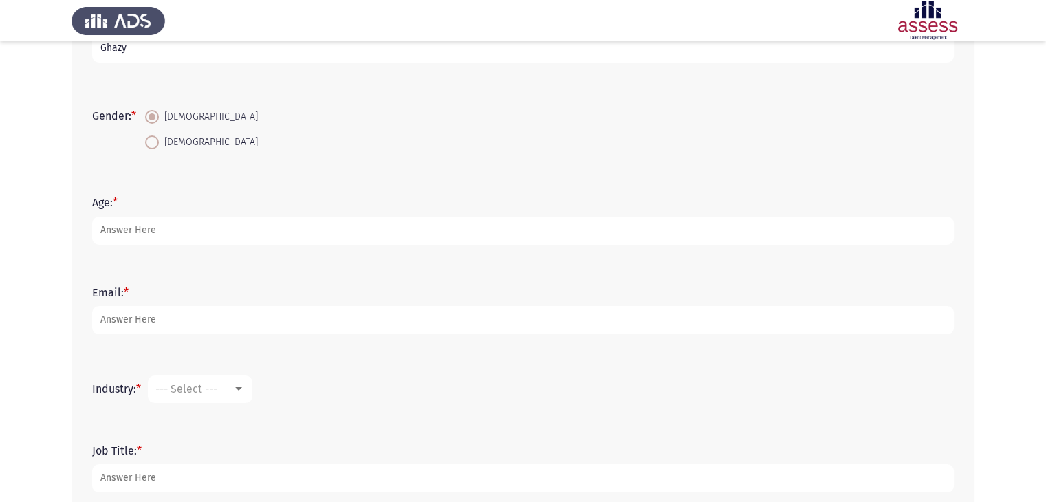
scroll to position [213, 0]
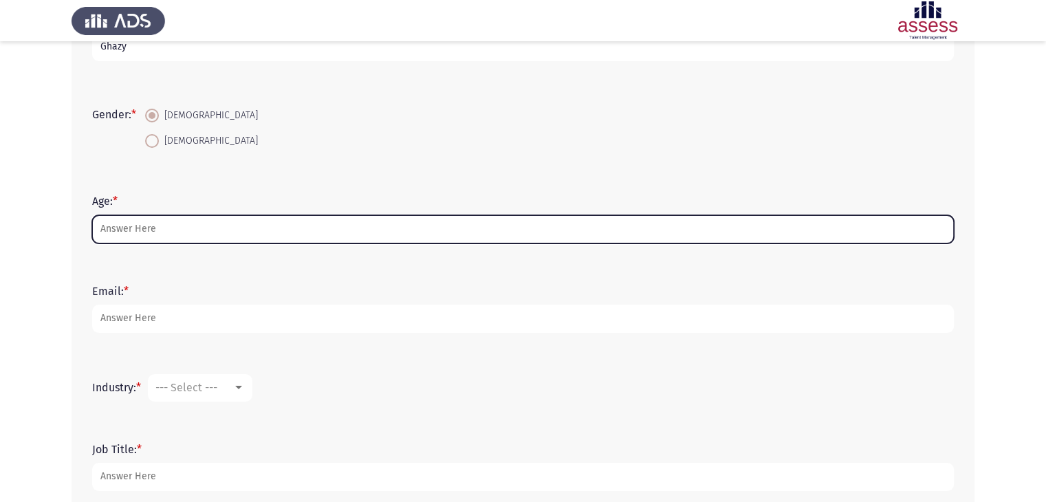
click at [121, 229] on input "Age: *" at bounding box center [523, 229] width 862 height 28
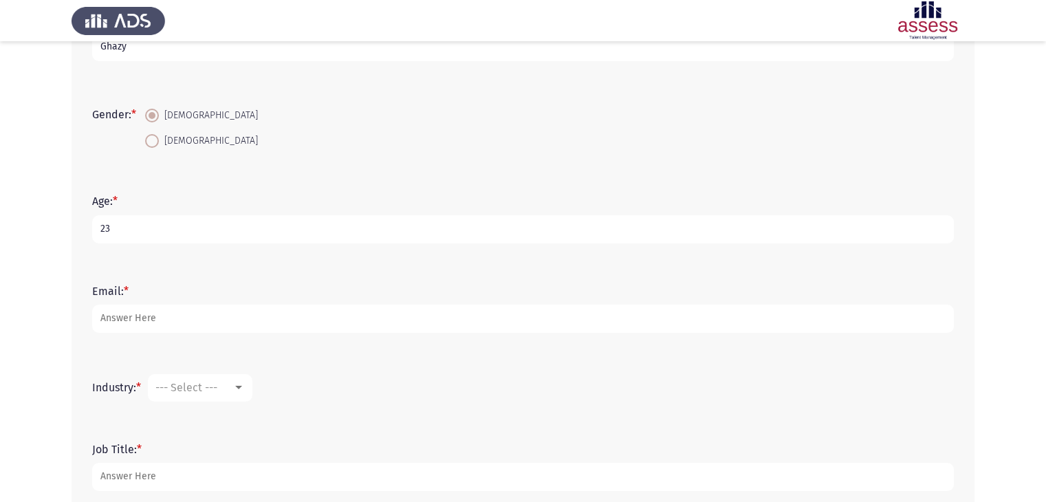
type input "23"
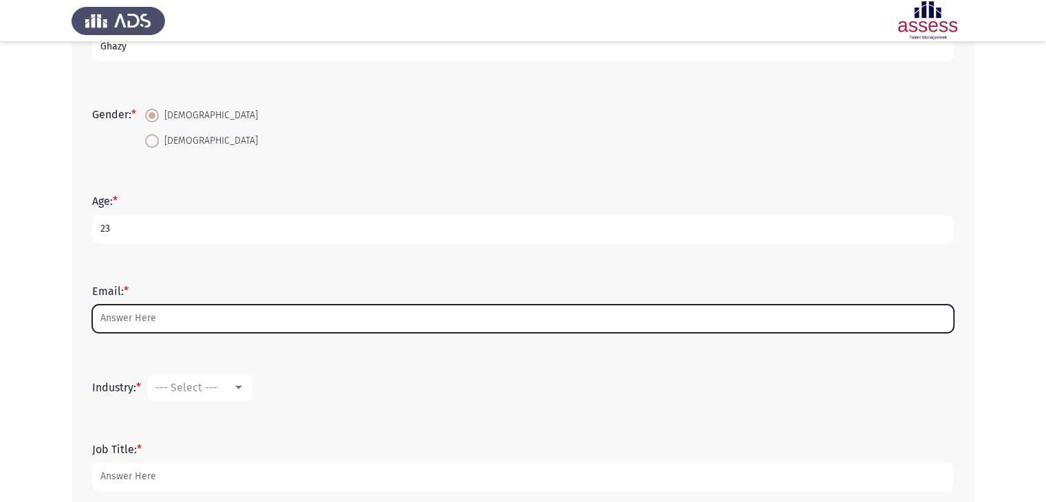
click at [127, 323] on input "Email: *" at bounding box center [523, 319] width 862 height 28
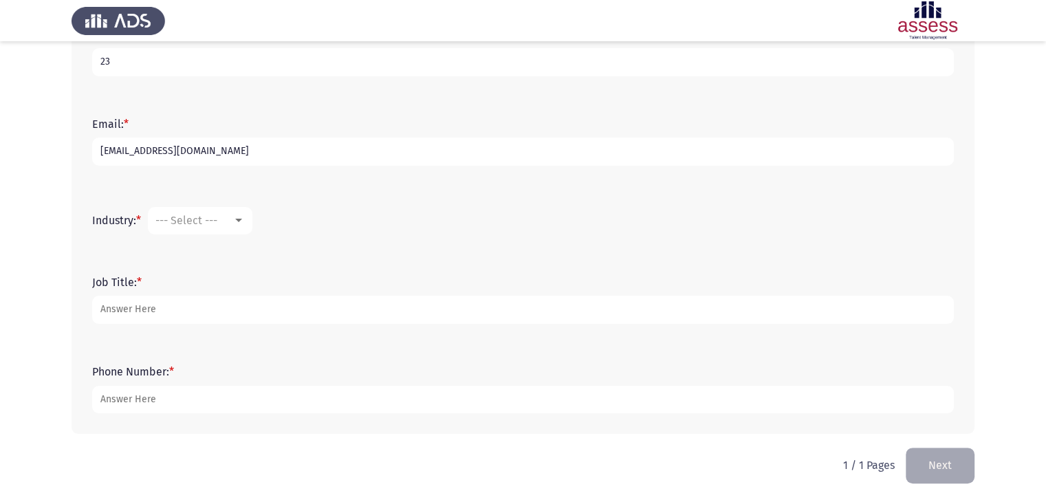
scroll to position [381, 0]
type input "[EMAIL_ADDRESS][DOMAIN_NAME]"
click at [244, 224] on mat-select "--- Select ---" at bounding box center [200, 220] width 105 height 28
click at [244, 224] on div at bounding box center [239, 220] width 12 height 11
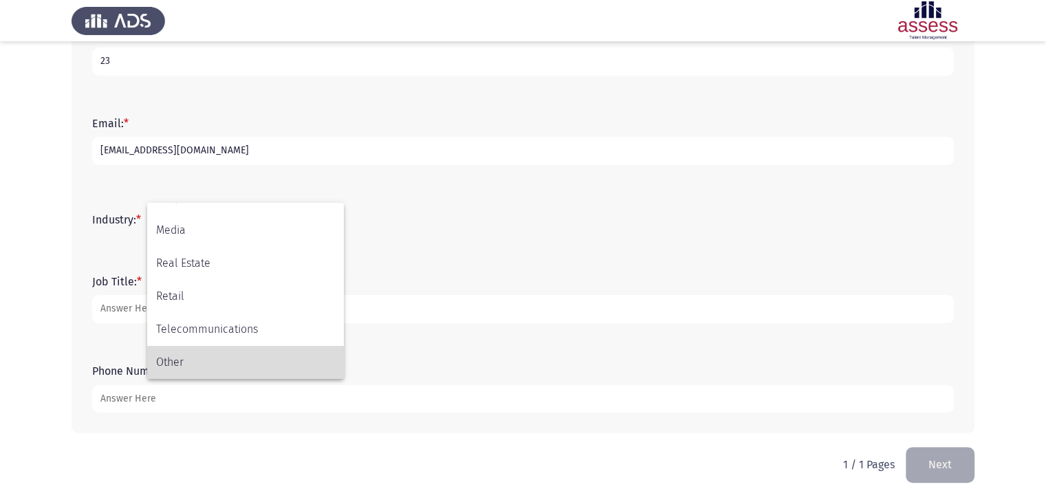
click at [208, 364] on span "Other" at bounding box center [245, 362] width 179 height 33
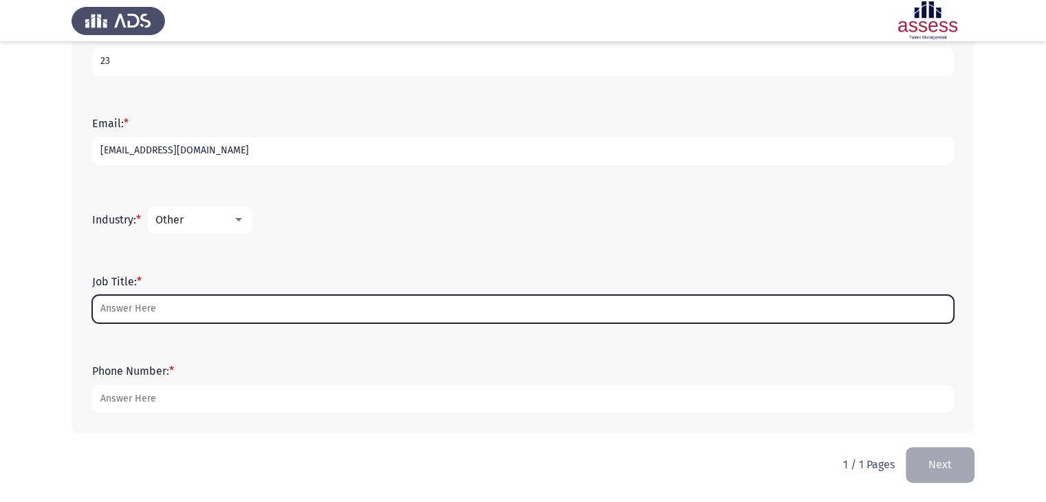
click at [150, 303] on input "Job Title: *" at bounding box center [523, 309] width 862 height 28
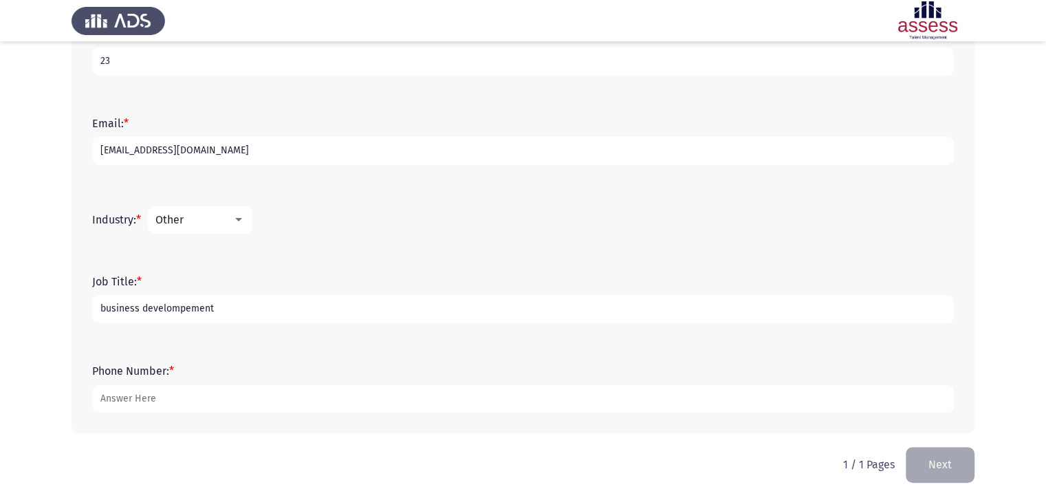
type input "business develompement"
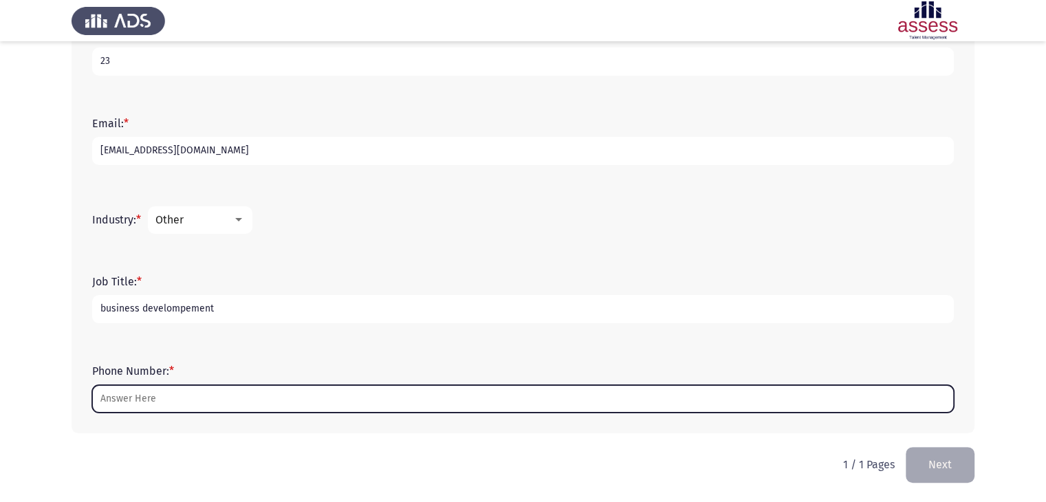
click at [160, 405] on input "Phone Number: *" at bounding box center [523, 399] width 862 height 28
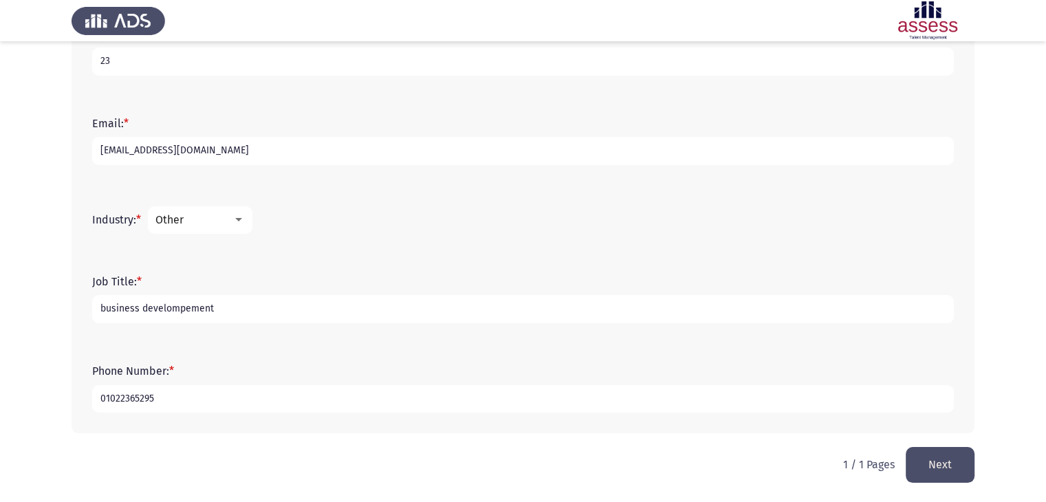
type input "01022365295"
click at [938, 463] on button "Next" at bounding box center [940, 464] width 69 height 35
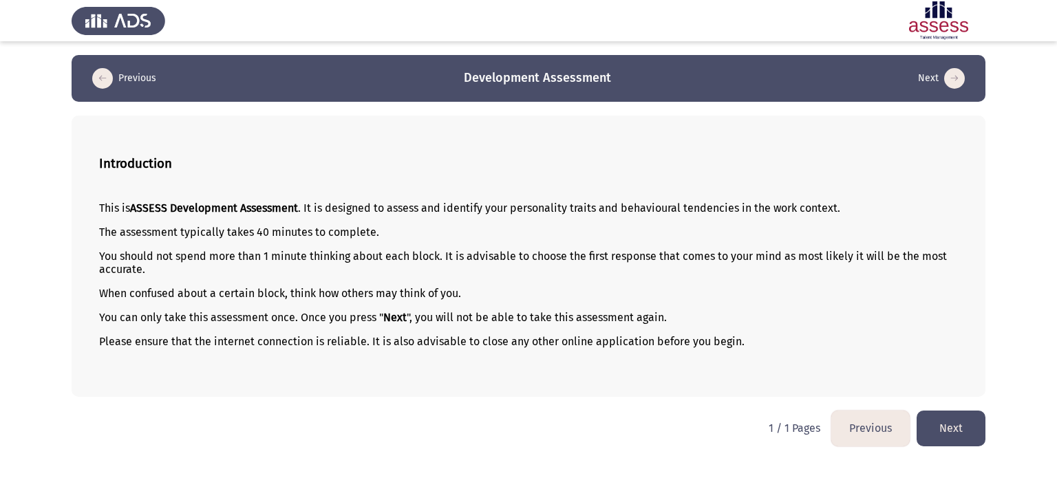
click at [943, 436] on button "Next" at bounding box center [950, 428] width 69 height 35
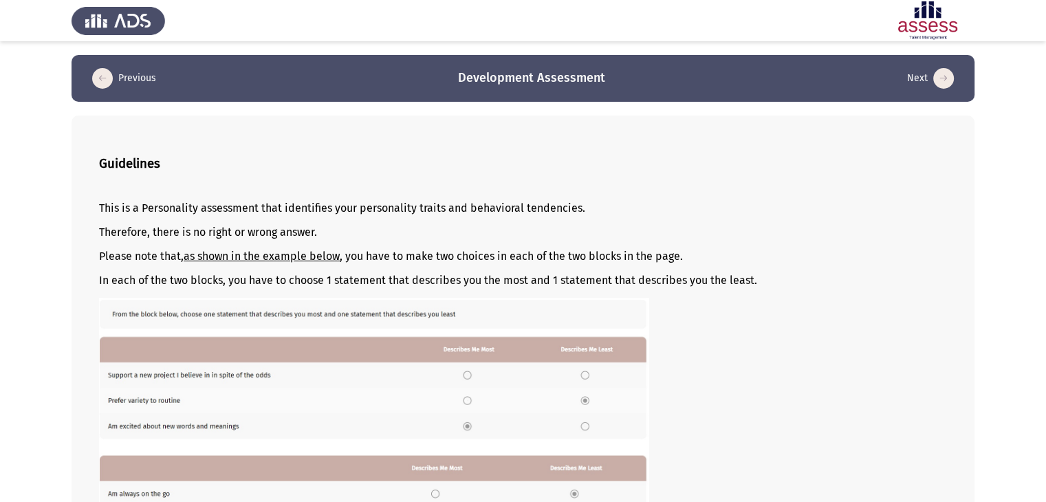
scroll to position [173, 0]
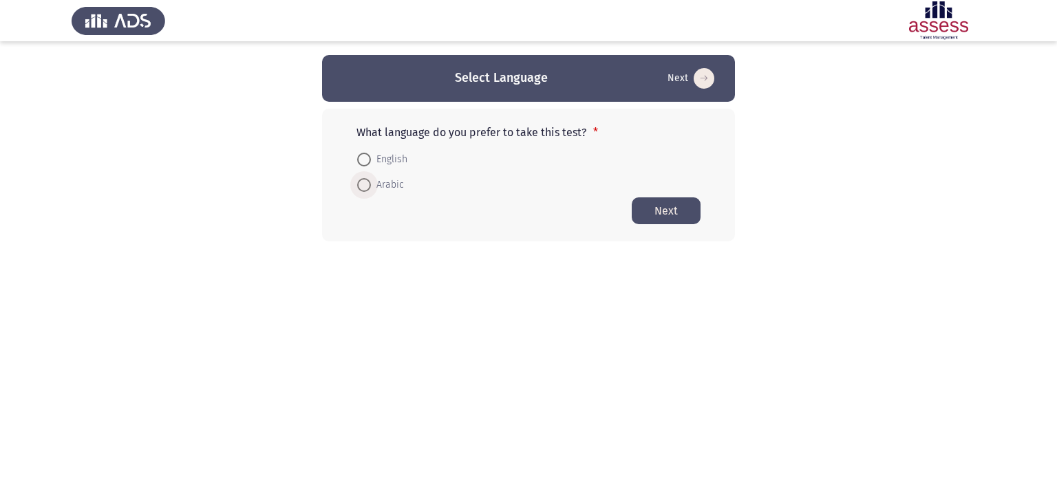
click at [372, 180] on span "Arabic" at bounding box center [387, 185] width 33 height 17
click at [371, 180] on input "Arabic" at bounding box center [364, 185] width 14 height 14
radio input "true"
click at [363, 160] on span at bounding box center [364, 160] width 14 height 14
click at [363, 160] on input "English" at bounding box center [364, 160] width 14 height 14
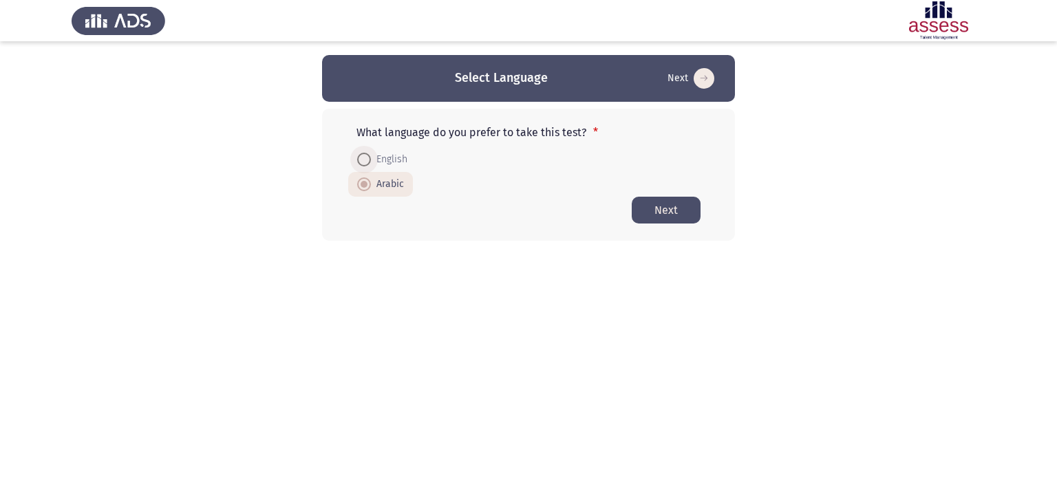
radio input "true"
click at [659, 215] on button "Next" at bounding box center [666, 210] width 69 height 27
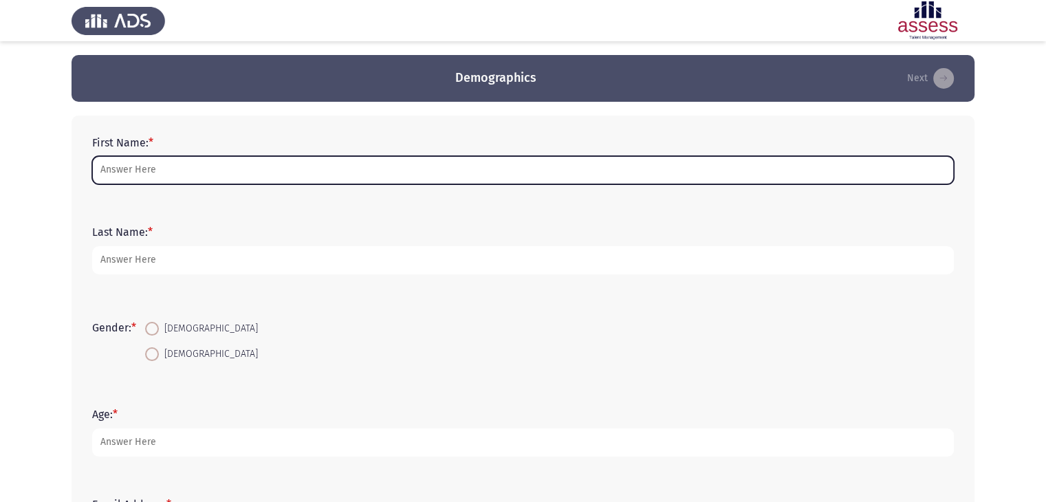
click at [185, 180] on input "First Name: *" at bounding box center [523, 170] width 862 height 28
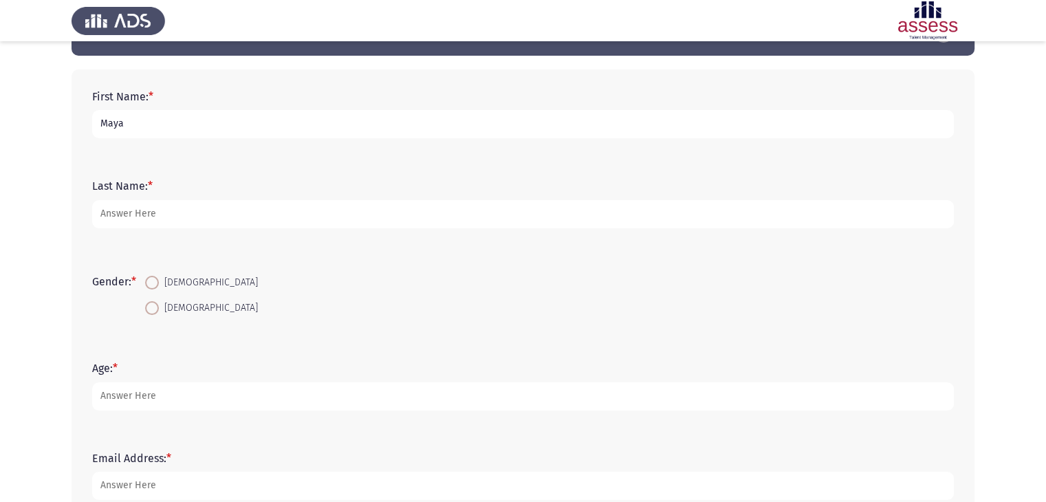
scroll to position [45, 0]
type input "Maya"
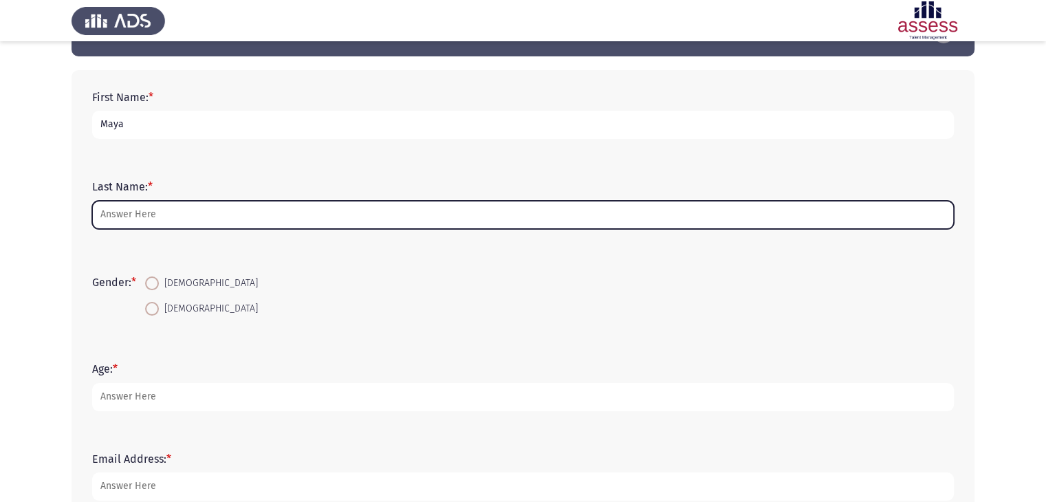
click at [121, 213] on input "Last Name: *" at bounding box center [523, 215] width 862 height 28
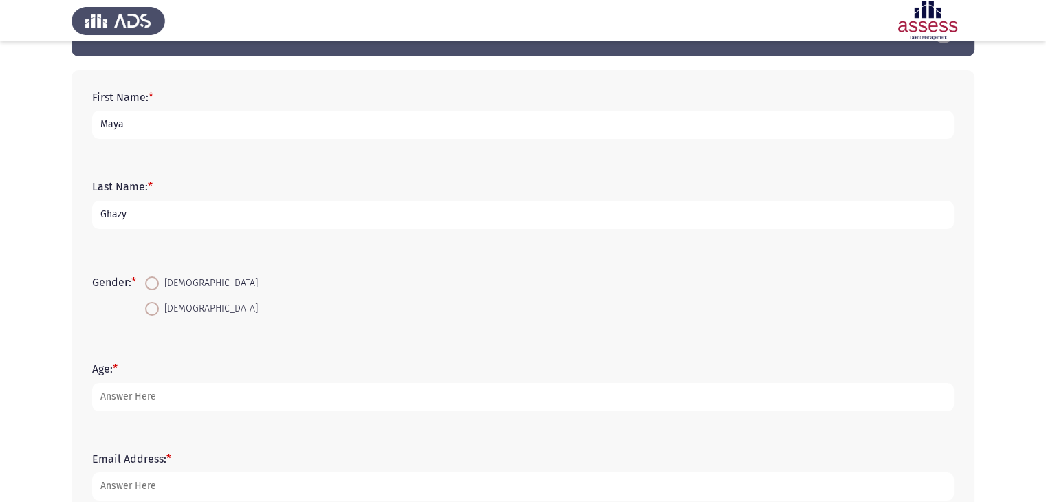
type input "Ghazy"
click at [164, 290] on span "[DEMOGRAPHIC_DATA]" at bounding box center [208, 283] width 99 height 17
click at [159, 290] on input "[DEMOGRAPHIC_DATA]" at bounding box center [152, 284] width 14 height 14
radio input "true"
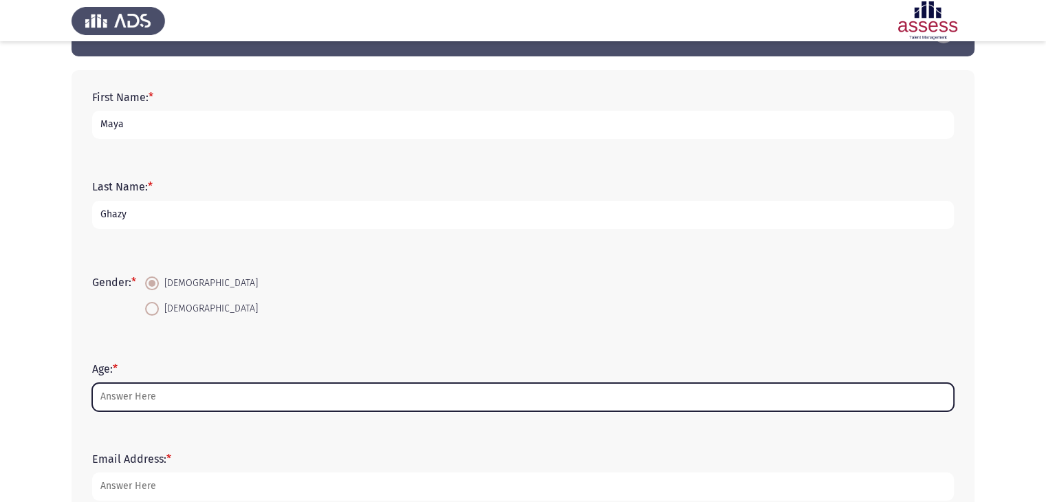
click at [140, 405] on input "Age: *" at bounding box center [523, 397] width 862 height 28
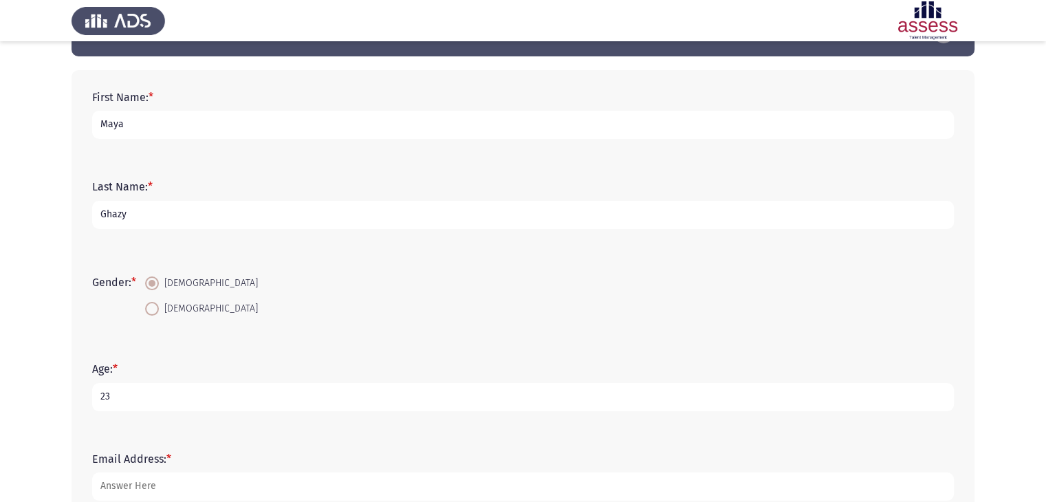
scroll to position [223, 0]
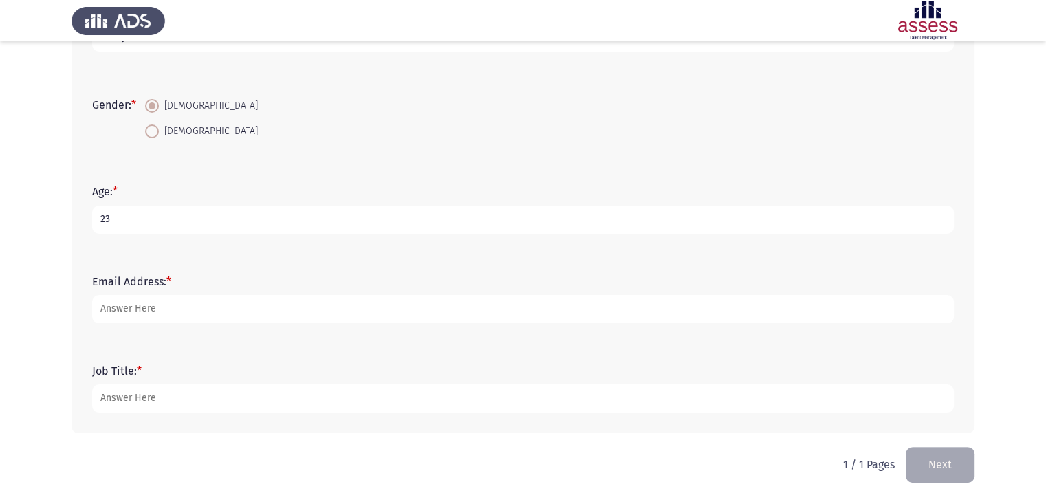
type input "23"
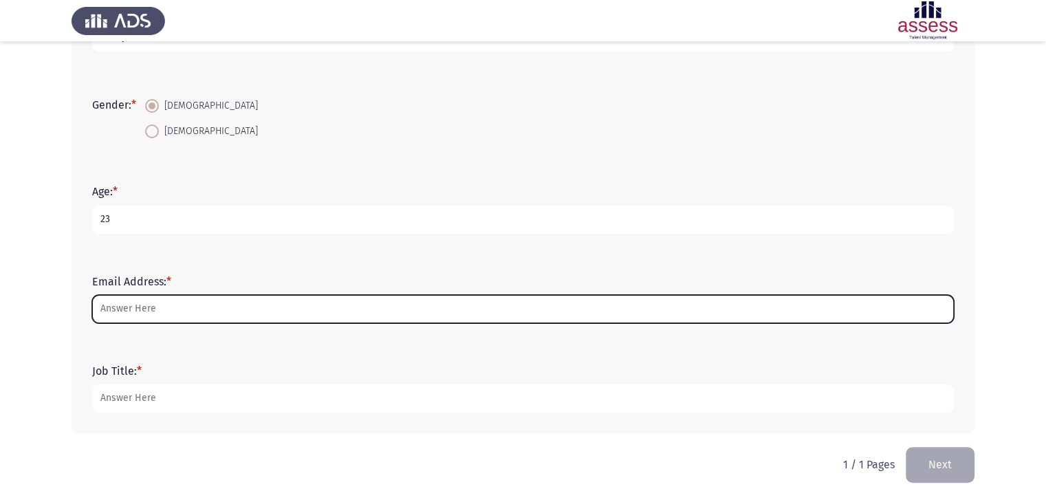
click at [132, 311] on input "Email Address: *" at bounding box center [523, 309] width 862 height 28
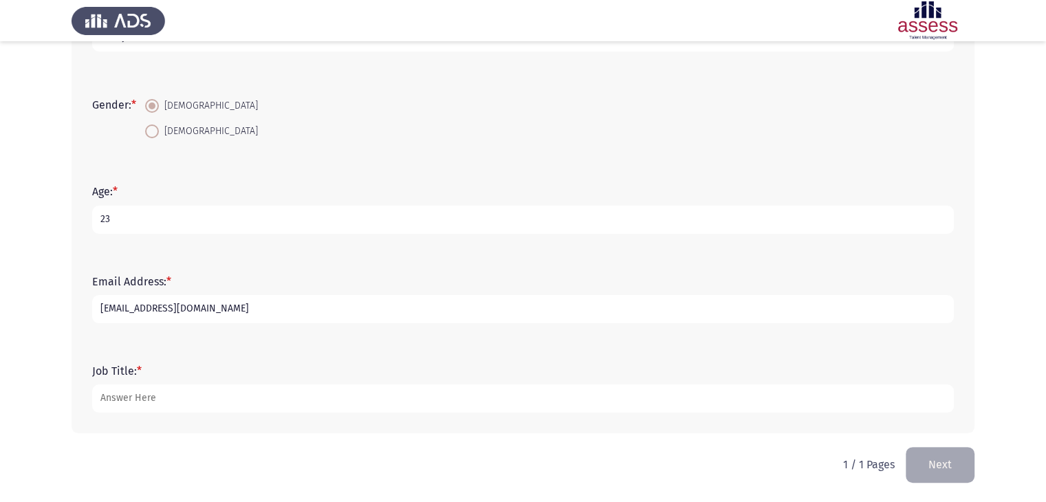
type input "[EMAIL_ADDRESS][DOMAIN_NAME]"
drag, startPoint x: 179, startPoint y: 414, endPoint x: 169, endPoint y: 401, distance: 15.7
click at [169, 401] on div "Job Title: *" at bounding box center [523, 389] width 876 height 62
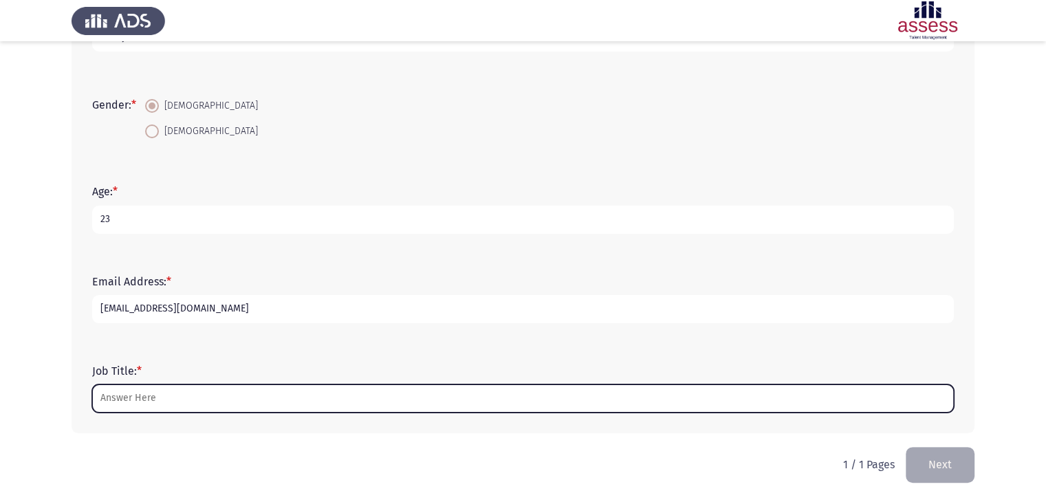
click at [169, 401] on input "Job Title: *" at bounding box center [523, 399] width 862 height 28
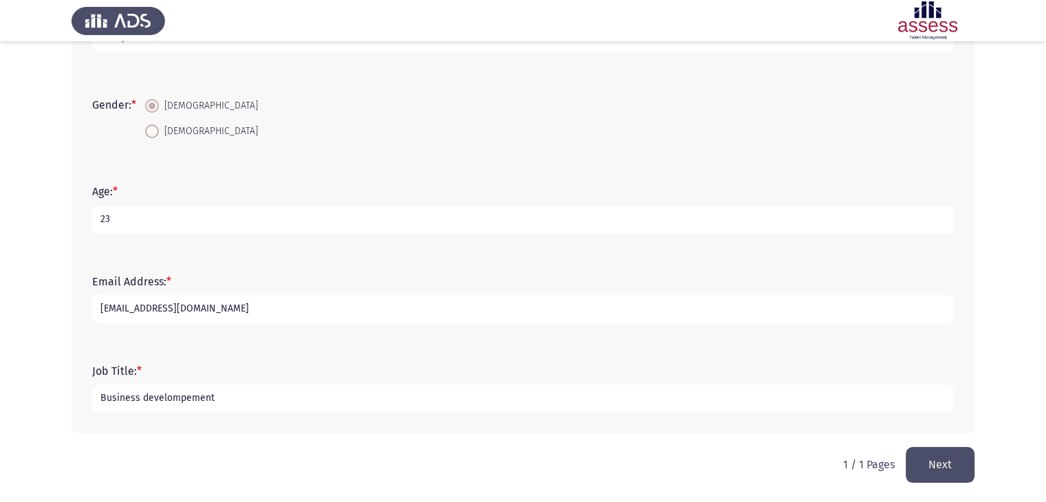
type input "Business develompement"
click at [930, 471] on button "Next" at bounding box center [940, 464] width 69 height 35
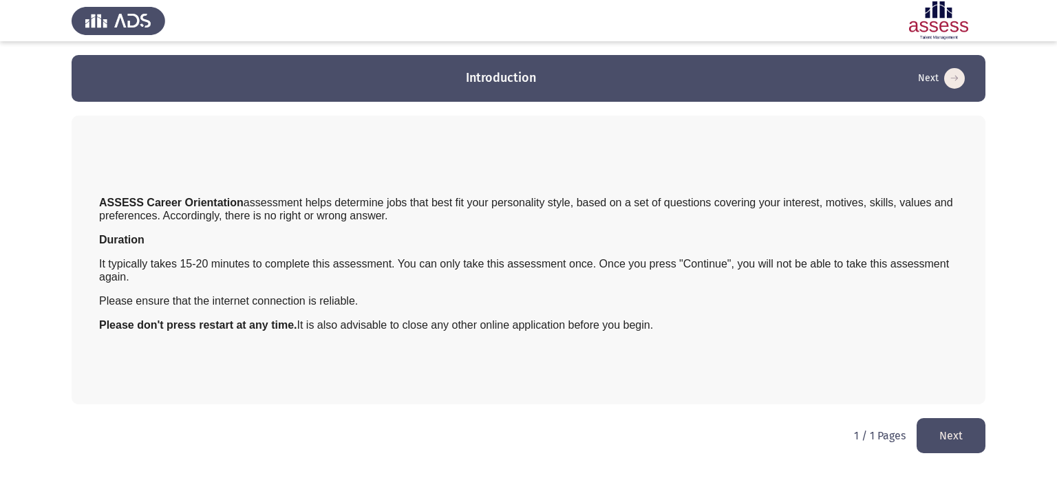
click at [958, 434] on button "Next" at bounding box center [950, 435] width 69 height 35
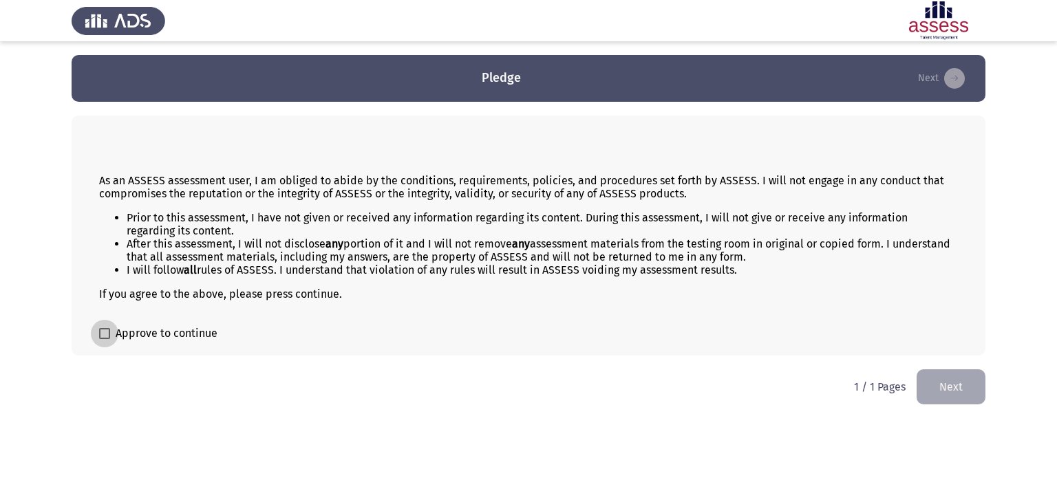
click at [105, 339] on span at bounding box center [104, 333] width 11 height 11
click at [105, 339] on input "Approve to continue" at bounding box center [104, 339] width 1 height 1
checkbox input "true"
click at [979, 389] on button "Next" at bounding box center [950, 386] width 69 height 35
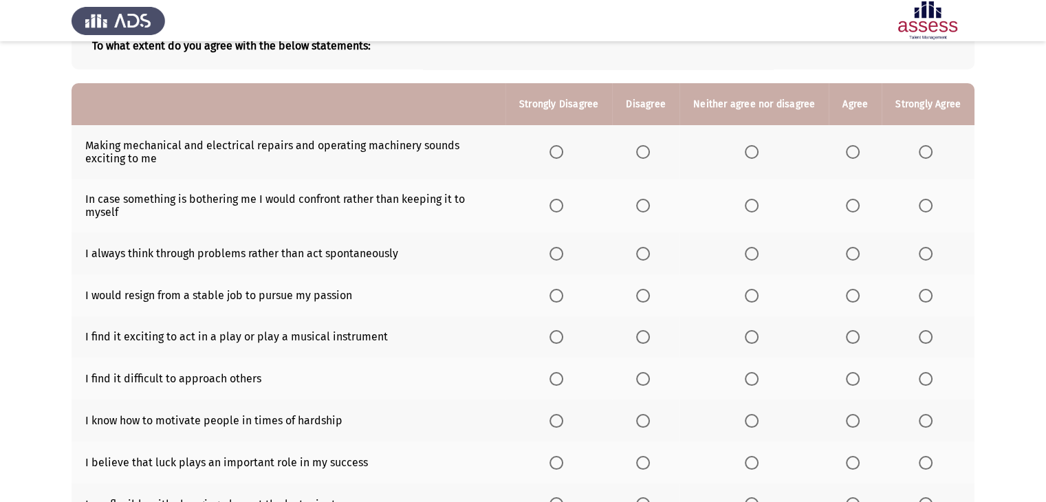
scroll to position [85, 0]
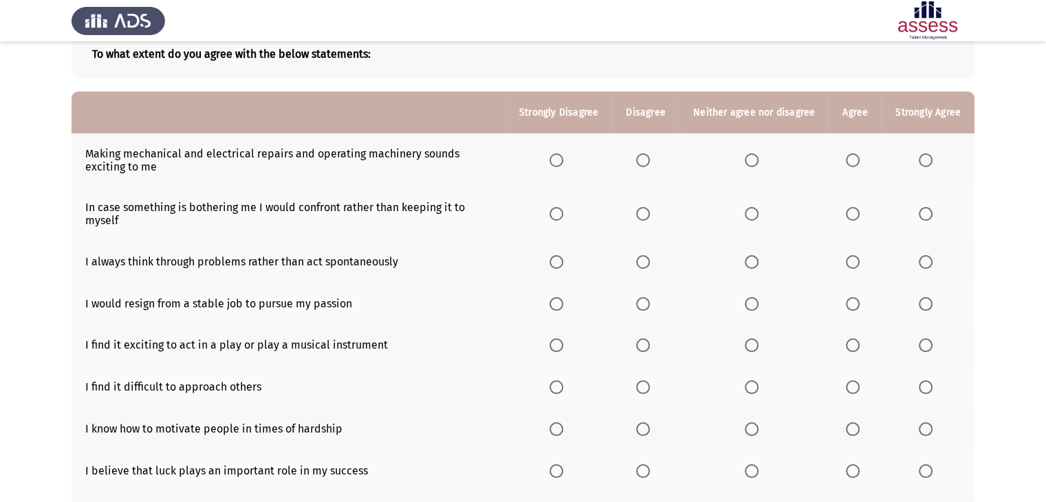
drag, startPoint x: 555, startPoint y: 153, endPoint x: 655, endPoint y: 161, distance: 100.0
click at [655, 161] on tr "Making mechanical and electrical repairs and operating machinery sounds excitin…" at bounding box center [523, 160] width 903 height 54
click at [655, 161] on label "Select an option" at bounding box center [645, 160] width 19 height 14
click at [650, 161] on input "Select an option" at bounding box center [643, 160] width 14 height 14
click at [561, 165] on span "Select an option" at bounding box center [557, 160] width 14 height 14
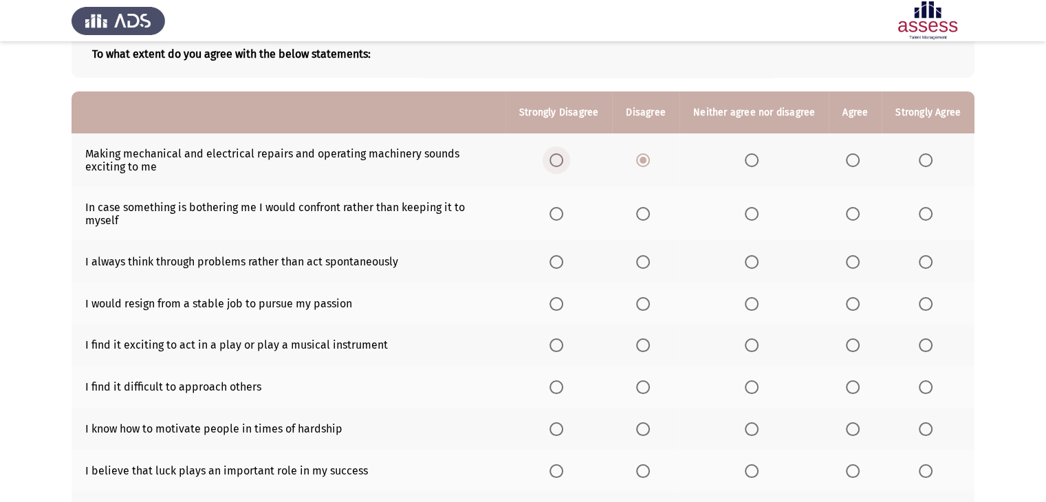
click at [561, 165] on input "Select an option" at bounding box center [557, 160] width 14 height 14
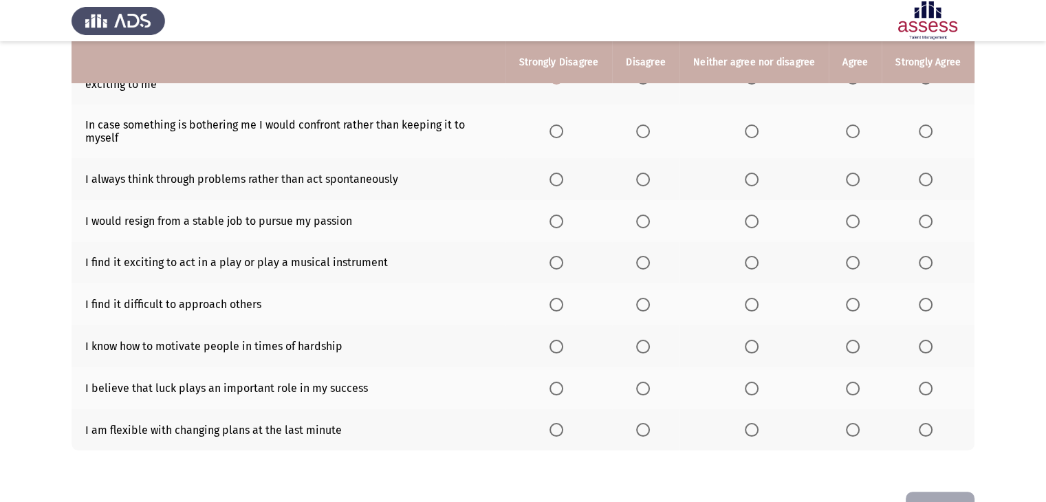
scroll to position [168, 0]
click at [759, 131] on span "Select an option" at bounding box center [752, 132] width 14 height 14
click at [759, 131] on input "Select an option" at bounding box center [752, 132] width 14 height 14
click at [759, 131] on span "Select an option" at bounding box center [752, 132] width 14 height 14
click at [859, 133] on span "Select an option" at bounding box center [853, 132] width 14 height 14
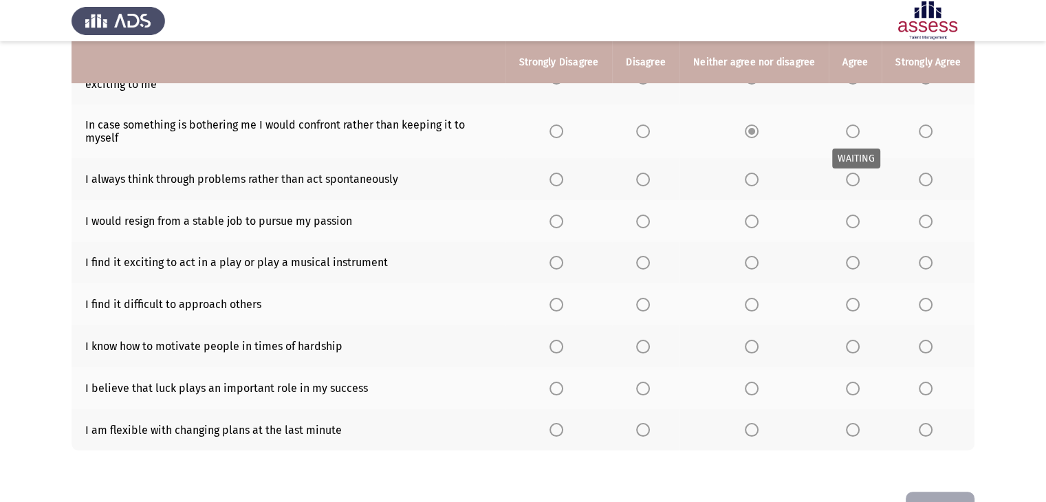
click at [855, 134] on span "Select an option" at bounding box center [853, 132] width 14 height 14
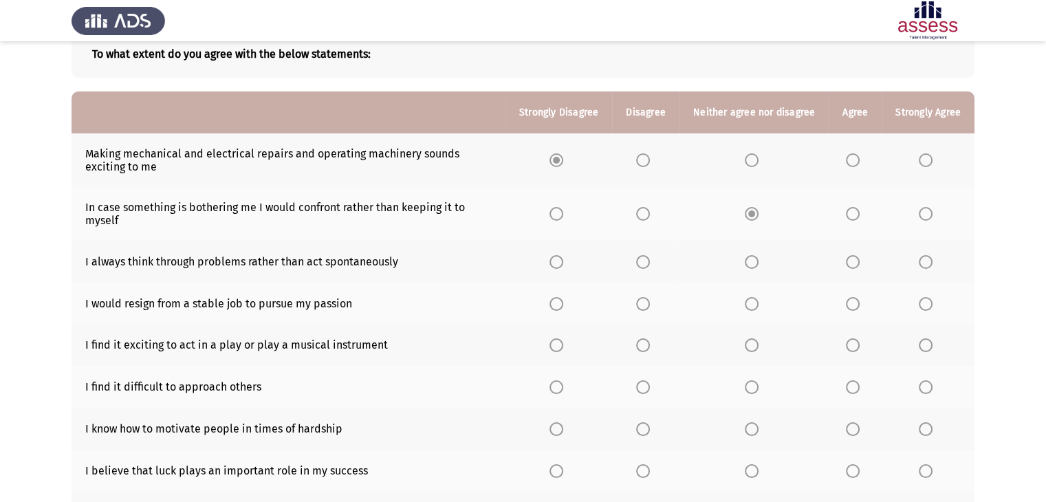
scroll to position [77, 0]
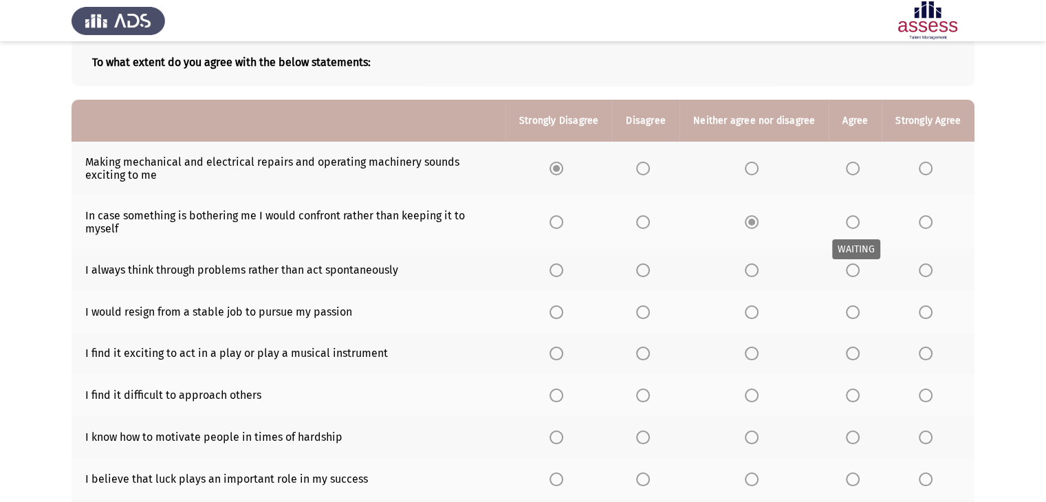
click at [857, 219] on span "Select an option" at bounding box center [853, 222] width 14 height 14
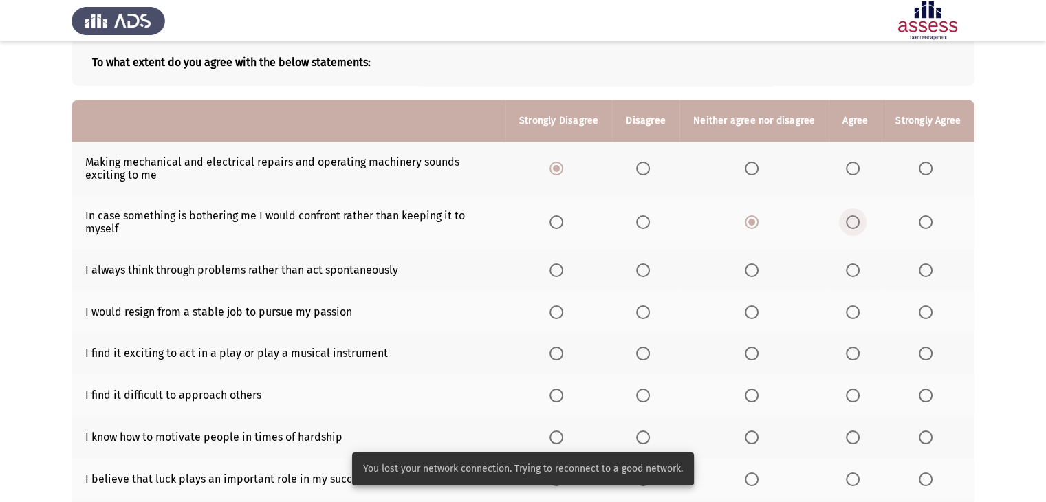
click at [850, 225] on span "Select an option" at bounding box center [853, 222] width 14 height 14
click at [850, 225] on input "Select an option" at bounding box center [853, 222] width 14 height 14
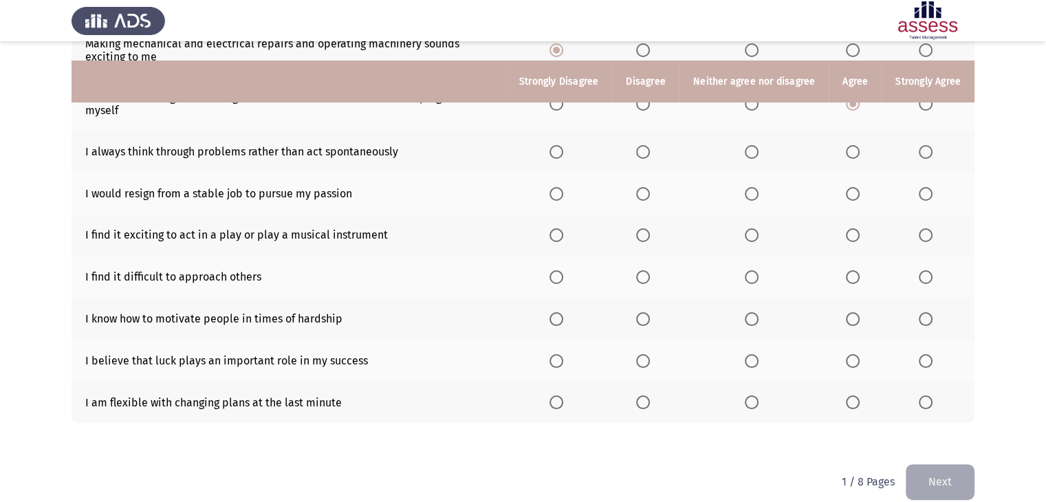
scroll to position [215, 0]
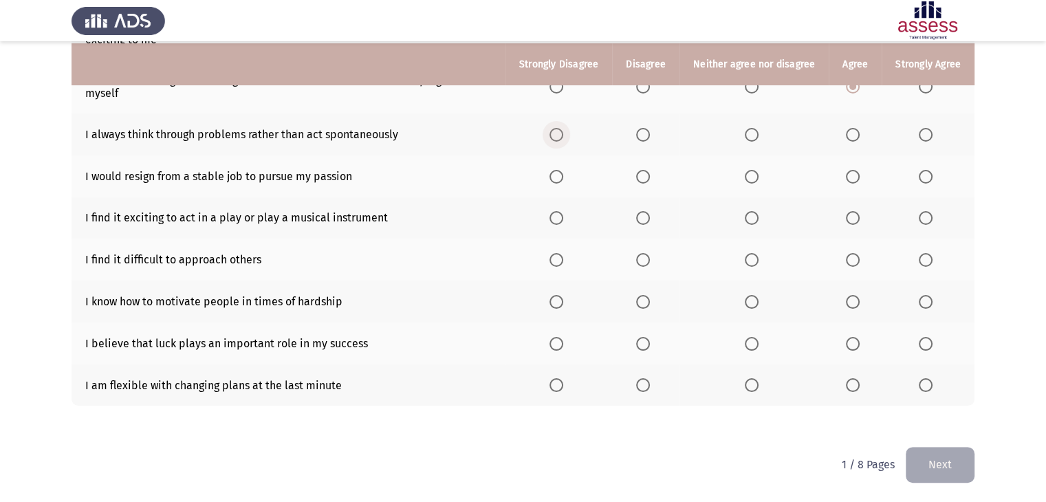
click at [563, 130] on span "Select an option" at bounding box center [557, 135] width 14 height 14
click at [563, 130] on input "Select an option" at bounding box center [557, 135] width 14 height 14
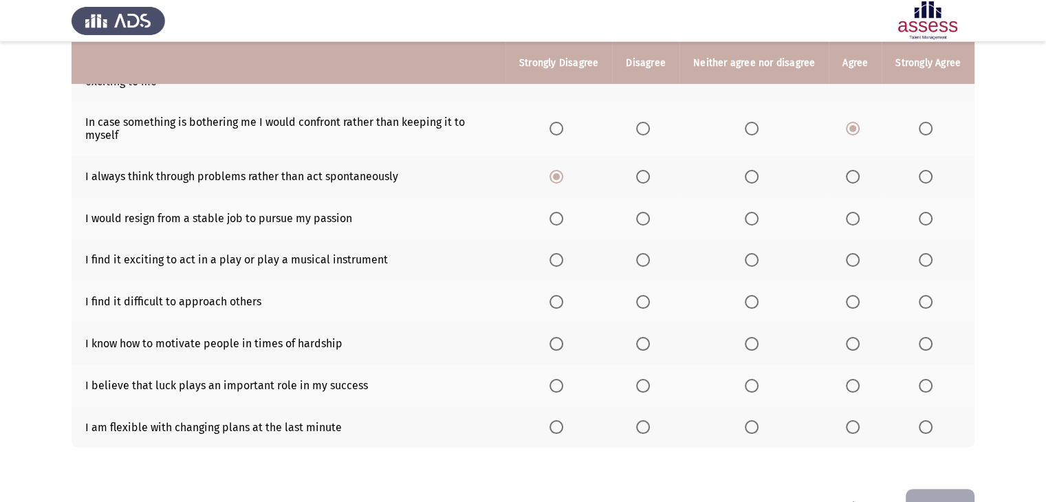
scroll to position [172, 0]
click at [859, 221] on span "Select an option" at bounding box center [853, 218] width 14 height 14
click at [859, 221] on input "Select an option" at bounding box center [853, 218] width 14 height 14
click at [654, 260] on label "Select an option" at bounding box center [645, 259] width 19 height 14
click at [650, 260] on input "Select an option" at bounding box center [643, 259] width 14 height 14
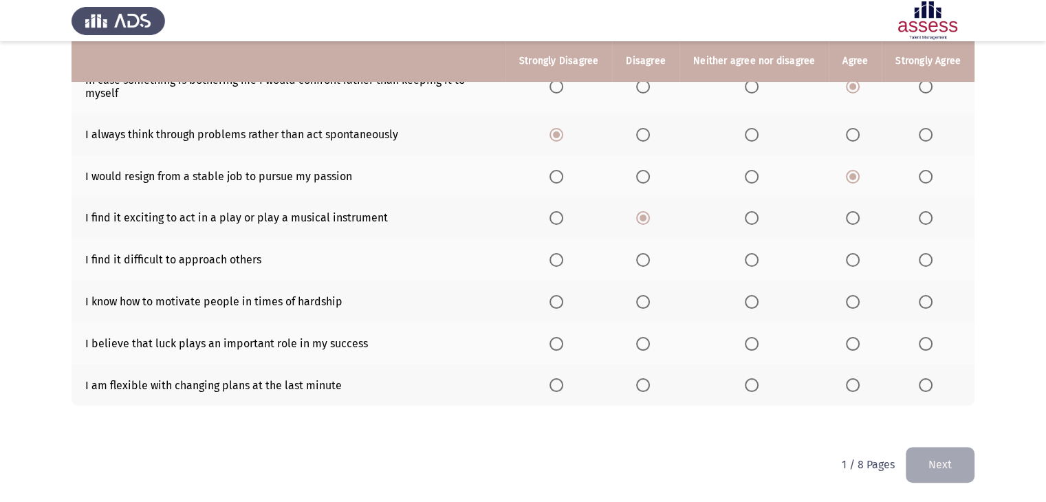
scroll to position [208, 0]
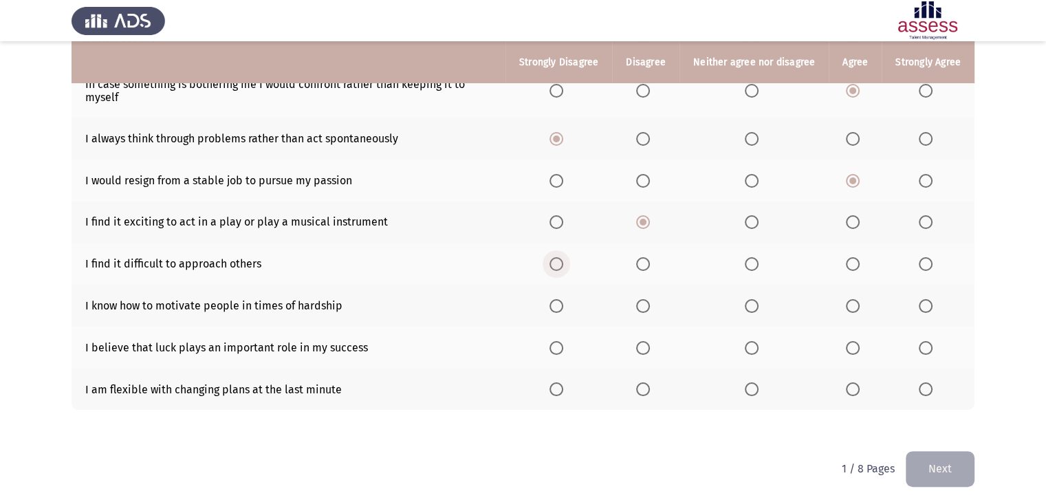
click at [557, 261] on span "Select an option" at bounding box center [557, 264] width 14 height 14
click at [557, 261] on input "Select an option" at bounding box center [557, 264] width 14 height 14
click at [933, 305] on label "Select an option" at bounding box center [928, 306] width 19 height 14
click at [933, 305] on input "Select an option" at bounding box center [926, 306] width 14 height 14
click at [643, 350] on span "Select an option" at bounding box center [643, 348] width 14 height 14
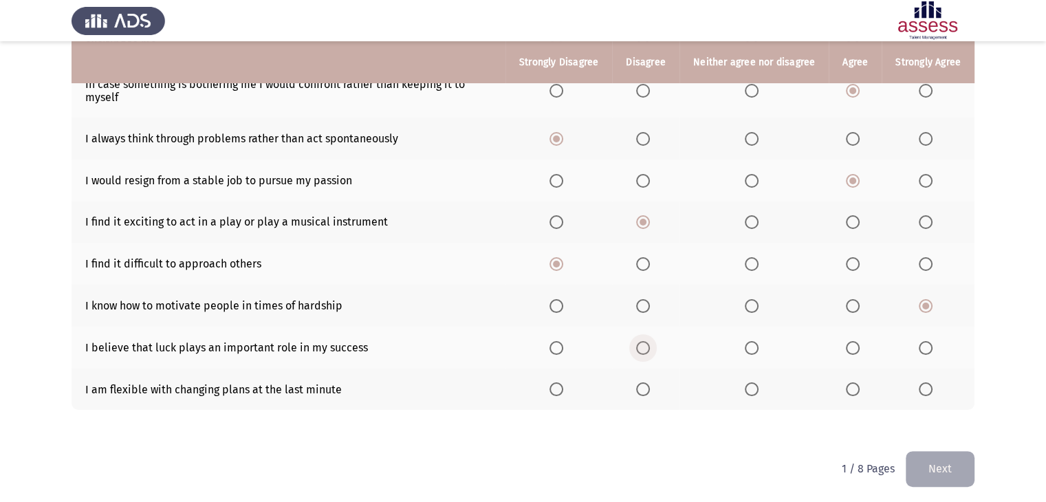
click at [643, 350] on input "Select an option" at bounding box center [643, 348] width 14 height 14
click at [758, 389] on span "Select an option" at bounding box center [752, 390] width 14 height 14
click at [758, 389] on input "Select an option" at bounding box center [752, 390] width 14 height 14
click at [971, 477] on button "Next" at bounding box center [940, 468] width 69 height 35
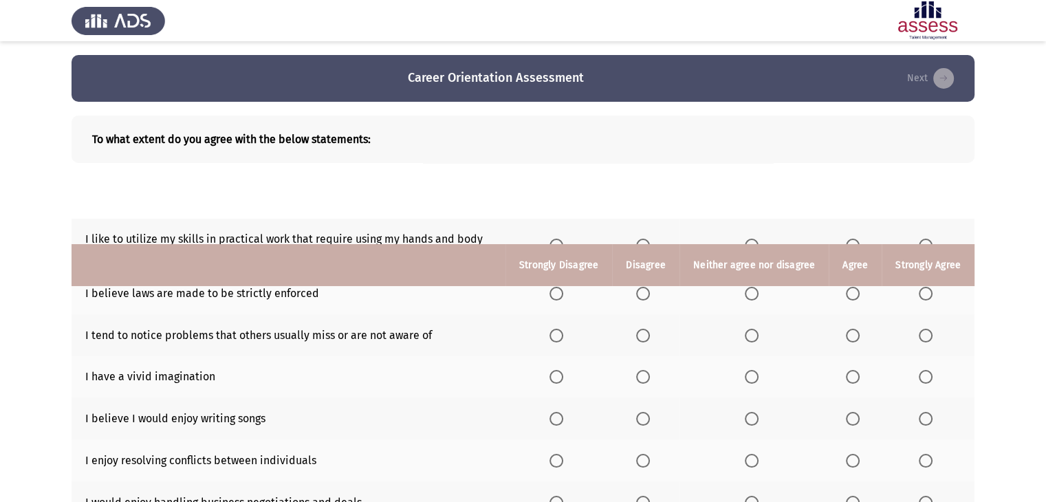
scroll to position [203, 0]
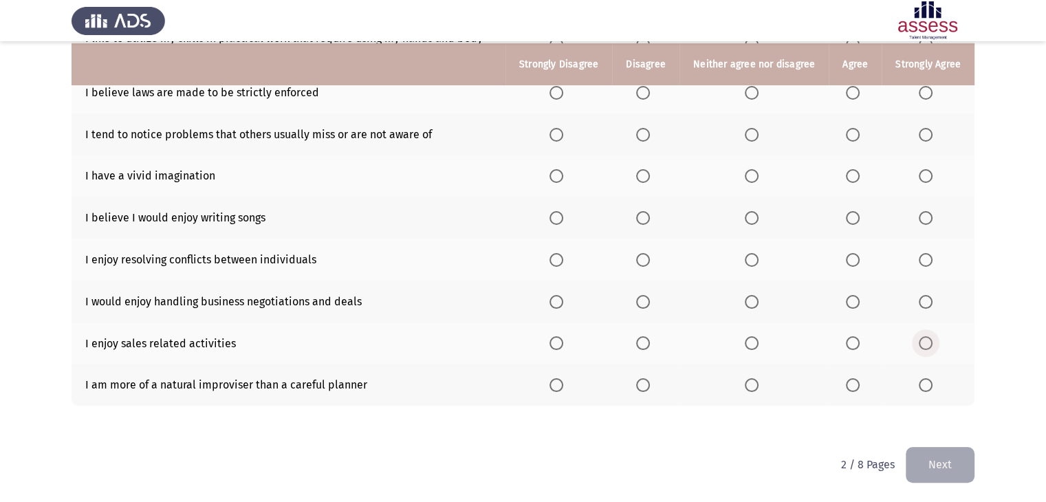
click at [926, 343] on span "Select an option" at bounding box center [926, 343] width 0 height 0
click at [925, 342] on input "Select an option" at bounding box center [926, 343] width 14 height 14
click at [595, 404] on th at bounding box center [559, 385] width 107 height 42
click at [646, 388] on span "Select an option" at bounding box center [643, 385] width 14 height 14
click at [646, 388] on input "Select an option" at bounding box center [643, 385] width 14 height 14
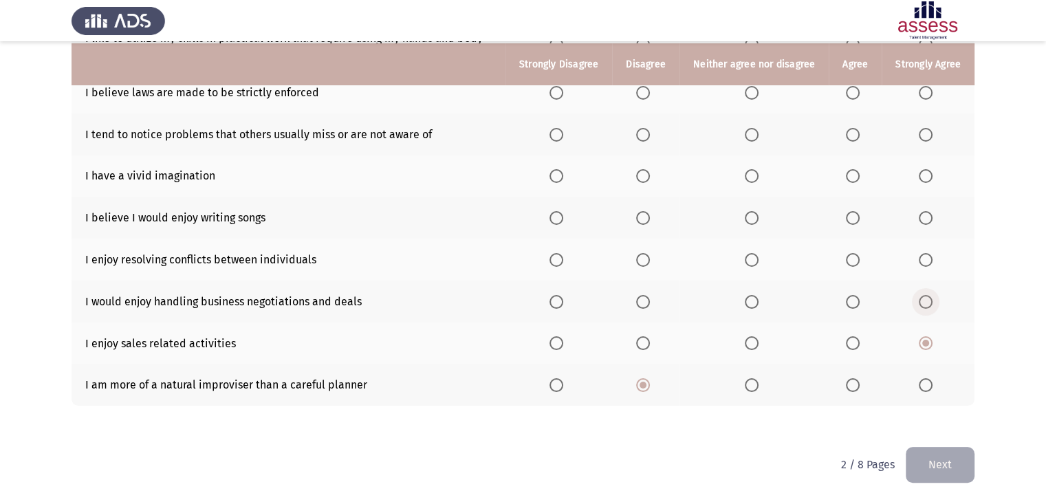
click at [934, 297] on label "Select an option" at bounding box center [928, 302] width 19 height 14
click at [933, 297] on input "Select an option" at bounding box center [926, 302] width 14 height 14
click at [936, 259] on label "Select an option" at bounding box center [928, 260] width 19 height 14
click at [933, 259] on input "Select an option" at bounding box center [926, 260] width 14 height 14
click at [553, 211] on span "Select an option" at bounding box center [557, 218] width 14 height 14
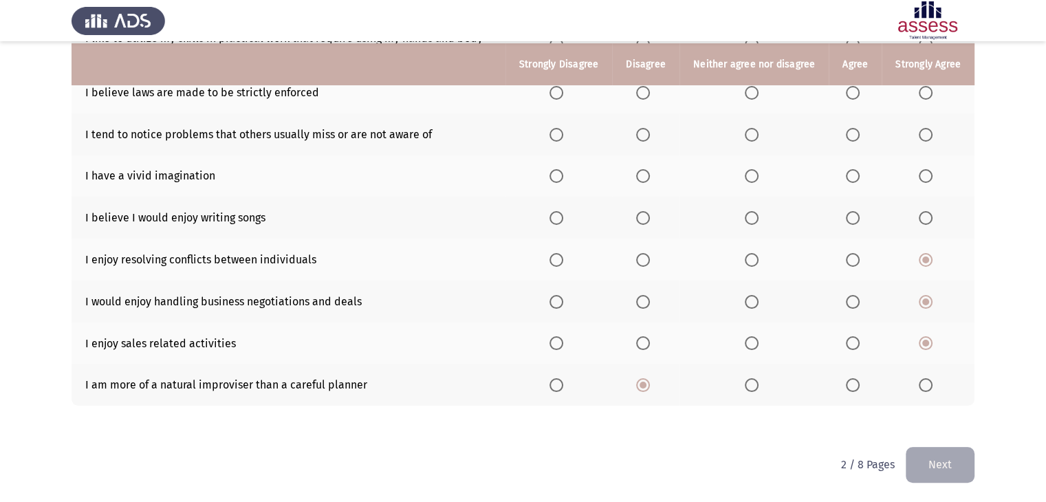
click at [553, 211] on input "Select an option" at bounding box center [557, 218] width 14 height 14
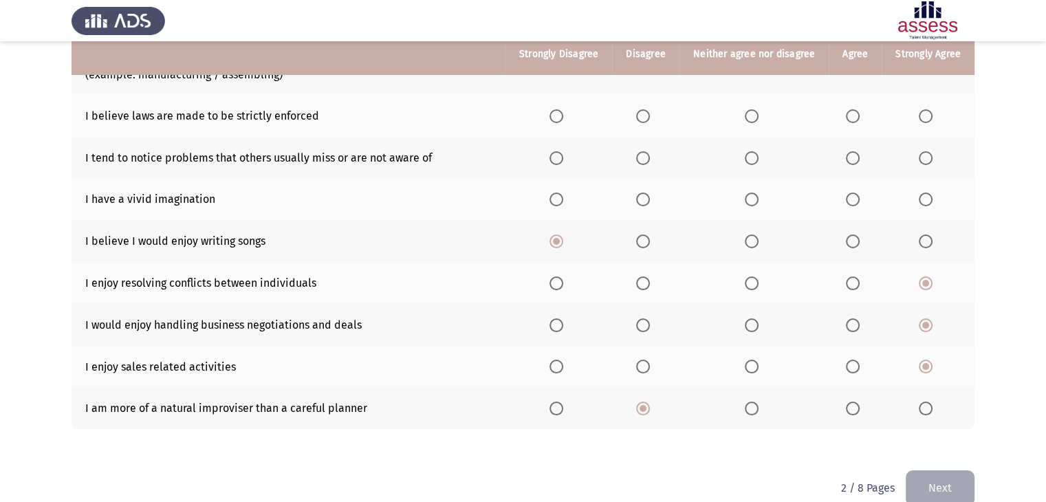
scroll to position [167, 0]
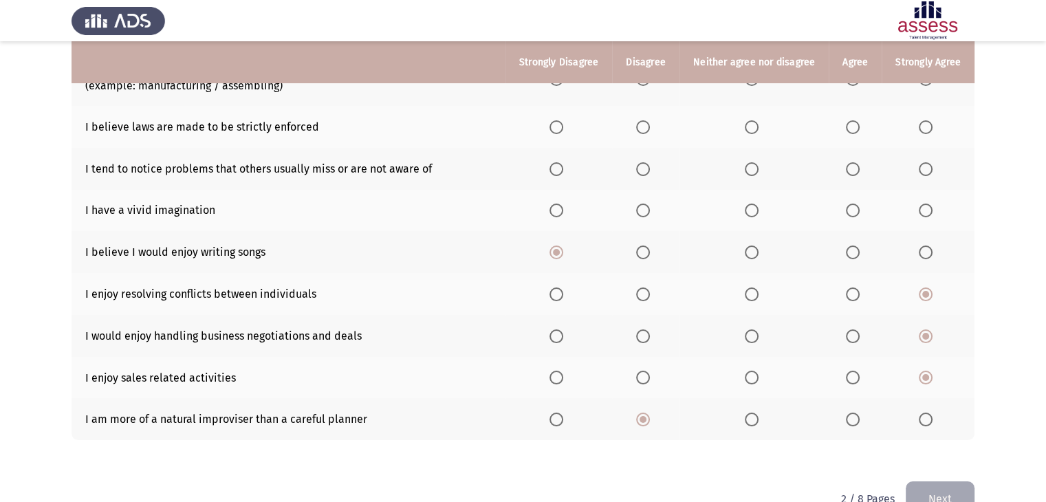
click at [858, 205] on span "Select an option" at bounding box center [853, 211] width 14 height 14
click at [858, 205] on input "Select an option" at bounding box center [853, 211] width 14 height 14
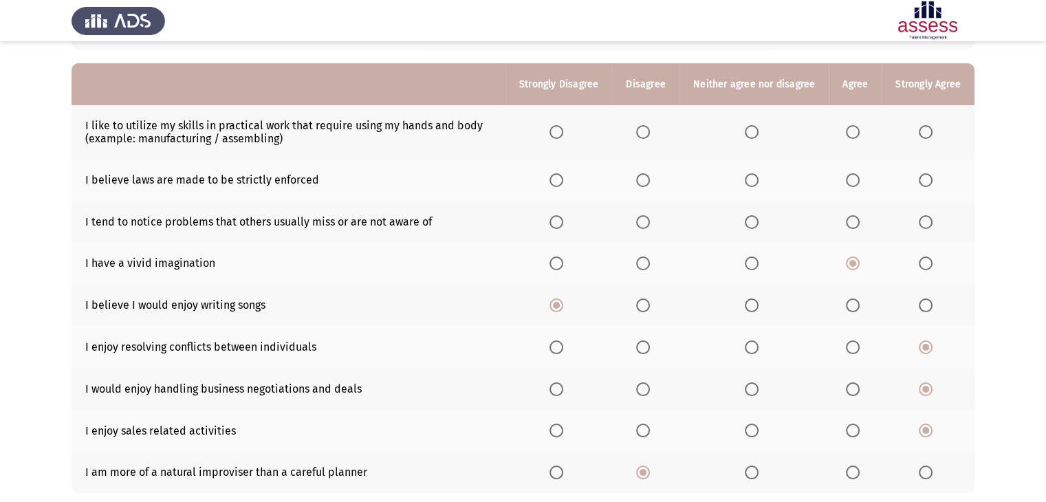
scroll to position [114, 0]
click at [860, 221] on label "Select an option" at bounding box center [855, 222] width 19 height 14
click at [860, 221] on input "Select an option" at bounding box center [853, 222] width 14 height 14
click at [859, 180] on span "Select an option" at bounding box center [853, 180] width 14 height 14
click at [859, 180] on input "Select an option" at bounding box center [853, 180] width 14 height 14
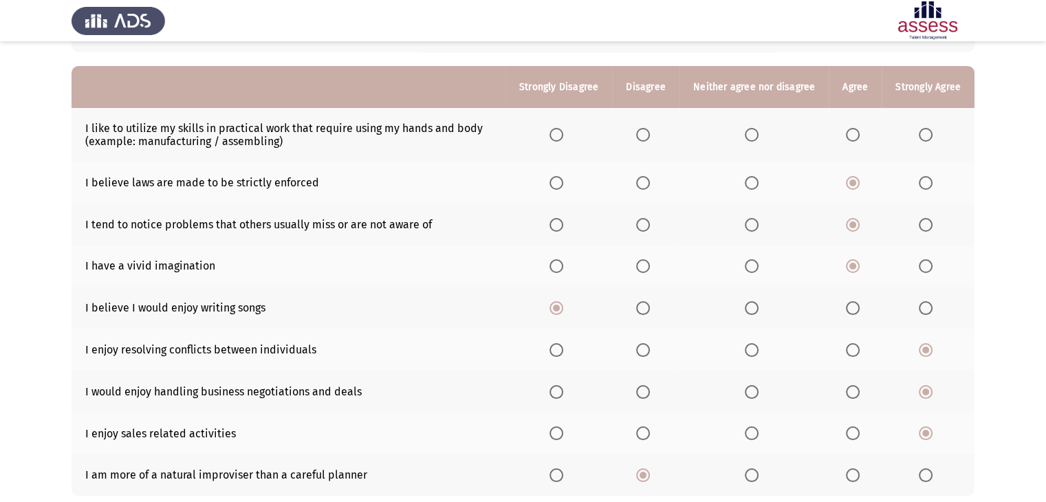
scroll to position [108, 0]
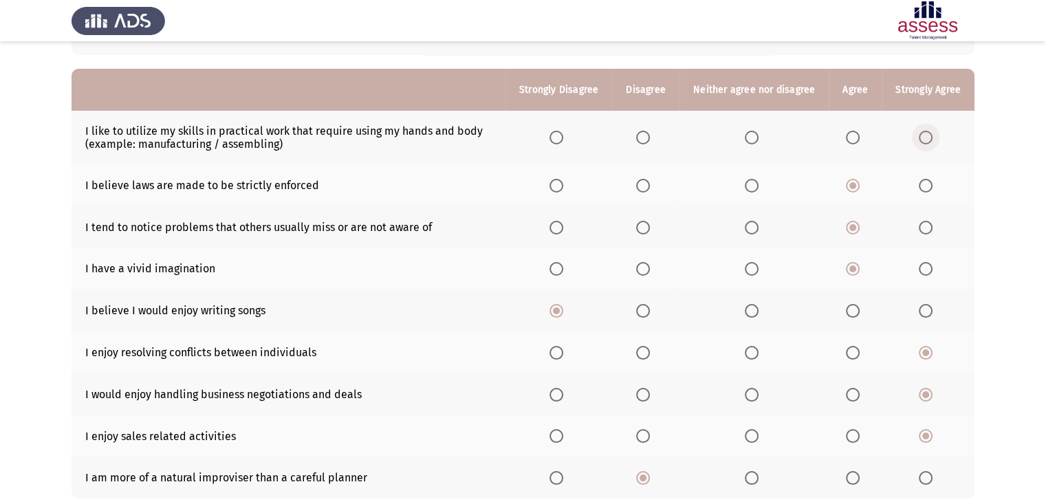
click at [926, 138] on span "Select an option" at bounding box center [926, 138] width 14 height 14
click at [926, 138] on input "Select an option" at bounding box center [926, 138] width 14 height 14
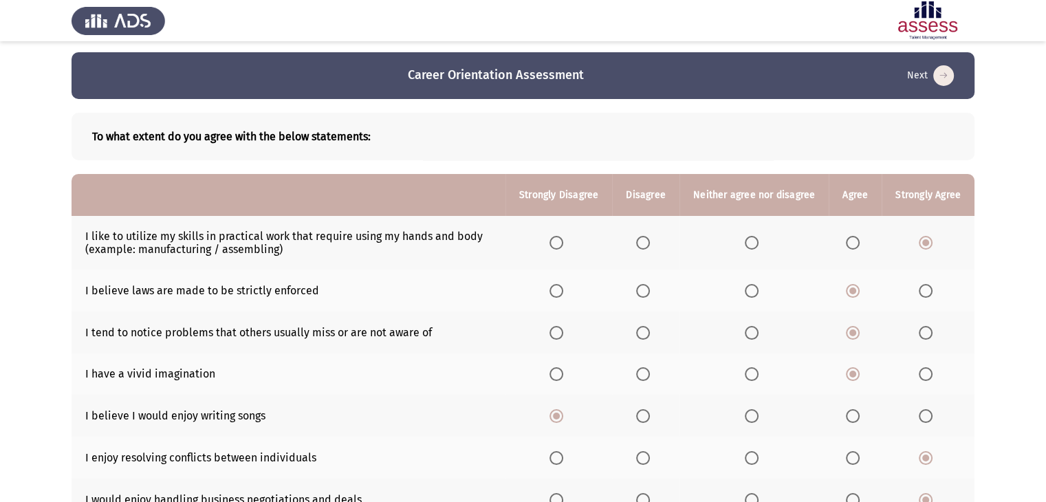
scroll to position [0, 0]
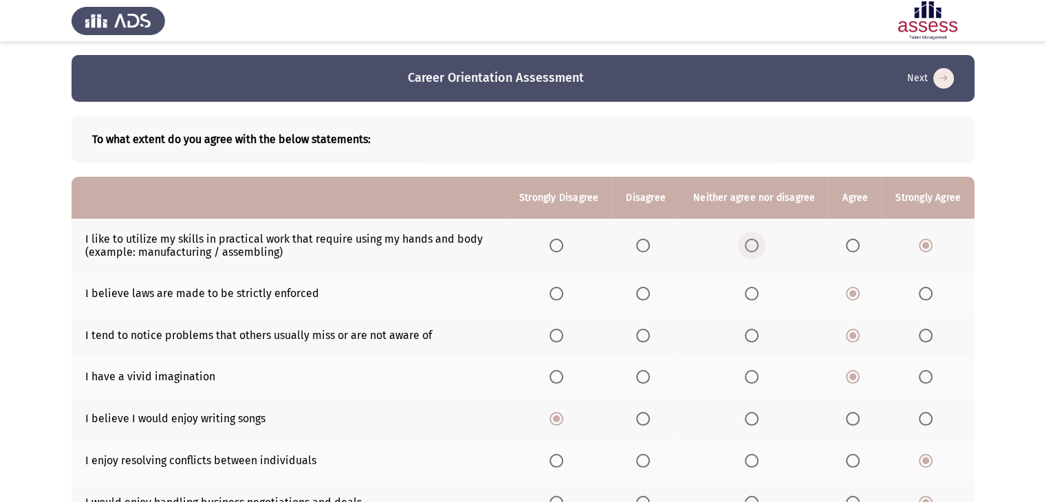
click at [749, 248] on span "Select an option" at bounding box center [752, 246] width 14 height 14
click at [749, 248] on input "Select an option" at bounding box center [752, 246] width 14 height 14
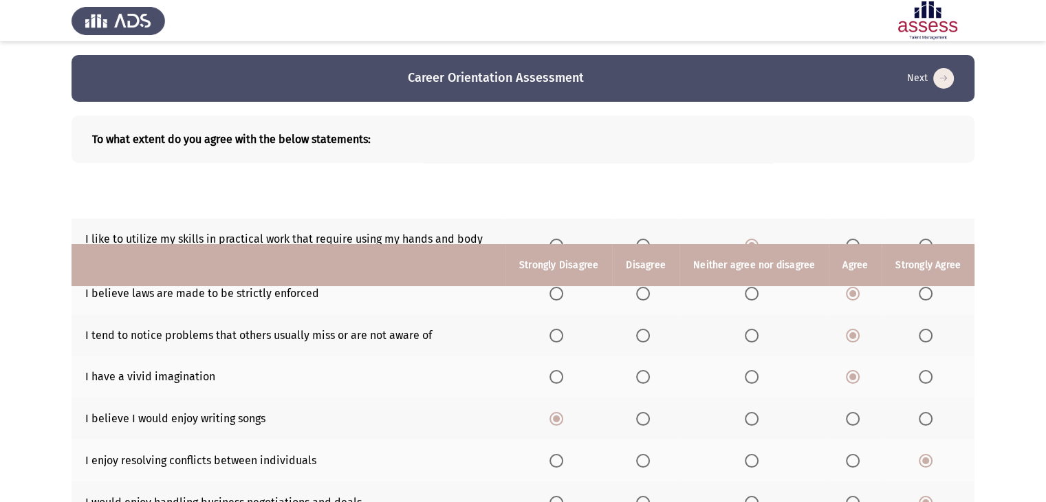
scroll to position [203, 0]
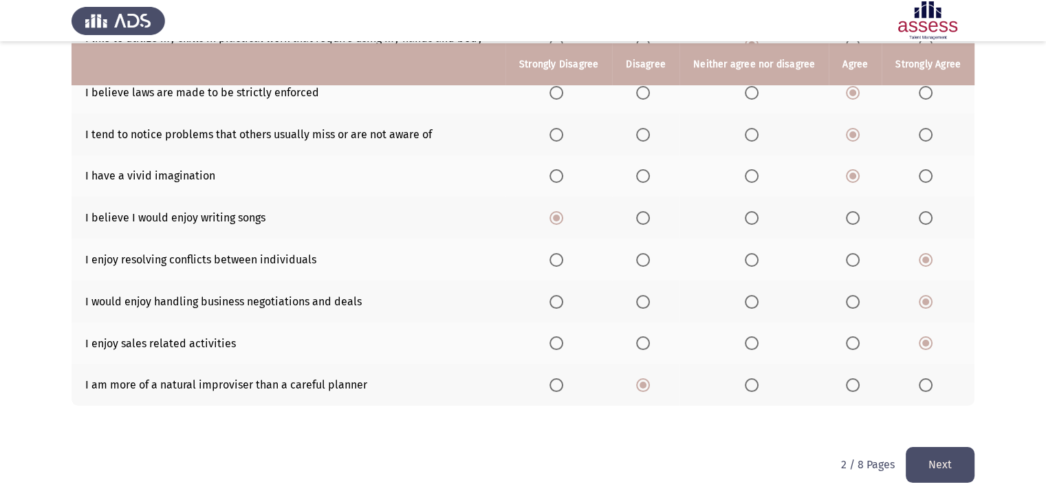
click at [933, 464] on button "Next" at bounding box center [940, 464] width 69 height 35
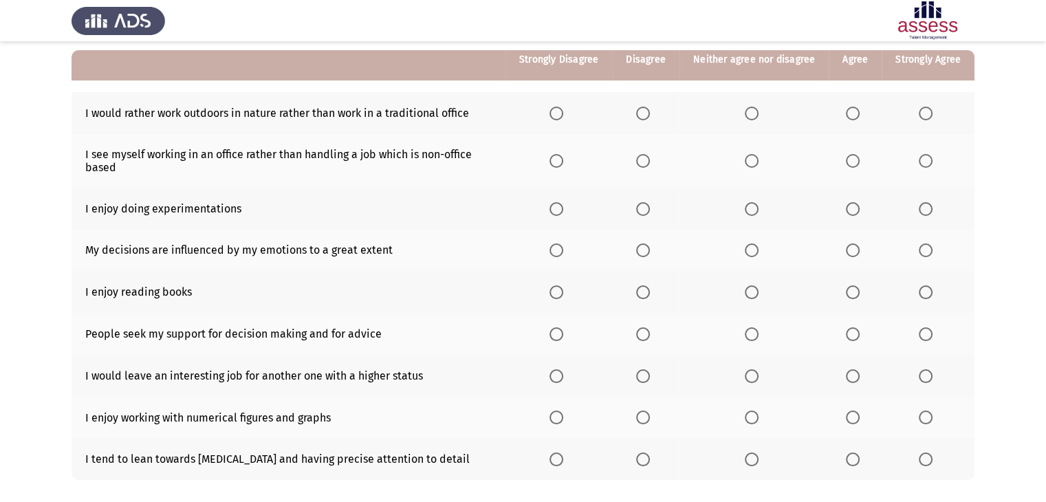
scroll to position [124, 0]
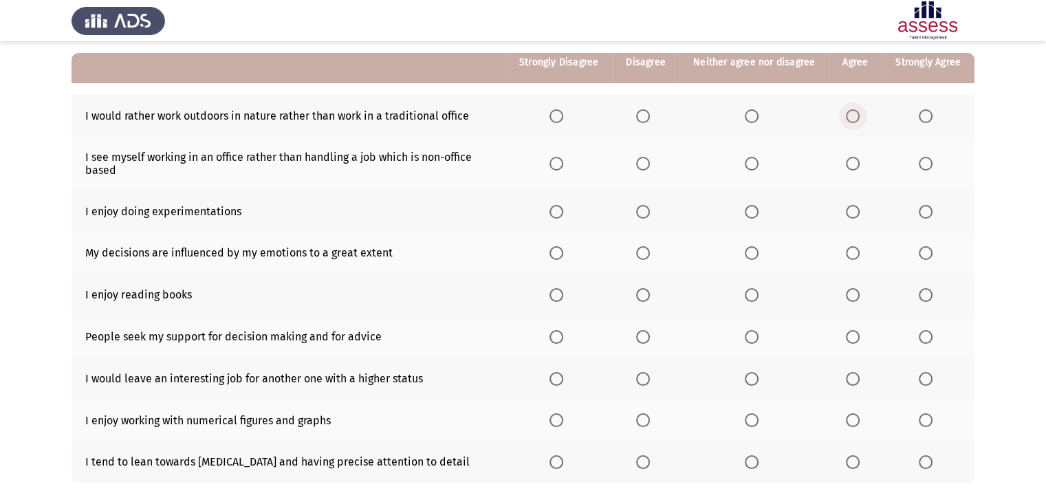
click at [853, 111] on span "Select an option" at bounding box center [853, 116] width 14 height 14
click at [853, 111] on input "Select an option" at bounding box center [853, 116] width 14 height 14
click at [647, 119] on span "Select an option" at bounding box center [643, 116] width 14 height 14
click at [647, 119] on input "Select an option" at bounding box center [643, 116] width 14 height 14
click at [861, 160] on label "Select an option" at bounding box center [855, 164] width 19 height 14
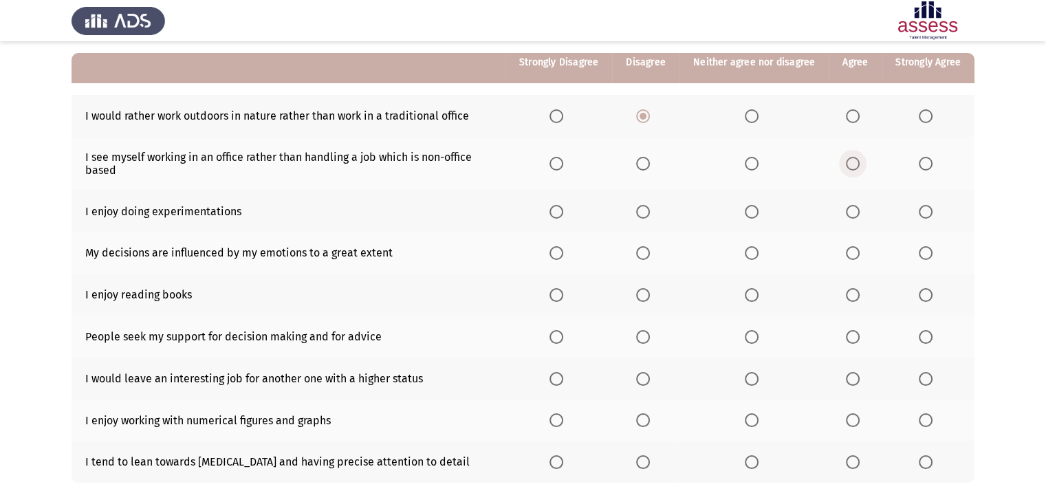
click at [860, 160] on input "Select an option" at bounding box center [853, 164] width 14 height 14
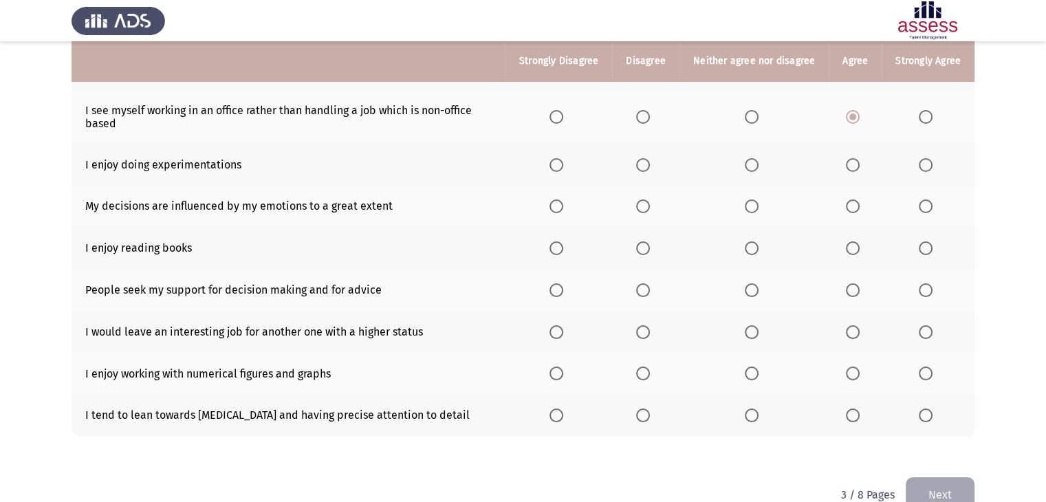
scroll to position [171, 0]
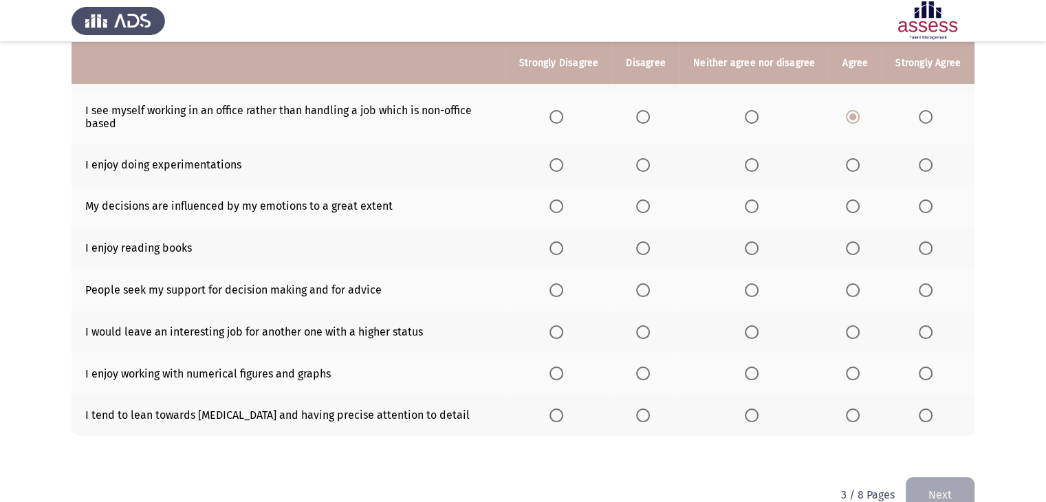
click at [757, 160] on span "Select an option" at bounding box center [752, 165] width 14 height 14
click at [757, 160] on input "Select an option" at bounding box center [752, 165] width 14 height 14
click at [746, 204] on th at bounding box center [754, 207] width 149 height 42
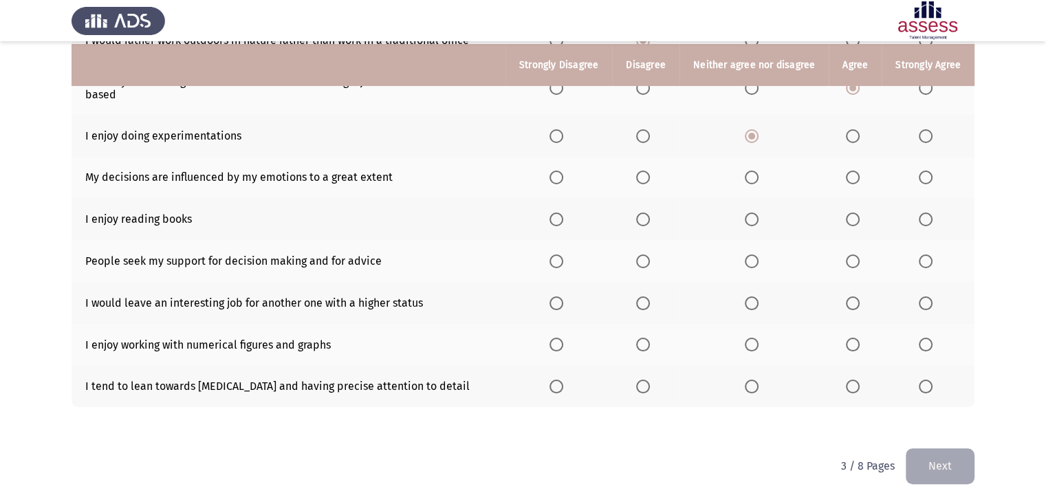
scroll to position [203, 0]
click at [654, 218] on label "Select an option" at bounding box center [645, 218] width 19 height 14
click at [650, 218] on input "Select an option" at bounding box center [643, 218] width 14 height 14
click at [852, 261] on span "Select an option" at bounding box center [853, 260] width 14 height 14
click at [852, 261] on input "Select an option" at bounding box center [853, 260] width 14 height 14
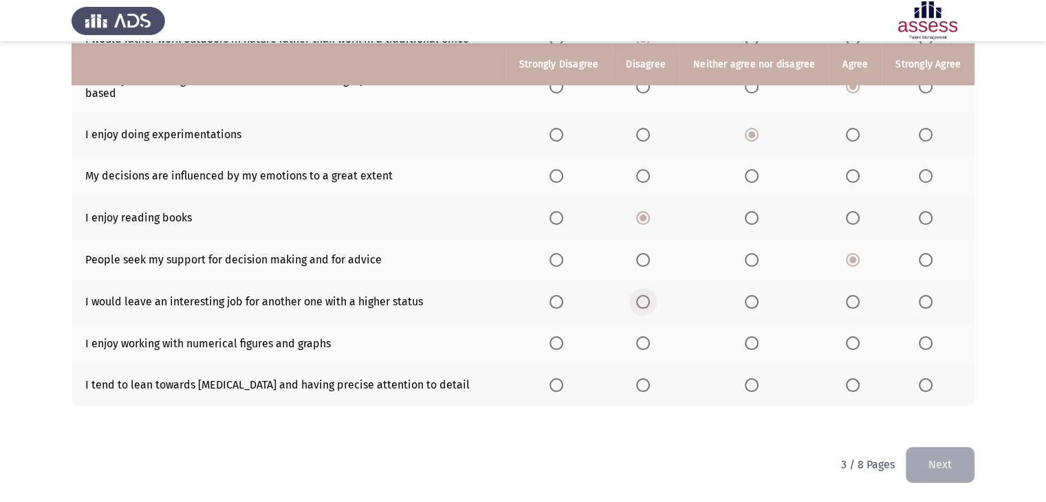
click at [649, 299] on span "Select an option" at bounding box center [643, 302] width 14 height 14
click at [649, 299] on input "Select an option" at bounding box center [643, 302] width 14 height 14
click at [854, 341] on span "Select an option" at bounding box center [853, 343] width 14 height 14
click at [854, 341] on input "Select an option" at bounding box center [853, 343] width 14 height 14
click at [860, 386] on label "Select an option" at bounding box center [855, 385] width 19 height 14
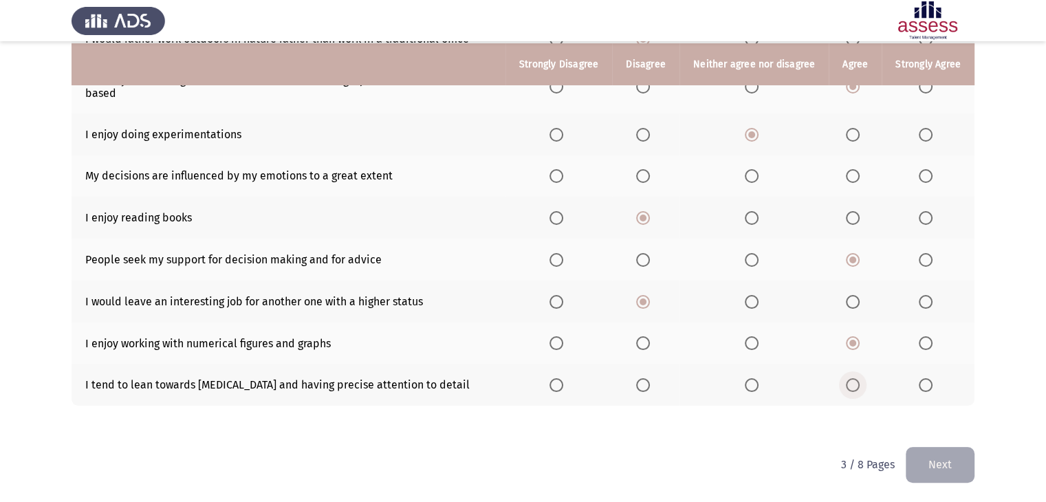
click at [860, 386] on input "Select an option" at bounding box center [853, 385] width 14 height 14
click at [935, 455] on button "Next" at bounding box center [940, 464] width 69 height 35
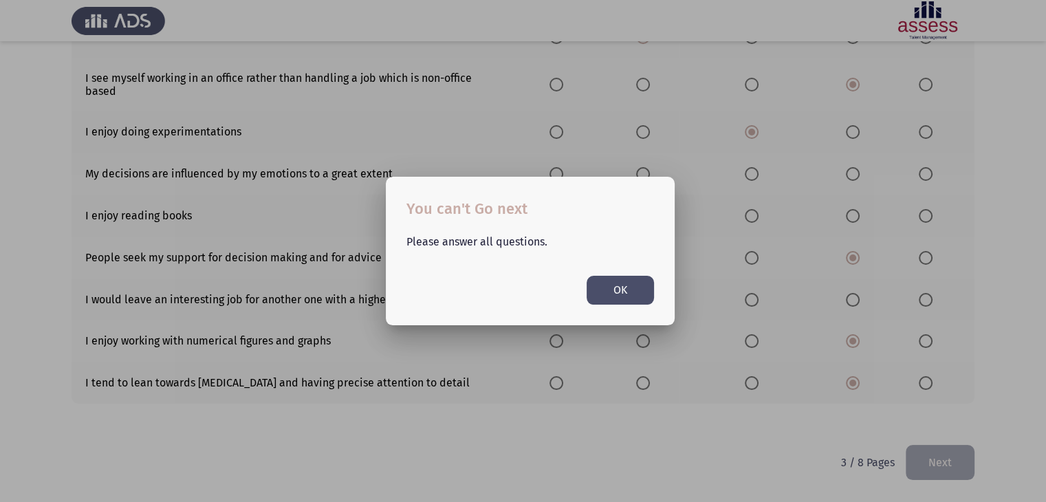
scroll to position [0, 0]
click at [604, 287] on button "OK" at bounding box center [620, 290] width 67 height 28
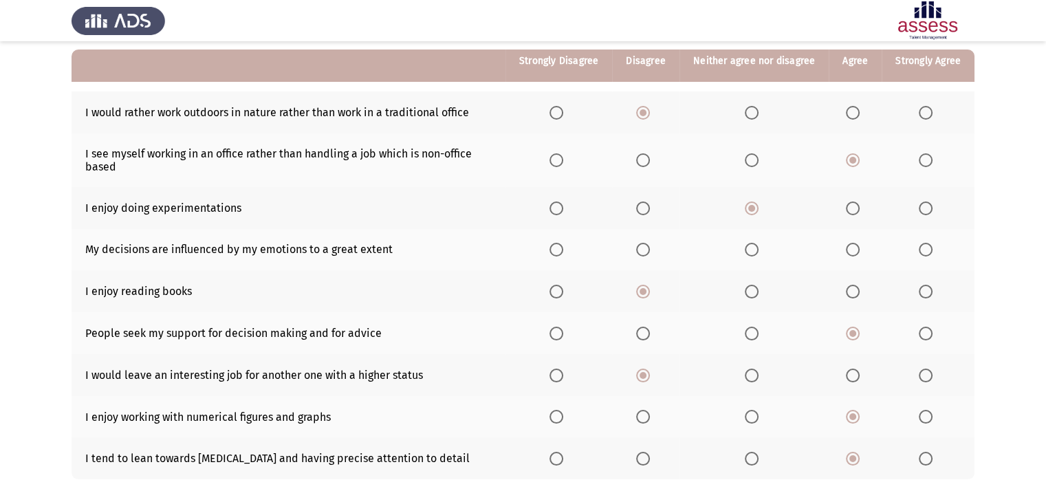
scroll to position [128, 0]
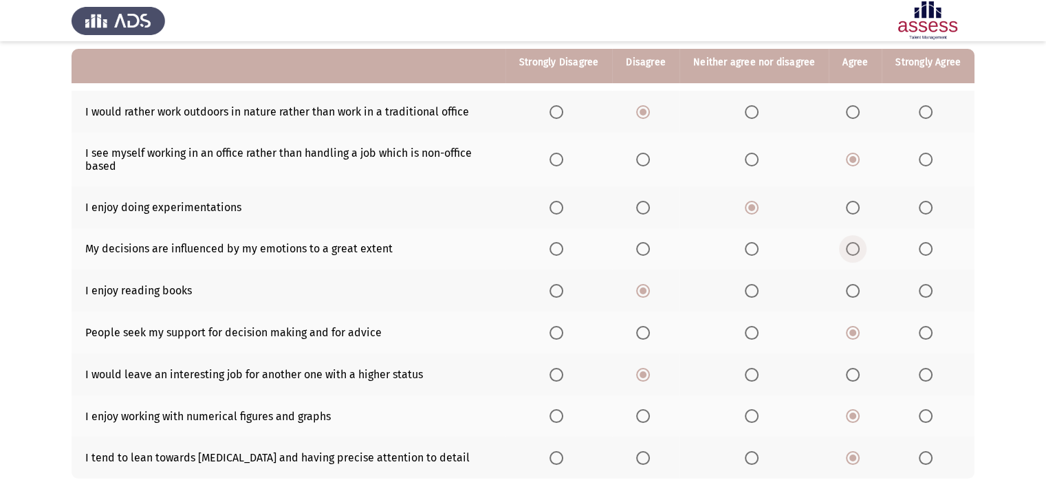
click at [861, 253] on label "Select an option" at bounding box center [855, 249] width 19 height 14
click at [860, 253] on input "Select an option" at bounding box center [853, 249] width 14 height 14
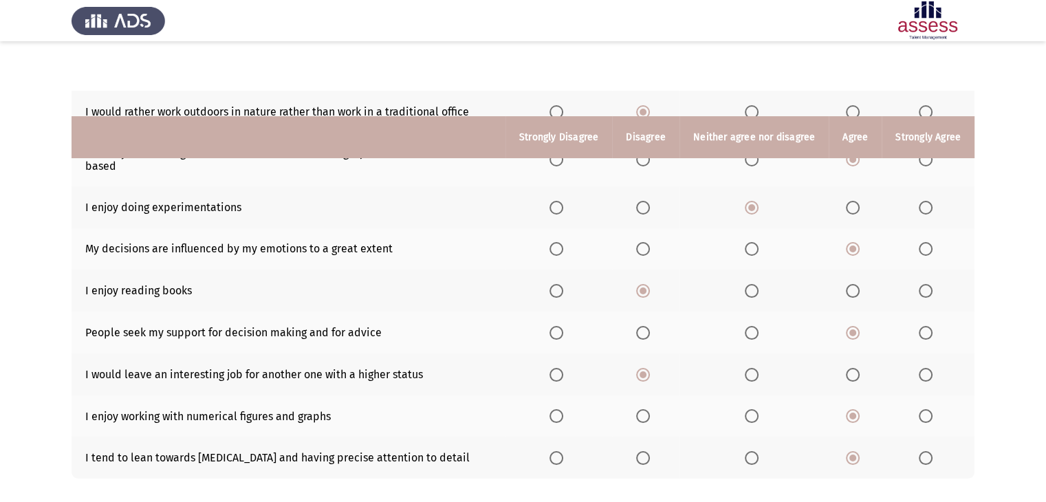
scroll to position [203, 0]
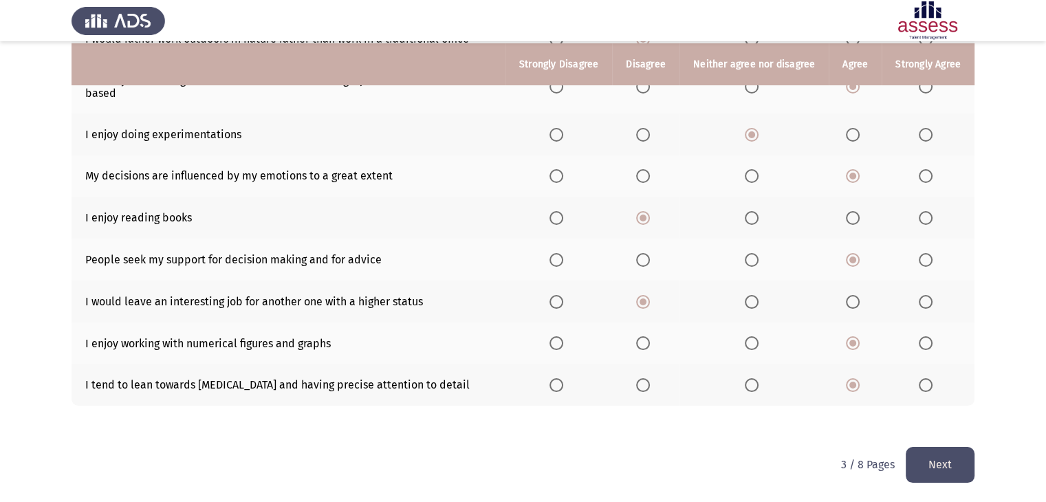
click at [938, 457] on button "Next" at bounding box center [940, 464] width 69 height 35
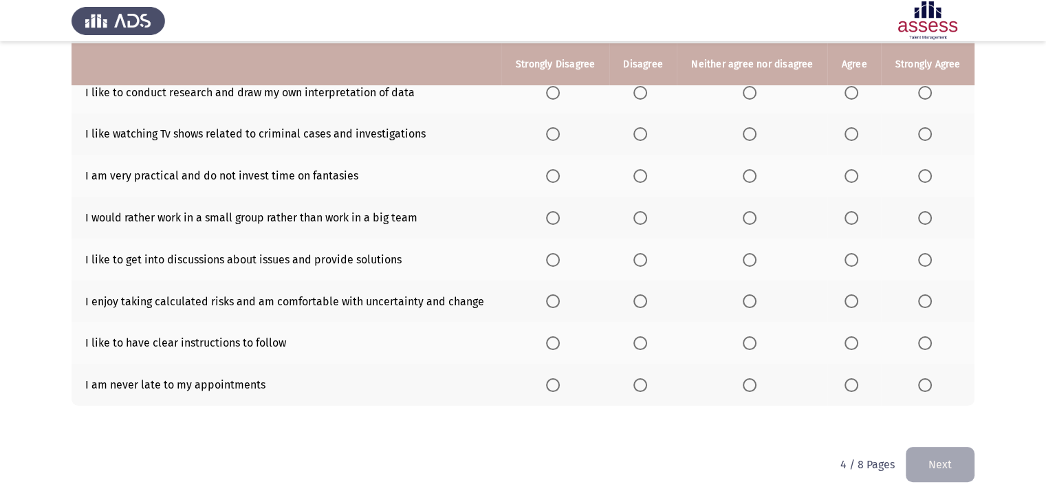
scroll to position [187, 0]
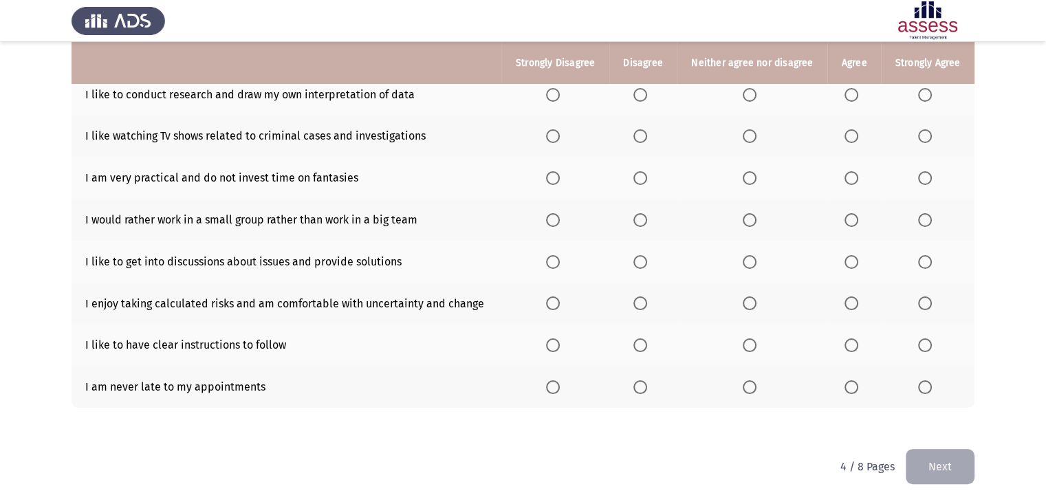
click at [850, 348] on span "Select an option" at bounding box center [852, 346] width 14 height 14
click at [850, 348] on input "Select an option" at bounding box center [852, 346] width 14 height 14
click at [637, 394] on span "Select an option" at bounding box center [641, 387] width 14 height 14
click at [637, 394] on input "Select an option" at bounding box center [641, 387] width 14 height 14
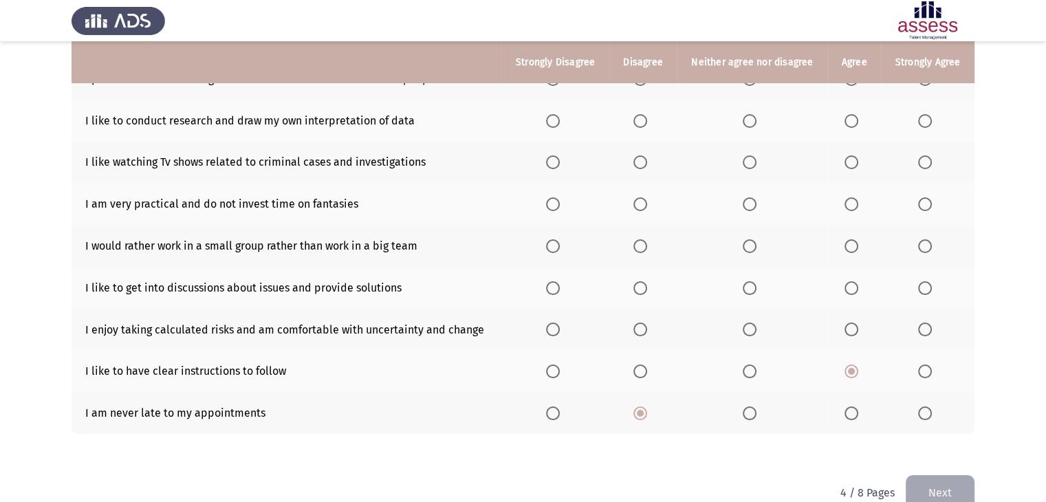
scroll to position [160, 0]
click at [854, 325] on span "Select an option" at bounding box center [852, 330] width 14 height 14
click at [854, 325] on input "Select an option" at bounding box center [852, 330] width 14 height 14
click at [849, 290] on span "Select an option" at bounding box center [852, 289] width 14 height 14
click at [849, 290] on input "Select an option" at bounding box center [852, 289] width 14 height 14
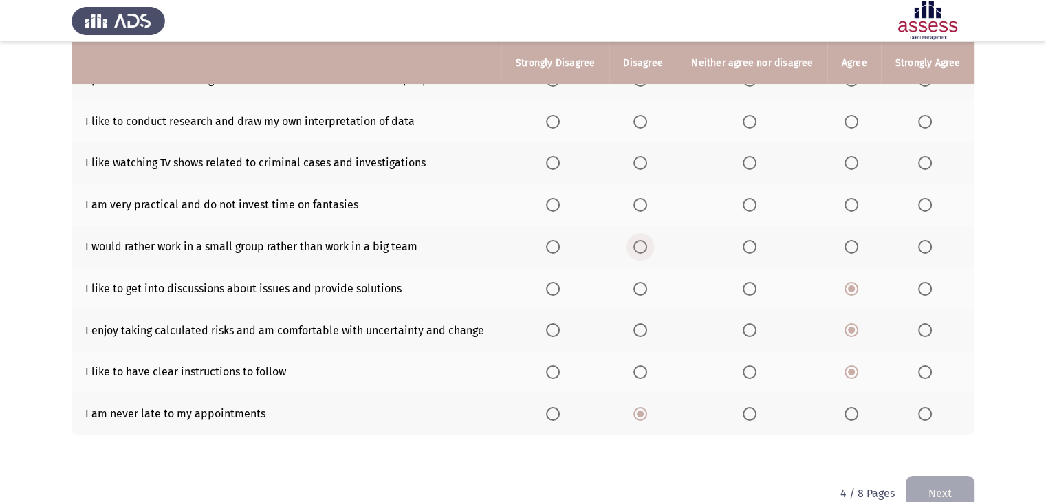
click at [646, 252] on span "Select an option" at bounding box center [641, 247] width 14 height 14
click at [646, 252] on input "Select an option" at bounding box center [641, 247] width 14 height 14
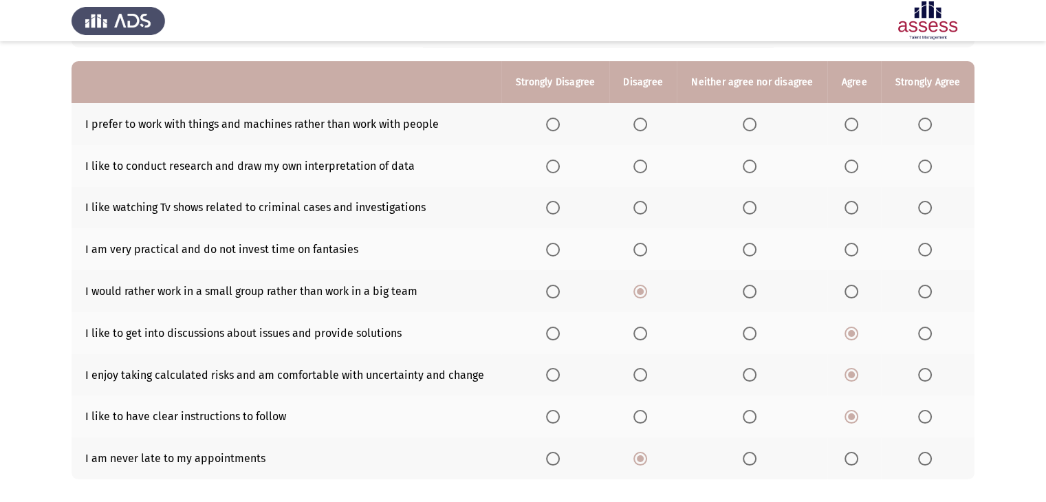
scroll to position [103, 0]
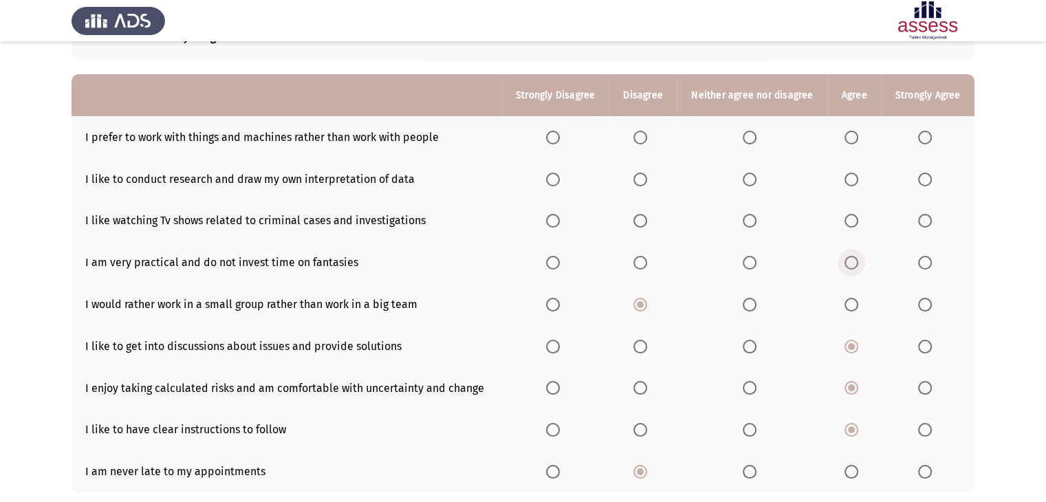
click at [848, 266] on span "Select an option" at bounding box center [852, 263] width 14 height 14
click at [848, 266] on input "Select an option" at bounding box center [852, 263] width 14 height 14
click at [643, 220] on span "Select an option" at bounding box center [641, 221] width 14 height 14
click at [643, 220] on input "Select an option" at bounding box center [641, 221] width 14 height 14
click at [555, 214] on span "Select an option" at bounding box center [553, 221] width 14 height 14
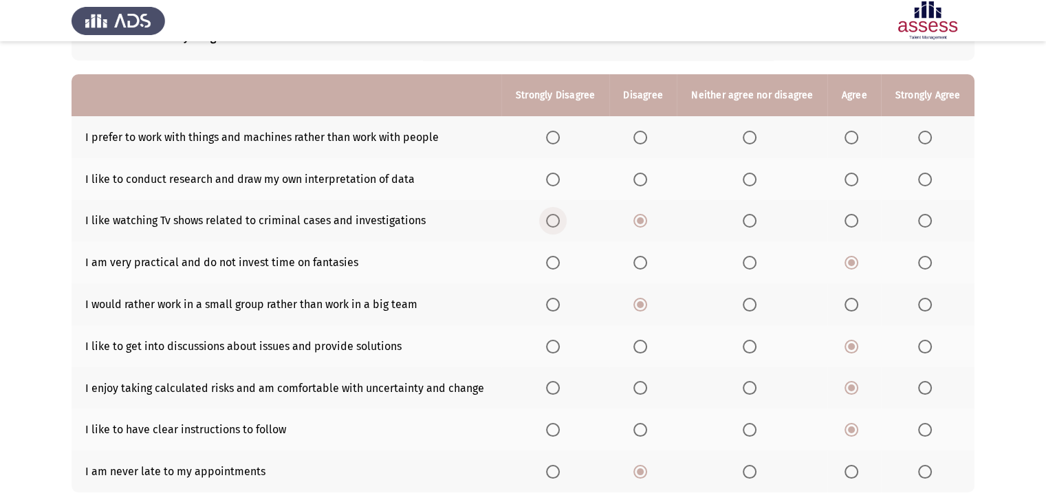
click at [555, 214] on input "Select an option" at bounding box center [553, 221] width 14 height 14
click at [649, 223] on label "Select an option" at bounding box center [643, 221] width 19 height 14
click at [647, 223] on input "Select an option" at bounding box center [641, 221] width 14 height 14
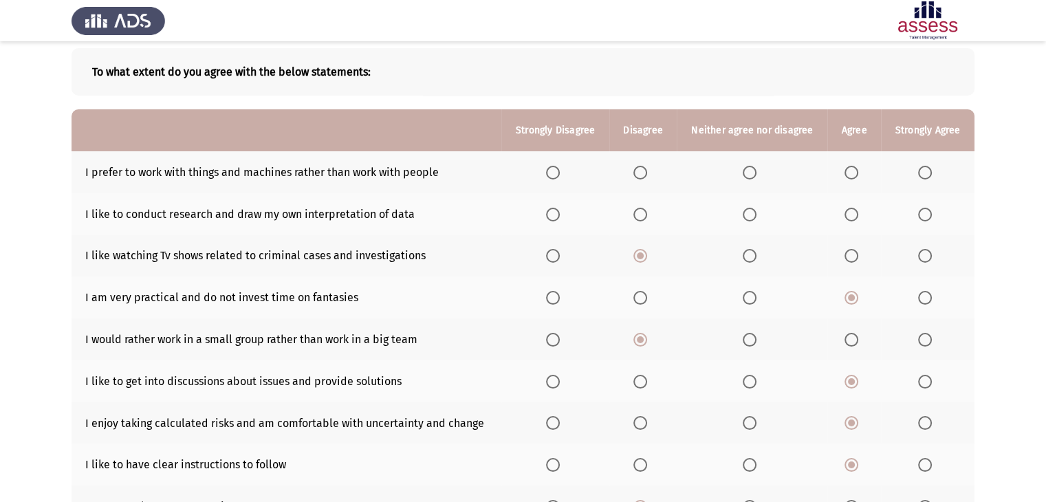
scroll to position [63, 0]
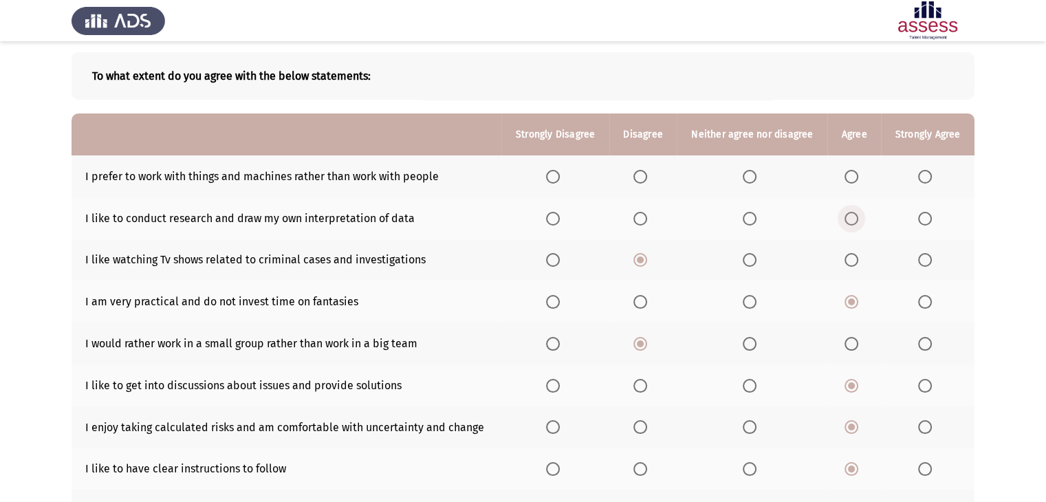
click at [847, 218] on span "Select an option" at bounding box center [852, 219] width 14 height 14
click at [847, 218] on input "Select an option" at bounding box center [852, 219] width 14 height 14
click at [555, 175] on span "Select an option" at bounding box center [553, 177] width 14 height 14
click at [555, 175] on input "Select an option" at bounding box center [553, 177] width 14 height 14
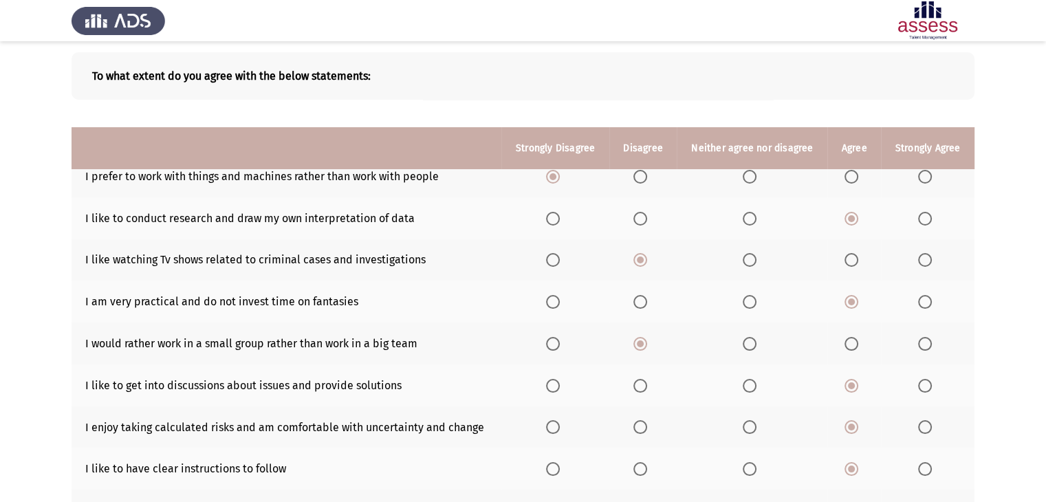
scroll to position [191, 0]
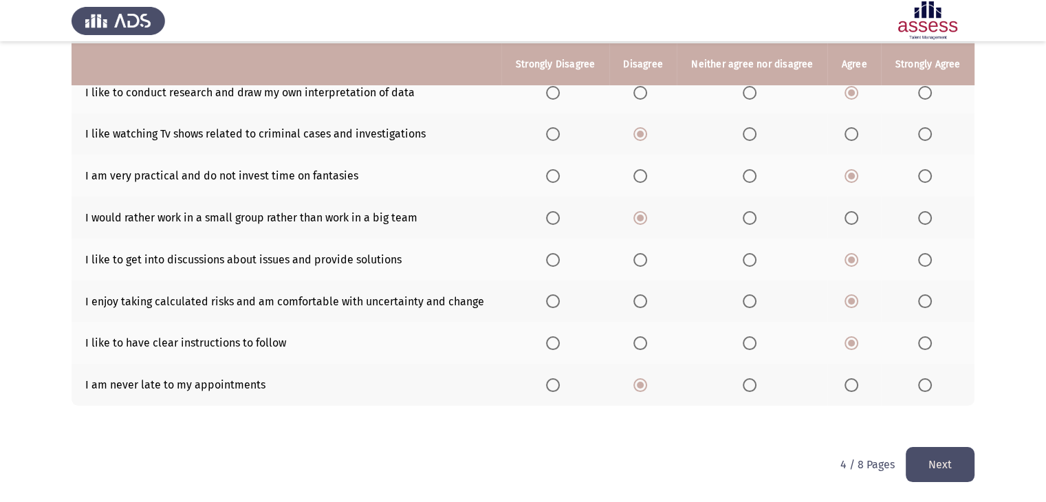
click at [948, 464] on button "Next" at bounding box center [940, 464] width 69 height 35
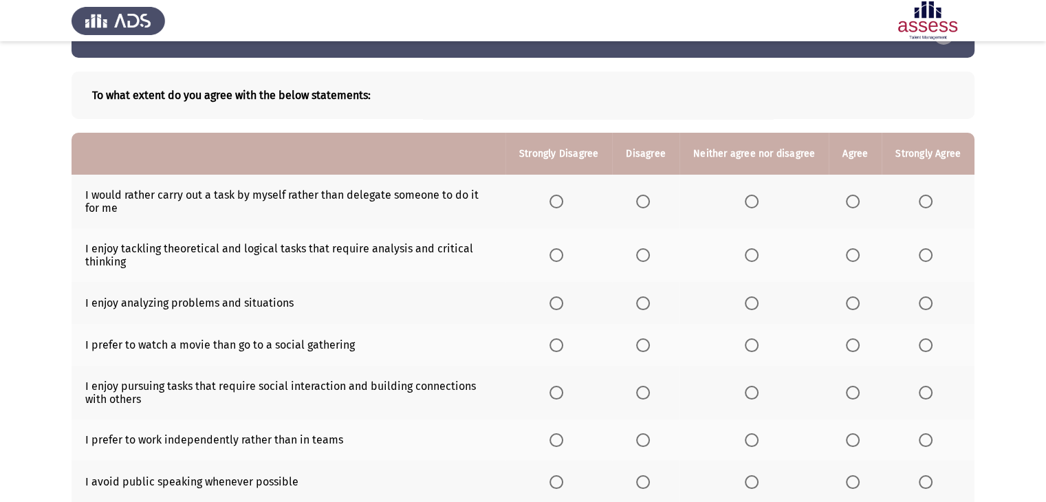
scroll to position [47, 0]
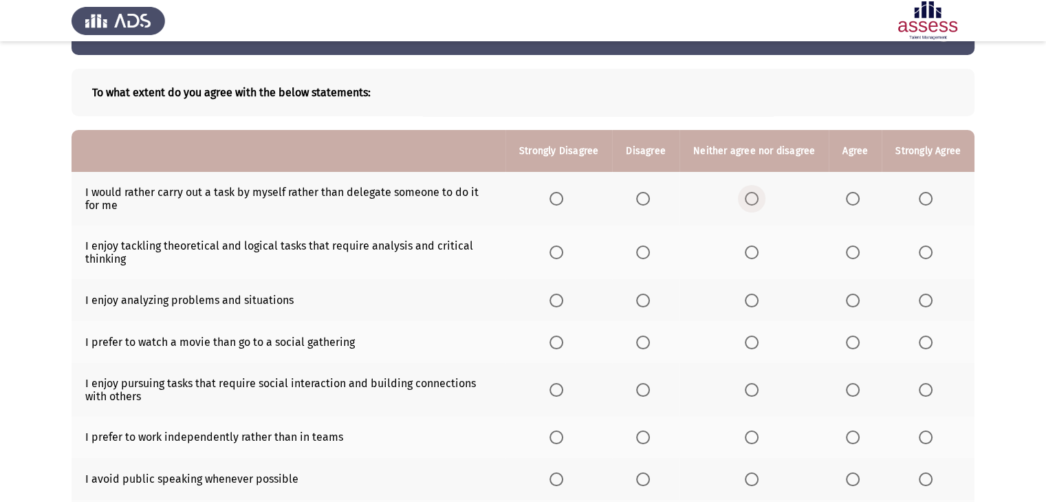
click at [753, 197] on span "Select an option" at bounding box center [752, 199] width 14 height 14
click at [753, 197] on input "Select an option" at bounding box center [752, 199] width 14 height 14
click at [853, 202] on span "Select an option" at bounding box center [853, 199] width 14 height 14
click at [853, 202] on input "Select an option" at bounding box center [853, 199] width 14 height 14
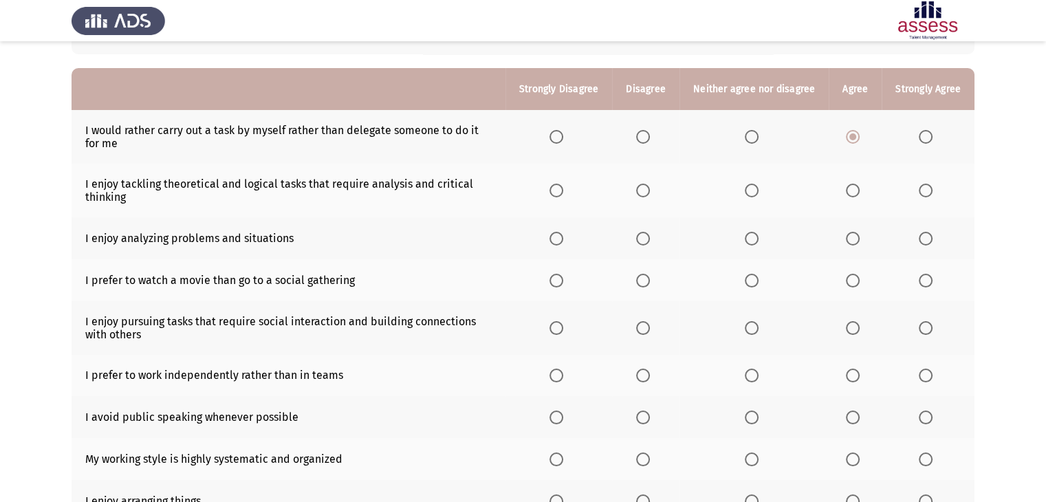
scroll to position [109, 0]
click at [927, 192] on span "Select an option" at bounding box center [926, 190] width 14 height 14
click at [927, 192] on input "Select an option" at bounding box center [926, 190] width 14 height 14
click at [932, 240] on span "Select an option" at bounding box center [926, 238] width 14 height 14
click at [932, 240] on input "Select an option" at bounding box center [926, 238] width 14 height 14
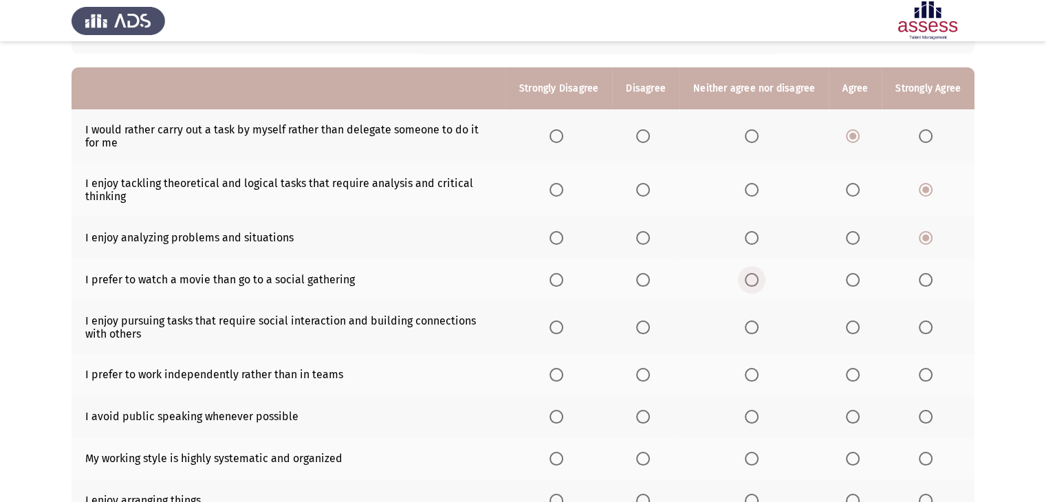
click at [752, 284] on span "Select an option" at bounding box center [752, 280] width 14 height 14
click at [752, 284] on input "Select an option" at bounding box center [752, 280] width 14 height 14
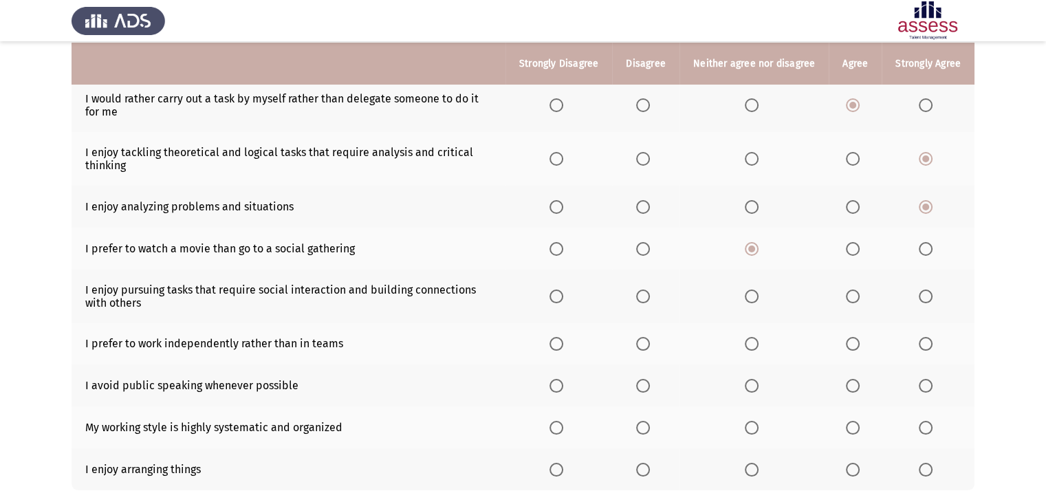
scroll to position [142, 0]
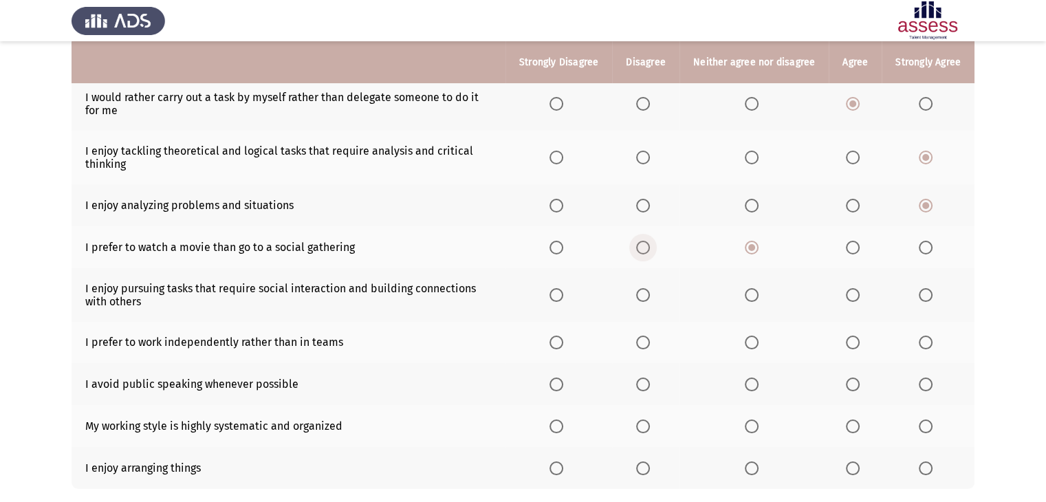
click at [643, 244] on span "Select an option" at bounding box center [643, 248] width 14 height 14
click at [643, 244] on input "Select an option" at bounding box center [643, 248] width 14 height 14
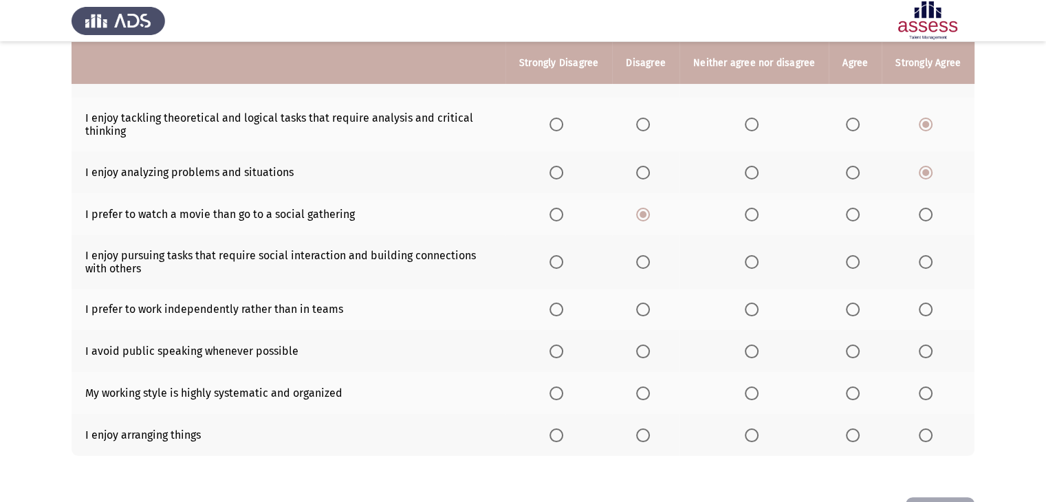
scroll to position [175, 0]
click at [861, 261] on label "Select an option" at bounding box center [855, 262] width 19 height 14
click at [860, 261] on input "Select an option" at bounding box center [853, 262] width 14 height 14
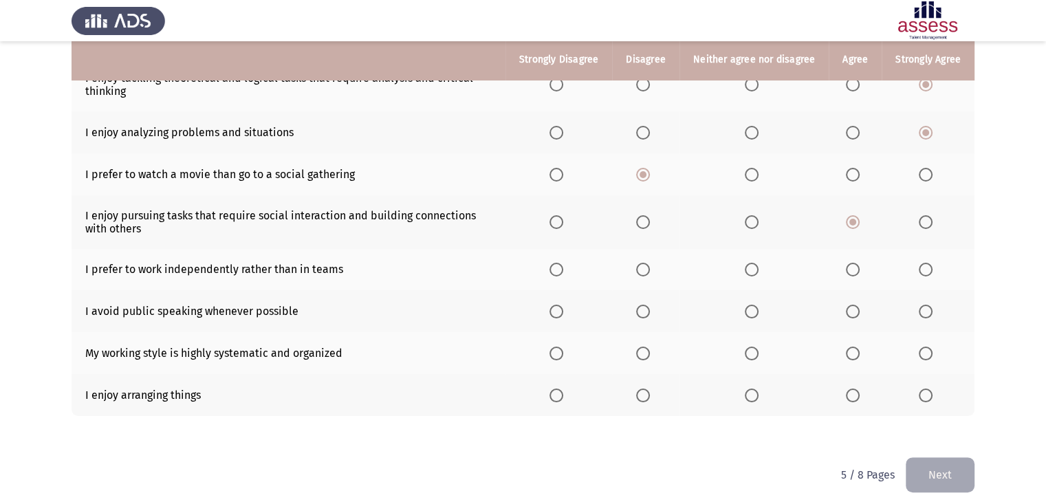
scroll to position [220, 0]
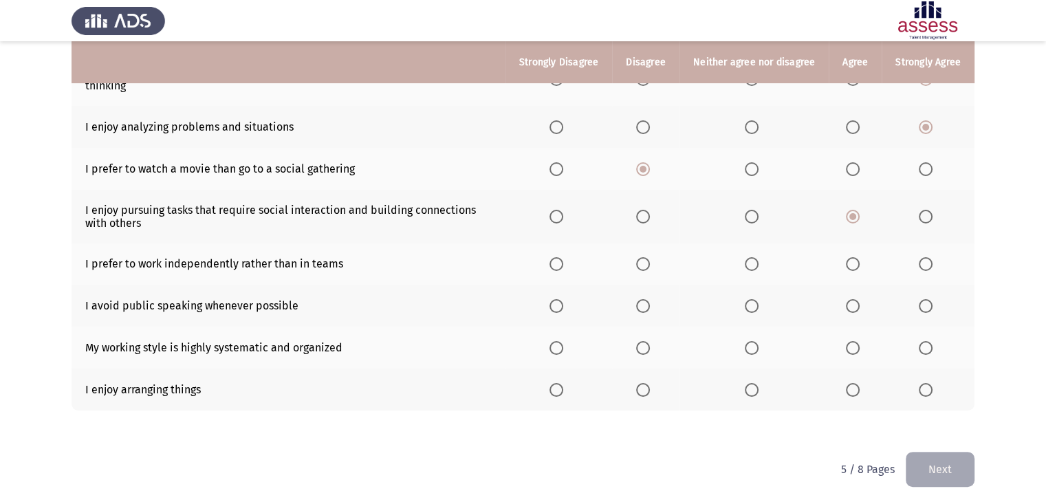
click at [649, 265] on span "Select an option" at bounding box center [643, 264] width 14 height 14
click at [649, 265] on input "Select an option" at bounding box center [643, 264] width 14 height 14
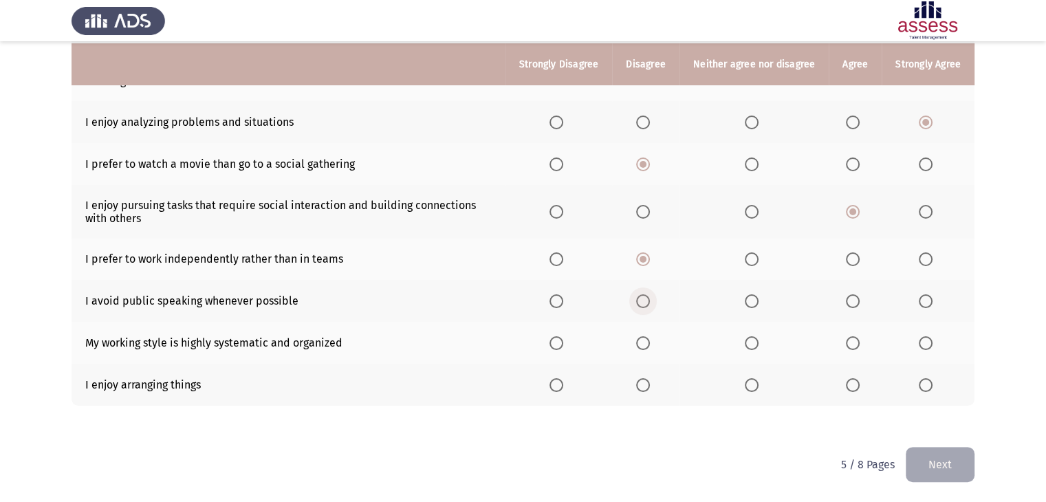
click at [647, 306] on span "Select an option" at bounding box center [643, 301] width 14 height 14
click at [647, 306] on input "Select an option" at bounding box center [643, 301] width 14 height 14
click at [859, 349] on span "Select an option" at bounding box center [853, 343] width 14 height 14
click at [859, 349] on input "Select an option" at bounding box center [853, 343] width 14 height 14
click at [854, 383] on span "Select an option" at bounding box center [853, 385] width 14 height 14
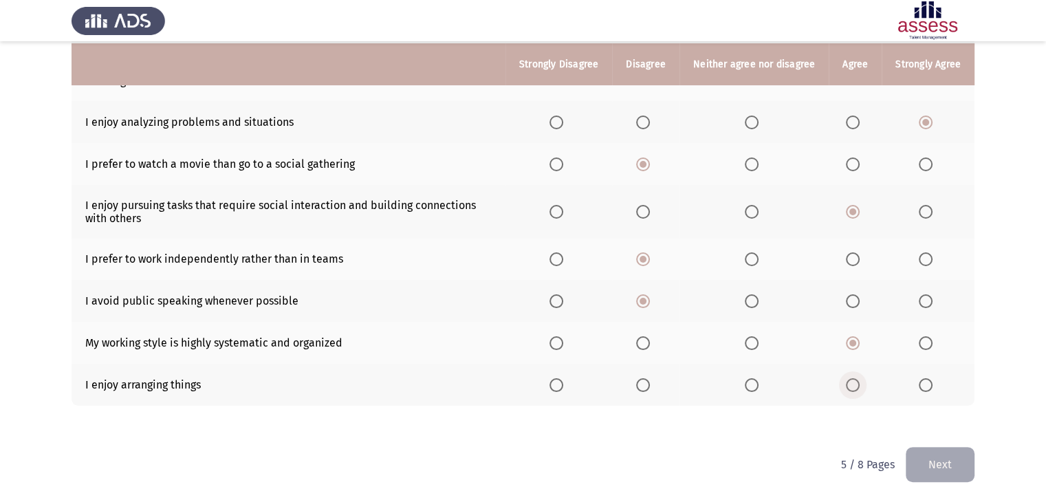
click at [854, 383] on input "Select an option" at bounding box center [853, 385] width 14 height 14
click at [956, 464] on button "Next" at bounding box center [940, 464] width 69 height 35
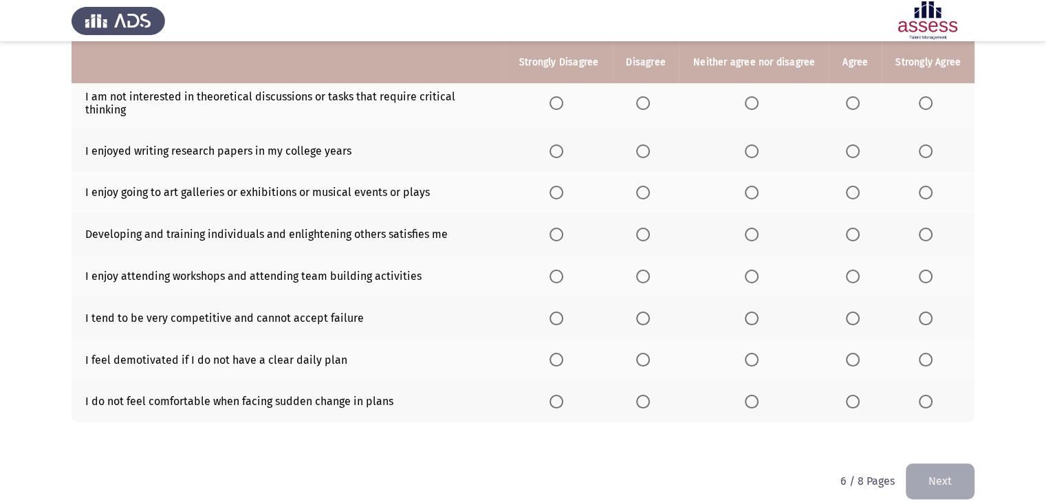
scroll to position [183, 0]
click at [561, 103] on span "Select an option" at bounding box center [557, 105] width 14 height 14
click at [561, 103] on input "Select an option" at bounding box center [557, 105] width 14 height 14
click at [757, 146] on span "Select an option" at bounding box center [752, 153] width 14 height 14
click at [757, 146] on input "Select an option" at bounding box center [752, 153] width 14 height 14
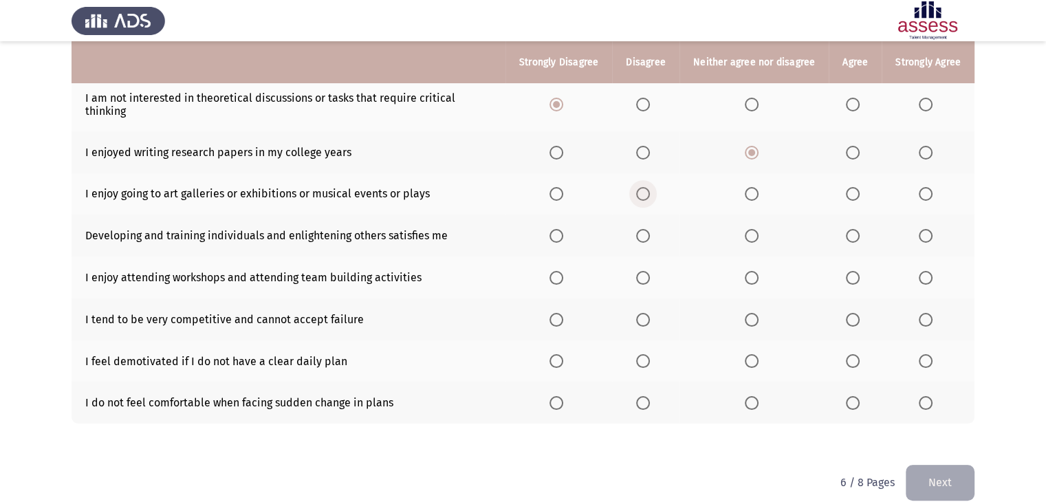
click at [649, 187] on span "Select an option" at bounding box center [643, 194] width 14 height 14
click at [649, 187] on input "Select an option" at bounding box center [643, 194] width 14 height 14
click at [932, 229] on span "Select an option" at bounding box center [926, 236] width 14 height 14
click at [932, 229] on input "Select an option" at bounding box center [926, 236] width 14 height 14
click at [925, 271] on span "Select an option" at bounding box center [926, 278] width 14 height 14
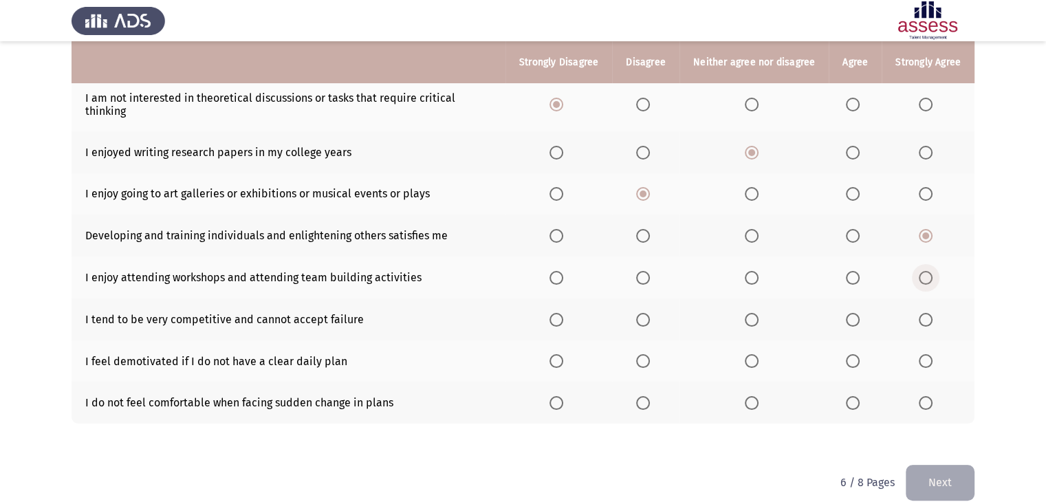
click at [925, 271] on input "Select an option" at bounding box center [926, 278] width 14 height 14
click at [923, 313] on span "Select an option" at bounding box center [926, 320] width 14 height 14
click at [923, 313] on input "Select an option" at bounding box center [926, 320] width 14 height 14
click at [644, 354] on span "Select an option" at bounding box center [643, 361] width 14 height 14
click at [644, 354] on input "Select an option" at bounding box center [643, 361] width 14 height 14
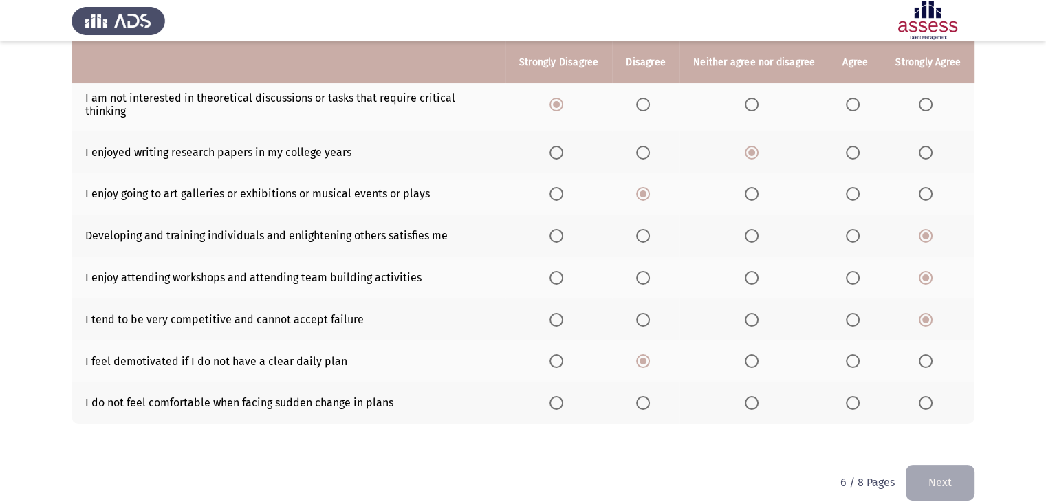
click at [644, 396] on span "Select an option" at bounding box center [643, 403] width 14 height 14
click at [644, 396] on input "Select an option" at bounding box center [643, 403] width 14 height 14
click at [936, 471] on button "Next" at bounding box center [940, 482] width 69 height 35
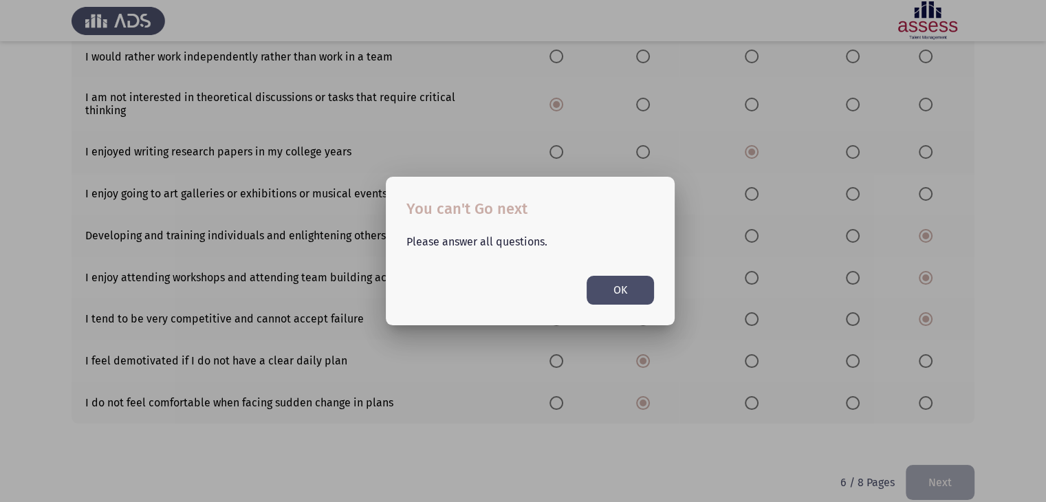
scroll to position [0, 0]
click at [595, 286] on button "OK" at bounding box center [620, 290] width 67 height 28
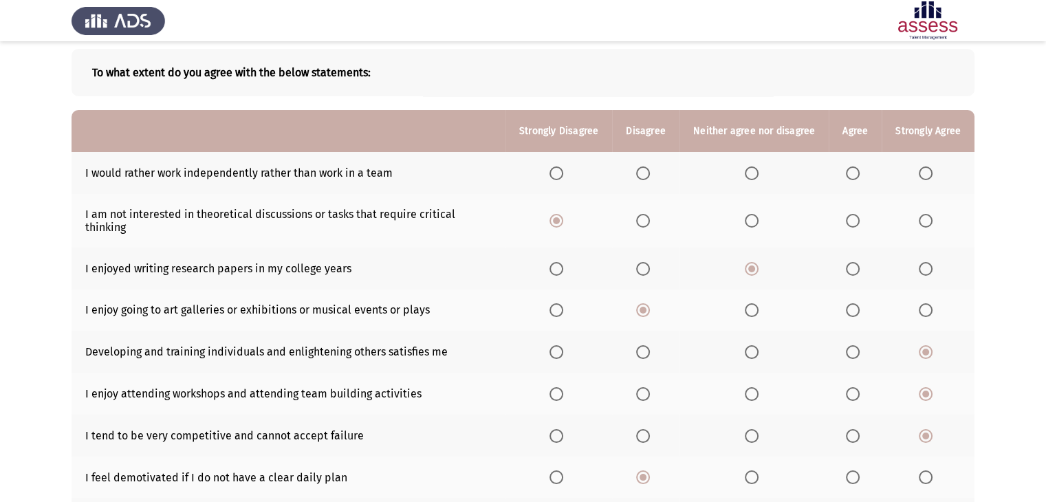
scroll to position [66, 0]
click at [641, 174] on span "Select an option" at bounding box center [643, 174] width 14 height 14
click at [641, 174] on input "Select an option" at bounding box center [643, 174] width 14 height 14
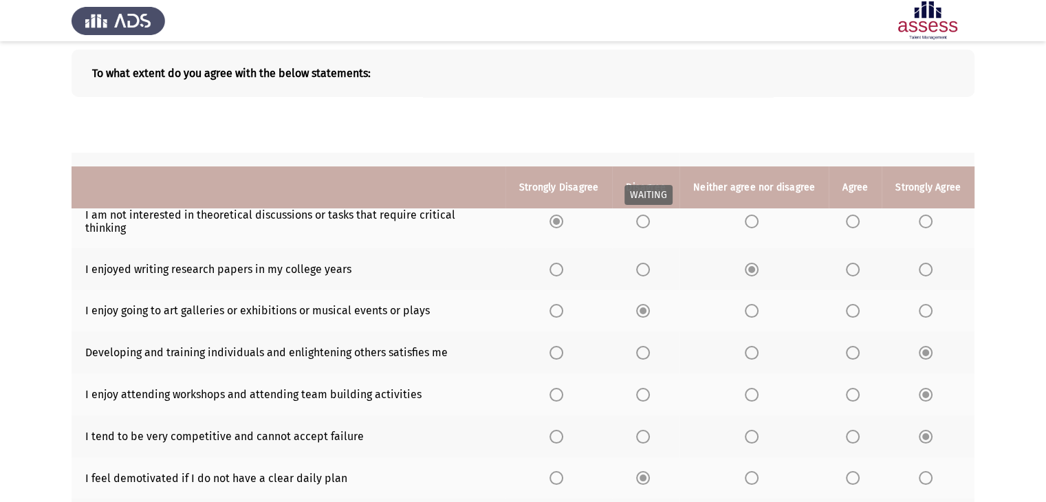
scroll to position [191, 0]
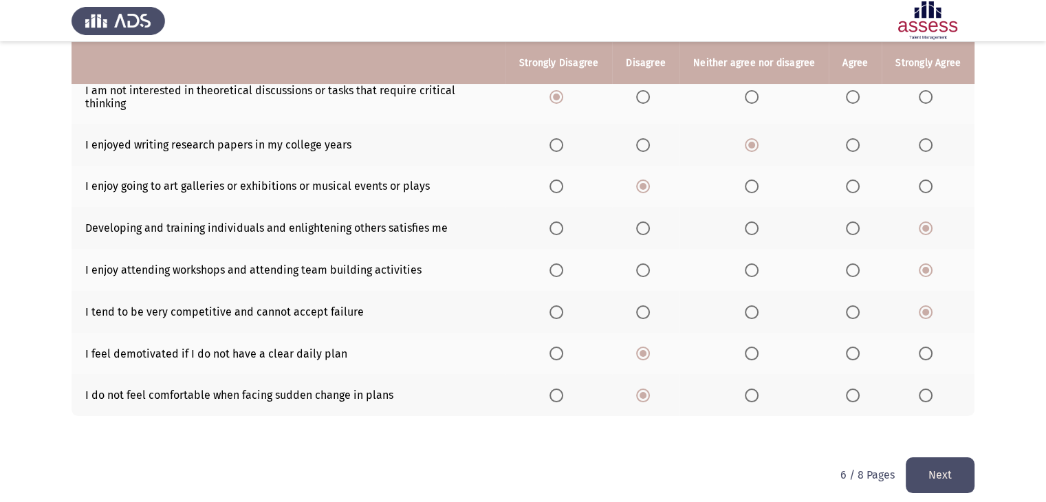
click at [942, 480] on button "Next" at bounding box center [940, 475] width 69 height 35
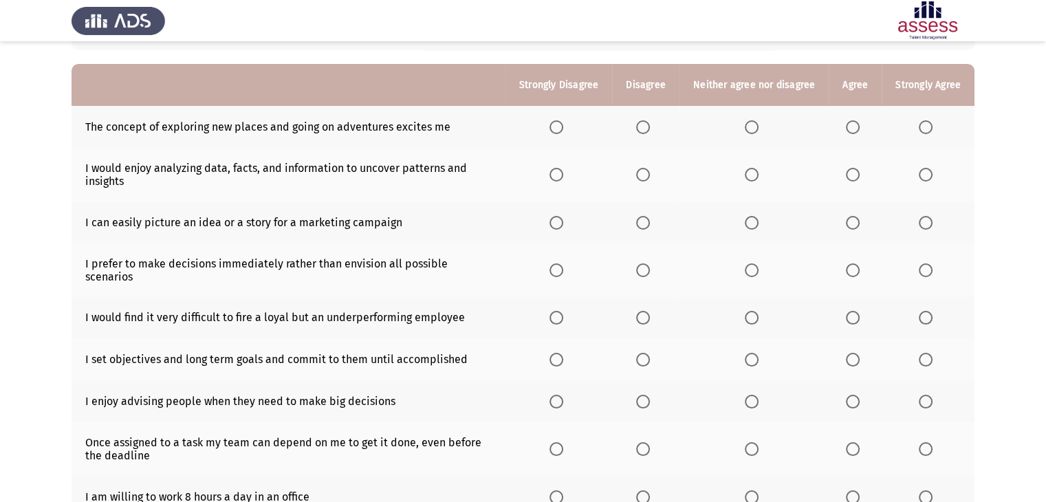
scroll to position [112, 0]
click at [939, 122] on th at bounding box center [928, 128] width 93 height 42
click at [755, 179] on span "Select an option" at bounding box center [752, 176] width 14 height 14
click at [755, 179] on input "Select an option" at bounding box center [752, 176] width 14 height 14
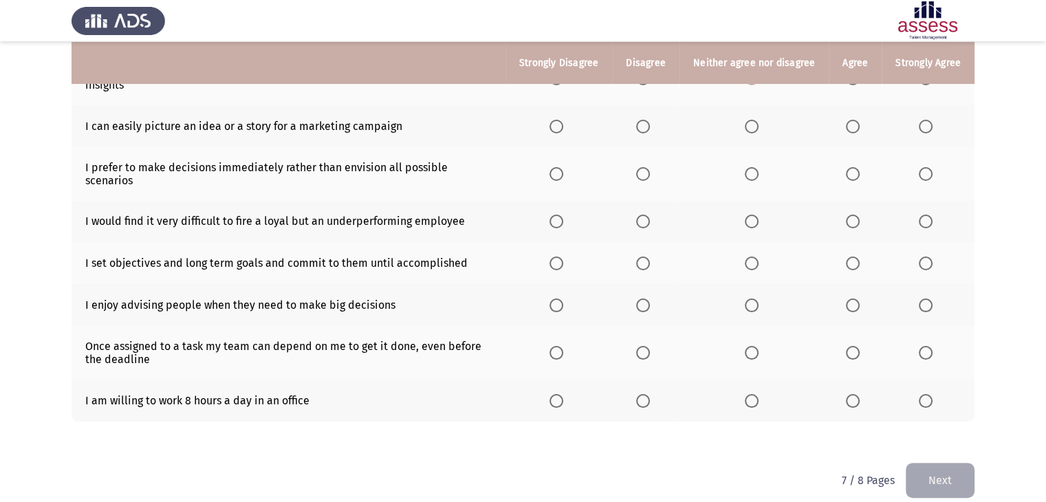
scroll to position [211, 0]
click at [642, 123] on span "Select an option" at bounding box center [643, 125] width 14 height 14
click at [642, 123] on input "Select an option" at bounding box center [643, 125] width 14 height 14
click at [569, 122] on label "Select an option" at bounding box center [559, 125] width 19 height 14
click at [563, 122] on input "Select an option" at bounding box center [557, 125] width 14 height 14
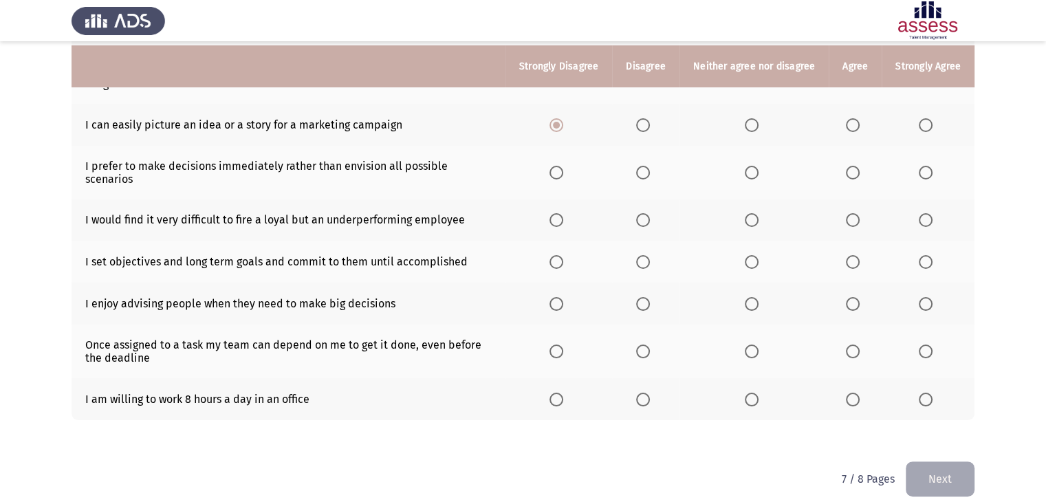
scroll to position [215, 0]
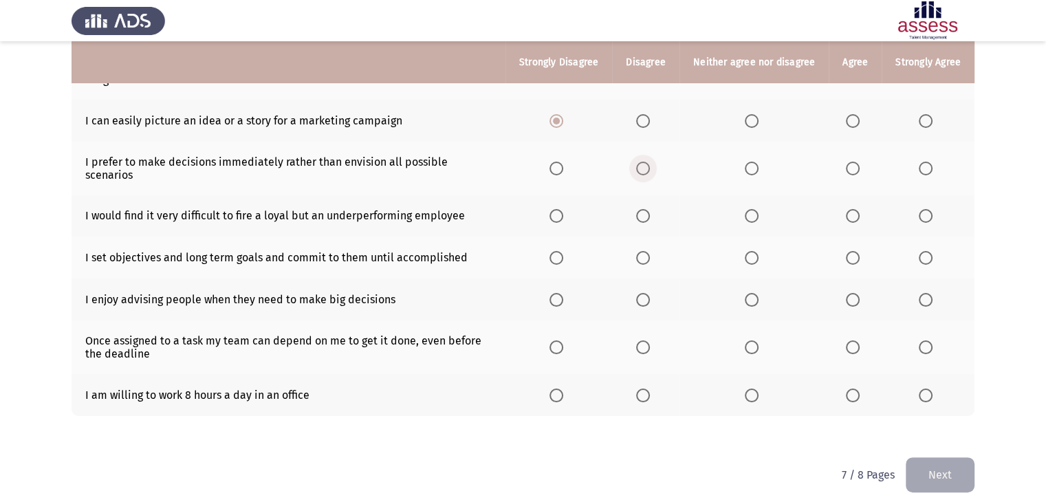
click at [641, 162] on span "Select an option" at bounding box center [643, 169] width 14 height 14
click at [641, 162] on input "Select an option" at bounding box center [643, 169] width 14 height 14
click at [642, 209] on span "Select an option" at bounding box center [643, 216] width 14 height 14
click at [642, 209] on input "Select an option" at bounding box center [643, 216] width 14 height 14
click at [850, 251] on span "Select an option" at bounding box center [853, 258] width 14 height 14
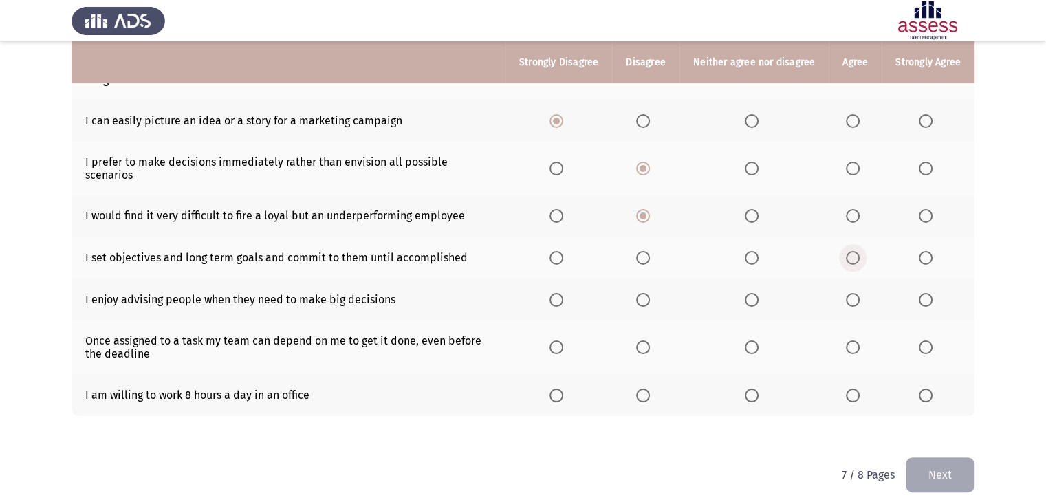
click at [850, 251] on input "Select an option" at bounding box center [853, 258] width 14 height 14
click at [859, 293] on span "Select an option" at bounding box center [853, 300] width 14 height 14
click at [859, 293] on input "Select an option" at bounding box center [853, 300] width 14 height 14
click at [647, 341] on span "Select an option" at bounding box center [643, 348] width 14 height 14
click at [647, 341] on input "Select an option" at bounding box center [643, 348] width 14 height 14
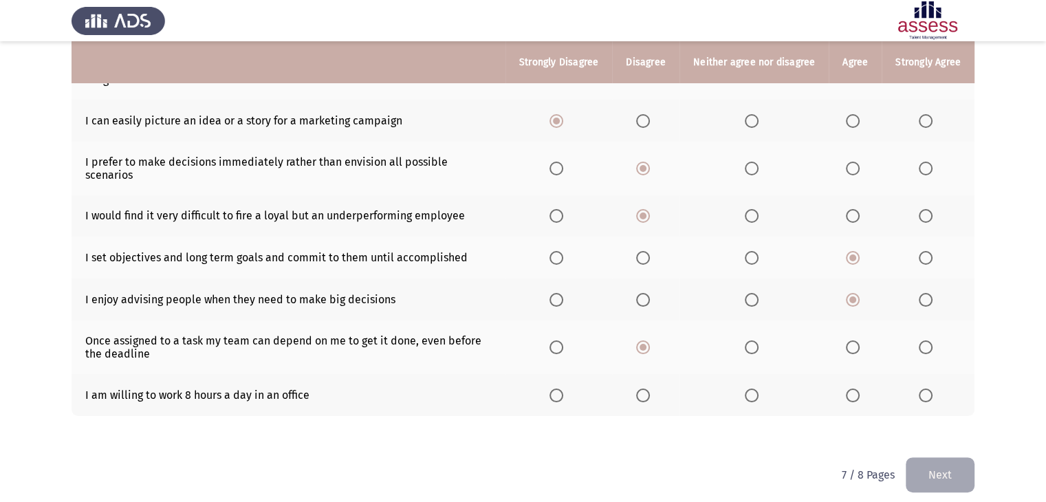
click at [845, 384] on th at bounding box center [855, 395] width 53 height 42
click at [857, 389] on span "Select an option" at bounding box center [853, 396] width 14 height 14
click at [857, 389] on input "Select an option" at bounding box center [853, 396] width 14 height 14
click at [943, 462] on button "Next" at bounding box center [940, 475] width 69 height 35
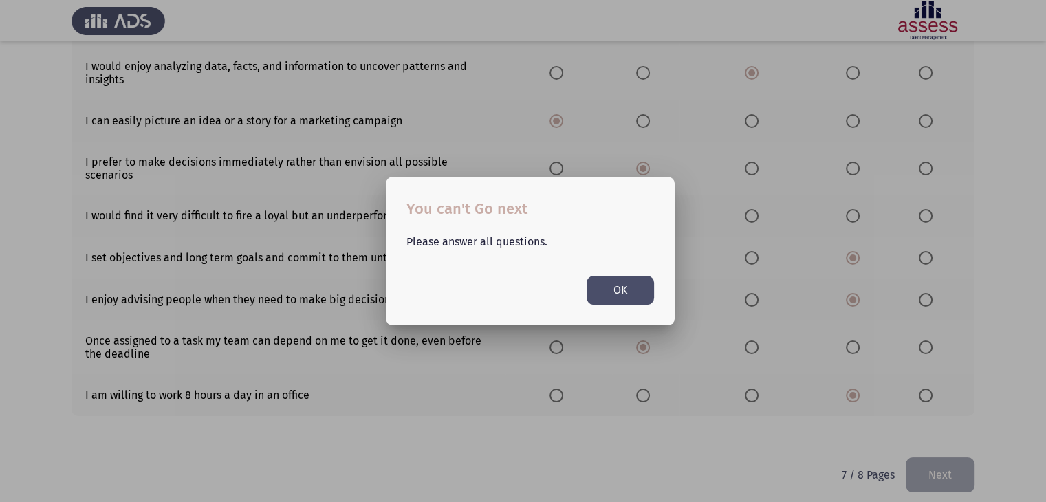
click at [627, 301] on button "OK" at bounding box center [620, 290] width 67 height 28
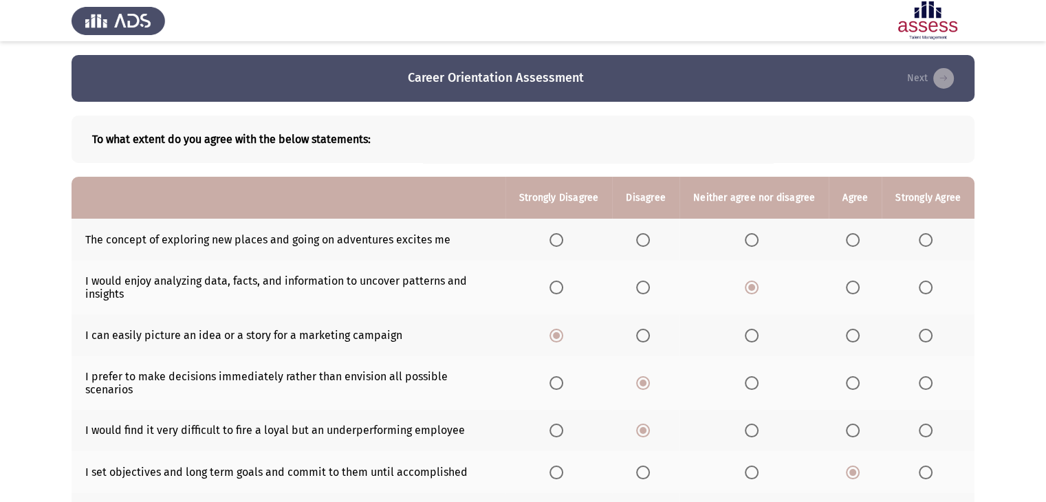
click at [716, 287] on th at bounding box center [754, 288] width 149 height 54
click at [928, 241] on span "Select an option" at bounding box center [926, 240] width 14 height 14
click at [928, 241] on input "Select an option" at bounding box center [926, 240] width 14 height 14
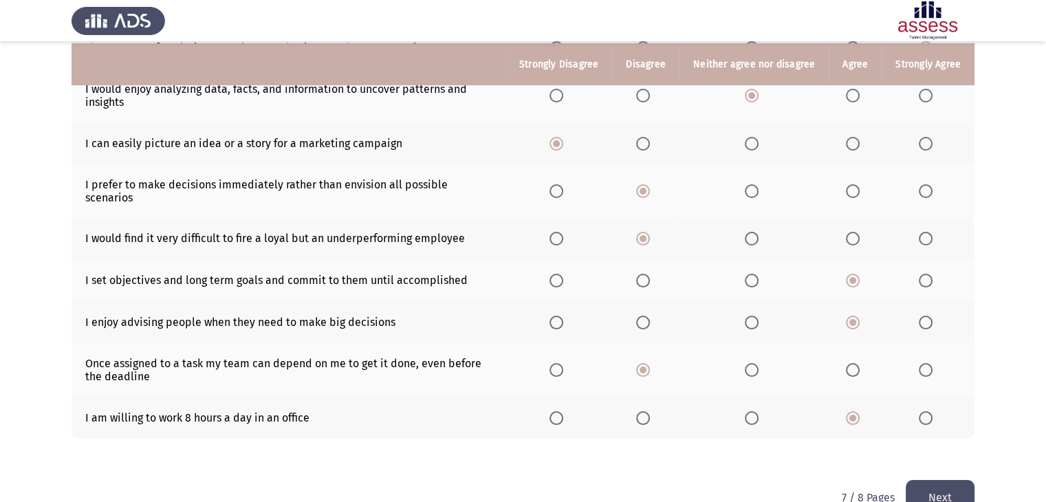
scroll to position [195, 0]
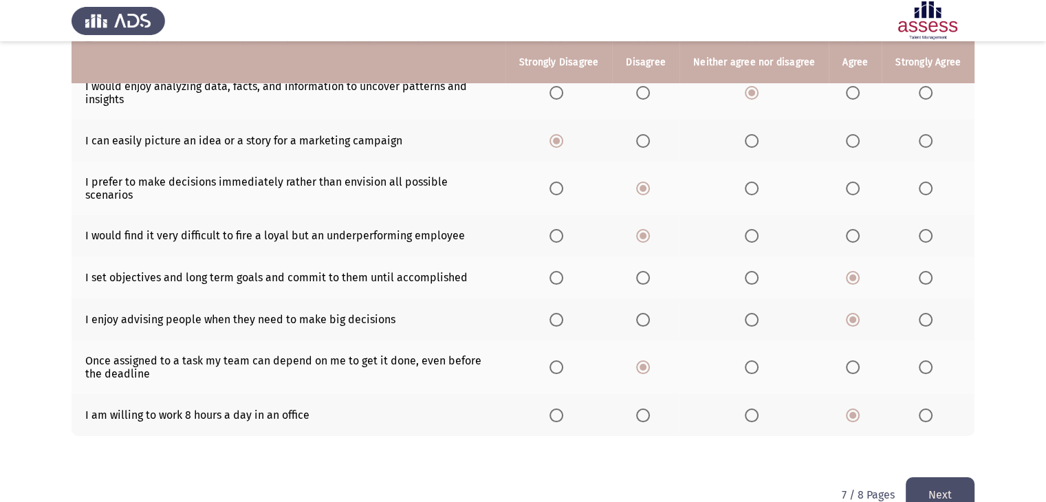
click at [947, 489] on button "Next" at bounding box center [940, 494] width 69 height 35
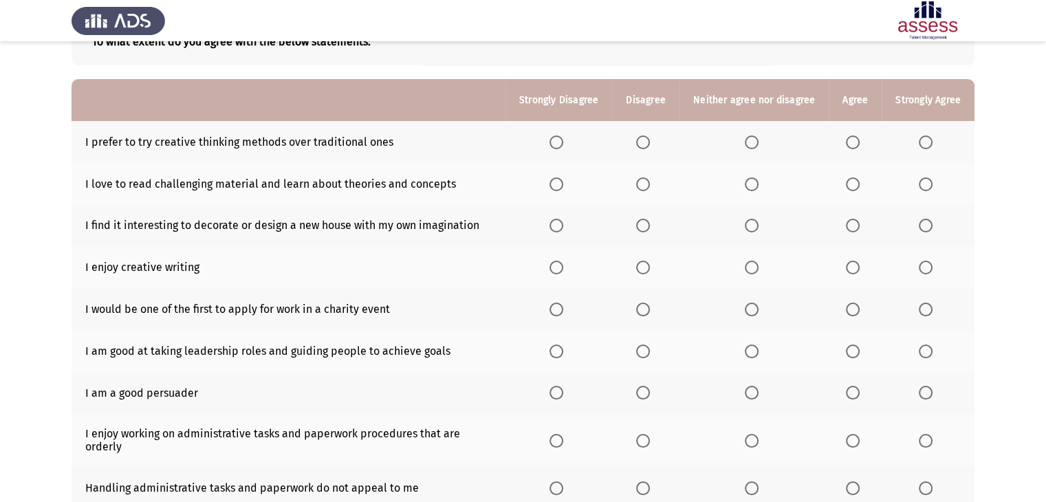
scroll to position [98, 0]
click at [932, 141] on span "Select an option" at bounding box center [926, 143] width 14 height 14
click at [932, 141] on input "Select an option" at bounding box center [926, 143] width 14 height 14
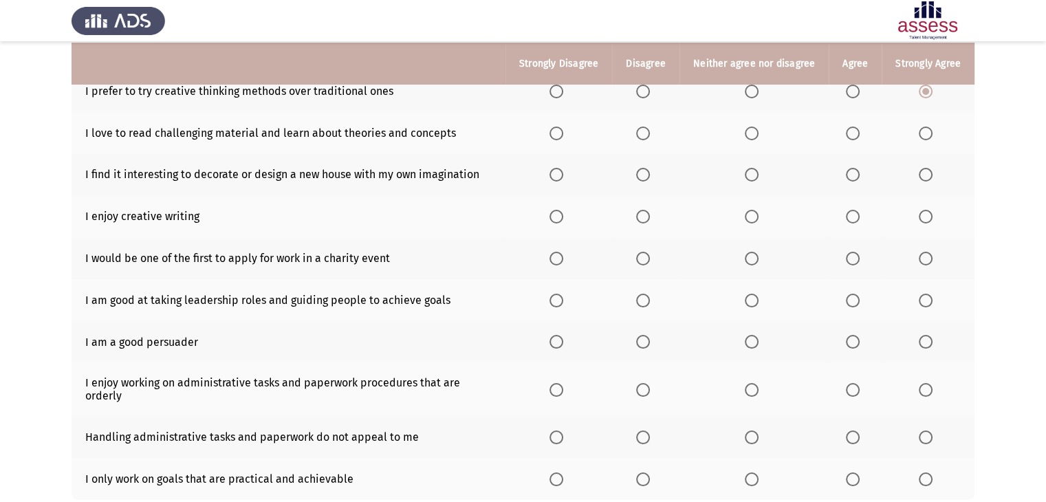
scroll to position [150, 0]
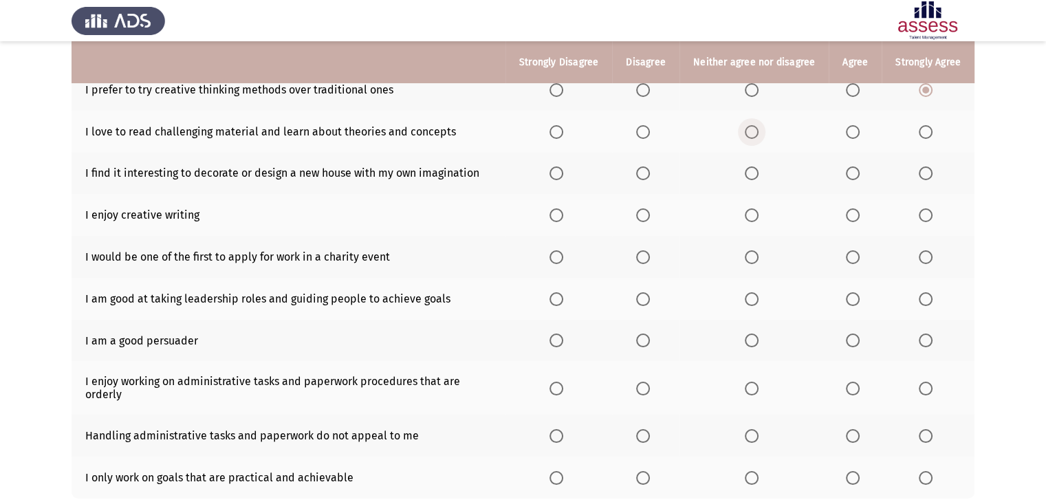
click at [759, 133] on span "Select an option" at bounding box center [752, 132] width 14 height 14
click at [759, 133] on input "Select an option" at bounding box center [752, 132] width 14 height 14
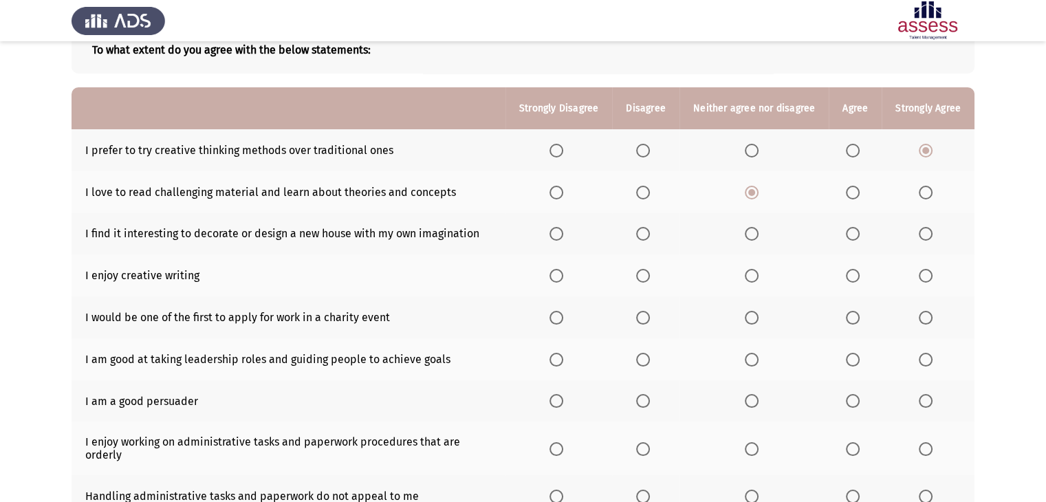
scroll to position [82, 0]
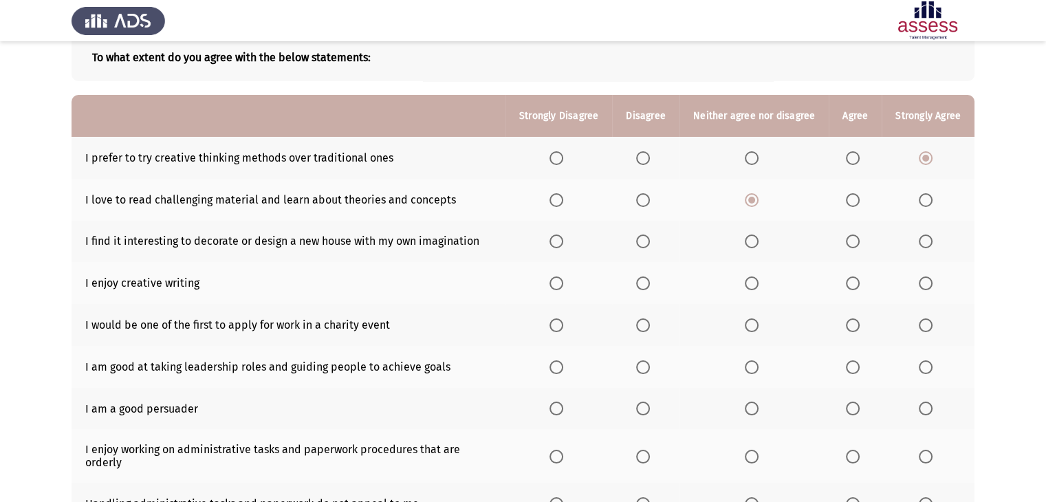
click at [563, 244] on span "Select an option" at bounding box center [557, 242] width 14 height 14
click at [563, 244] on input "Select an option" at bounding box center [557, 242] width 14 height 14
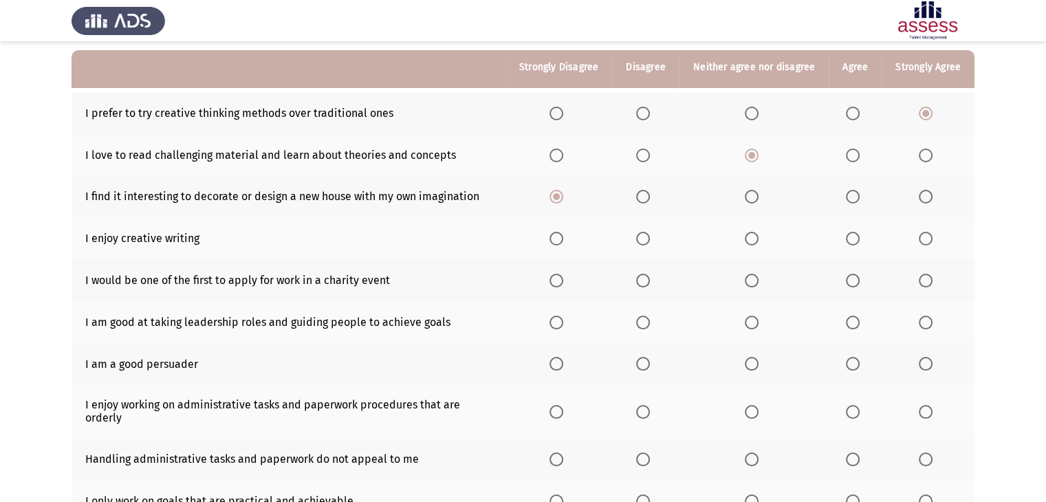
scroll to position [132, 0]
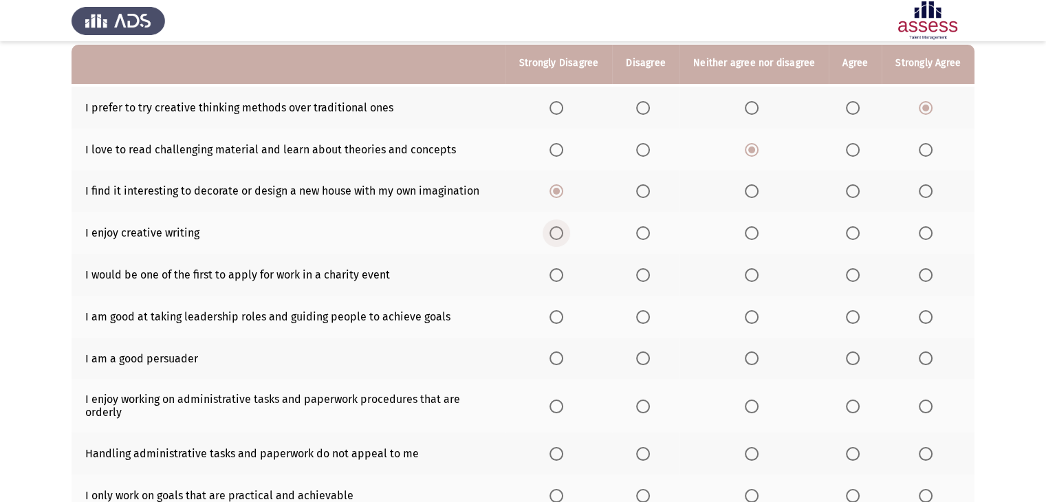
click at [559, 234] on span "Select an option" at bounding box center [557, 233] width 14 height 14
click at [559, 234] on input "Select an option" at bounding box center [557, 233] width 14 height 14
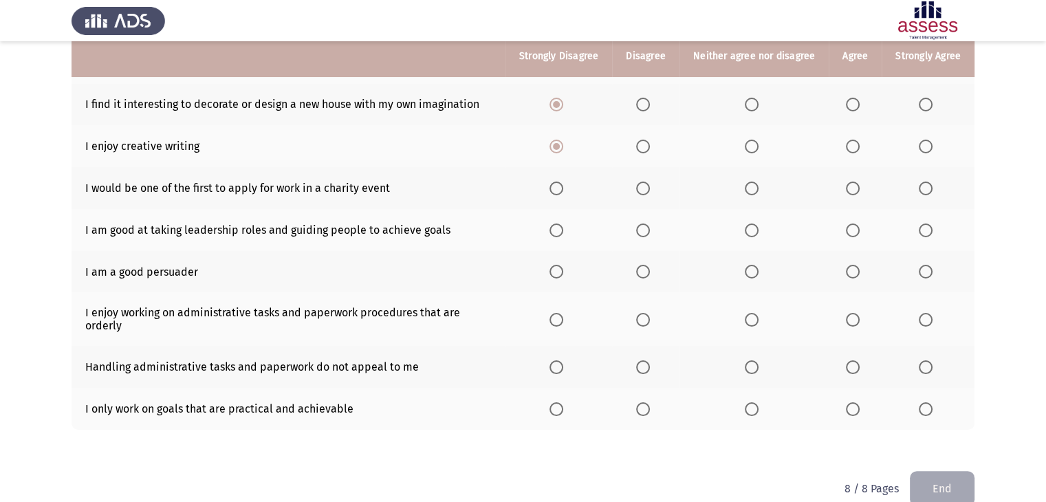
scroll to position [219, 0]
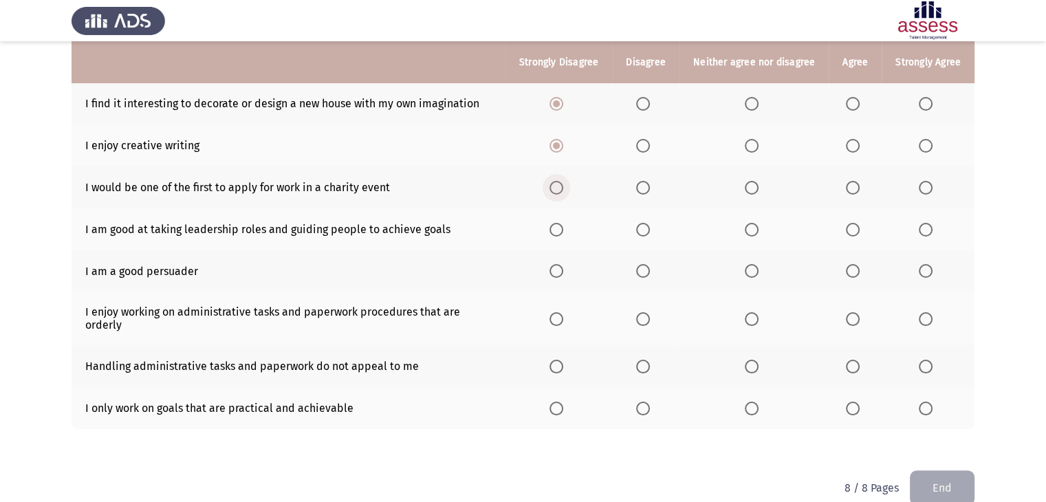
click at [561, 187] on span "Select an option" at bounding box center [557, 188] width 14 height 14
click at [561, 187] on input "Select an option" at bounding box center [557, 188] width 14 height 14
click at [645, 191] on th at bounding box center [645, 188] width 67 height 42
click at [645, 191] on span "Select an option" at bounding box center [643, 188] width 14 height 14
click at [645, 191] on input "Select an option" at bounding box center [643, 188] width 14 height 14
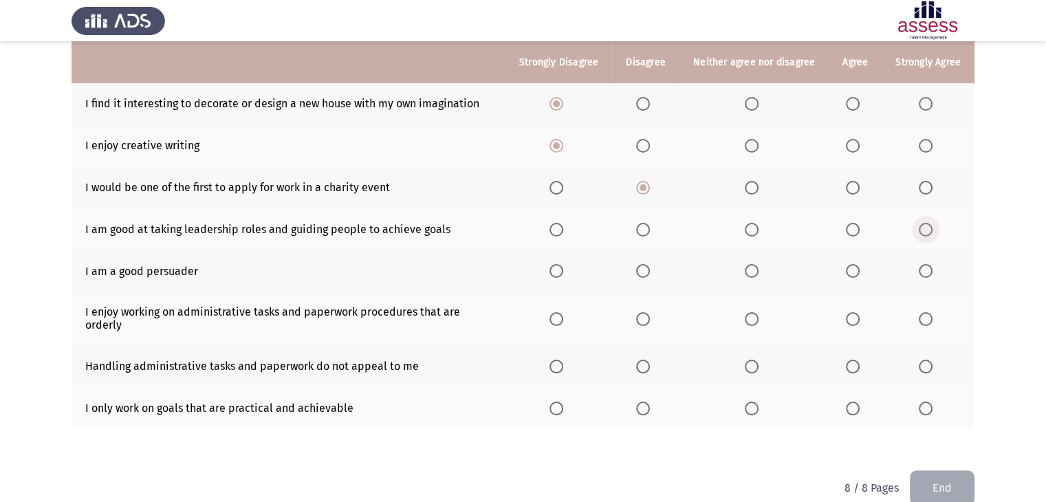
click at [927, 237] on span "Select an option" at bounding box center [926, 230] width 14 height 14
click at [927, 237] on input "Select an option" at bounding box center [926, 230] width 14 height 14
click at [936, 273] on label "Select an option" at bounding box center [928, 271] width 19 height 14
click at [933, 273] on input "Select an option" at bounding box center [926, 271] width 14 height 14
click at [853, 273] on span "Select an option" at bounding box center [853, 271] width 14 height 14
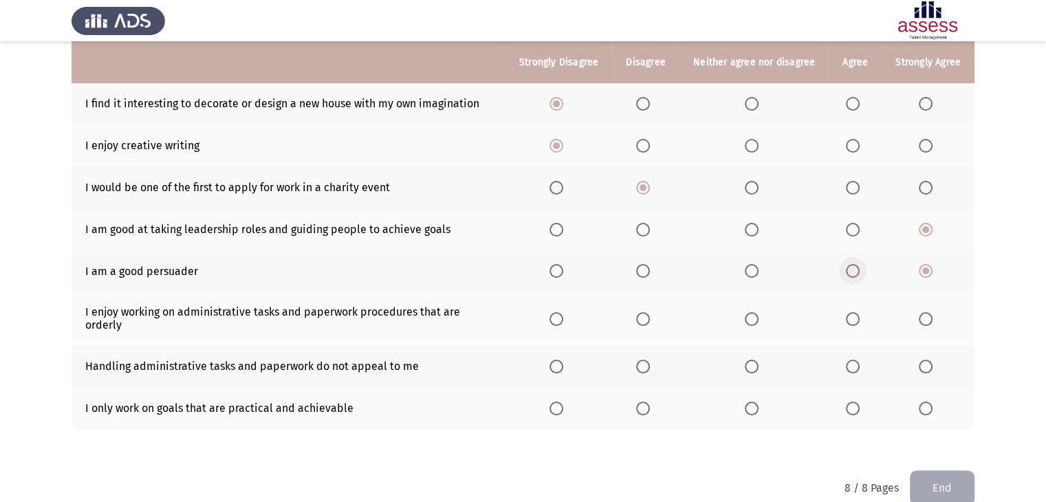
click at [853, 273] on input "Select an option" at bounding box center [853, 271] width 14 height 14
click at [855, 319] on span "Select an option" at bounding box center [853, 319] width 14 height 14
click at [855, 319] on input "Select an option" at bounding box center [853, 319] width 14 height 14
click at [645, 369] on span "Select an option" at bounding box center [643, 367] width 14 height 14
click at [645, 369] on input "Select an option" at bounding box center [643, 367] width 14 height 14
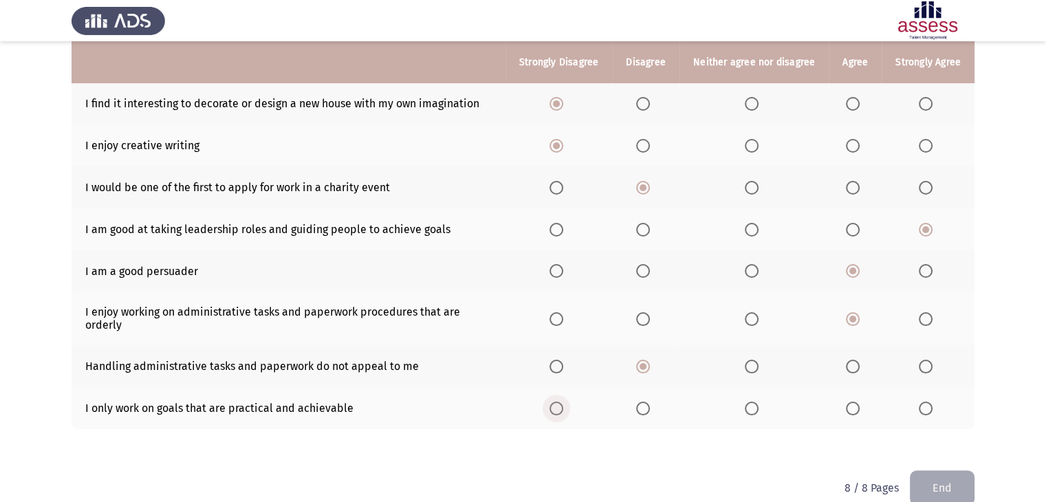
click at [563, 414] on span "Select an option" at bounding box center [557, 409] width 14 height 14
click at [563, 414] on input "Select an option" at bounding box center [557, 409] width 14 height 14
click at [934, 473] on button "End" at bounding box center [942, 488] width 65 height 35
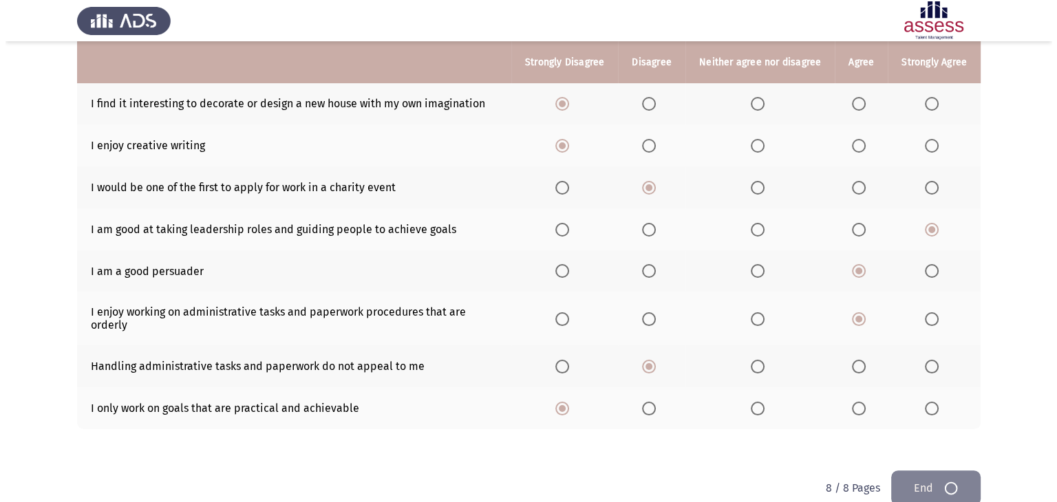
scroll to position [0, 0]
